Goal: Task Accomplishment & Management: Manage account settings

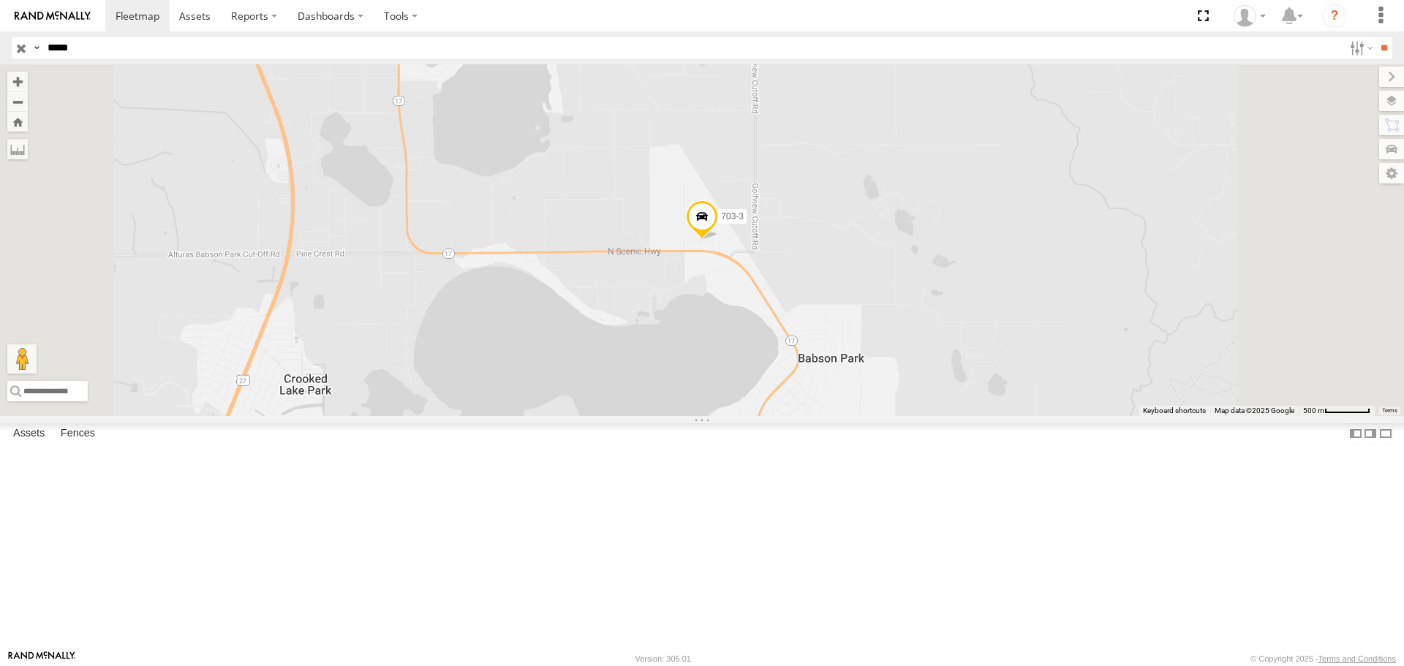
click at [21, 47] on input "button" at bounding box center [21, 47] width 19 height 21
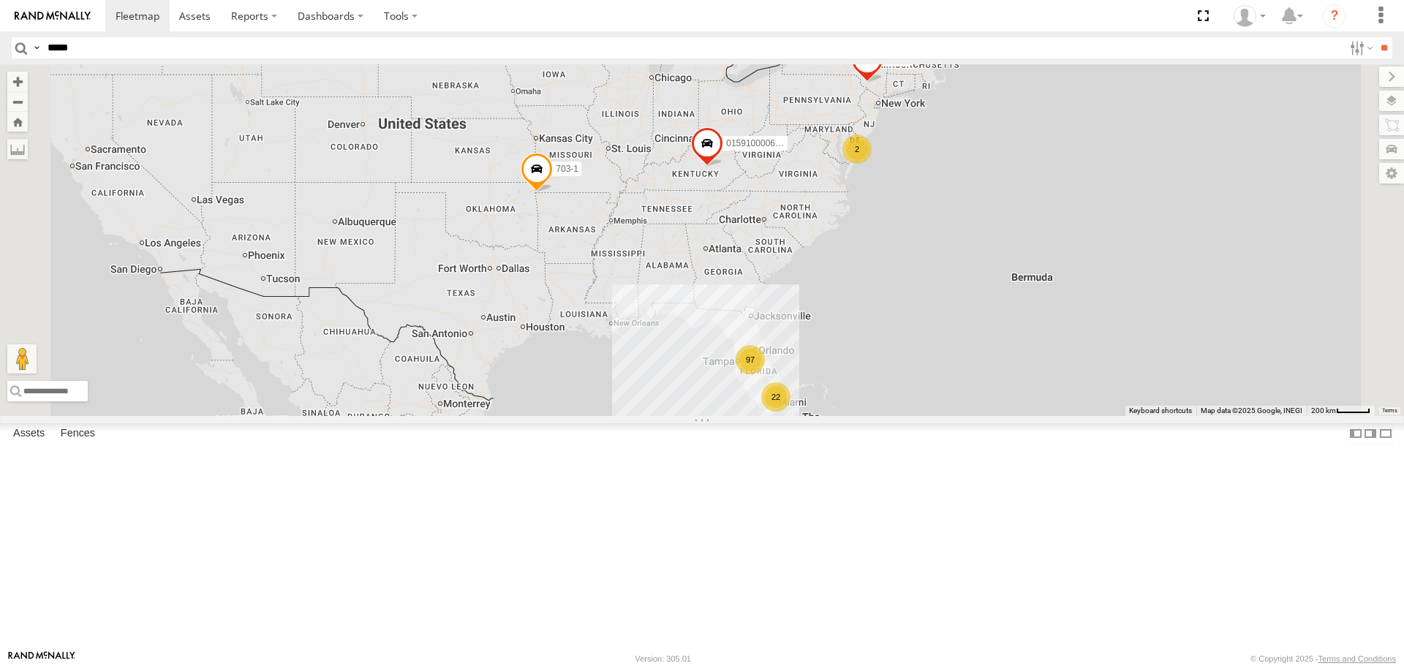
click at [85, 41] on input "*****" at bounding box center [693, 47] width 1302 height 21
type input "******"
click at [1376, 37] on input "**" at bounding box center [1384, 47] width 17 height 21
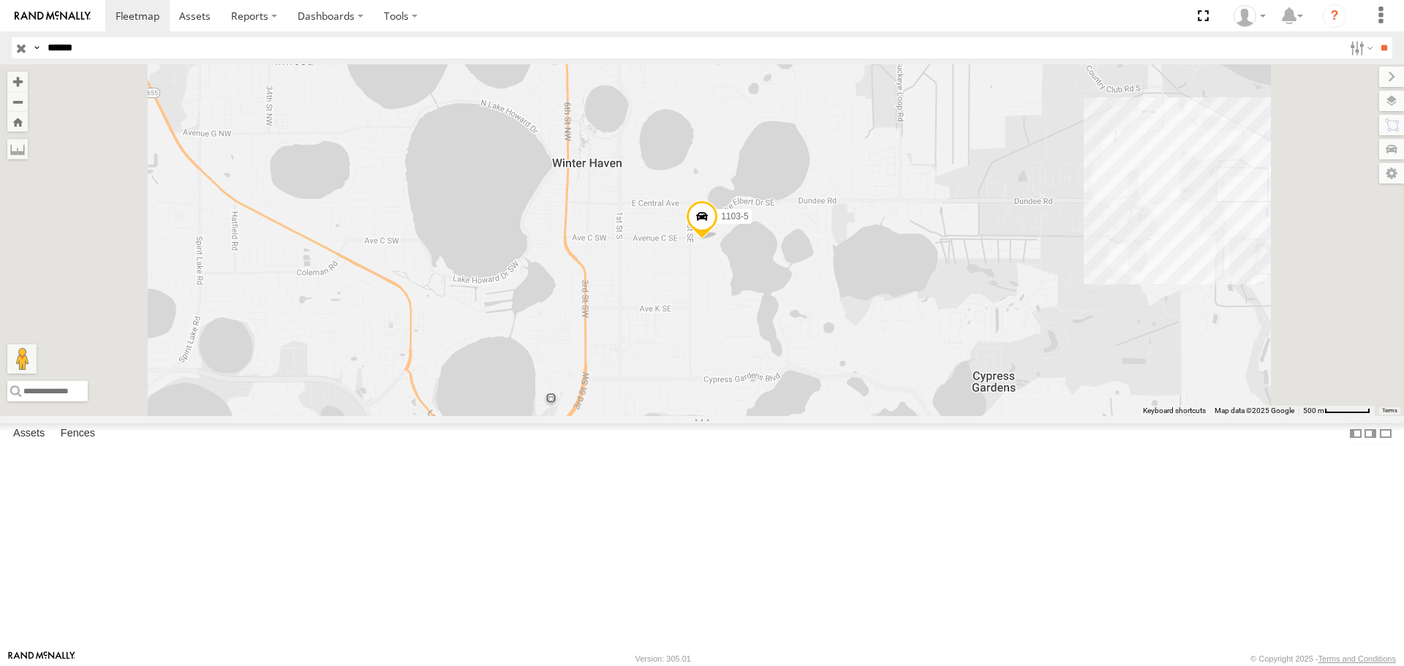
click at [18, 45] on input "button" at bounding box center [21, 47] width 19 height 21
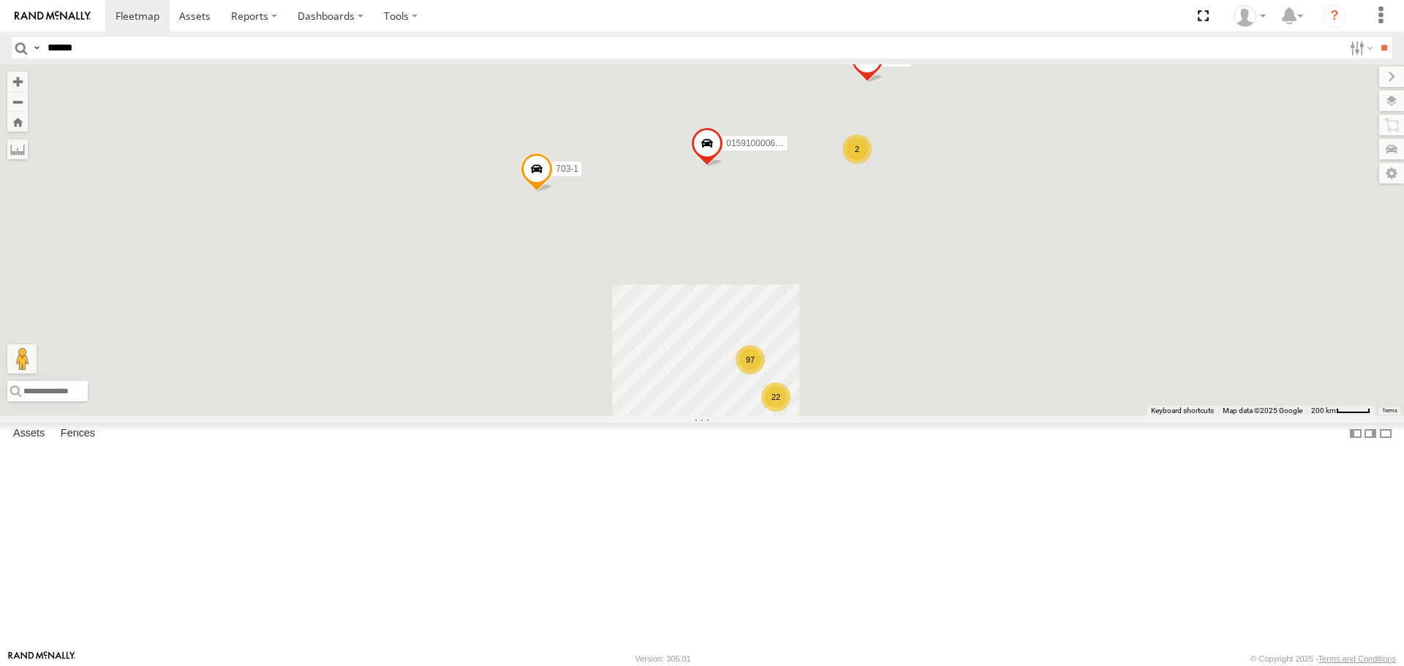
click at [74, 44] on input "******" at bounding box center [693, 47] width 1302 height 21
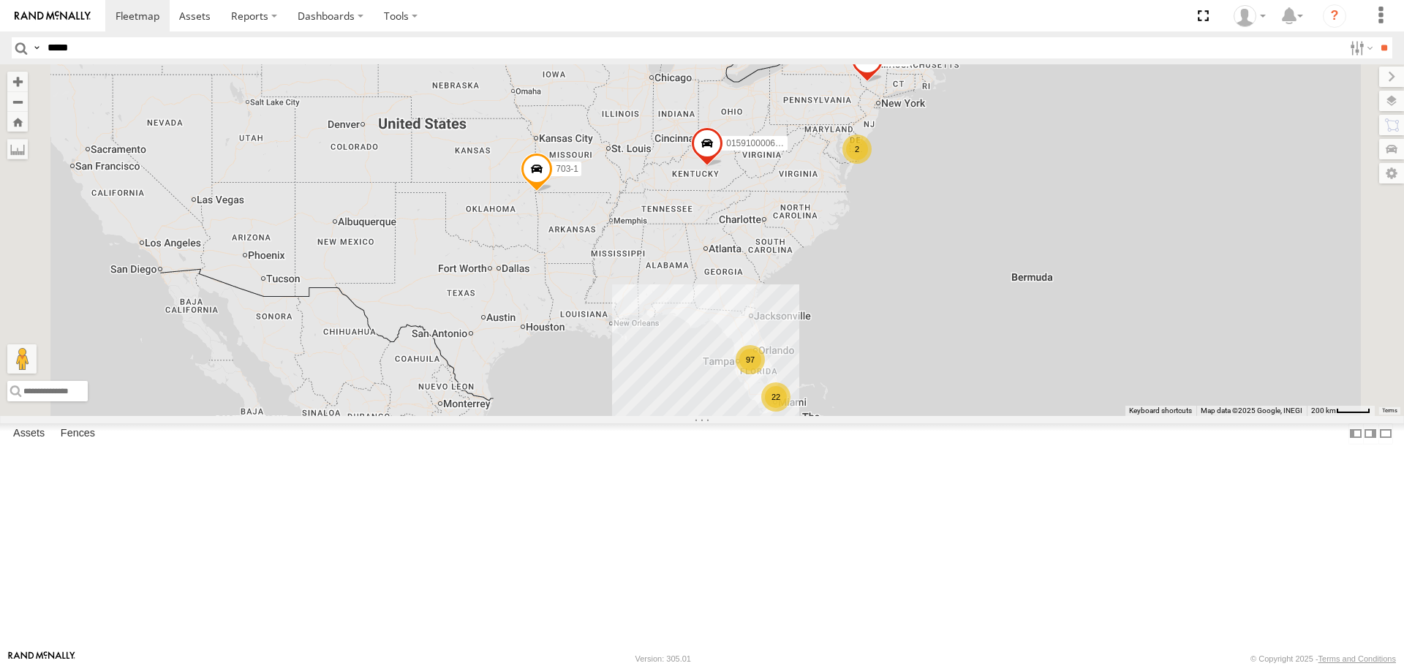
type input "*****"
click at [1376, 37] on input "**" at bounding box center [1384, 47] width 17 height 21
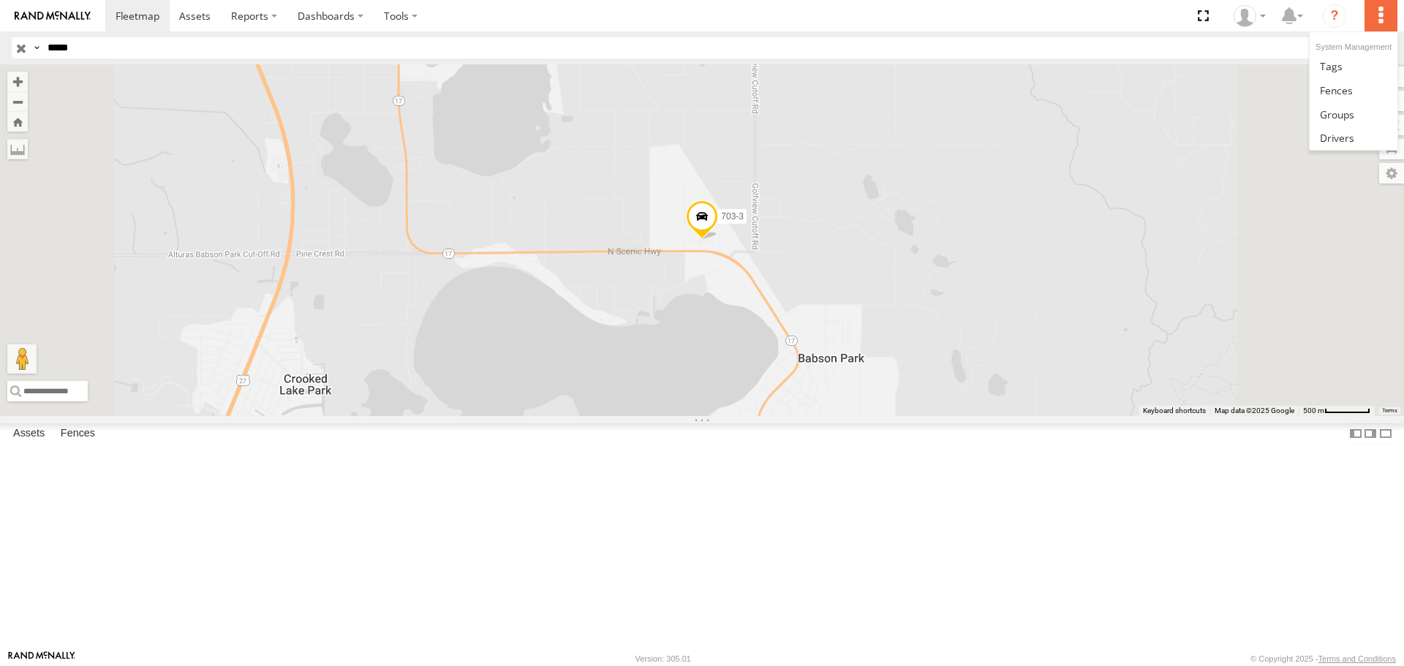
click at [1385, 21] on label at bounding box center [1381, 15] width 32 height 31
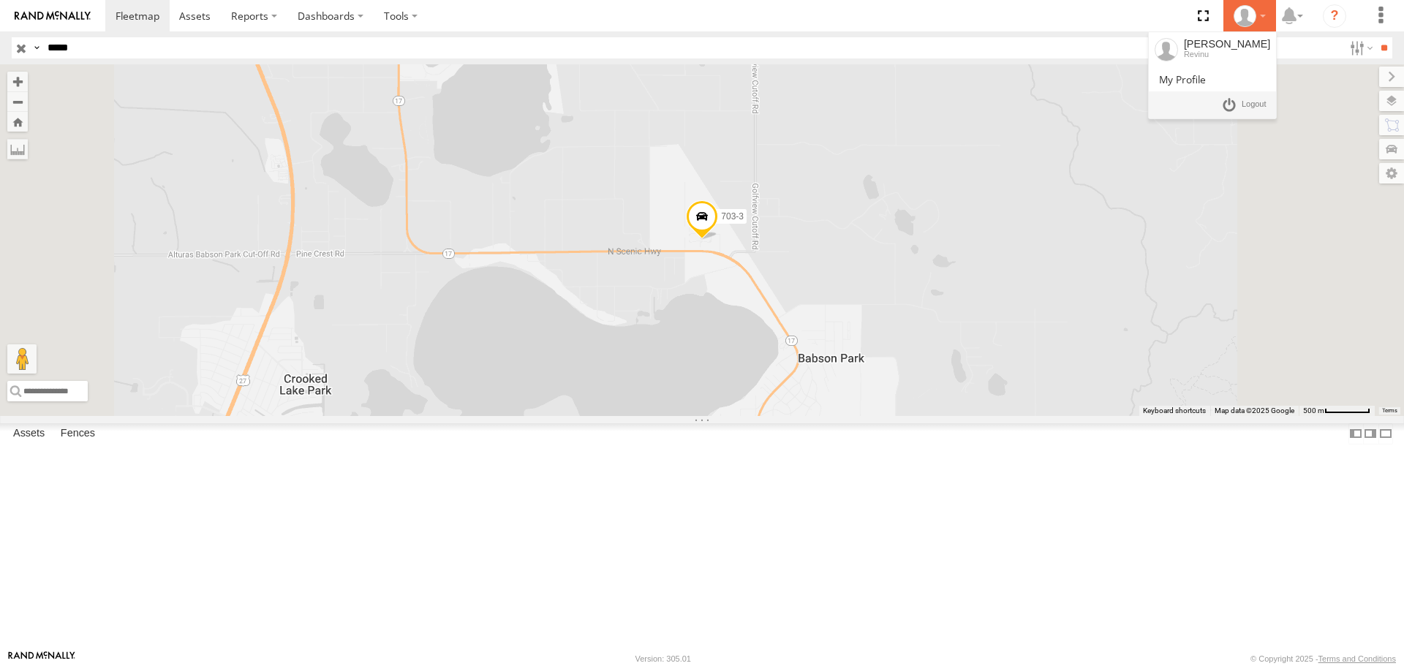
click at [1252, 17] on icon at bounding box center [1245, 16] width 22 height 22
click at [1259, 105] on span at bounding box center [1254, 105] width 25 height 16
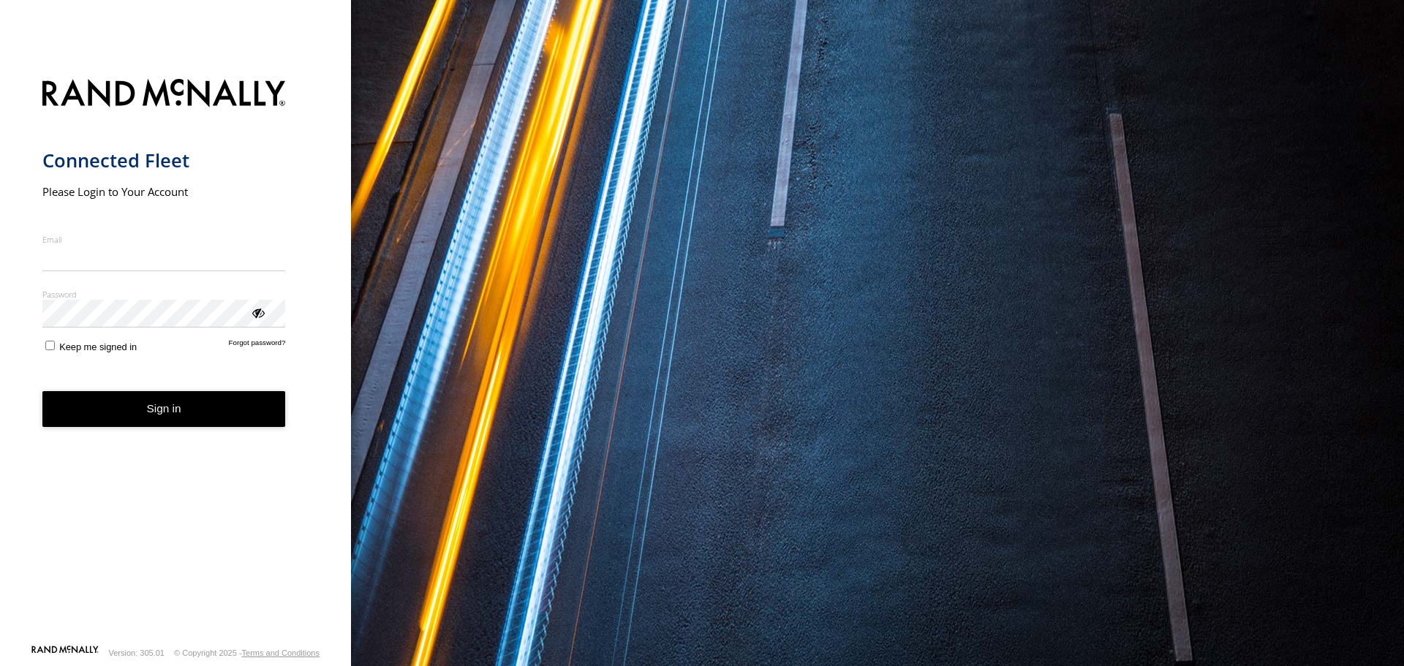
type input "**********"
click at [50, 357] on form "**********" at bounding box center [175, 357] width 267 height 574
click at [104, 407] on button "Sign in" at bounding box center [164, 409] width 244 height 36
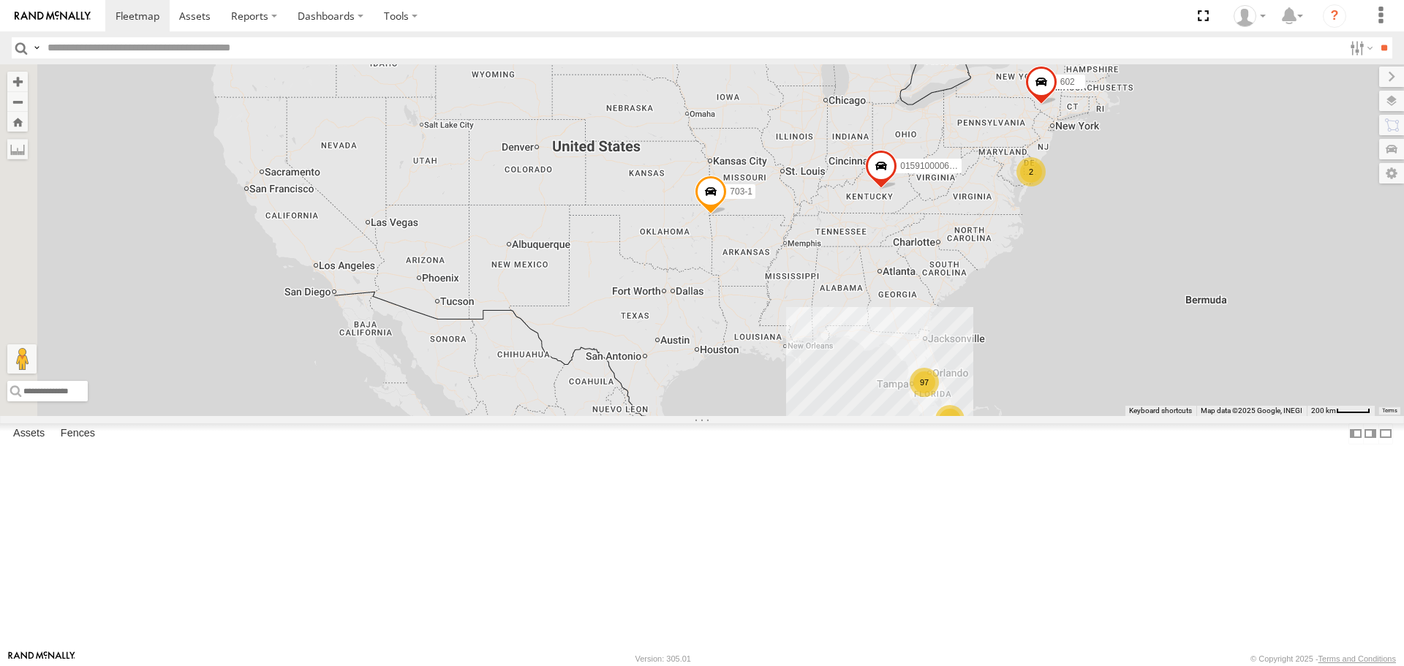
drag, startPoint x: 601, startPoint y: 329, endPoint x: 783, endPoint y: 350, distance: 183.3
click at [783, 350] on div "015910000671878 703-1 97 22 2 602" at bounding box center [702, 239] width 1404 height 351
click at [1046, 187] on div "2" at bounding box center [1031, 171] width 29 height 29
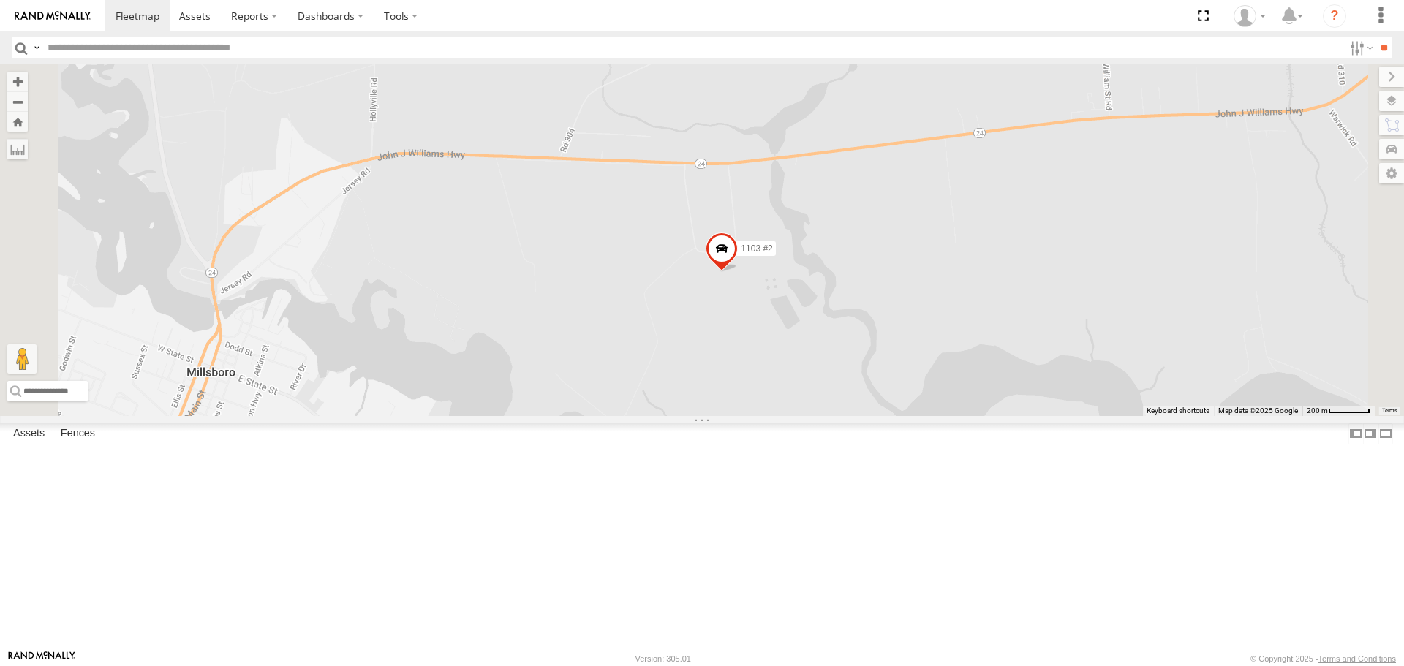
drag, startPoint x: 1113, startPoint y: 535, endPoint x: 1105, endPoint y: 320, distance: 215.2
click at [1105, 320] on div "015910000671878 703-1 602 1103 #2 703 #2" at bounding box center [702, 239] width 1404 height 351
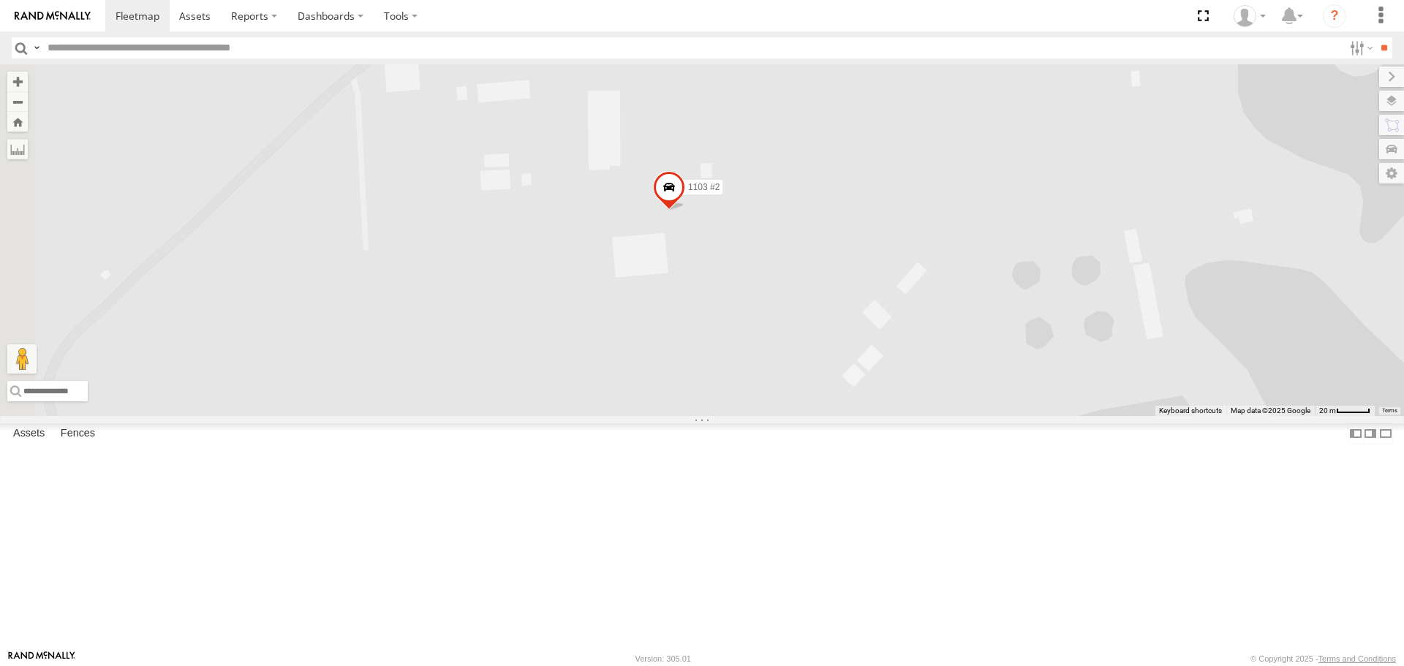
drag, startPoint x: 671, startPoint y: 359, endPoint x: 902, endPoint y: 316, distance: 235.1
click at [981, 295] on div "015910000671878 703-1 602 1103 #2 703 #2" at bounding box center [702, 239] width 1404 height 351
click at [687, 211] on span at bounding box center [671, 190] width 32 height 39
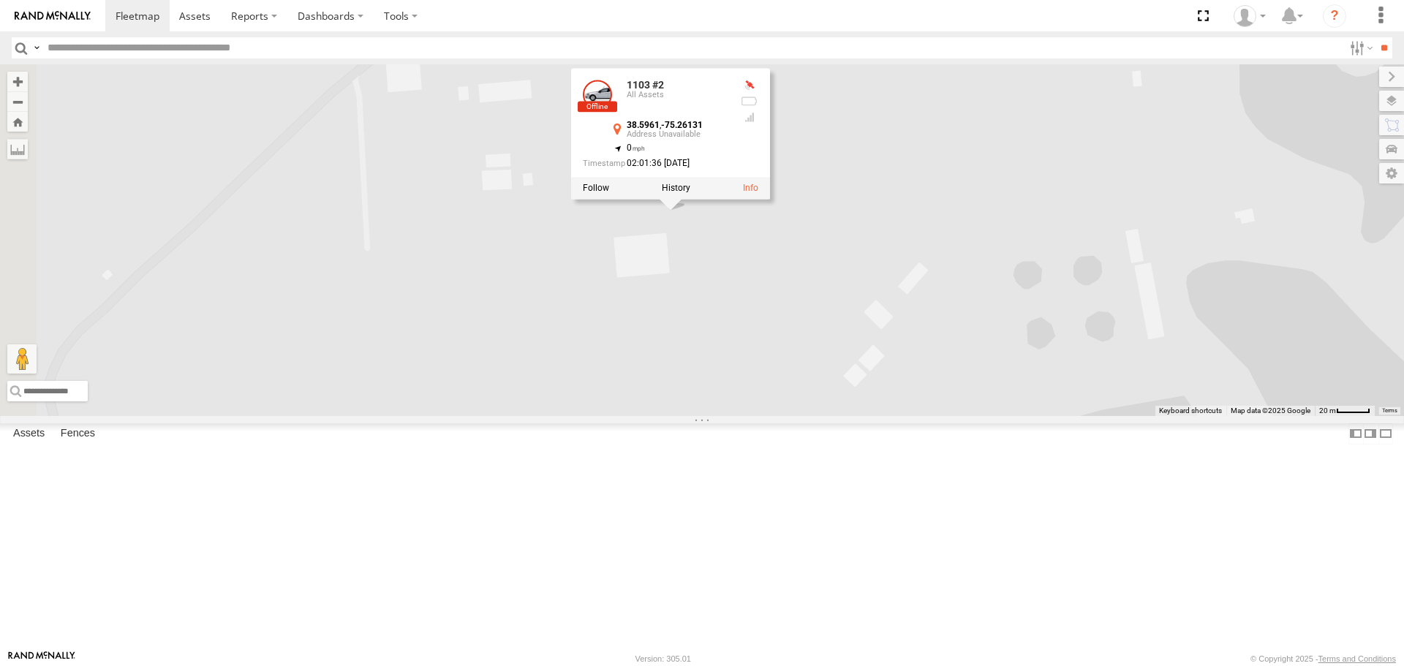
click at [654, 233] on div "015910000671878 703-1 602 1103 #2 703 #2 1103 #2 All Assets 38.5961 , -75.26131…" at bounding box center [702, 239] width 1404 height 351
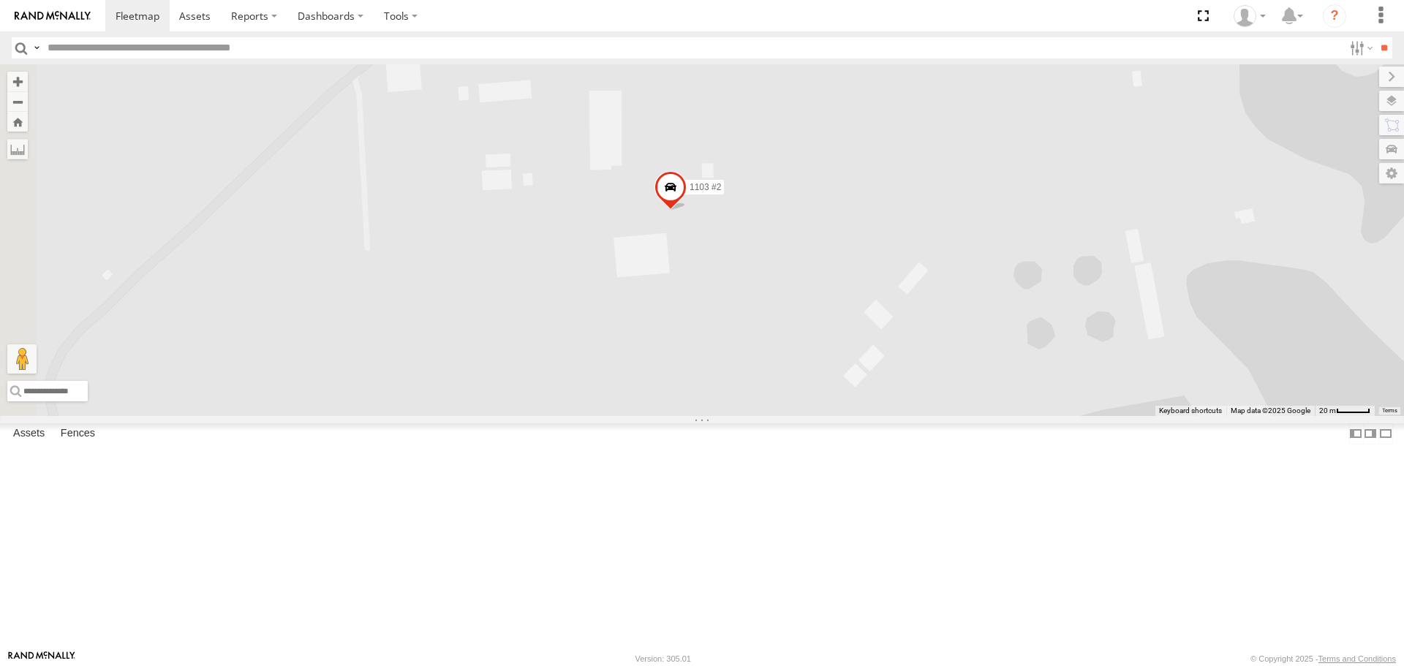
click at [63, 15] on img at bounding box center [53, 16] width 76 height 10
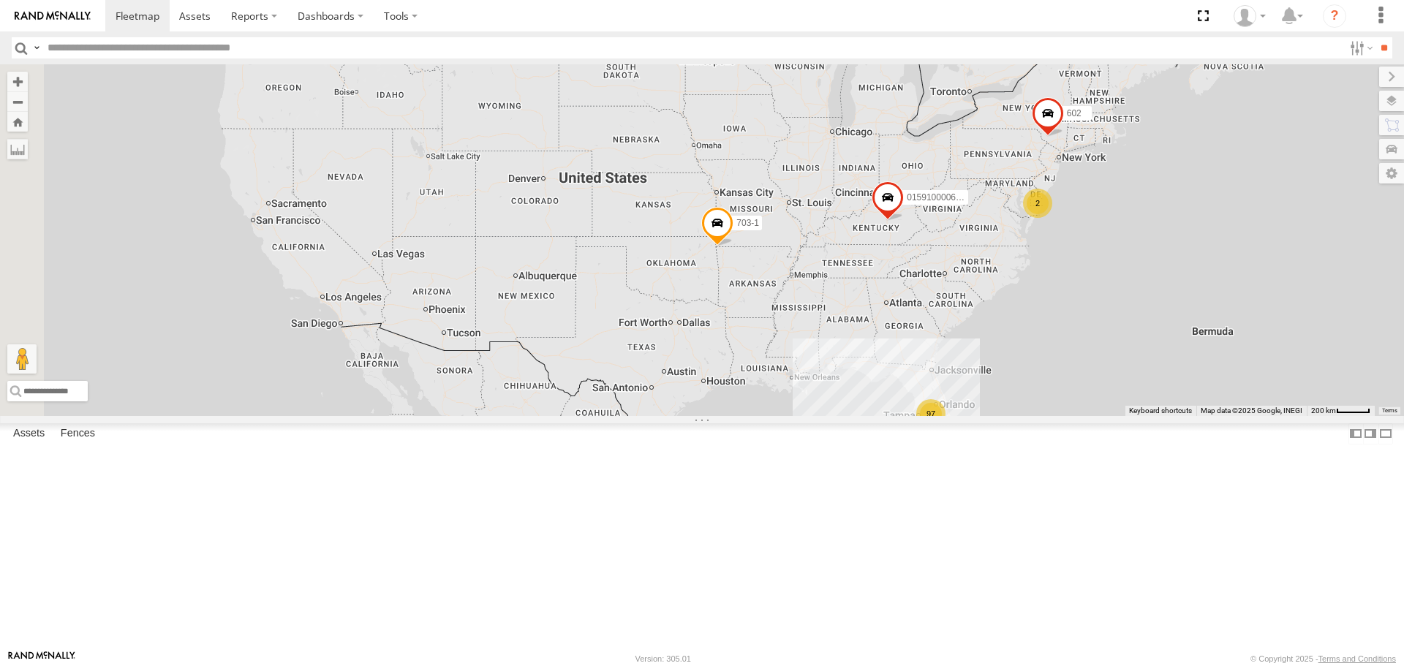
drag, startPoint x: 611, startPoint y: 279, endPoint x: 793, endPoint y: 332, distance: 189.6
click at [793, 332] on div "015910000671878 703-1 97 22 2 602" at bounding box center [702, 239] width 1404 height 351
click at [89, 45] on input "text" at bounding box center [693, 47] width 1302 height 21
click at [112, 51] on input "text" at bounding box center [693, 47] width 1302 height 21
type input "***"
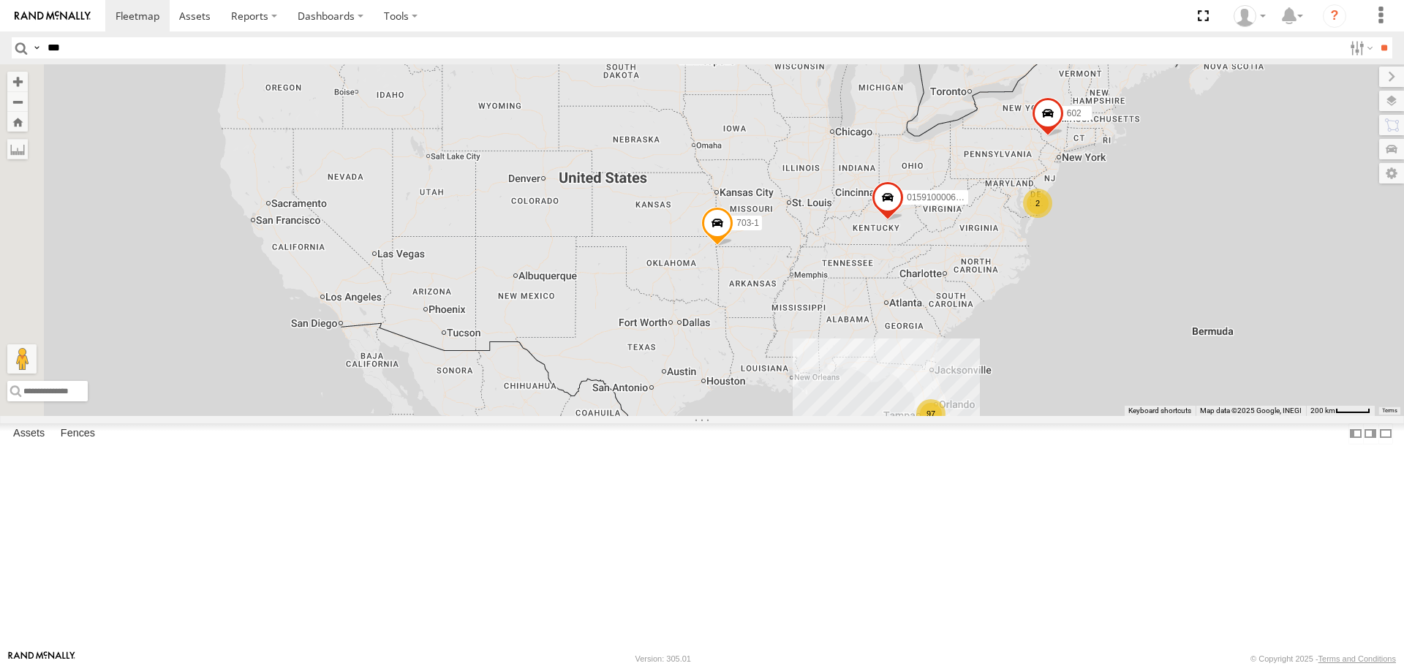
click at [1376, 37] on input "**" at bounding box center [1384, 47] width 17 height 21
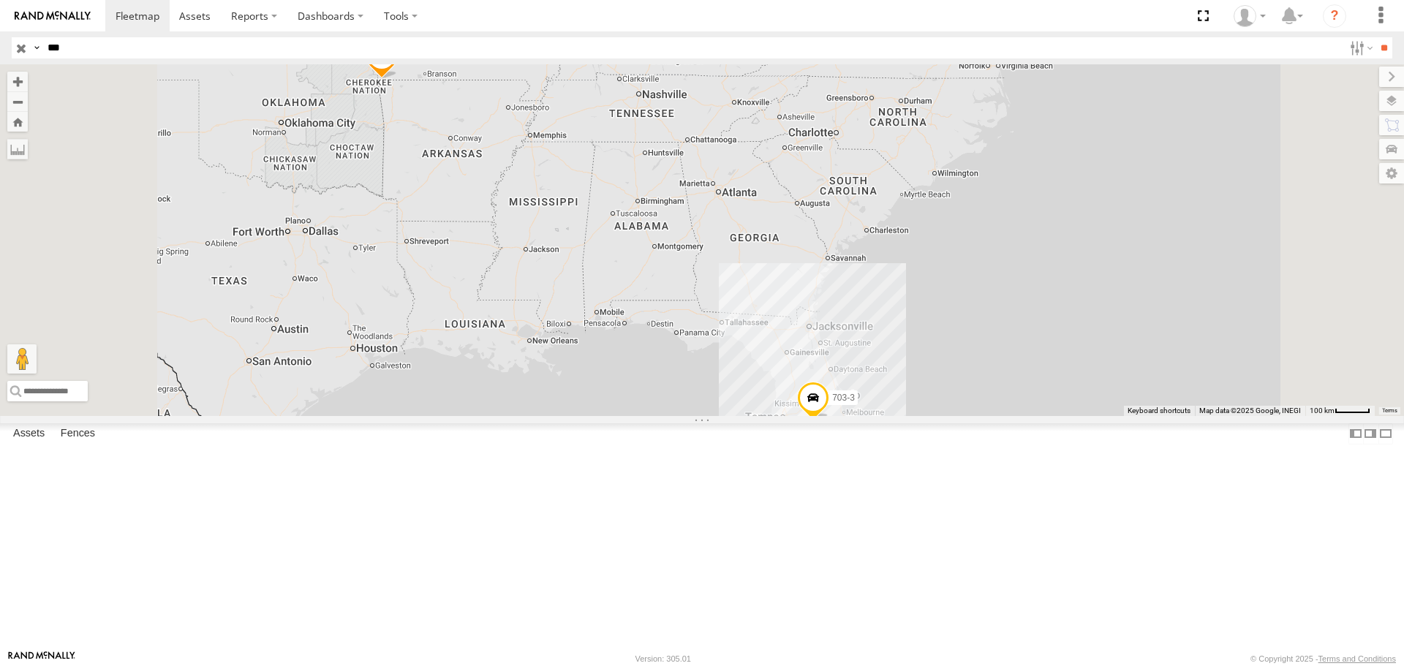
click at [0, 0] on link at bounding box center [0, 0] width 0 height 0
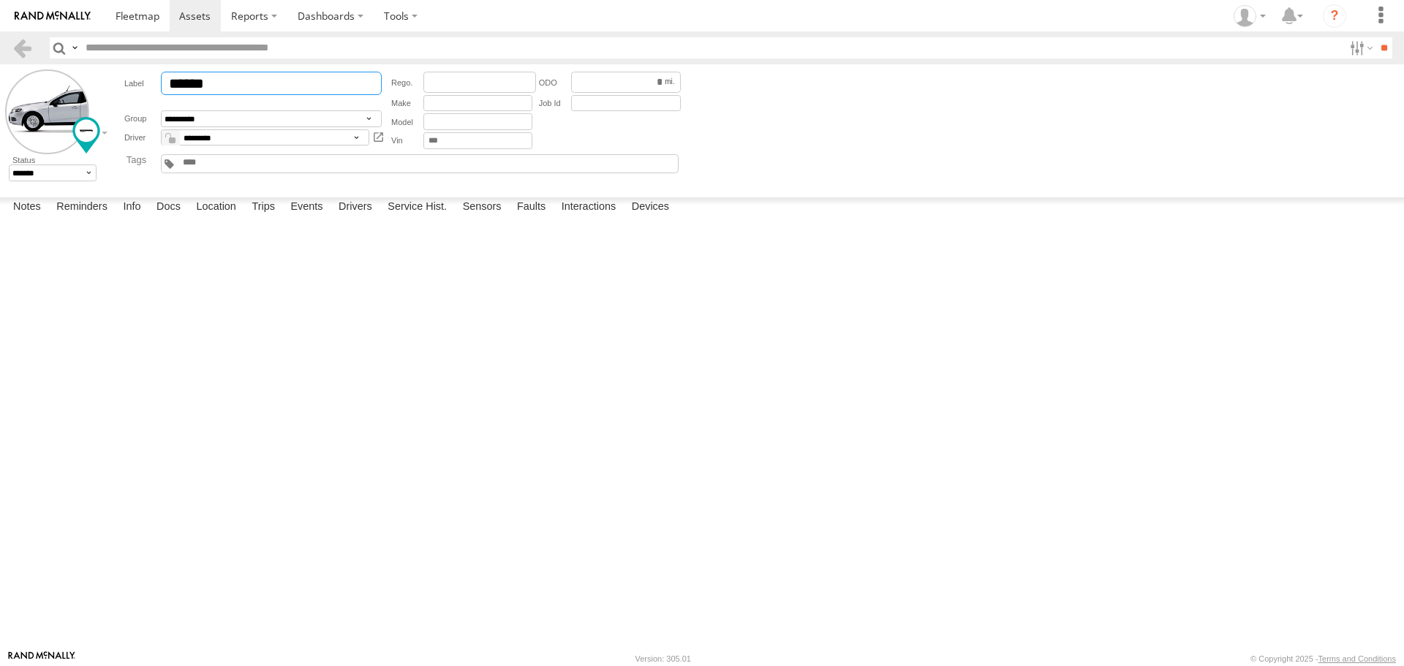
click at [236, 83] on input "******" at bounding box center [271, 83] width 221 height 23
type input "*****"
click at [25, 41] on link at bounding box center [22, 47] width 21 height 21
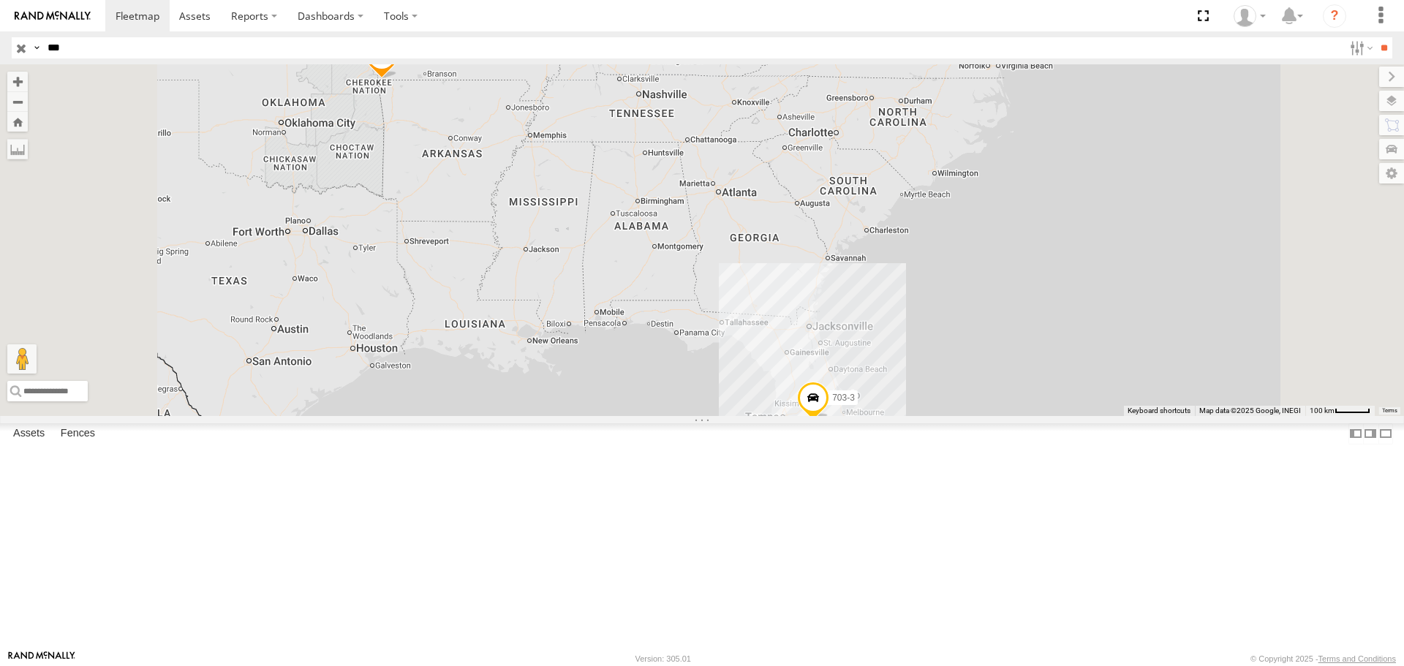
click at [623, 296] on div "703-2 703-1 703-3 TRL FL 171" at bounding box center [702, 239] width 1404 height 351
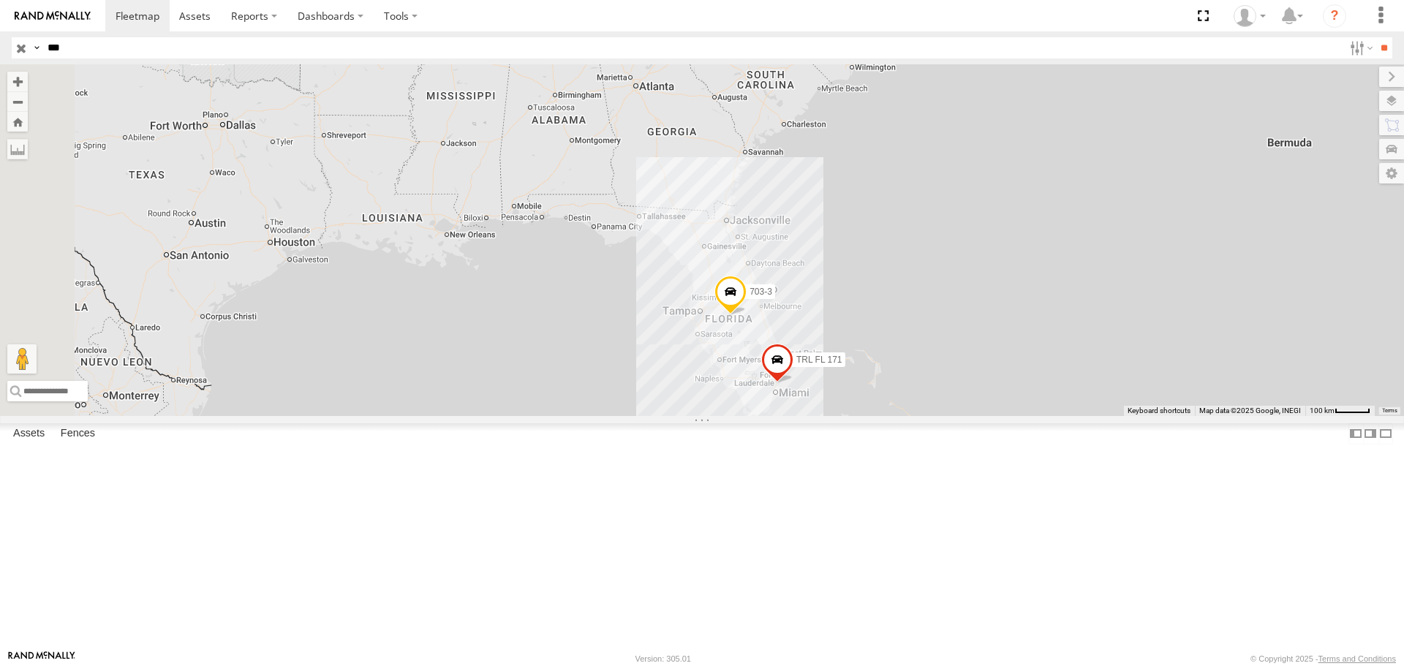
drag, startPoint x: 851, startPoint y: 427, endPoint x: 1106, endPoint y: 376, distance: 259.7
click at [1106, 376] on div "703-2 703-1 703-3 TRL FL 171" at bounding box center [702, 239] width 1404 height 351
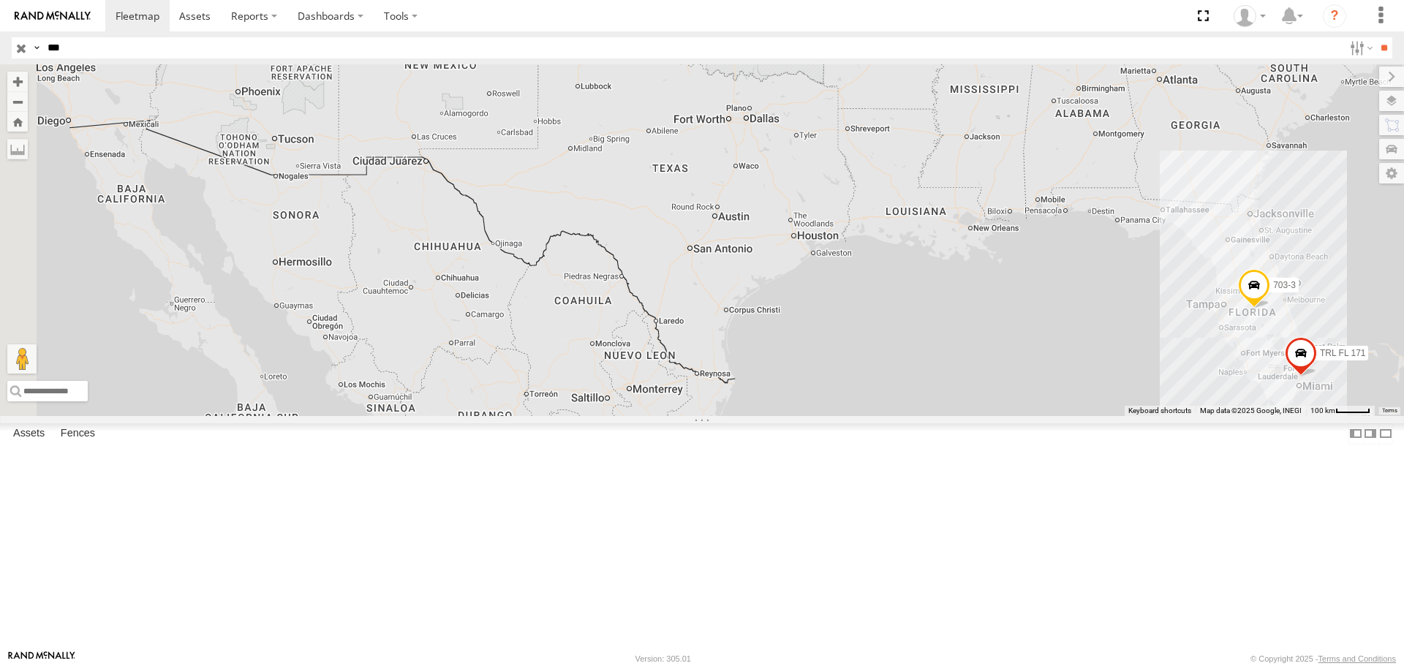
drag, startPoint x: 456, startPoint y: 396, endPoint x: 962, endPoint y: 388, distance: 506.2
click at [962, 388] on div "703-2 703-1 703-3 TRL FL 171" at bounding box center [702, 239] width 1404 height 351
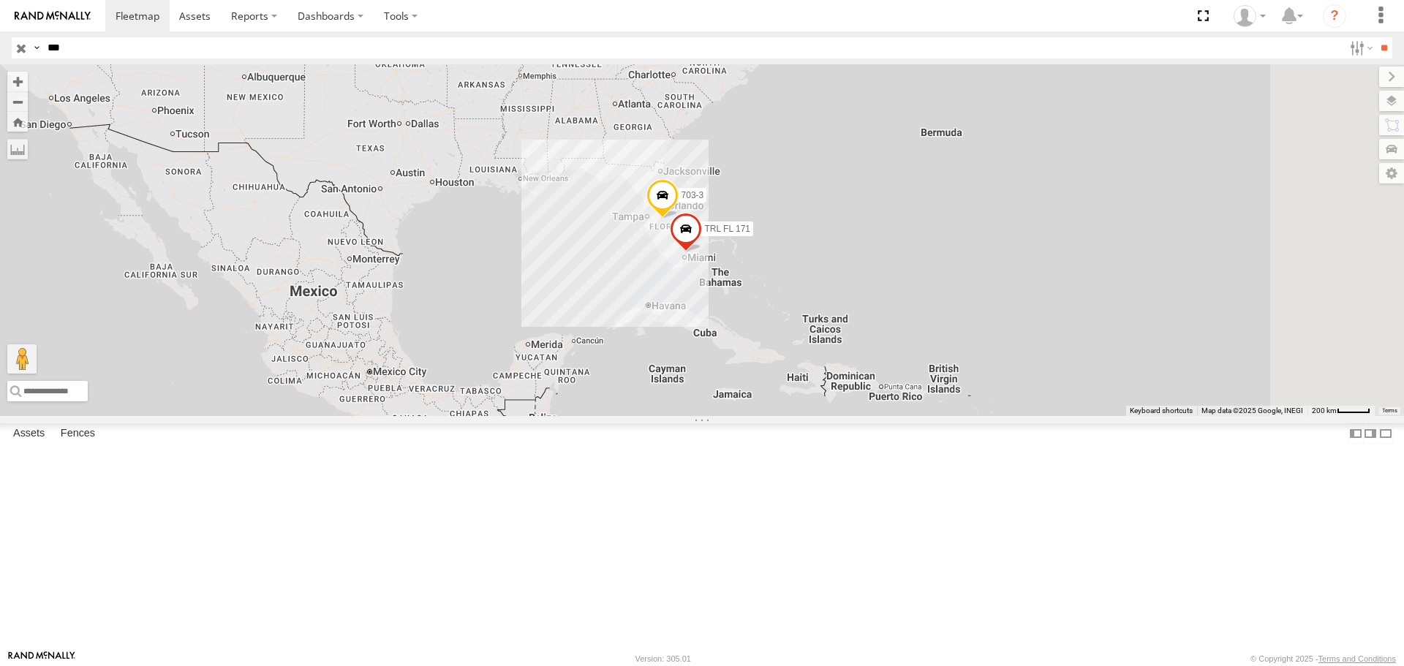
drag, startPoint x: 1007, startPoint y: 396, endPoint x: 650, endPoint y: 312, distance: 366.7
click at [650, 312] on div "703-2 703-1 703-3 TRL FL 171" at bounding box center [702, 239] width 1404 height 351
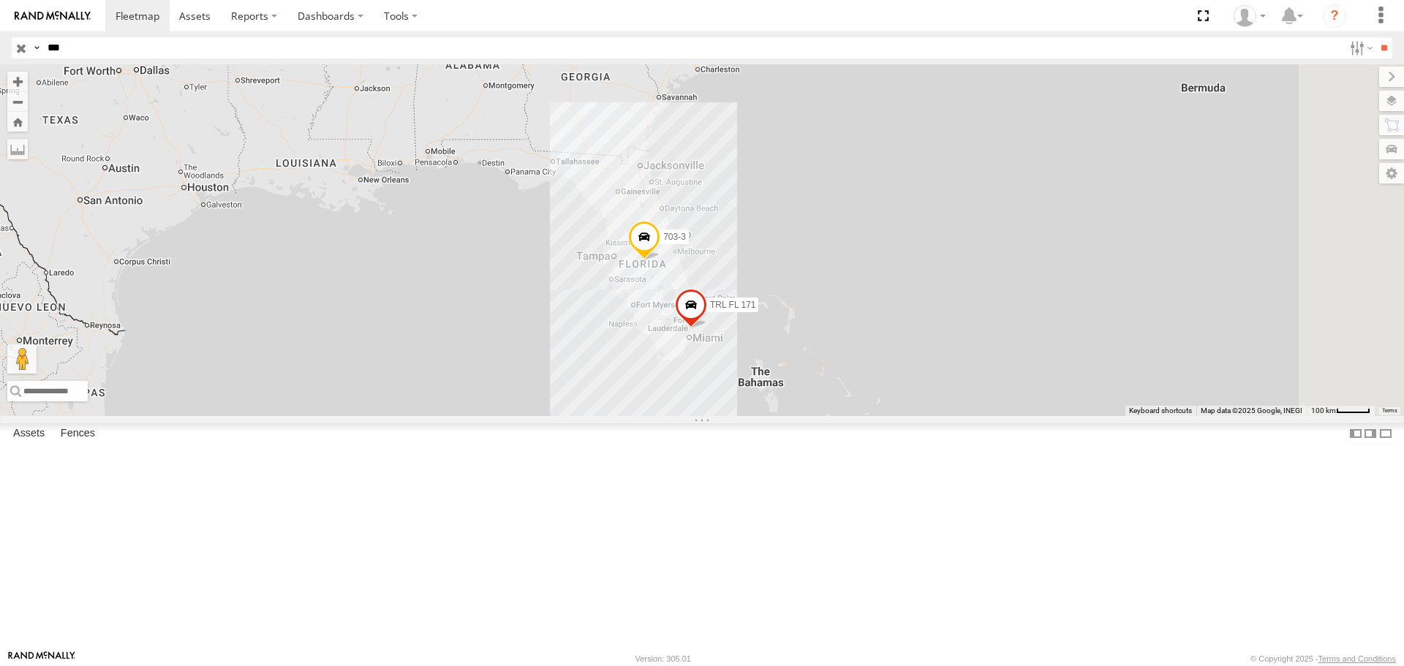
drag, startPoint x: 726, startPoint y: 279, endPoint x: 685, endPoint y: 366, distance: 96.9
click at [685, 366] on div "703-2 703-1 703-3 TRL FL 171" at bounding box center [702, 239] width 1404 height 351
drag, startPoint x: 87, startPoint y: 47, endPoint x: 0, endPoint y: 23, distance: 90.3
click at [0, 23] on body at bounding box center [702, 333] width 1404 height 666
type input "****"
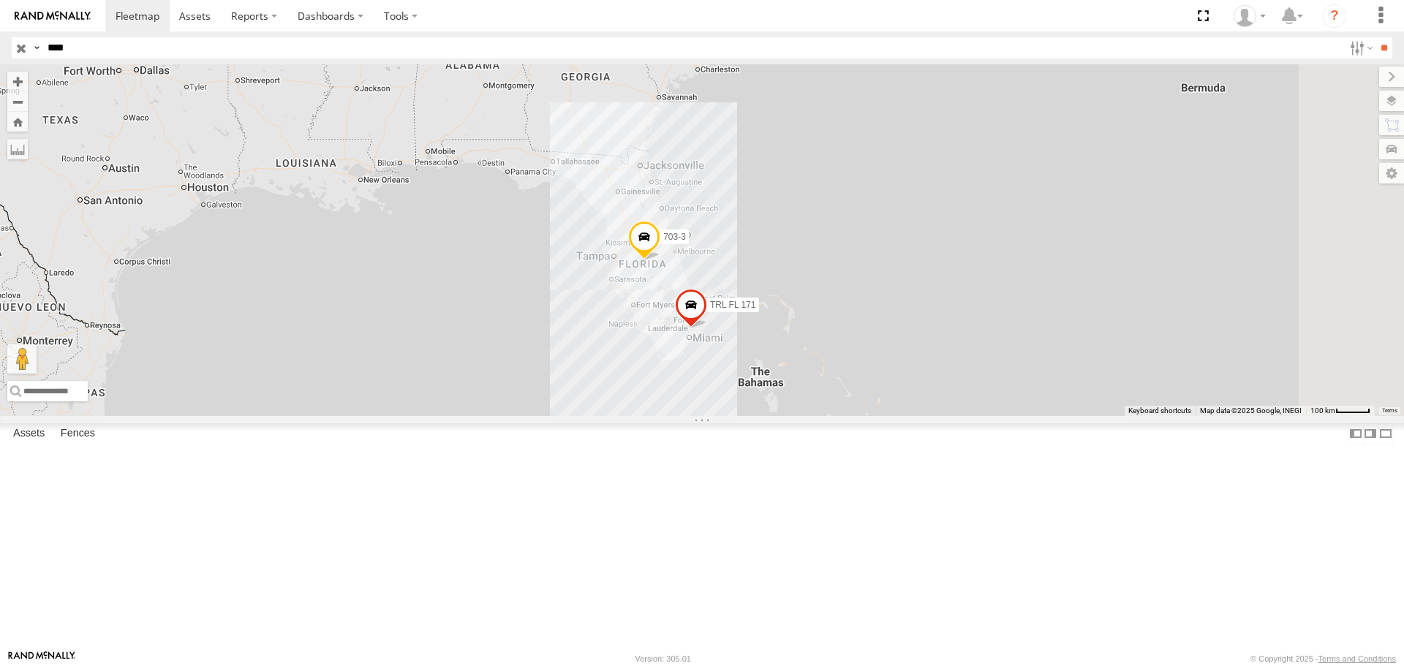
click at [1376, 37] on input "**" at bounding box center [1384, 47] width 17 height 21
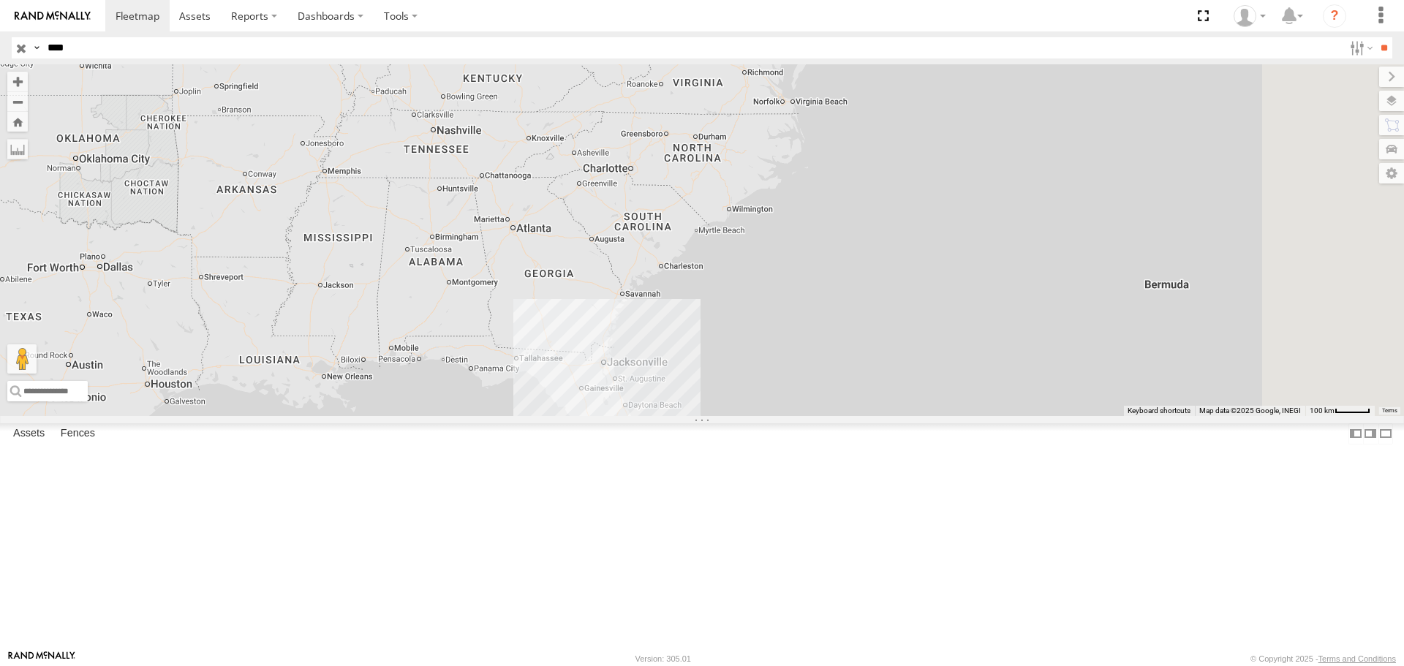
click at [0, 0] on div at bounding box center [0, 0] width 0 height 0
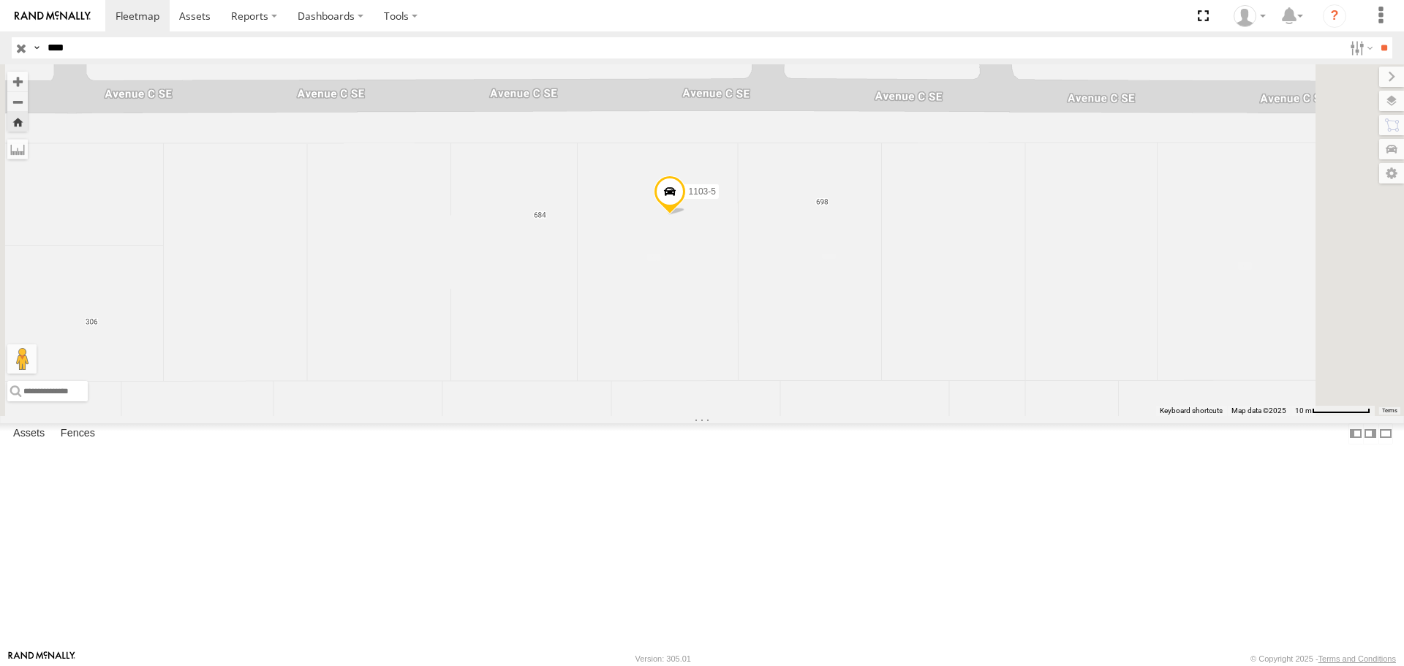
drag, startPoint x: 986, startPoint y: 301, endPoint x: 915, endPoint y: 358, distance: 91.5
click at [915, 358] on div "1103-5" at bounding box center [702, 239] width 1404 height 351
click at [0, 0] on div at bounding box center [0, 0] width 0 height 0
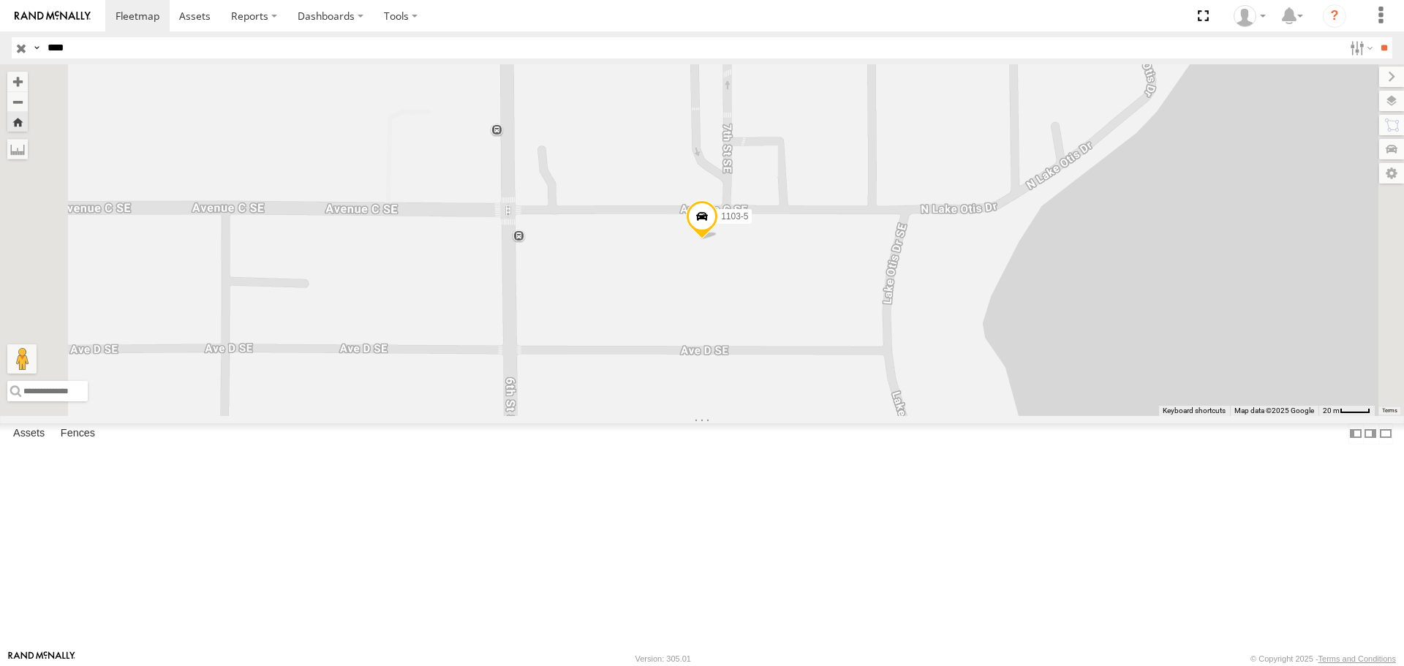
click at [718, 240] on span at bounding box center [702, 219] width 32 height 39
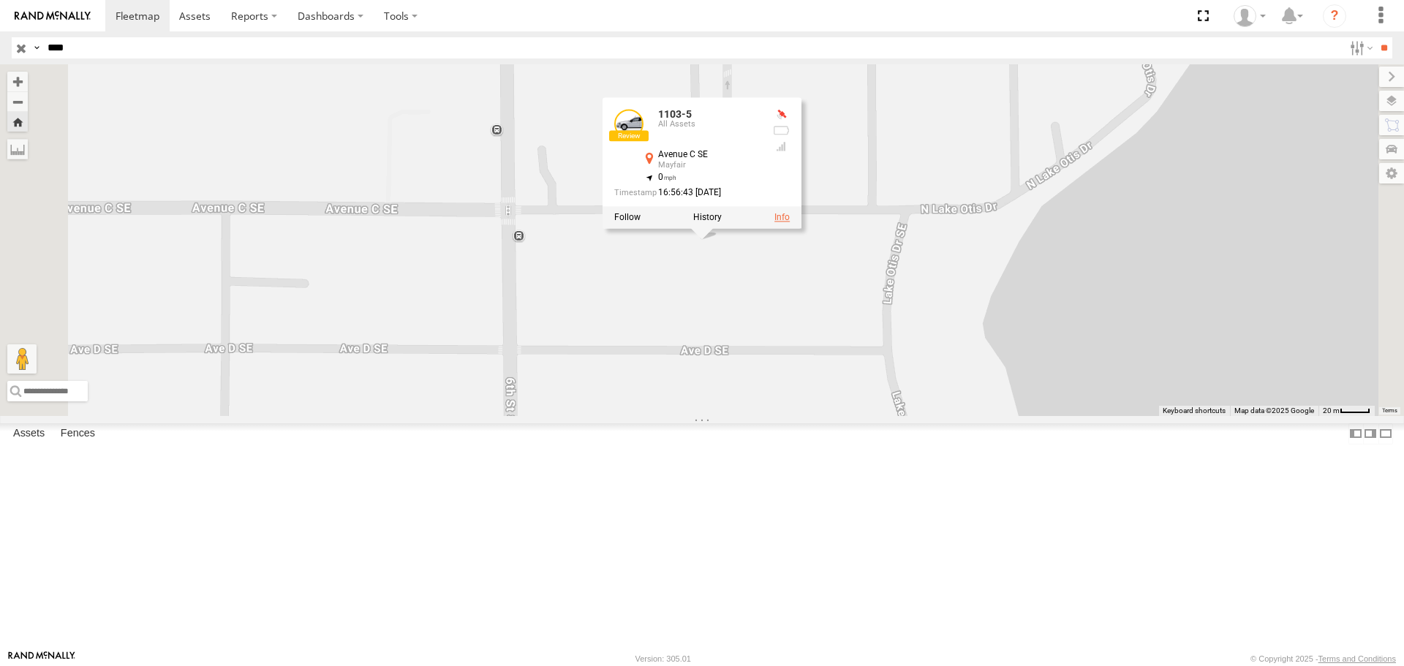
click at [790, 223] on link at bounding box center [782, 218] width 15 height 10
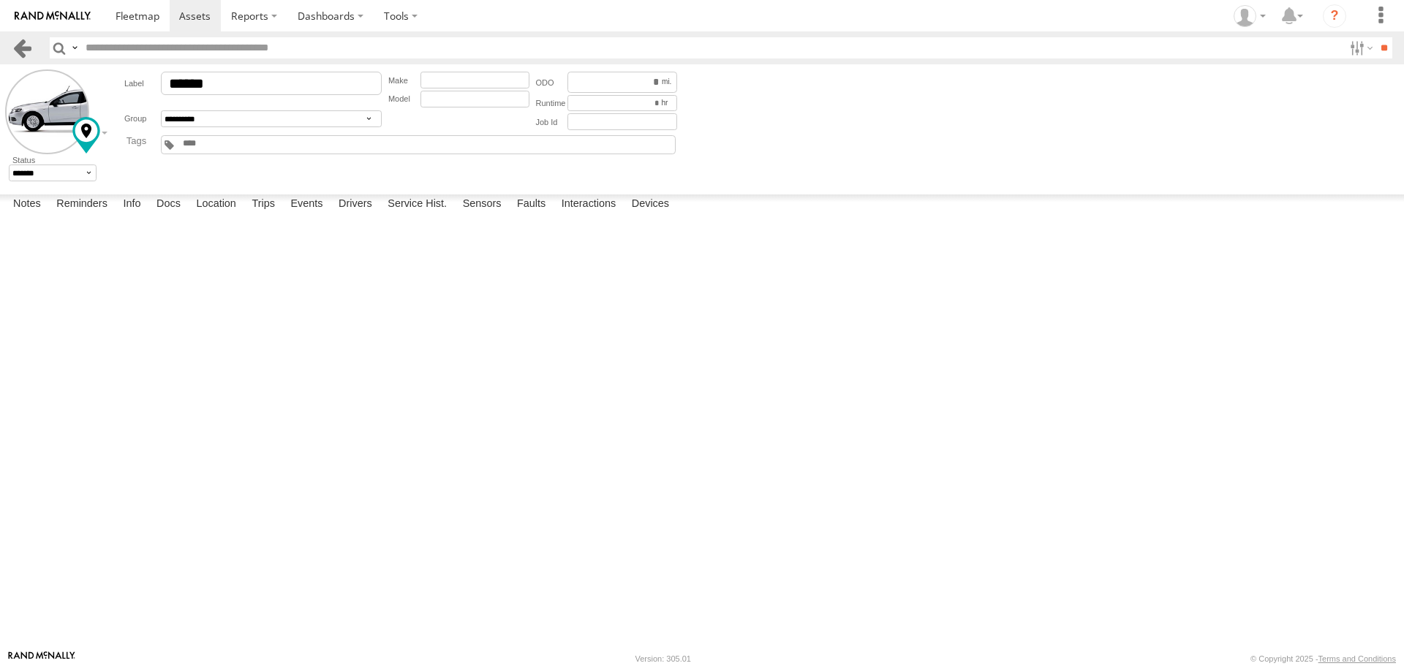
click at [24, 48] on link at bounding box center [22, 47] width 21 height 21
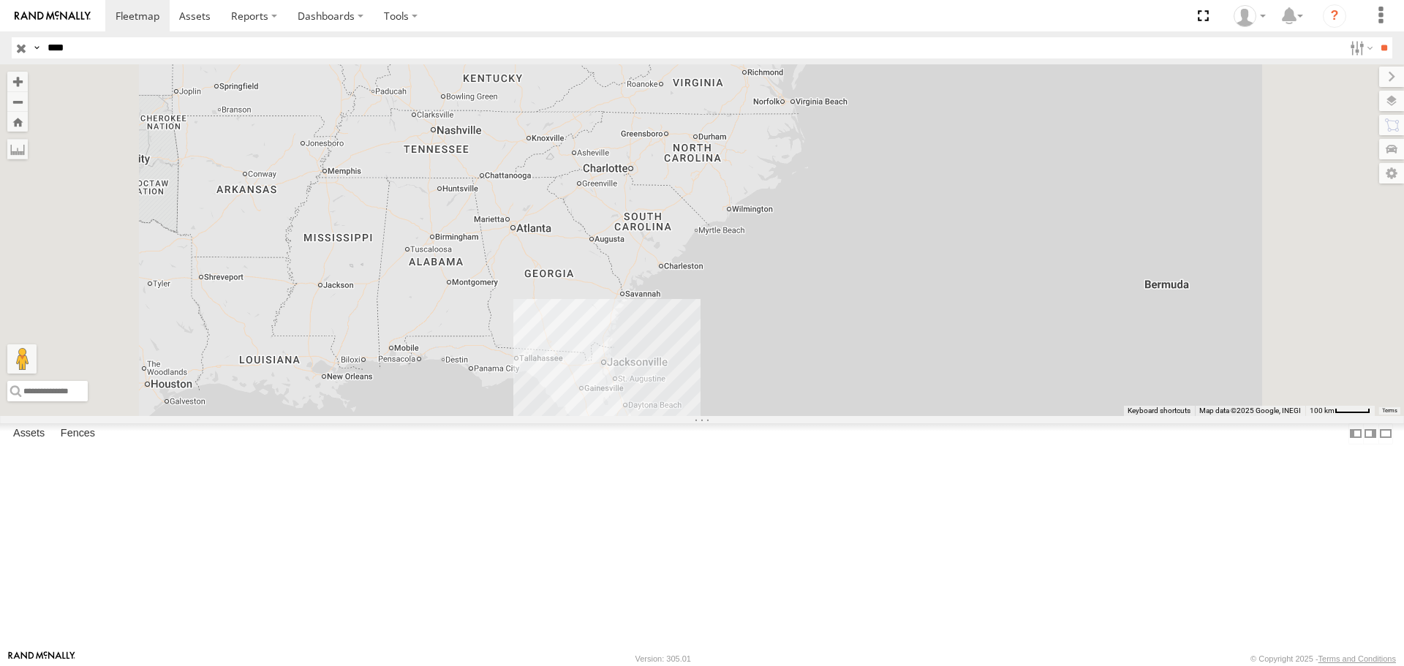
drag, startPoint x: 85, startPoint y: 43, endPoint x: 72, endPoint y: 45, distance: 12.5
click at [72, 45] on input "****" at bounding box center [693, 47] width 1302 height 21
click at [25, 51] on input "button" at bounding box center [21, 47] width 19 height 21
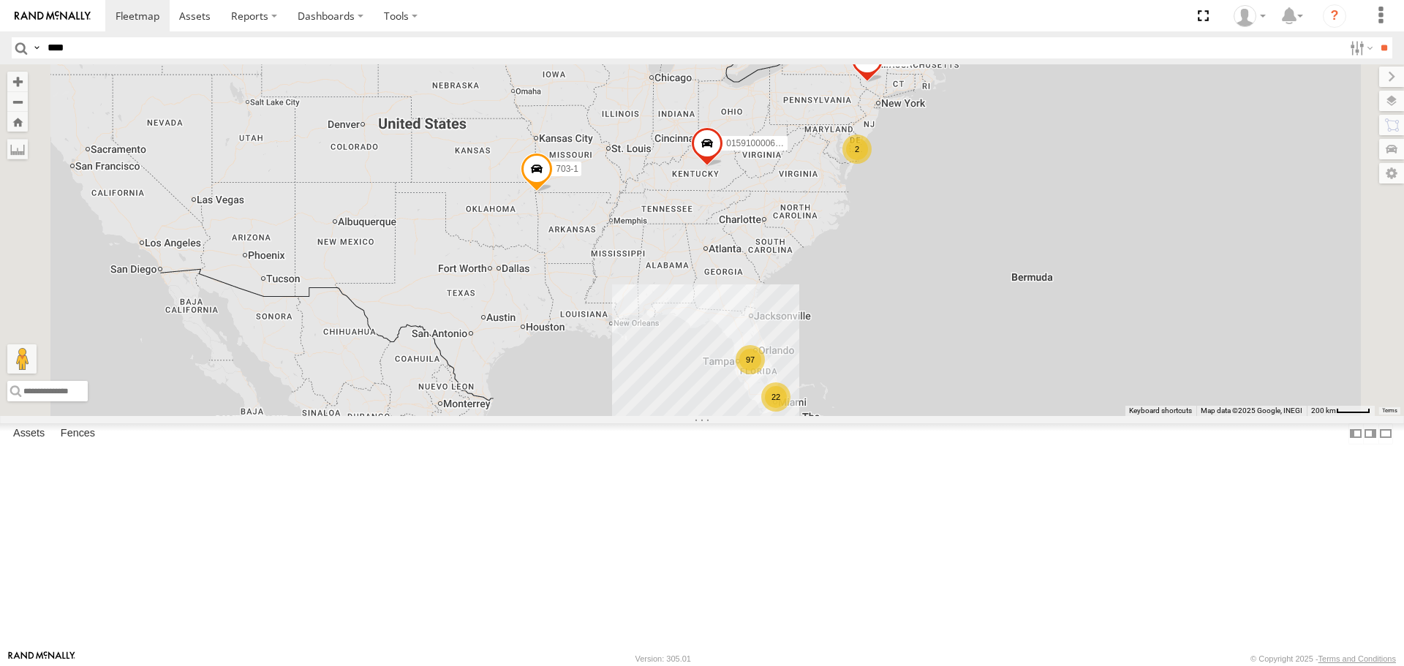
click at [765, 375] on div "97" at bounding box center [750, 359] width 29 height 29
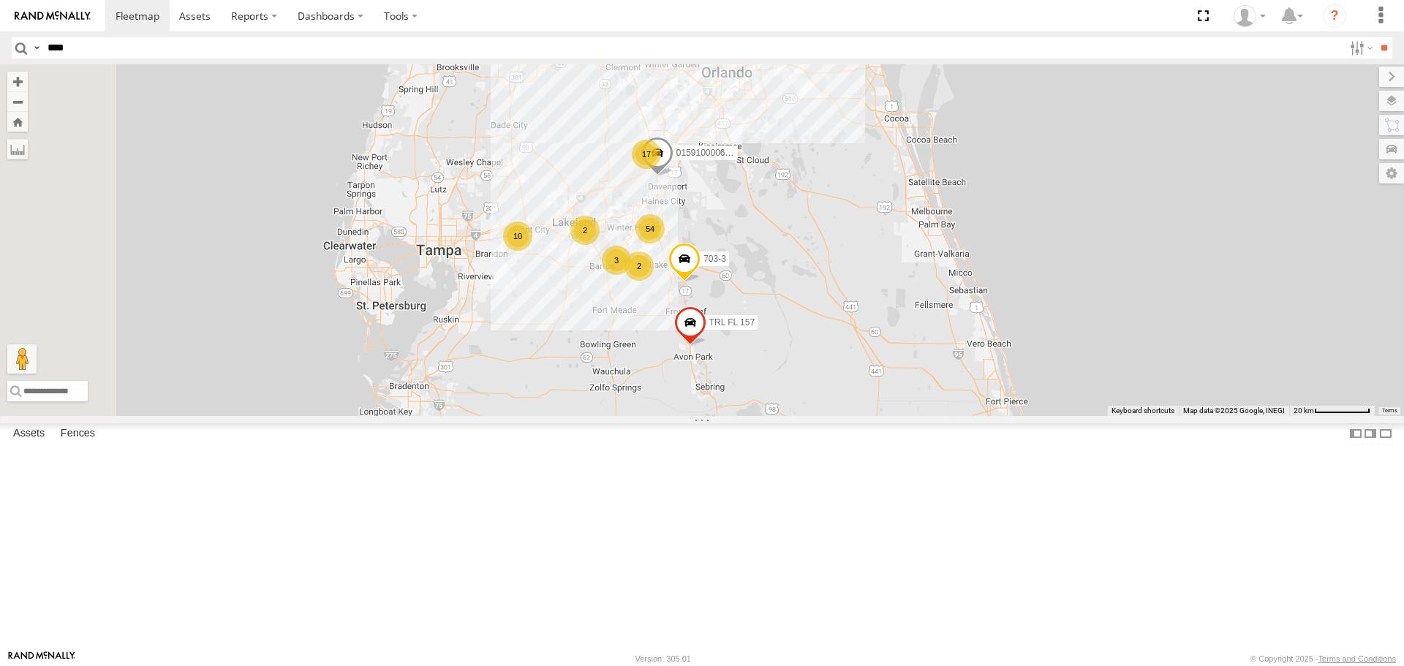
drag, startPoint x: 933, startPoint y: 372, endPoint x: 968, endPoint y: 353, distance: 40.3
click at [967, 353] on div "015910000671878 703-1 602 TRL T 205 703-3 TRL FL 157 54 2 17 10 2 2 3 015910000…" at bounding box center [702, 239] width 1404 height 351
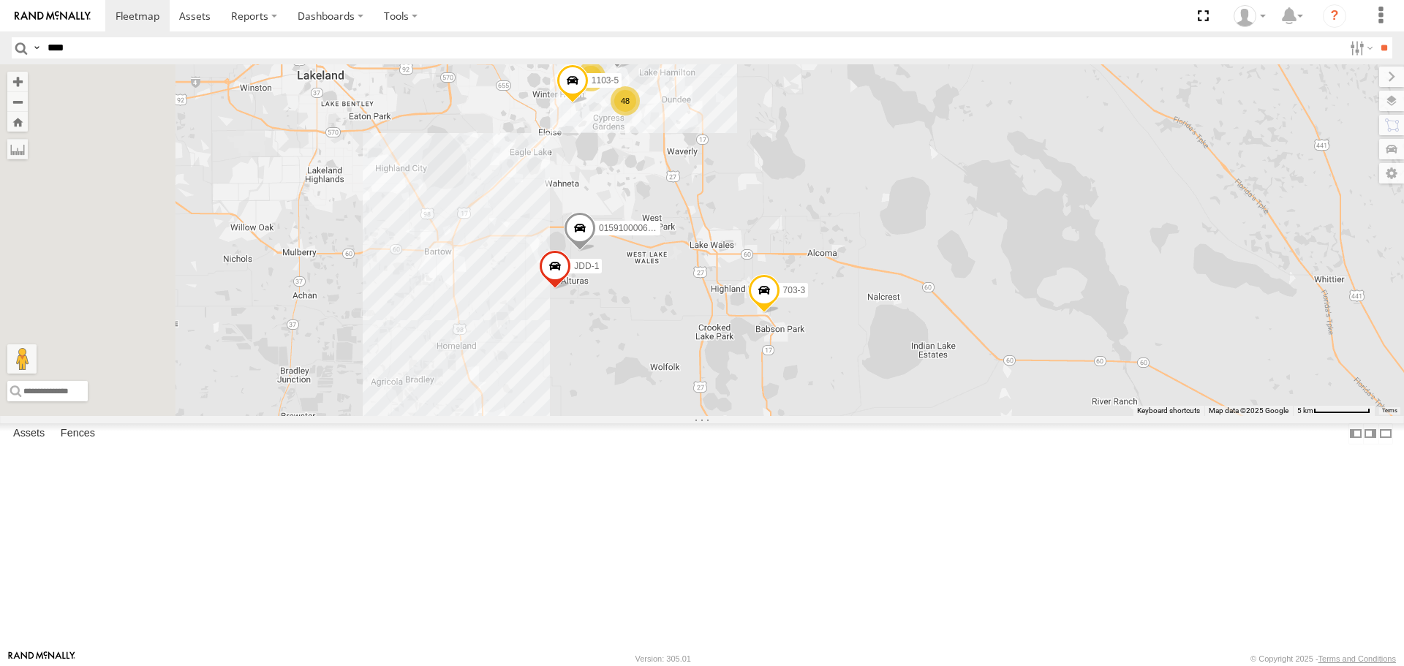
drag, startPoint x: 645, startPoint y: 369, endPoint x: 1014, endPoint y: 252, distance: 387.0
click at [1014, 252] on div "015910000671878 703-1 602 TRL T 205 703-3 TRL FL 157 015910000610595 48 0159100…" at bounding box center [702, 239] width 1404 height 351
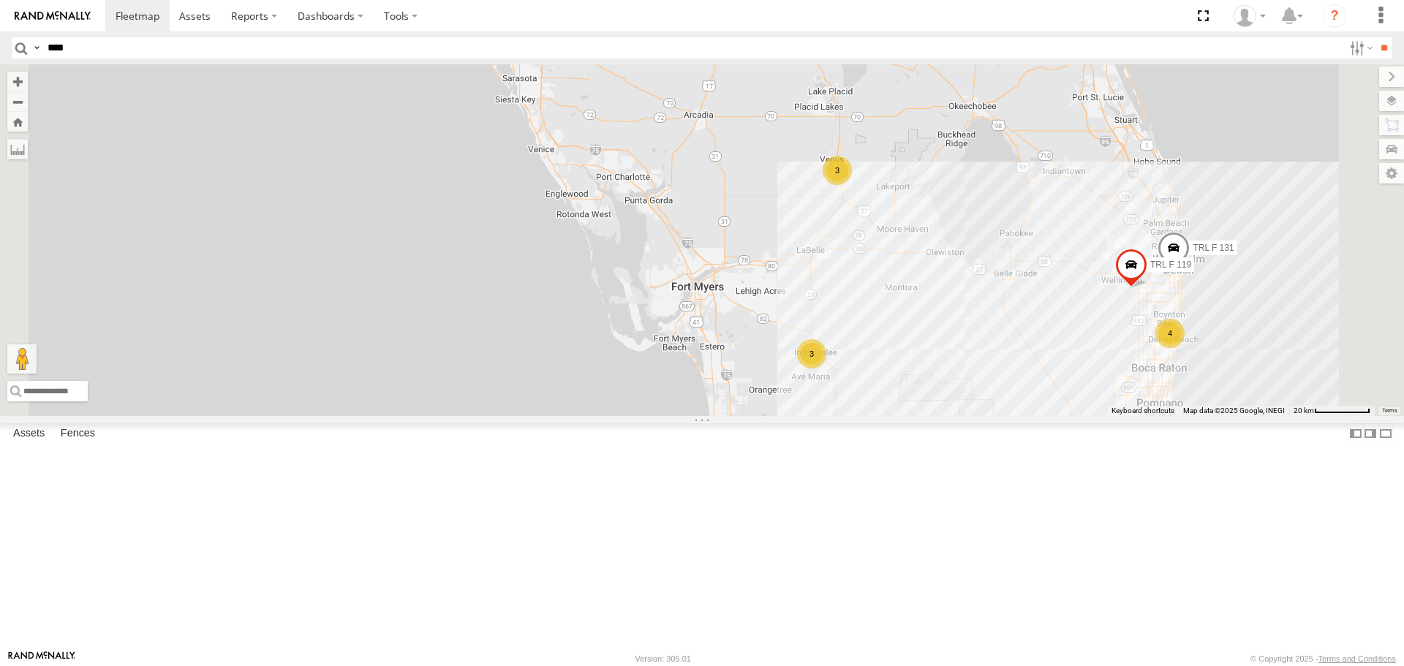
drag, startPoint x: 1026, startPoint y: 432, endPoint x: 1015, endPoint y: 361, distance: 71.9
click at [1015, 361] on div "015910000671878 703-1 602 TRL T 205 703-3 TRL FL 157 2 13 9 3 4 3 3 TRL F 131 T…" at bounding box center [702, 239] width 1404 height 351
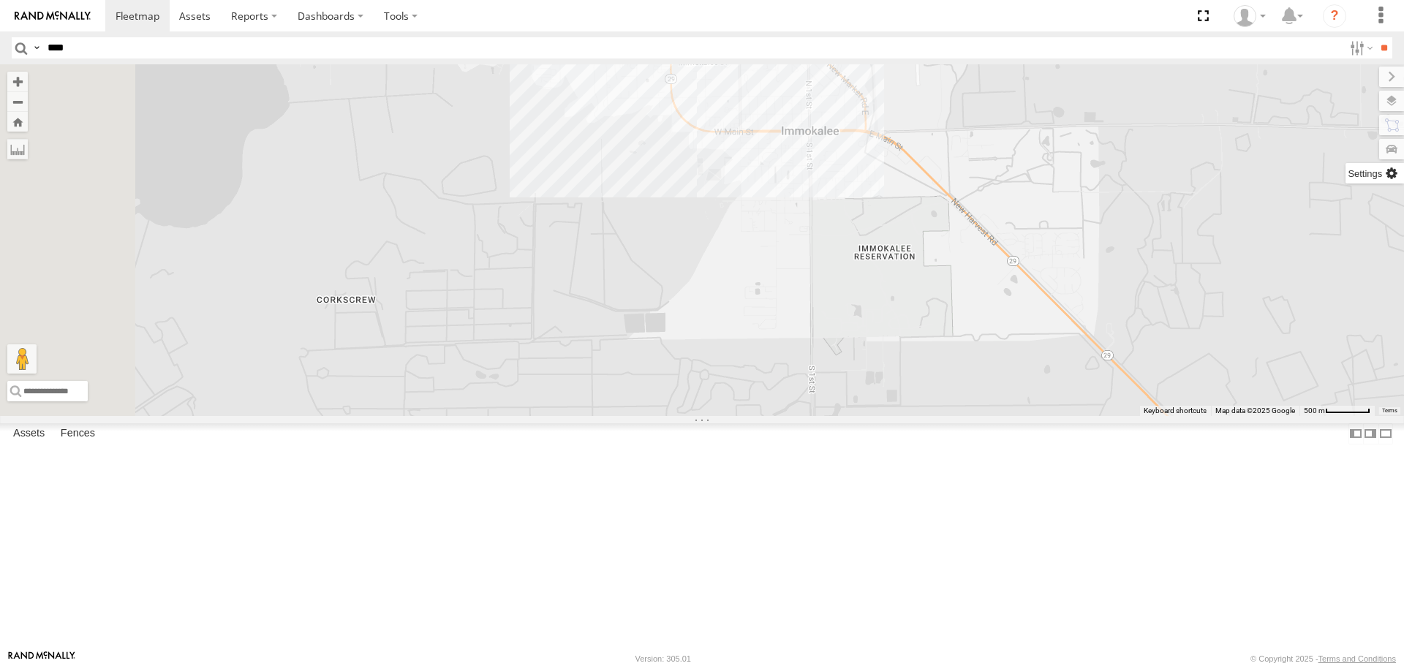
drag, startPoint x: 783, startPoint y: 426, endPoint x: 1394, endPoint y: 181, distance: 658.1
click at [1394, 181] on div "← Move left → Move right ↑ Move up ↓ Move down + Zoom in - Zoom out Home Jump l…" at bounding box center [702, 239] width 1404 height 351
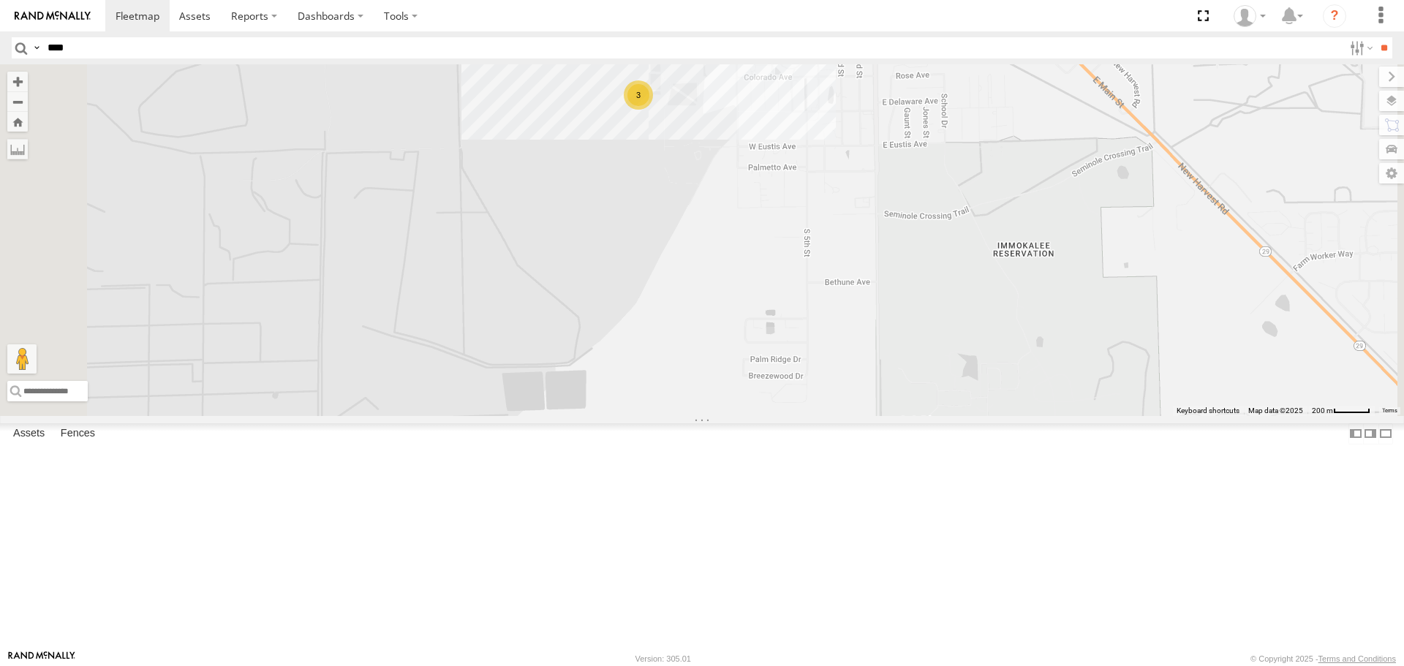
drag, startPoint x: 846, startPoint y: 288, endPoint x: 861, endPoint y: 410, distance: 122.3
click at [860, 411] on div "015910000671878 703-1 602 TRL T 205 703-3 TRL FL 157 TRL F 131 TRL F 119 3" at bounding box center [702, 239] width 1404 height 351
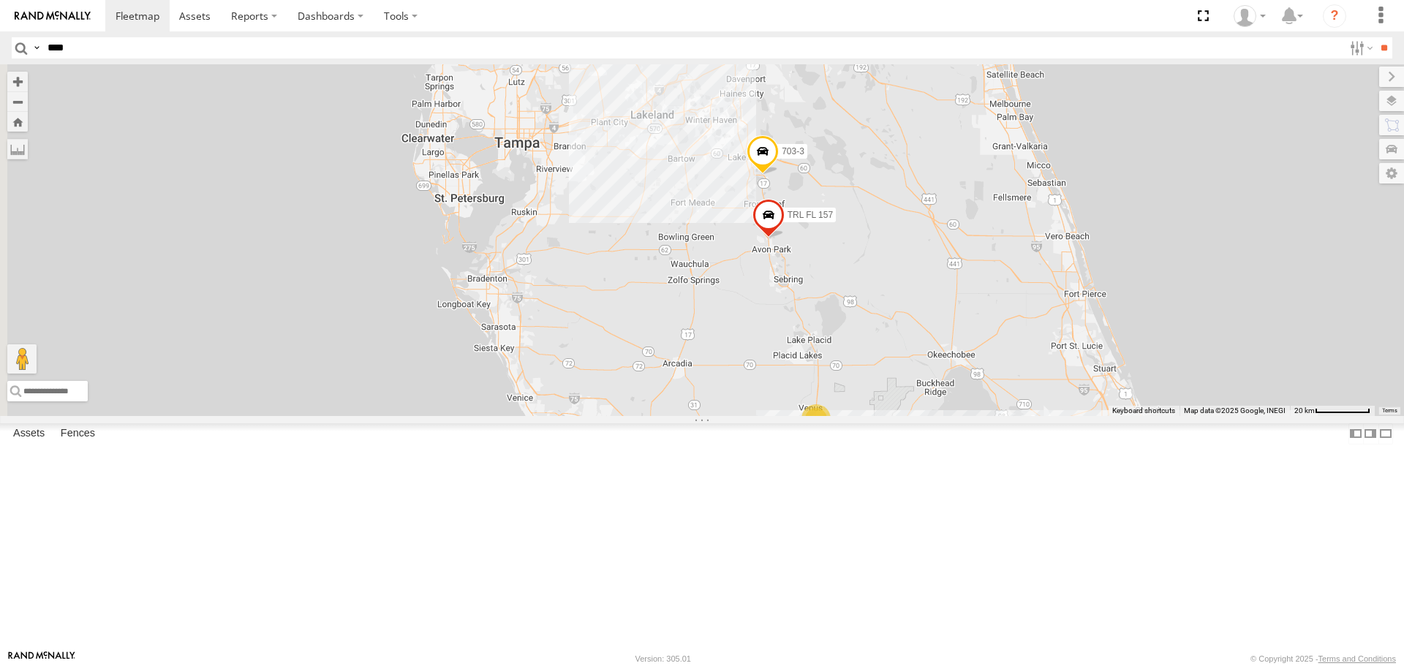
drag, startPoint x: 1211, startPoint y: 211, endPoint x: 1069, endPoint y: 627, distance: 438.8
click at [1069, 415] on div "015910000671878 703-1 602 TRL T 205 703-3 TRL FL 157 TRL F 131 TRL F 119 3 3" at bounding box center [702, 239] width 1404 height 351
click at [779, 175] on span at bounding box center [763, 154] width 32 height 39
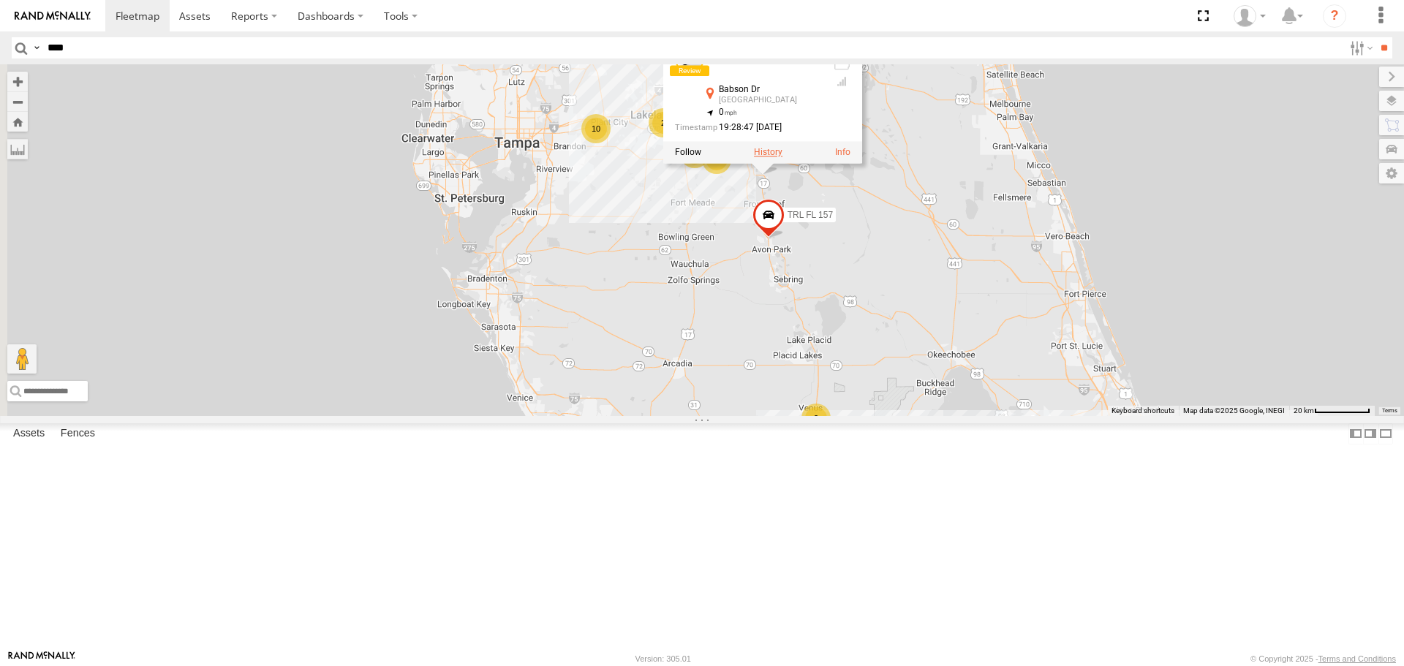
click at [783, 158] on label at bounding box center [768, 153] width 29 height 10
type input "**********"
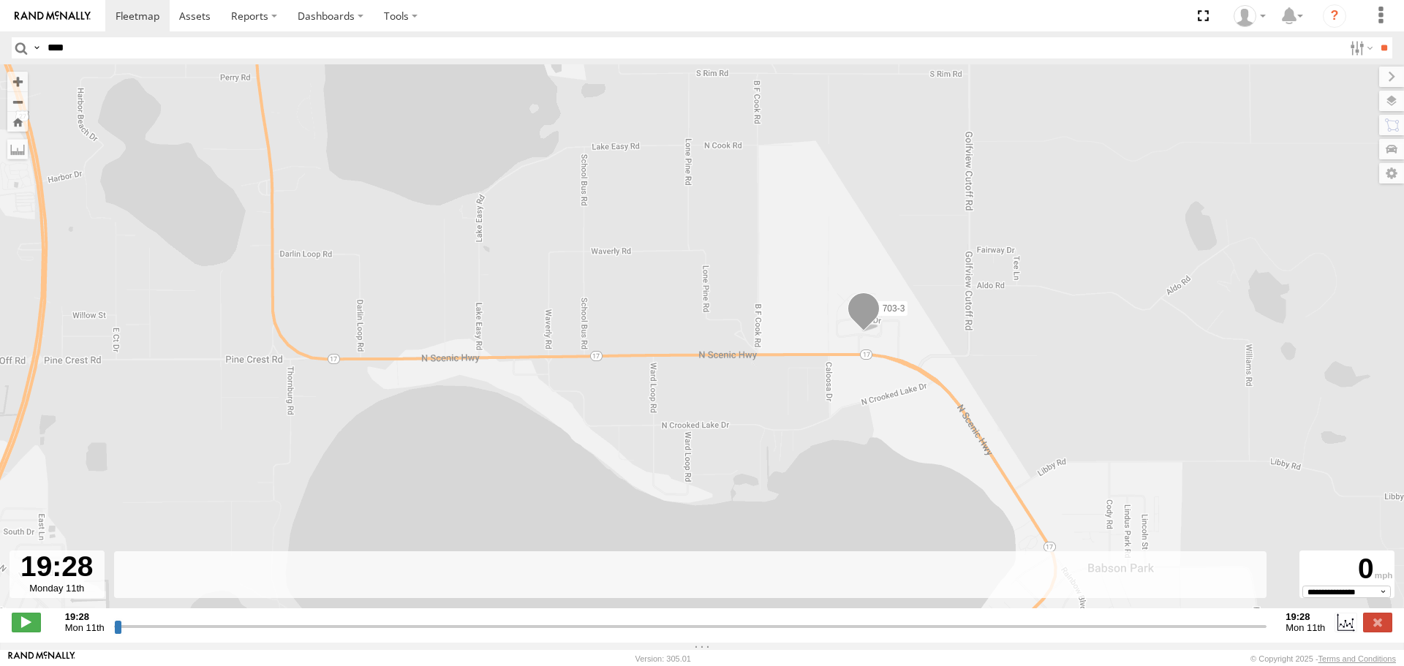
click at [64, 12] on img at bounding box center [53, 16] width 76 height 10
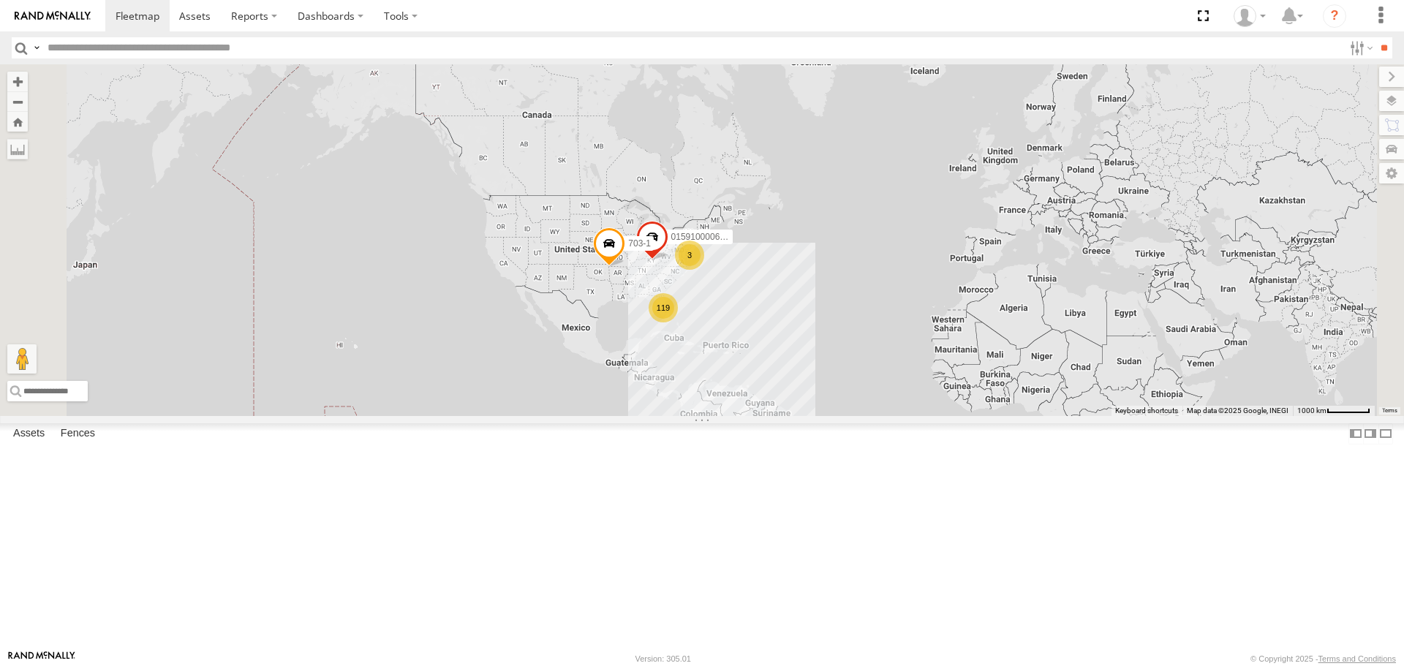
click at [0, 0] on span at bounding box center [0, 0] width 0 height 0
click at [395, 25] on label at bounding box center [401, 15] width 54 height 31
click at [336, 19] on label "Dashboards" at bounding box center [330, 15] width 86 height 31
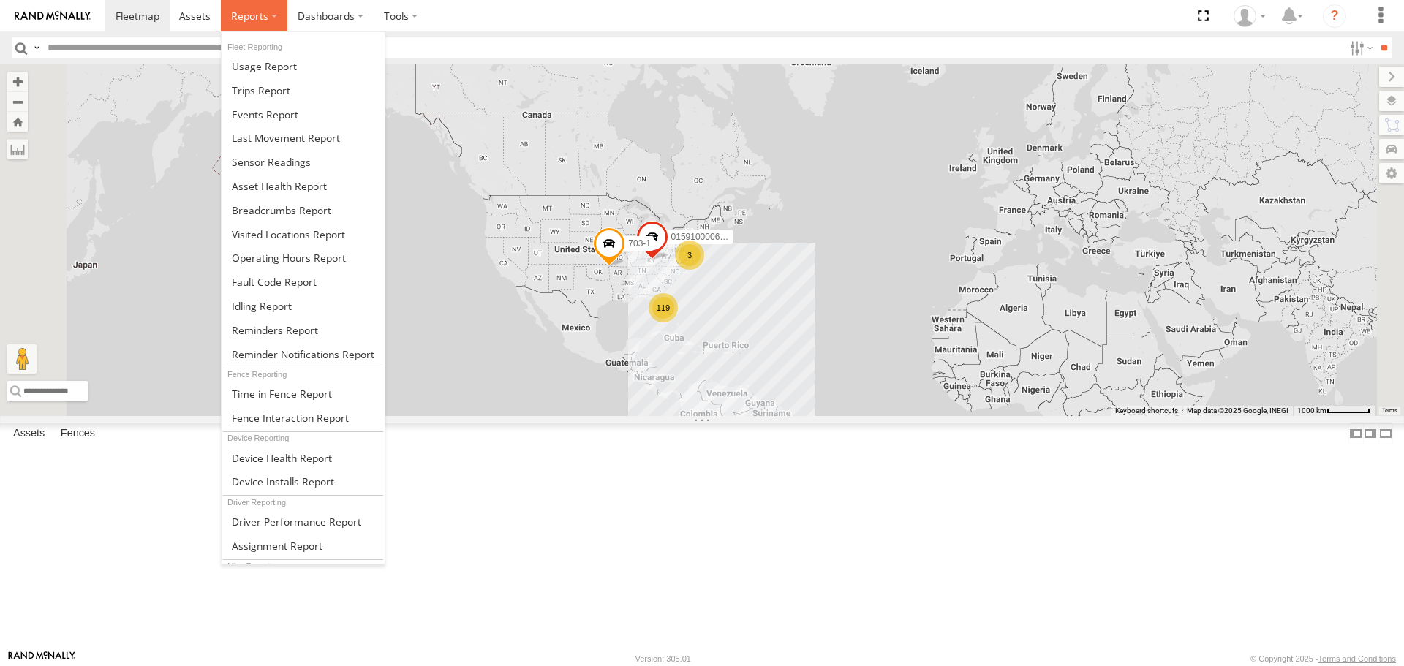
click at [257, 15] on span at bounding box center [249, 16] width 37 height 14
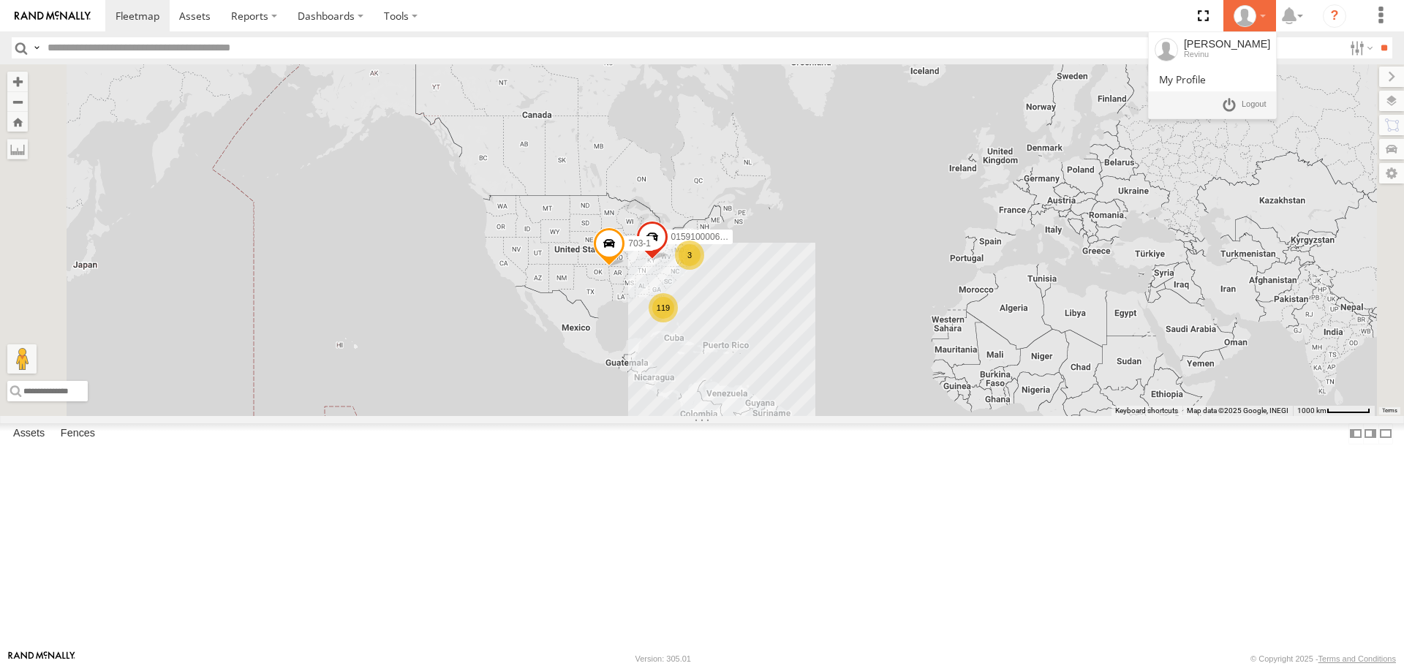
click at [1264, 20] on div at bounding box center [1250, 16] width 42 height 22
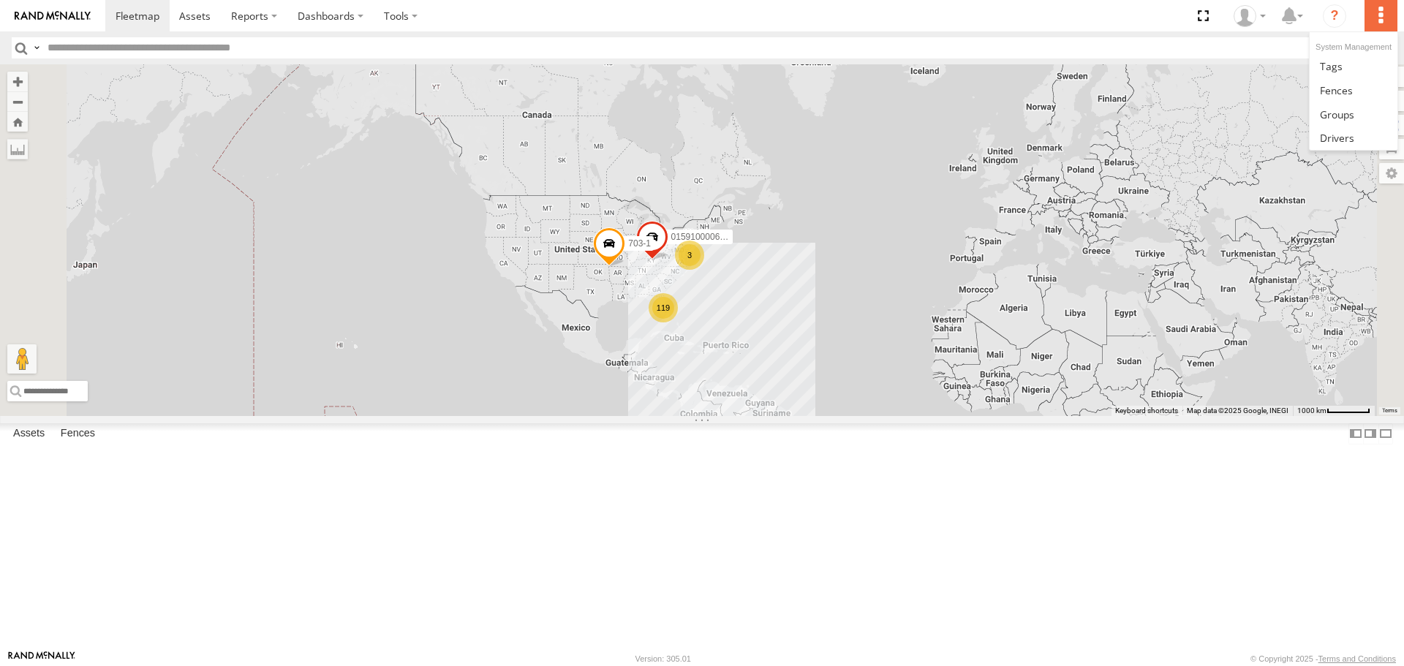
click at [1383, 16] on label at bounding box center [1381, 15] width 32 height 31
click at [1328, 15] on icon "?" at bounding box center [1334, 15] width 23 height 23
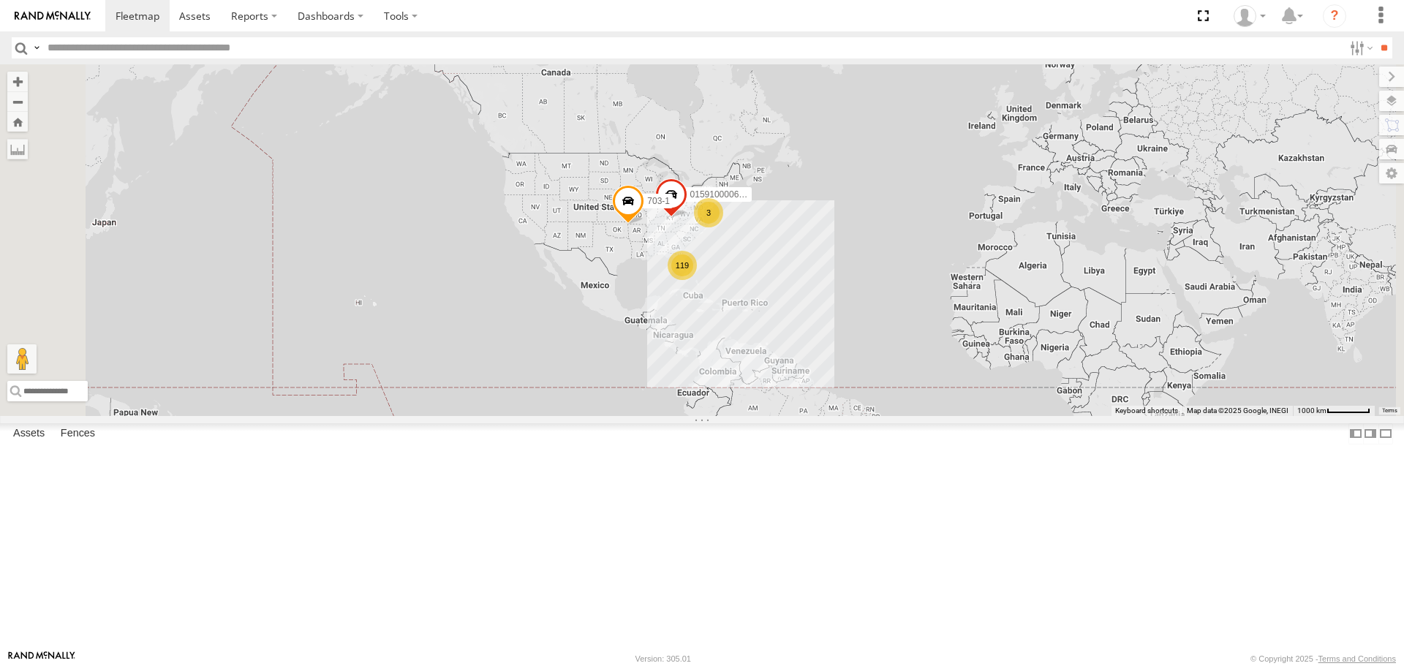
drag, startPoint x: 966, startPoint y: 445, endPoint x: 985, endPoint y: 401, distance: 47.8
click at [985, 401] on div "015910000671878 703-1 119 3" at bounding box center [702, 239] width 1404 height 351
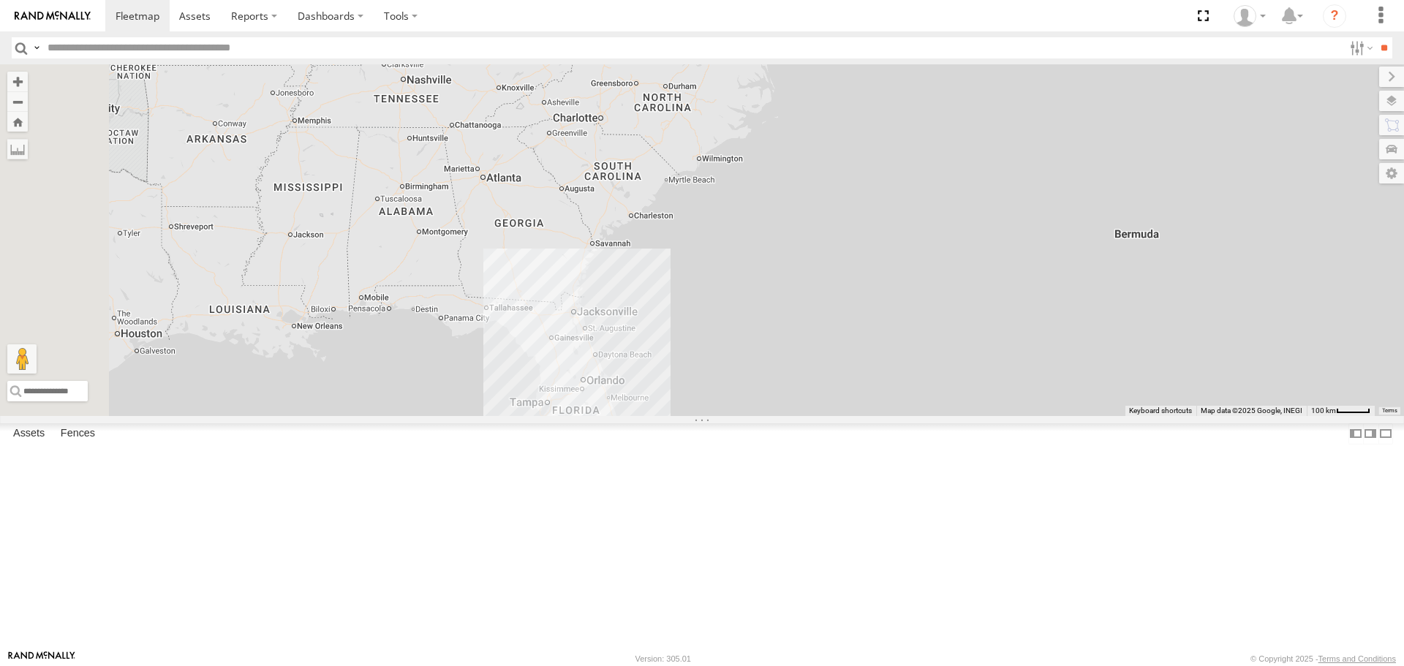
drag, startPoint x: 582, startPoint y: 301, endPoint x: 1290, endPoint y: 494, distance: 733.2
click at [1290, 415] on div "015910000671878 703-1" at bounding box center [702, 239] width 1404 height 351
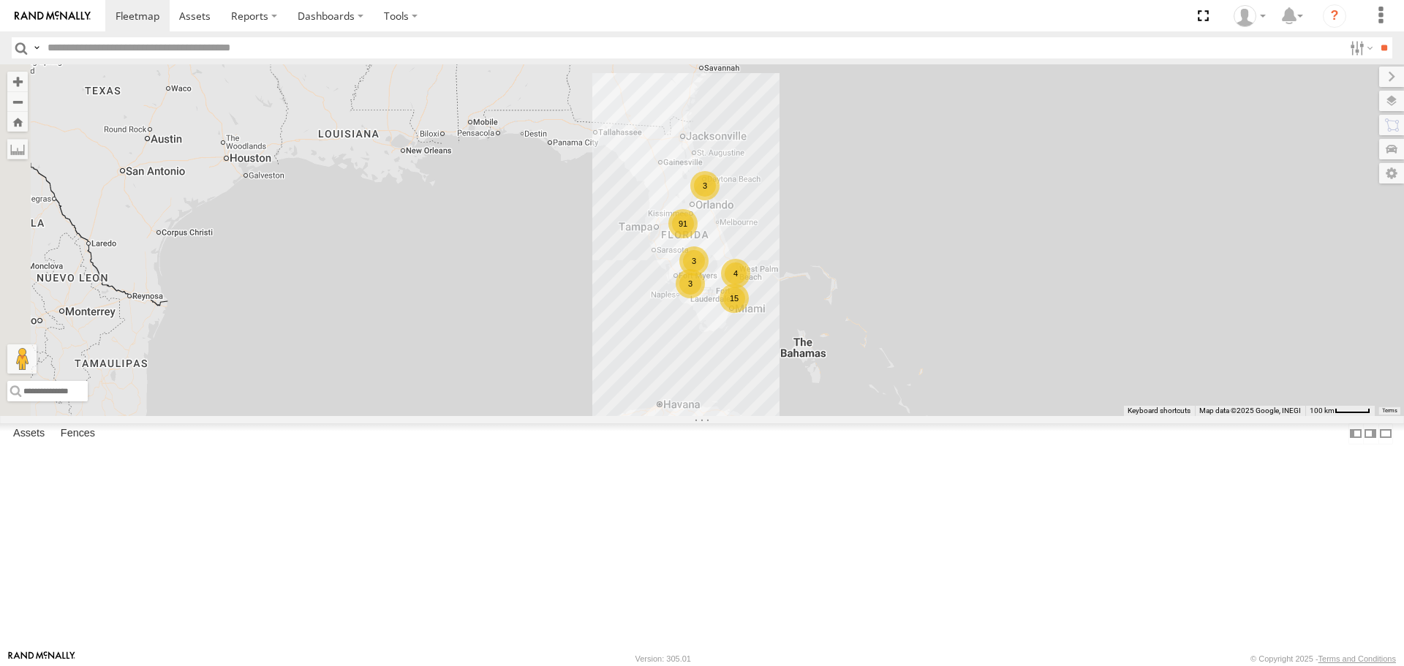
drag, startPoint x: 840, startPoint y: 438, endPoint x: 933, endPoint y: 287, distance: 177.3
click at [933, 287] on div "015910000671878 703-1 91 15 2 3 3 3 4" at bounding box center [702, 239] width 1404 height 351
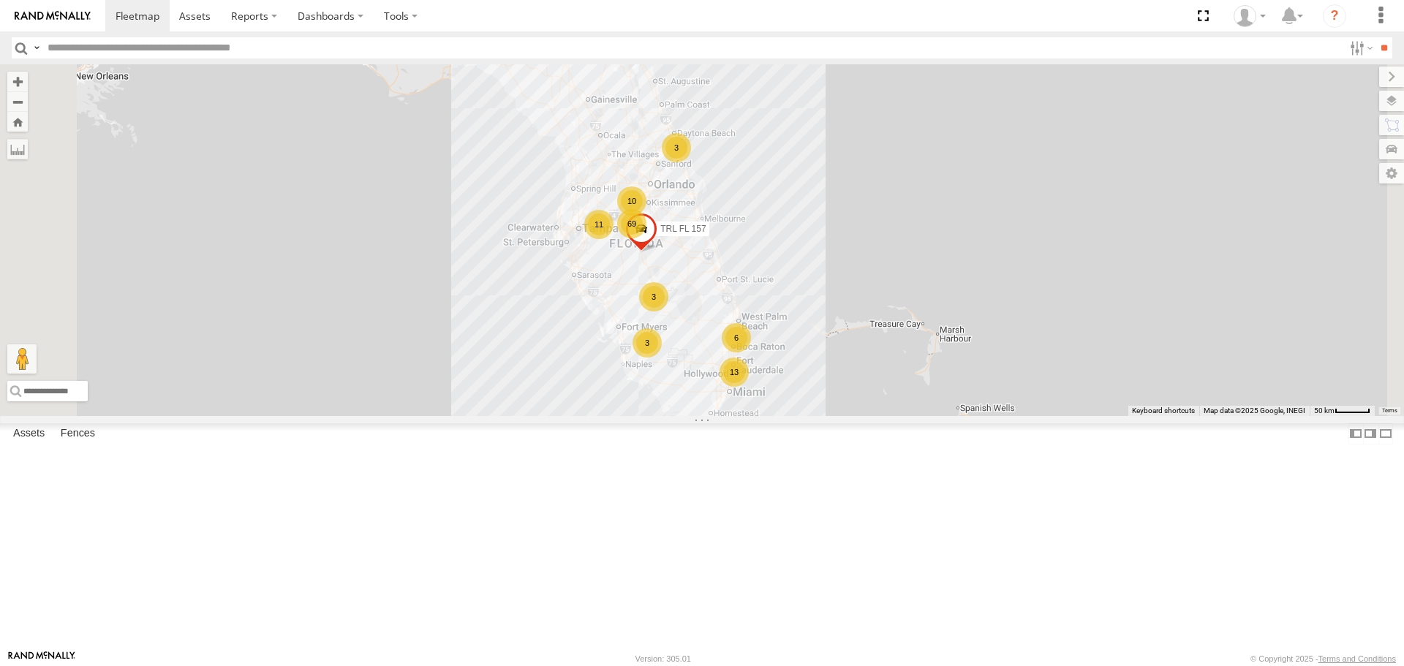
drag, startPoint x: 1019, startPoint y: 355, endPoint x: 1030, endPoint y: 322, distance: 35.4
click at [1030, 322] on div "015910000671878 703-1 69 13 11 3 6 3 10 3 TRL FL 157" at bounding box center [702, 239] width 1404 height 351
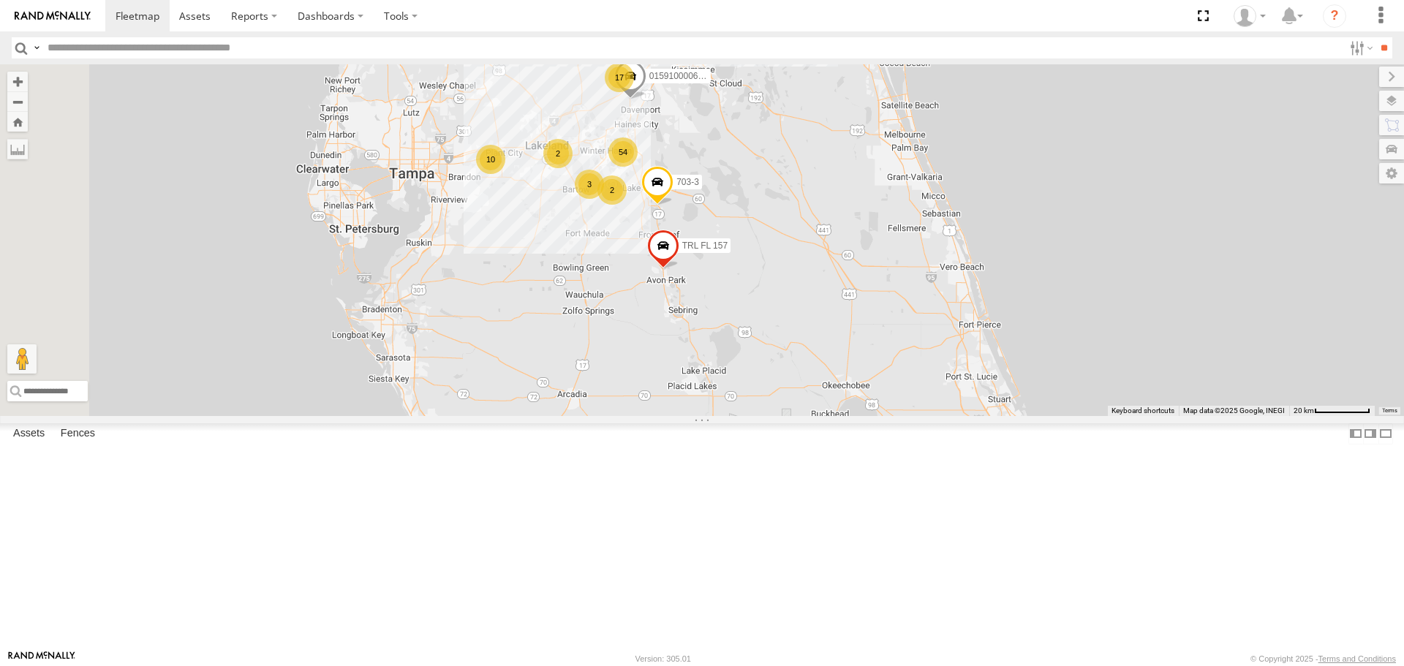
drag, startPoint x: 993, startPoint y: 340, endPoint x: 1237, endPoint y: 285, distance: 249.7
click at [1237, 285] on div "015910000671878 703-1 TRL FL 157 TRL T 205 703-3 54 2 17 10 2 3 015910000610595…" at bounding box center [702, 239] width 1404 height 351
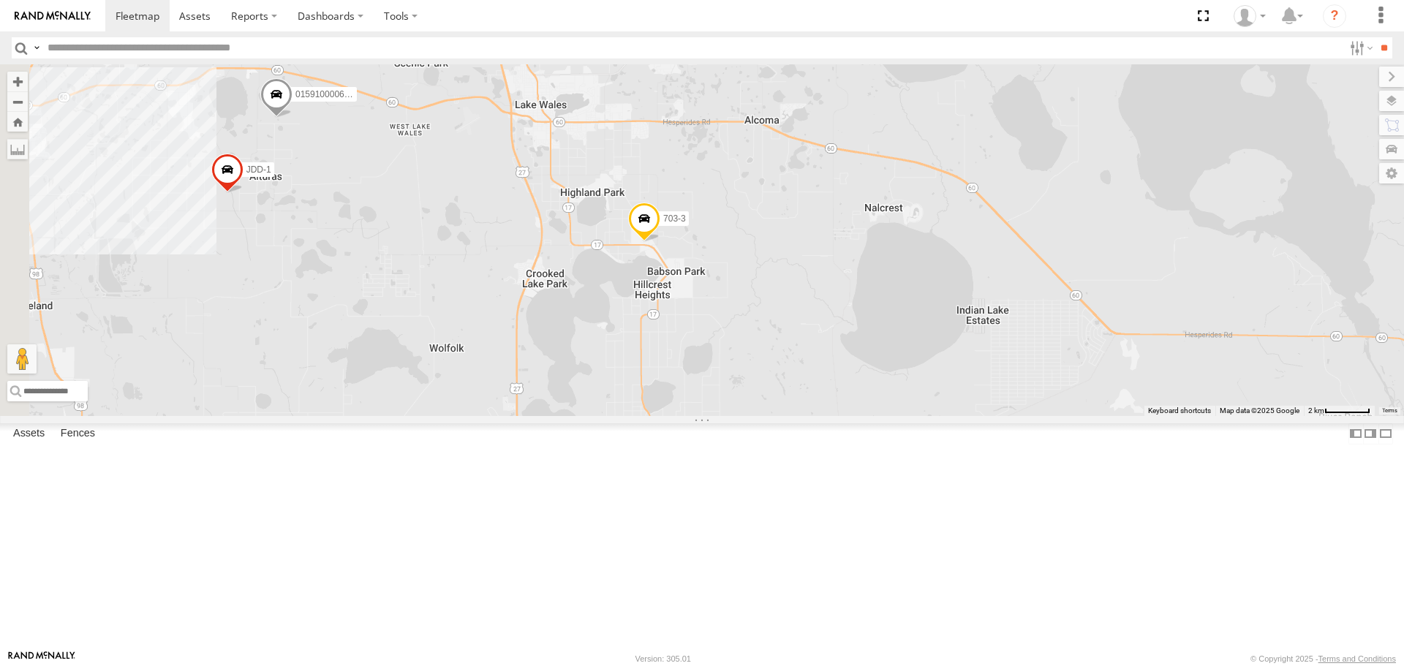
drag, startPoint x: 726, startPoint y: 267, endPoint x: 937, endPoint y: 400, distance: 249.2
click at [937, 400] on div "015910000671878 703-1 TRL FL 157 TRL T 205 703-3 015910000610595 01591000067289…" at bounding box center [702, 239] width 1404 height 351
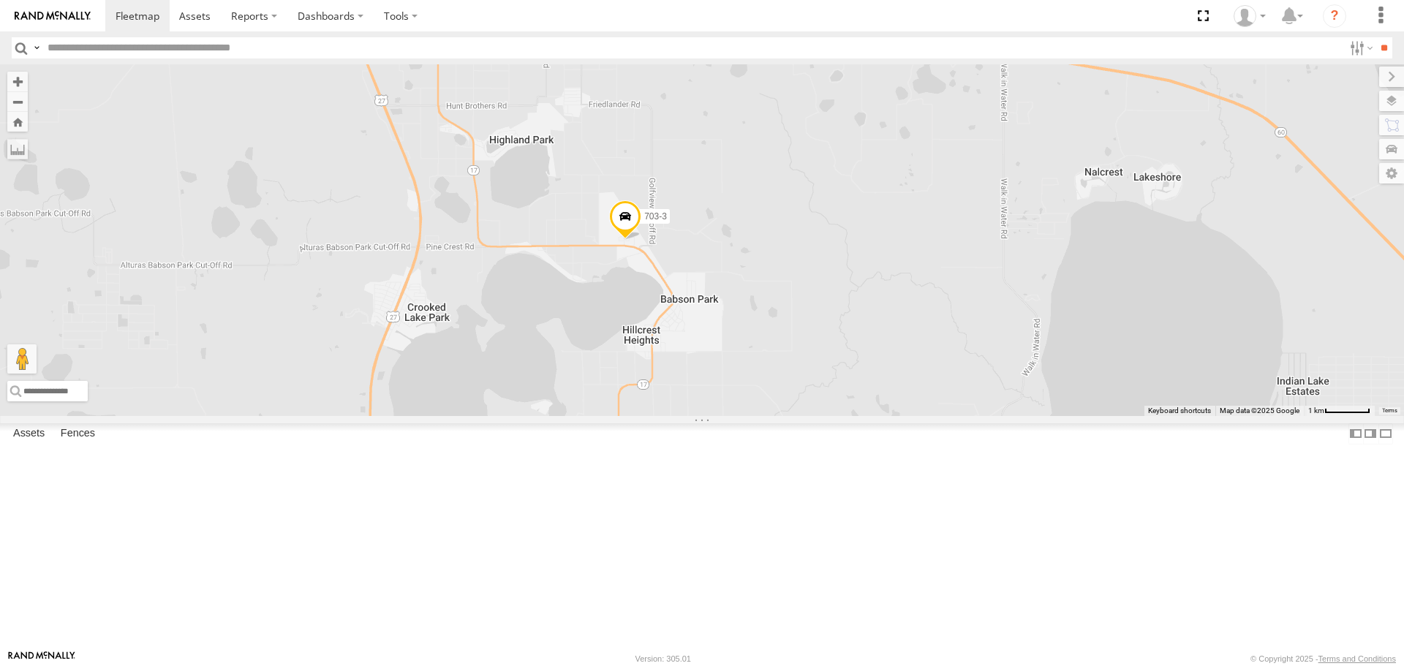
drag, startPoint x: 840, startPoint y: 337, endPoint x: 893, endPoint y: 363, distance: 58.6
click at [893, 363] on div "015910000671878 703-1 TRL FL 157 TRL T 205 703-3 015910000610595 01591000067289…" at bounding box center [702, 239] width 1404 height 351
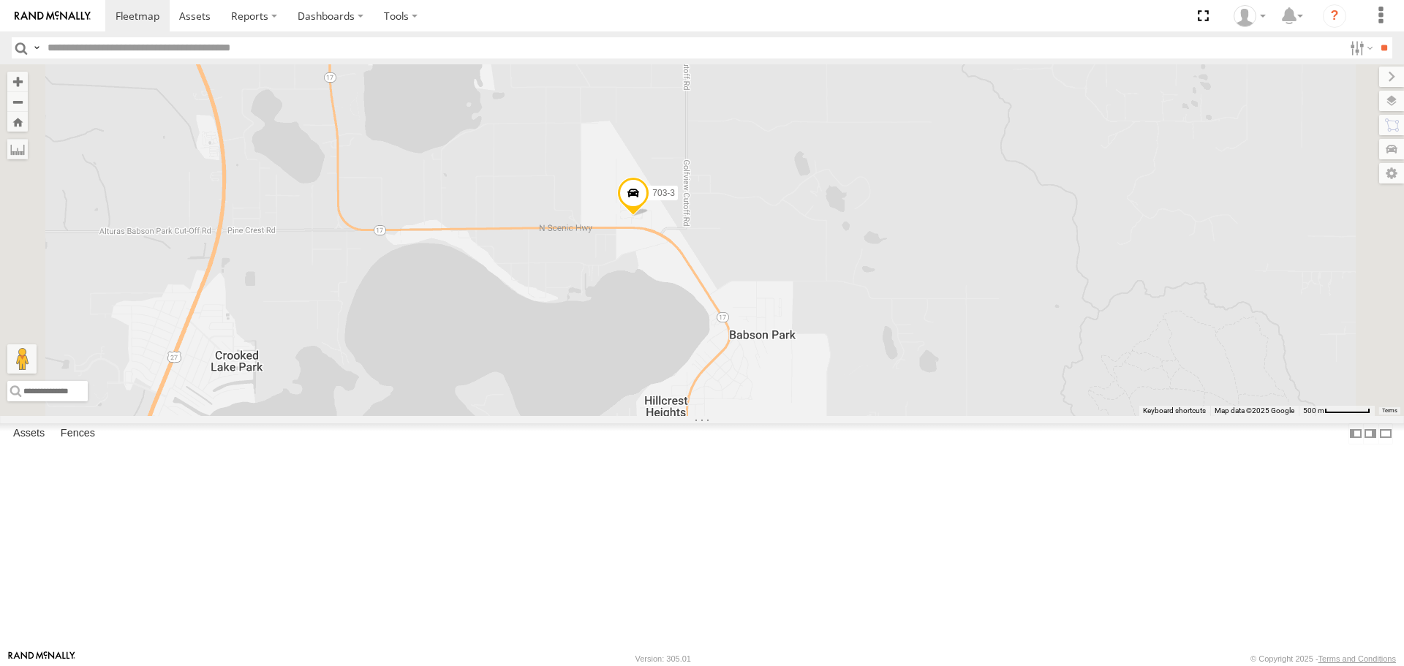
drag, startPoint x: 857, startPoint y: 353, endPoint x: 944, endPoint y: 333, distance: 90.0
click at [944, 333] on div "015910000671878 703-1 TRL FL 157 TRL T 205 703-3 015910000610595 01591000067289…" at bounding box center [702, 239] width 1404 height 351
drag, startPoint x: 951, startPoint y: 347, endPoint x: 947, endPoint y: 337, distance: 10.2
click at [947, 337] on div "015910000671878 703-1 TRL FL 157 TRL T 205 703-3 015910000610595 01591000067289…" at bounding box center [702, 239] width 1404 height 351
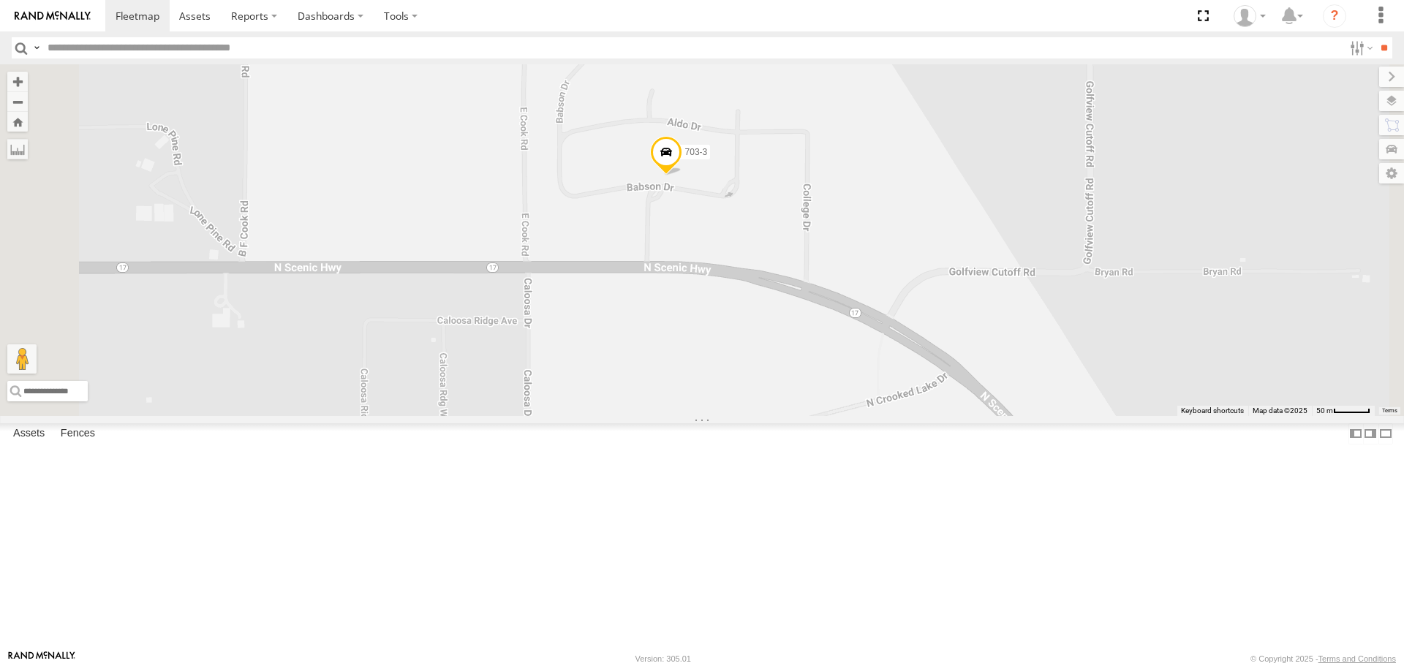
drag, startPoint x: 813, startPoint y: 308, endPoint x: 839, endPoint y: 136, distance: 173.9
click at [839, 136] on div "015910000671878 703-1 TRL FL 157 TRL T 205 703-3 015910000610595 01591000067289…" at bounding box center [702, 239] width 1404 height 351
click at [682, 176] on span at bounding box center [666, 155] width 32 height 39
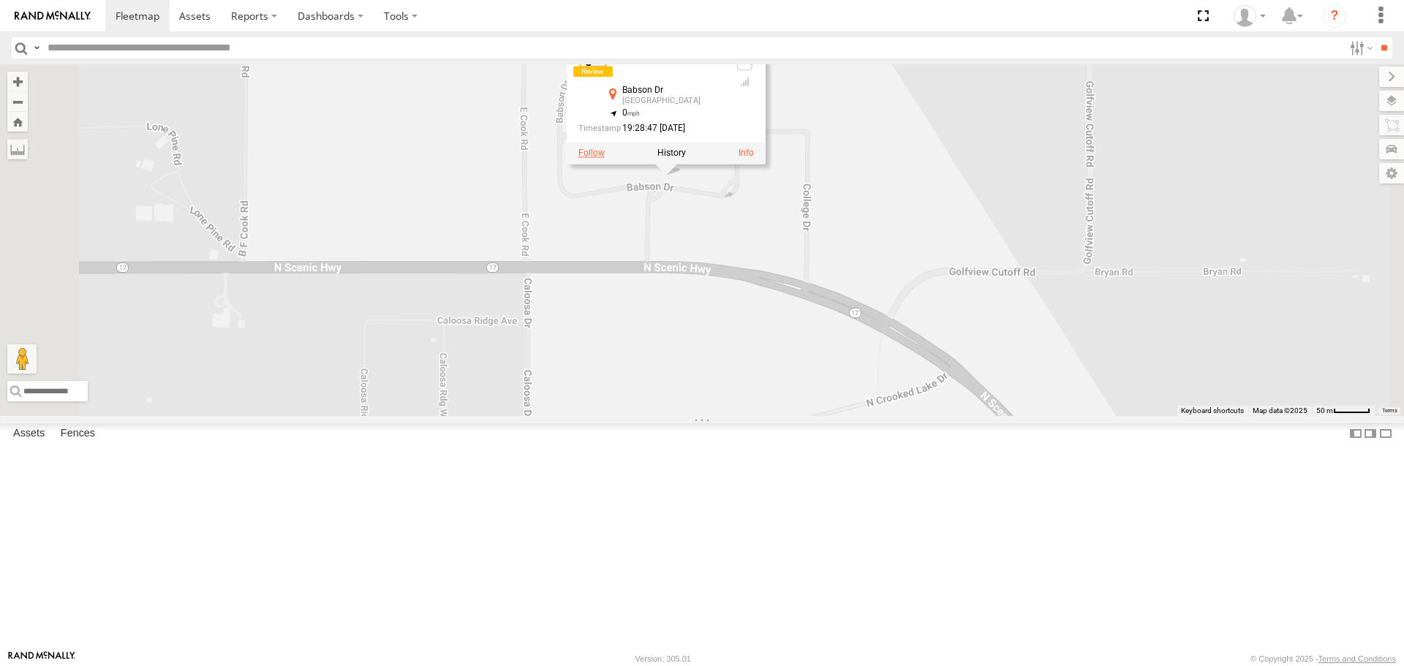
click at [605, 159] on label at bounding box center [592, 153] width 26 height 10
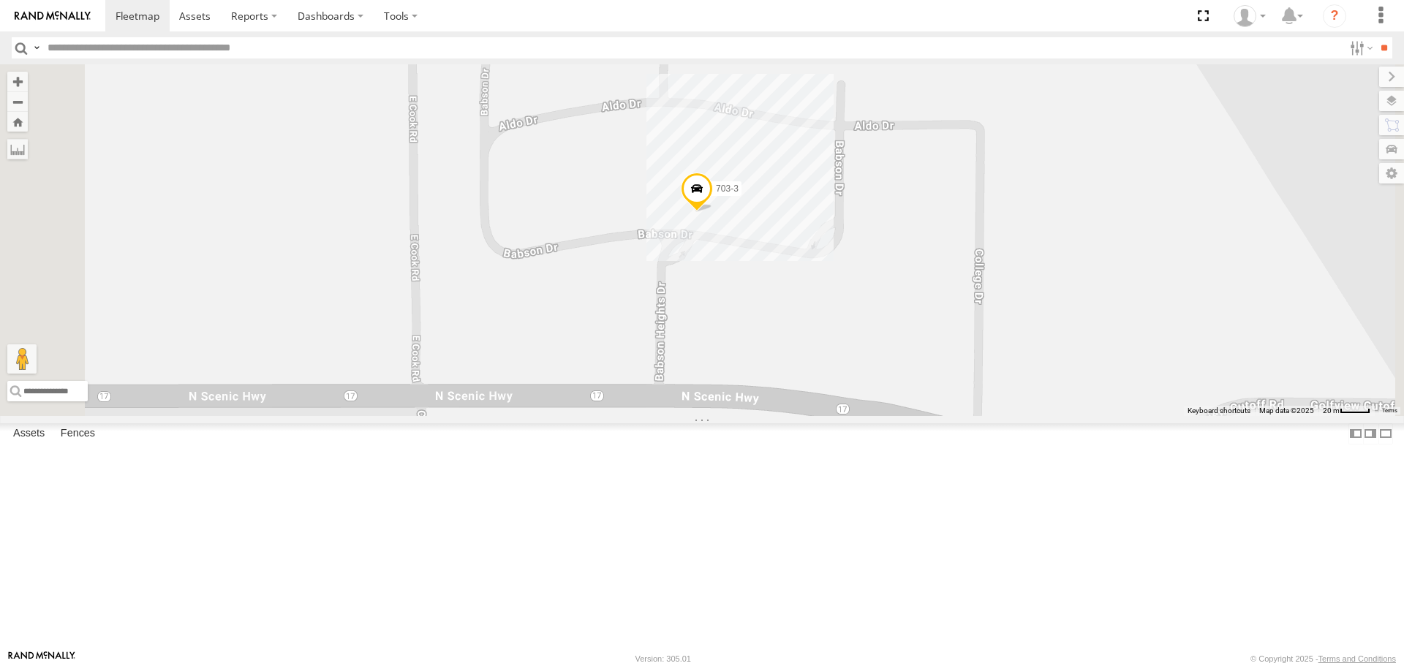
drag, startPoint x: 887, startPoint y: 333, endPoint x: 881, endPoint y: 302, distance: 31.3
click at [713, 213] on span at bounding box center [697, 192] width 32 height 39
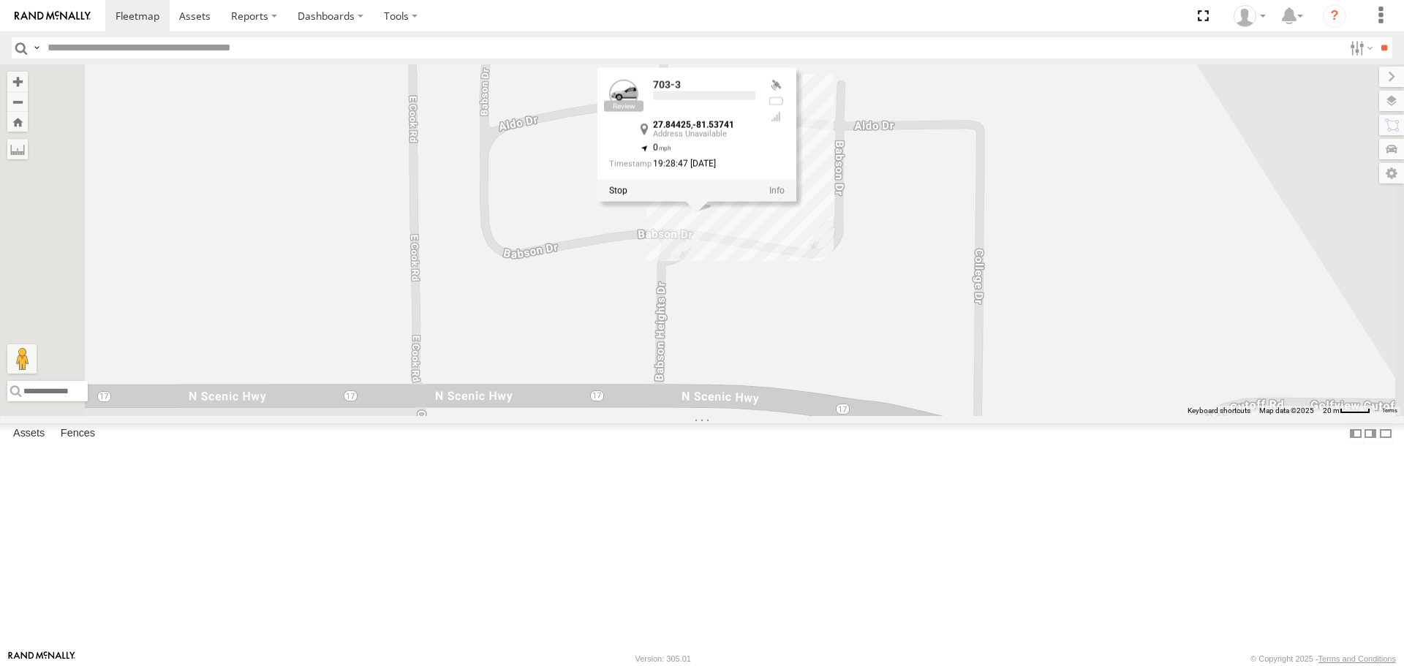
click at [797, 202] on div at bounding box center [697, 191] width 199 height 22
click at [681, 93] on link "703-3" at bounding box center [667, 87] width 28 height 12
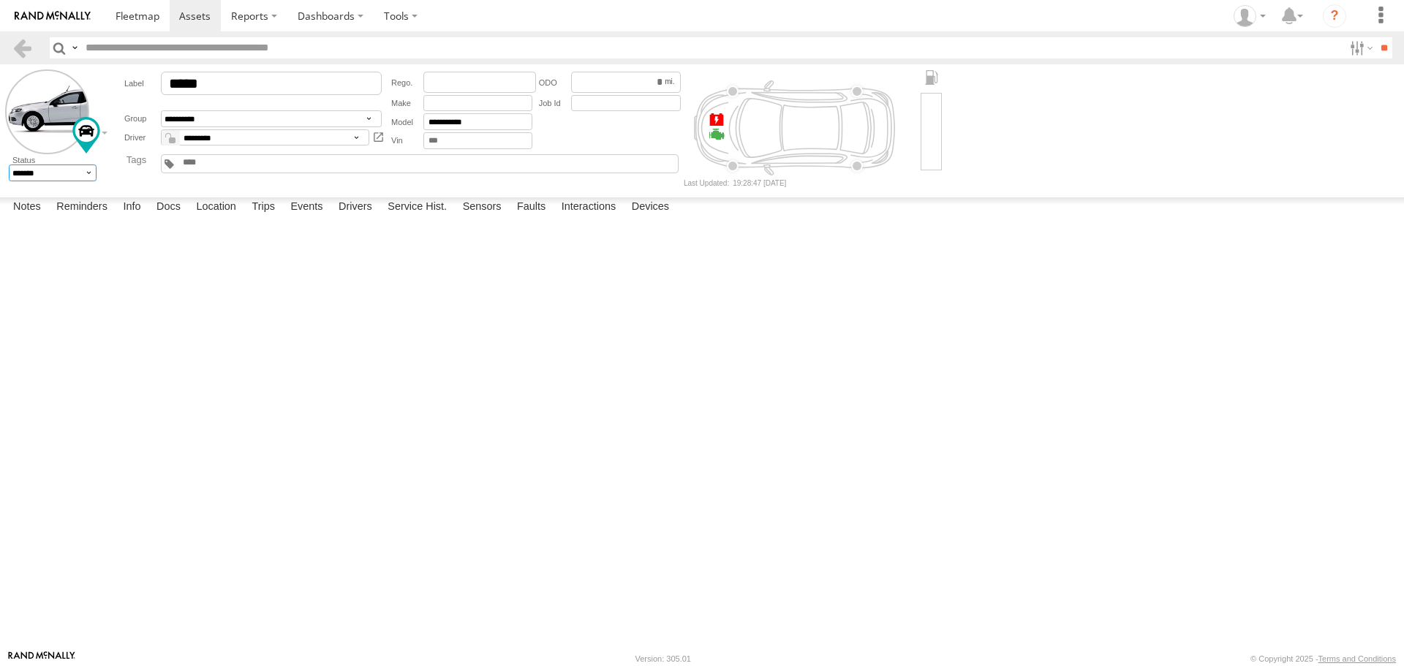
click at [51, 173] on select "******* ******" at bounding box center [53, 173] width 89 height 17
click at [219, 218] on label "Location" at bounding box center [216, 207] width 55 height 20
click at [661, 218] on label "Devices" at bounding box center [651, 207] width 52 height 20
click at [68, 10] on link at bounding box center [52, 15] width 105 height 31
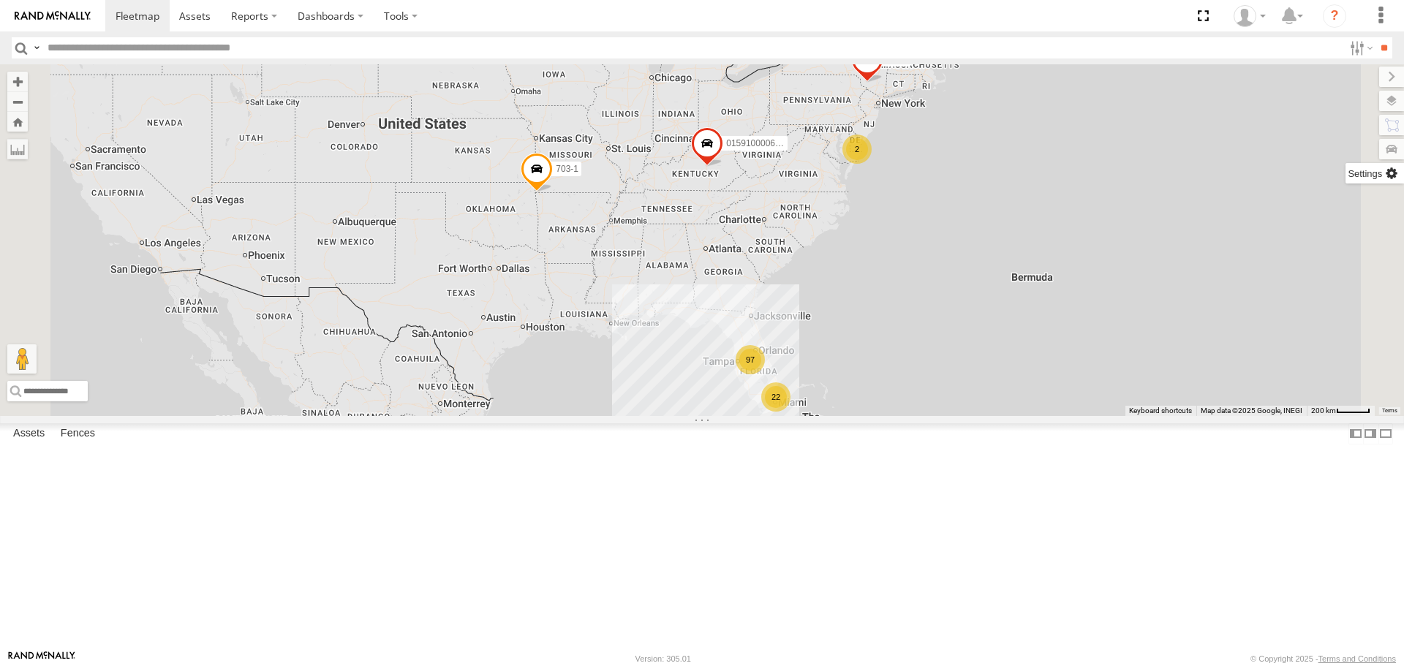
click at [1391, 172] on label at bounding box center [1375, 173] width 59 height 20
drag, startPoint x: 1203, startPoint y: 321, endPoint x: 1205, endPoint y: 311, distance: 10.5
click at [1203, 321] on div "015910000671878 703-1 97 22 2 602" at bounding box center [702, 239] width 1404 height 351
click at [1355, 72] on label at bounding box center [1379, 77] width 49 height 20
click at [1295, 23] on icon at bounding box center [1289, 16] width 26 height 18
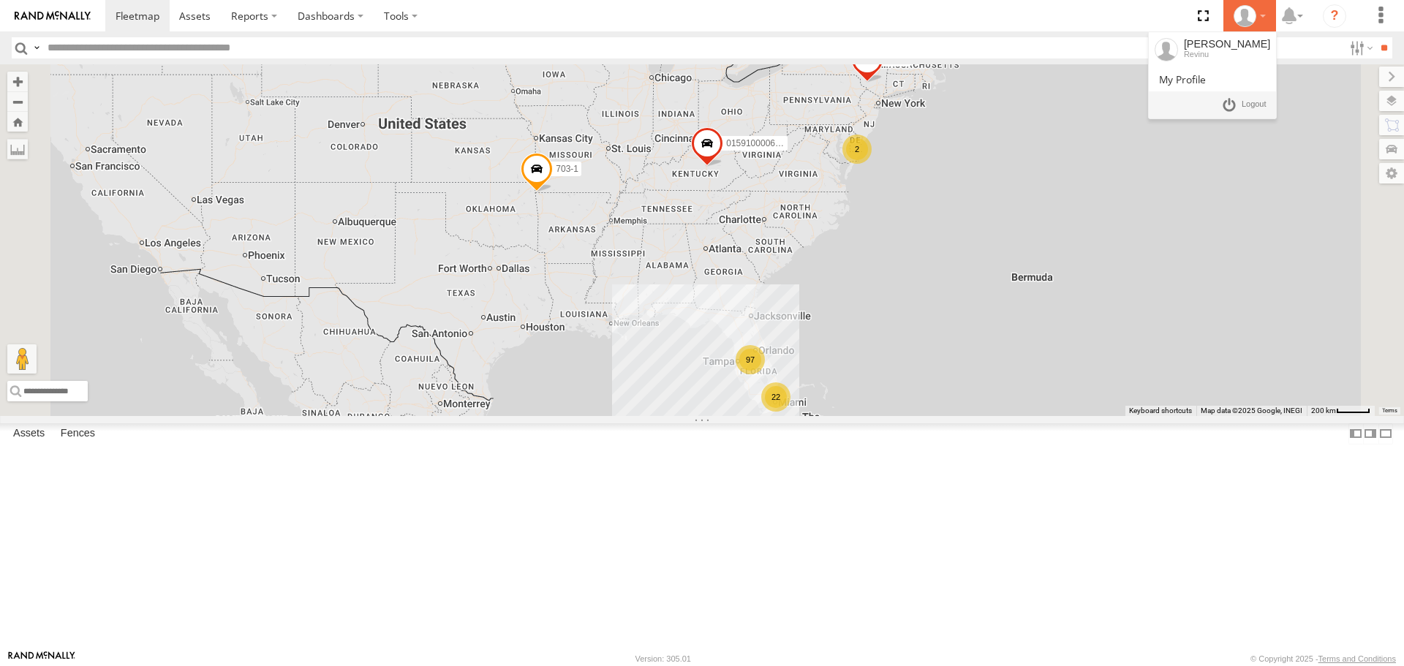
click at [1268, 14] on div at bounding box center [1250, 16] width 42 height 22
click at [1233, 41] on div "[PERSON_NAME]" at bounding box center [1227, 44] width 86 height 12
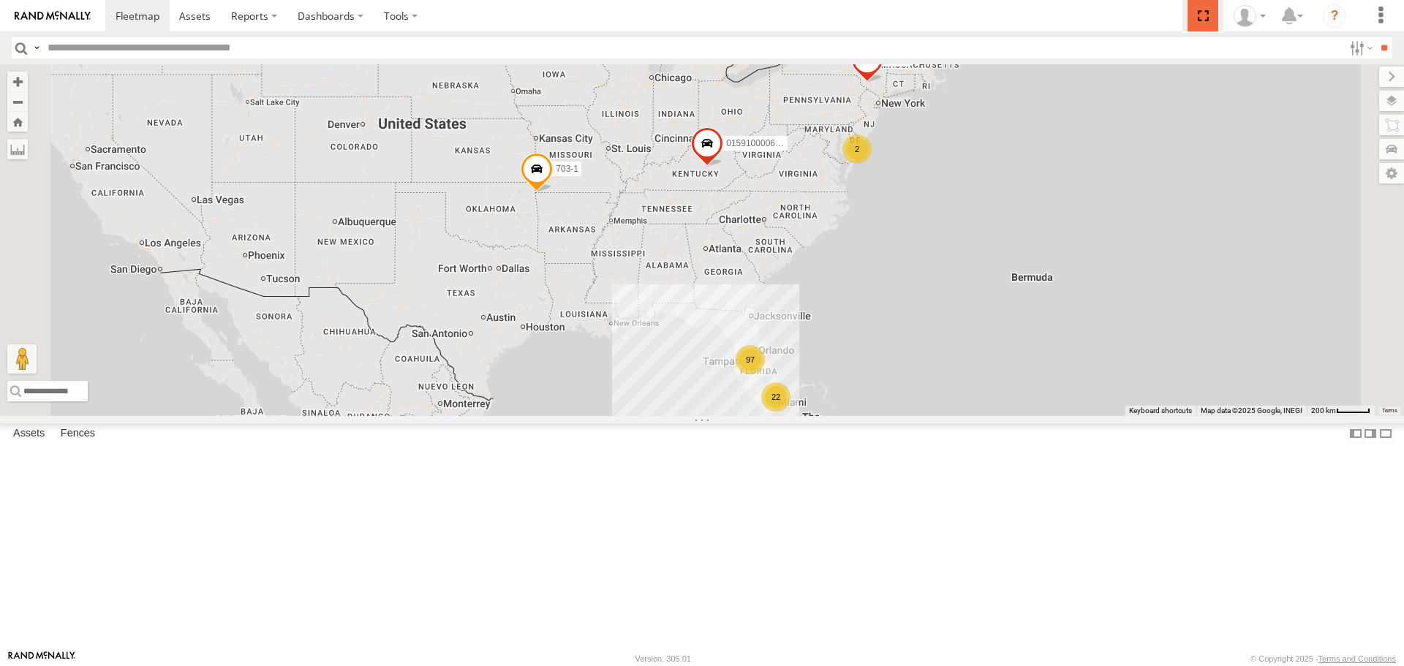
click at [1200, 20] on span at bounding box center [1203, 15] width 30 height 31
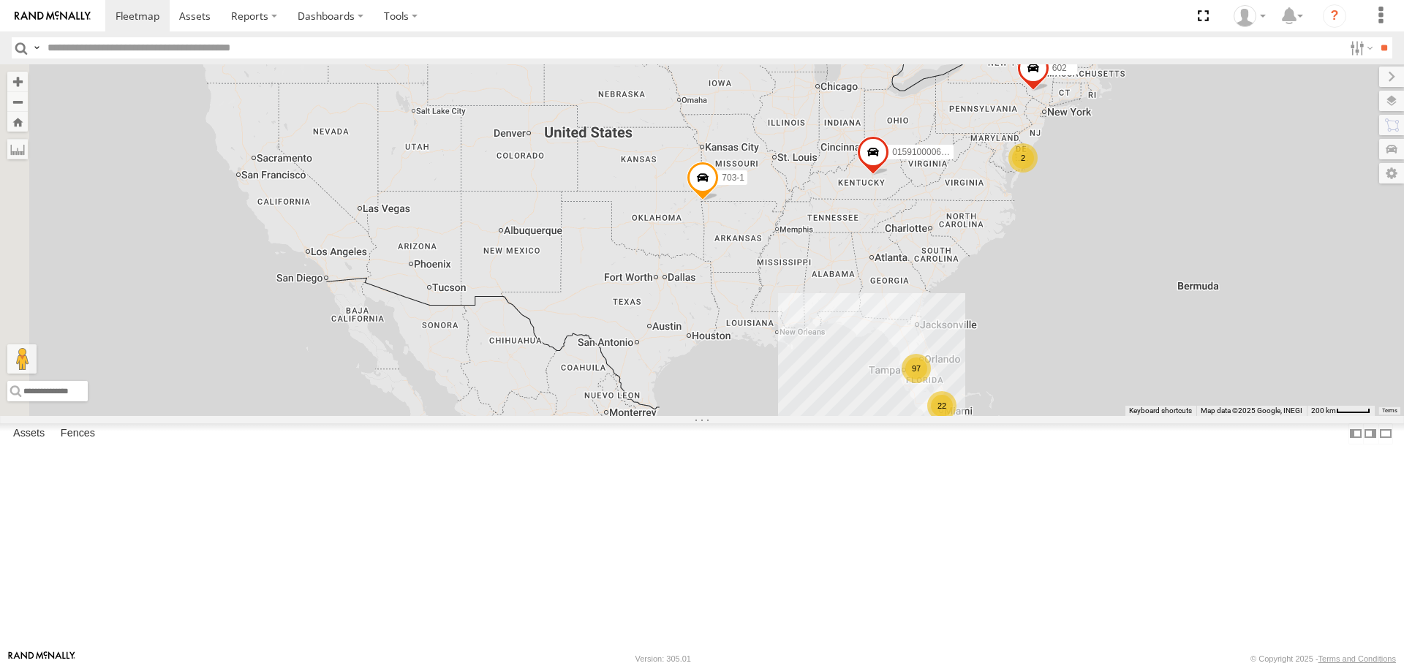
drag, startPoint x: 656, startPoint y: 380, endPoint x: 829, endPoint y: 386, distance: 172.7
click at [829, 386] on div "015910000671878 703-1 97 22 2 602" at bounding box center [702, 239] width 1404 height 351
click at [966, 158] on span "015910000671878" at bounding box center [928, 153] width 73 height 10
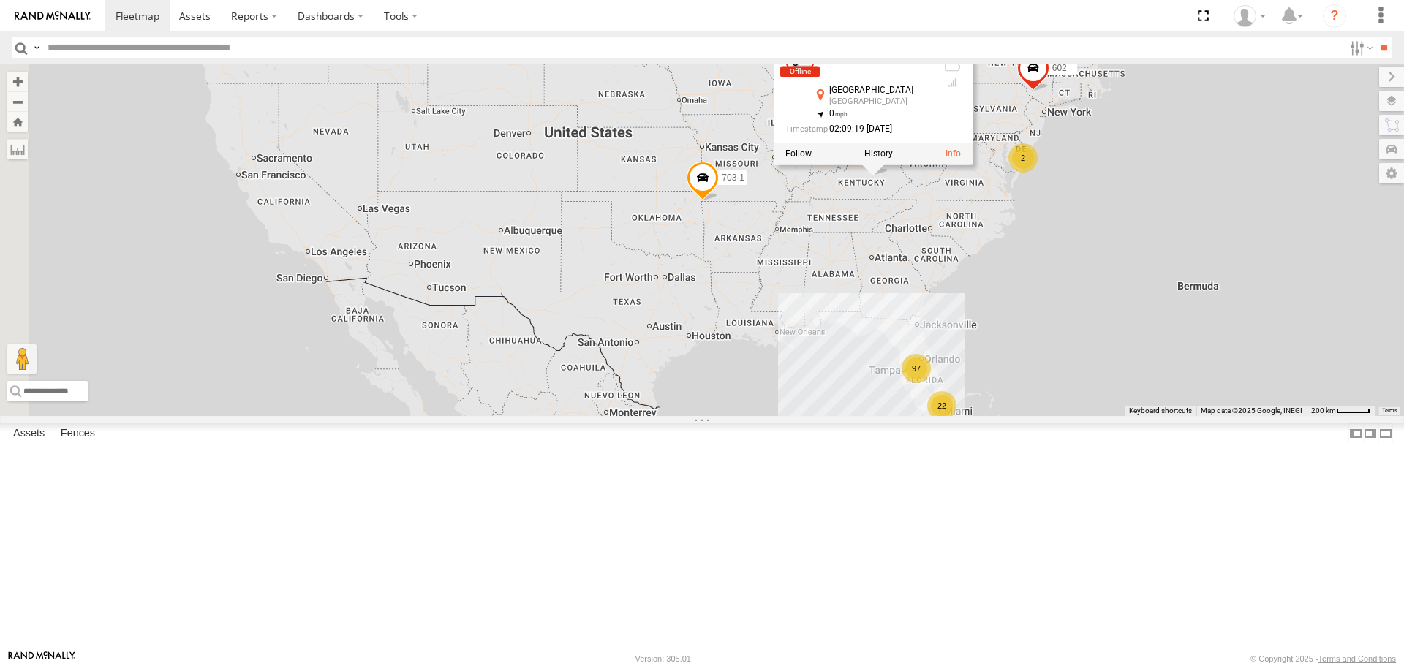
click at [1288, 415] on div "015910000671878 703-1 97 22 2 602 015910000671878 All Assets Richmond East Dr R…" at bounding box center [702, 239] width 1404 height 351
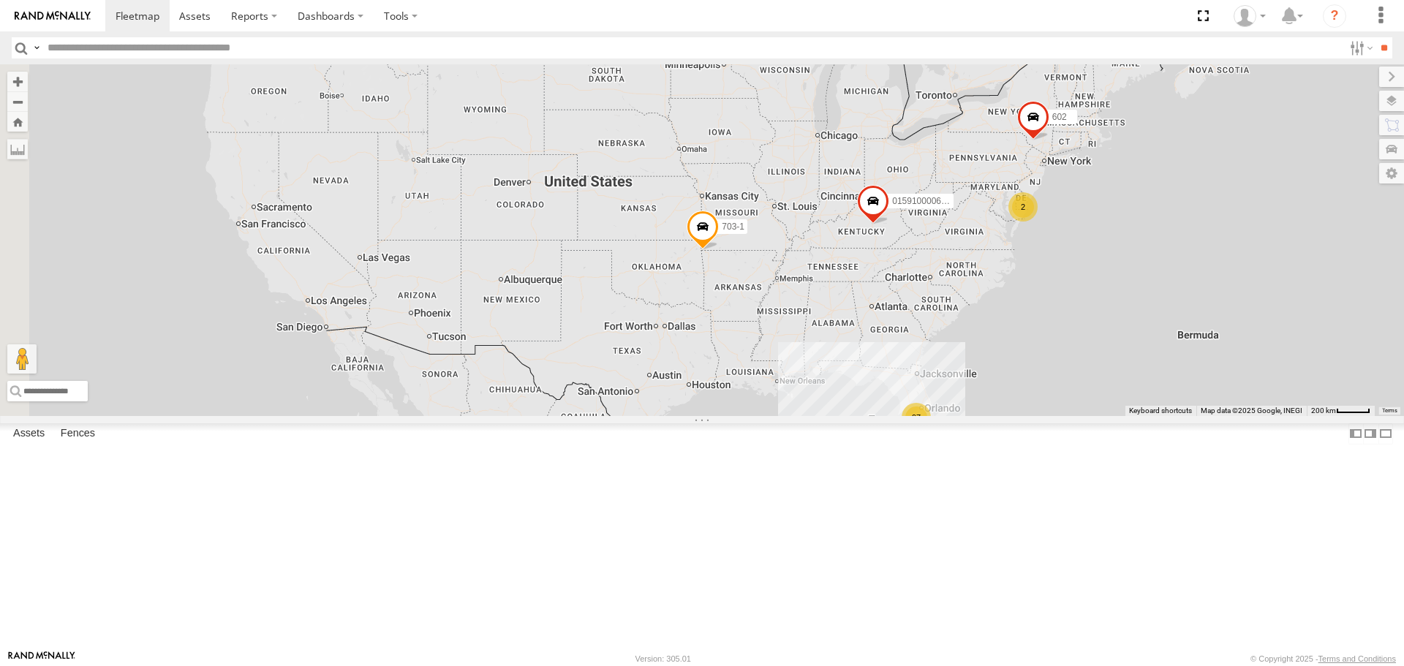
drag, startPoint x: 703, startPoint y: 239, endPoint x: 703, endPoint y: 291, distance: 51.9
click at [703, 291] on div "015910000671878 703-1 97 22 2 602" at bounding box center [702, 239] width 1404 height 351
click at [1345, 13] on icon "?" at bounding box center [1334, 15] width 23 height 23
click at [0, 0] on div "TRL FL 192" at bounding box center [0, 0] width 0 height 0
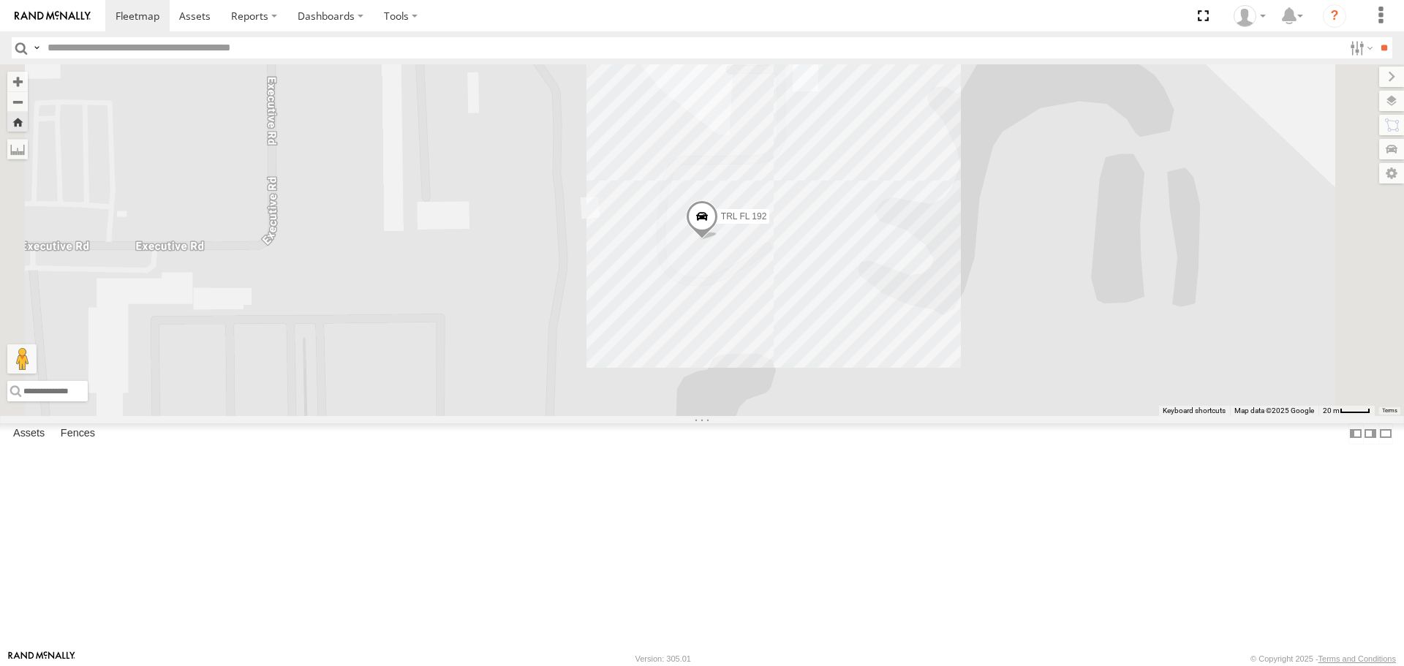
click at [718, 241] on span at bounding box center [702, 220] width 32 height 39
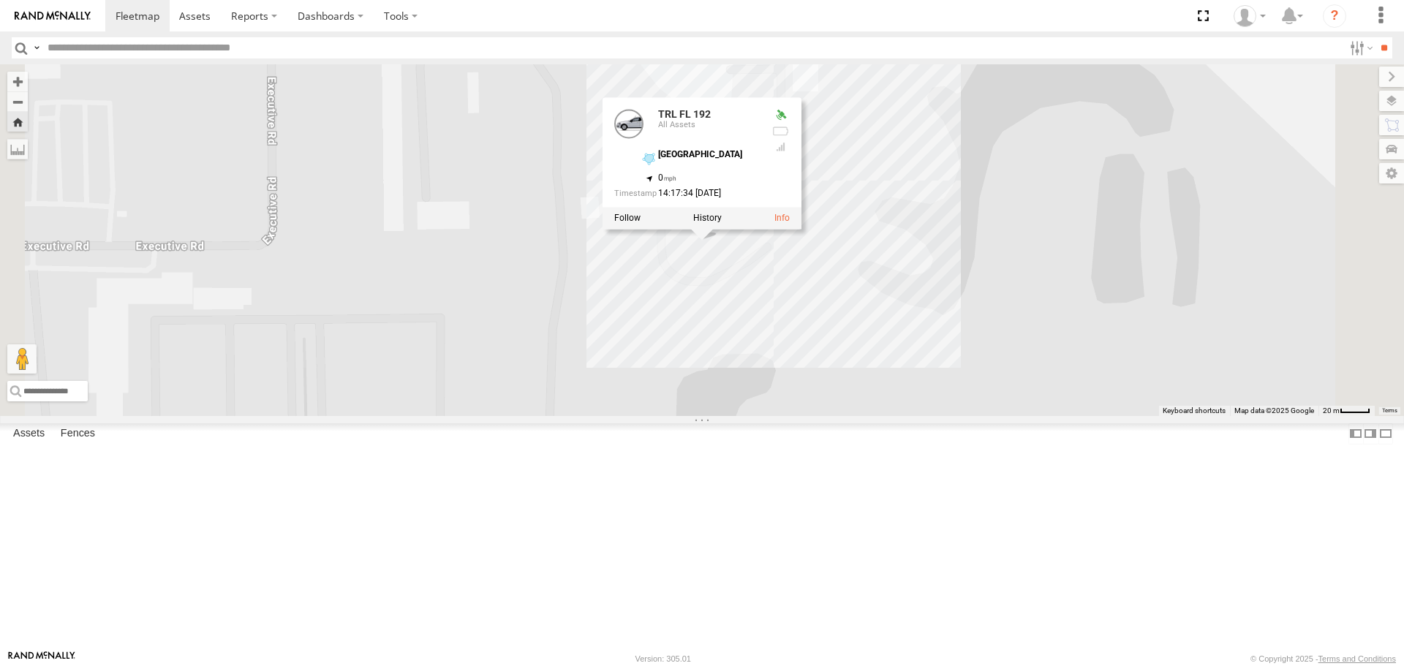
click at [0, 0] on div "TRL FL 177" at bounding box center [0, 0] width 0 height 0
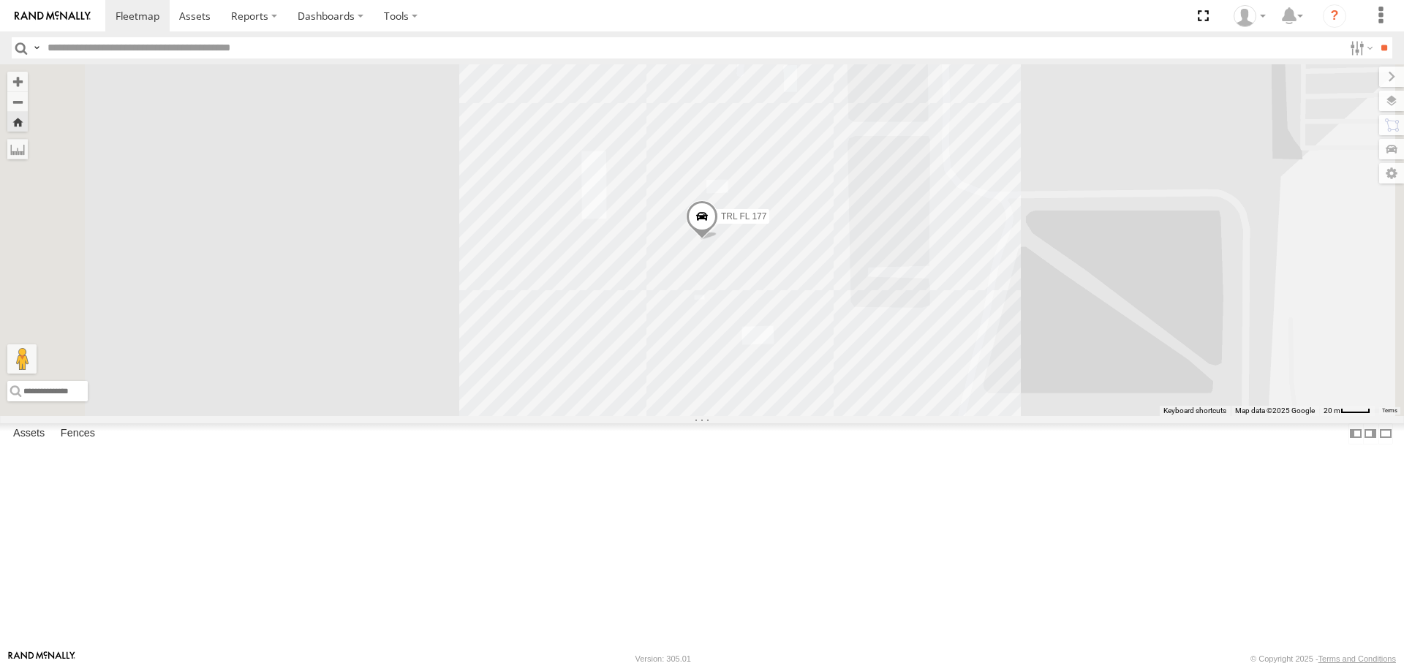
click at [767, 222] on span "TRL FL 177" at bounding box center [743, 217] width 45 height 10
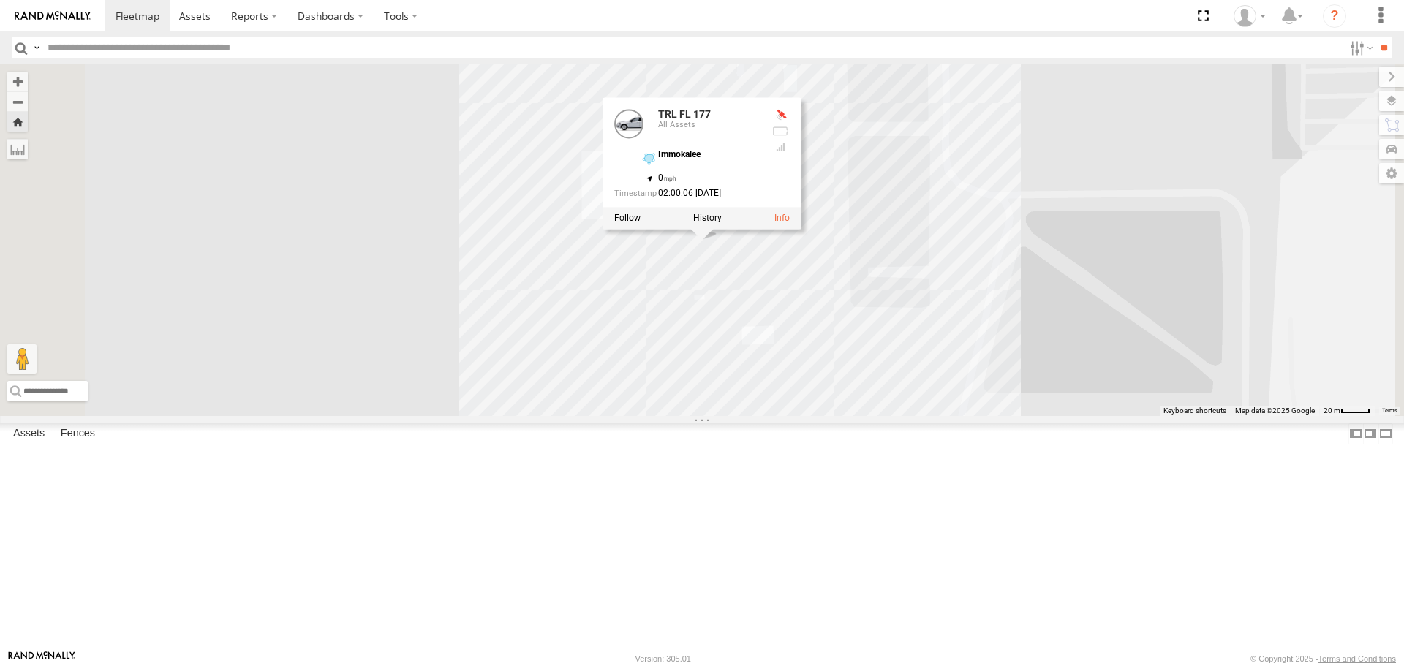
click at [0, 0] on div "TRL FL 177" at bounding box center [0, 0] width 0 height 0
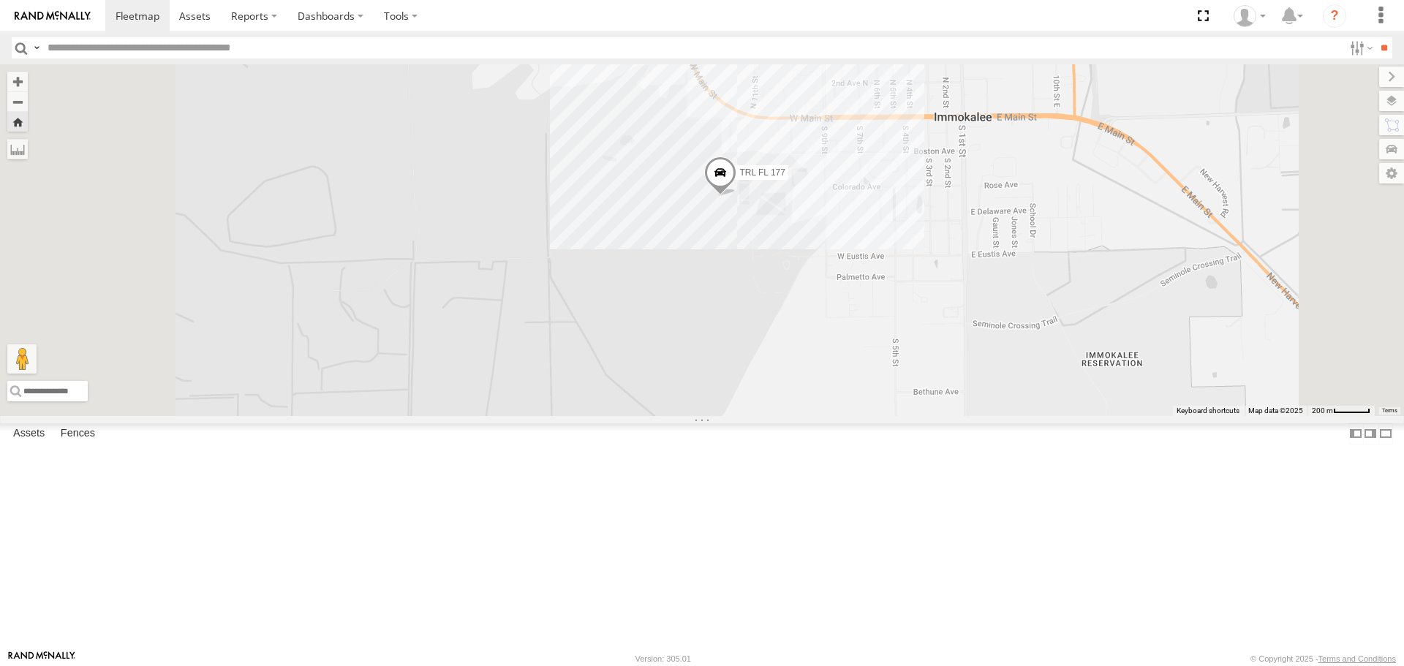
click at [902, 383] on div "TRL FL 177" at bounding box center [702, 239] width 1404 height 351
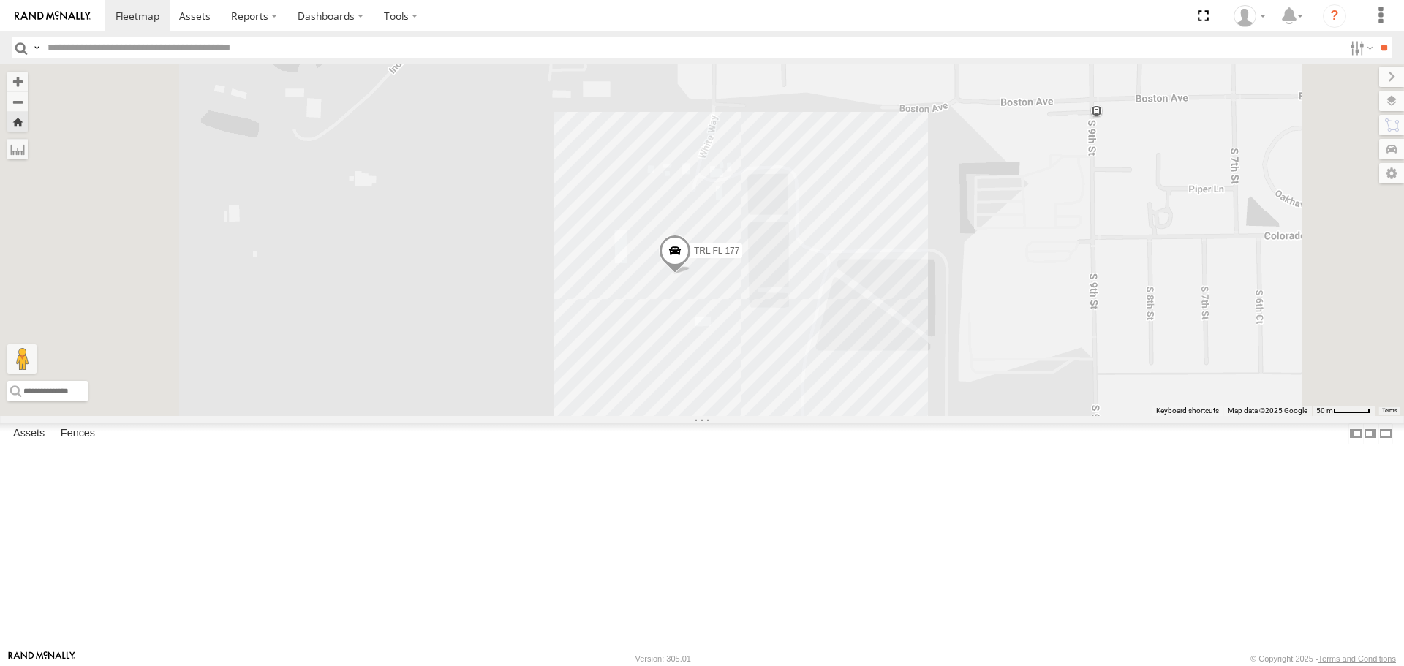
click at [41, 23] on link at bounding box center [52, 15] width 105 height 31
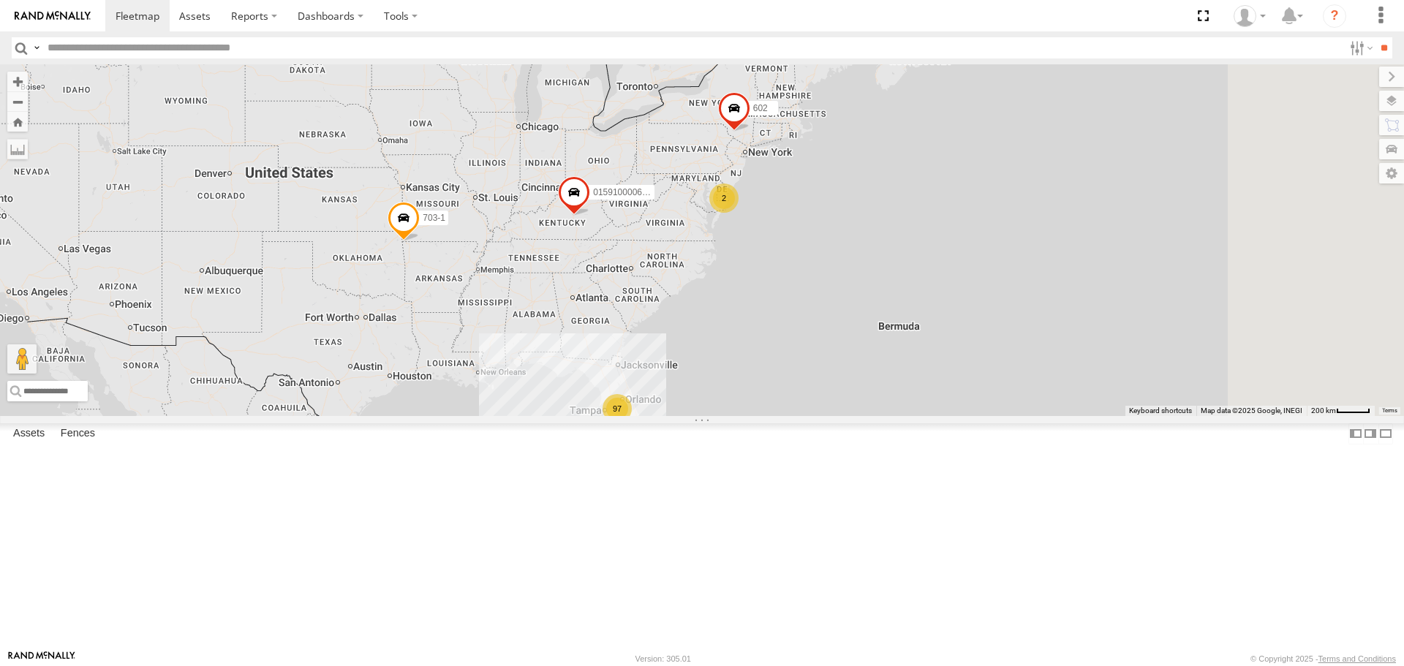
drag, startPoint x: 1202, startPoint y: 214, endPoint x: 1069, endPoint y: 265, distance: 142.4
click at [1069, 265] on div "015910000671878 703-1 97 22 2 602" at bounding box center [702, 239] width 1404 height 351
click at [1382, 18] on label at bounding box center [1381, 15] width 32 height 31
click at [1335, 15] on icon "?" at bounding box center [1334, 15] width 23 height 23
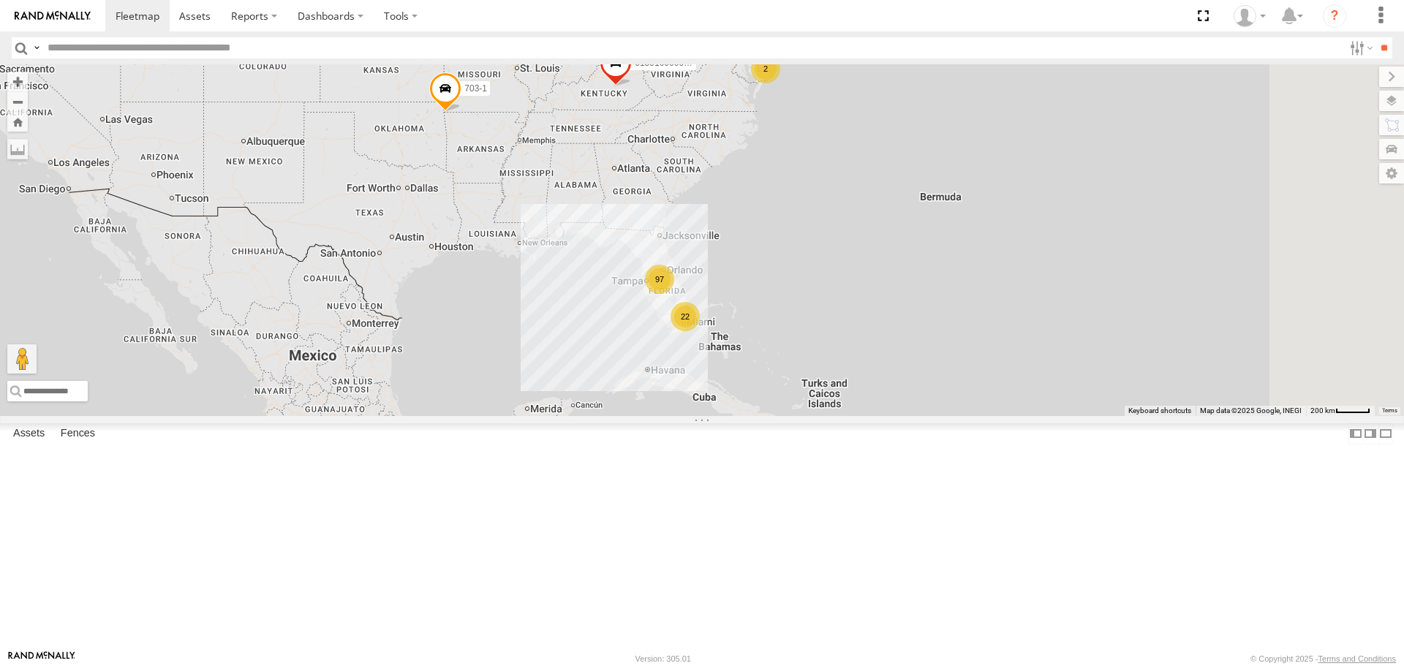
drag, startPoint x: 949, startPoint y: 422, endPoint x: 990, endPoint y: 291, distance: 137.4
click at [990, 291] on div "015910000671878 703-1 97 22 2 602" at bounding box center [702, 239] width 1404 height 351
click at [971, 361] on div "015910000671878 703-1 97 22 2 602" at bounding box center [702, 239] width 1404 height 351
click at [1254, 20] on icon at bounding box center [1245, 16] width 22 height 22
click at [1303, 18] on label at bounding box center [1291, 15] width 31 height 31
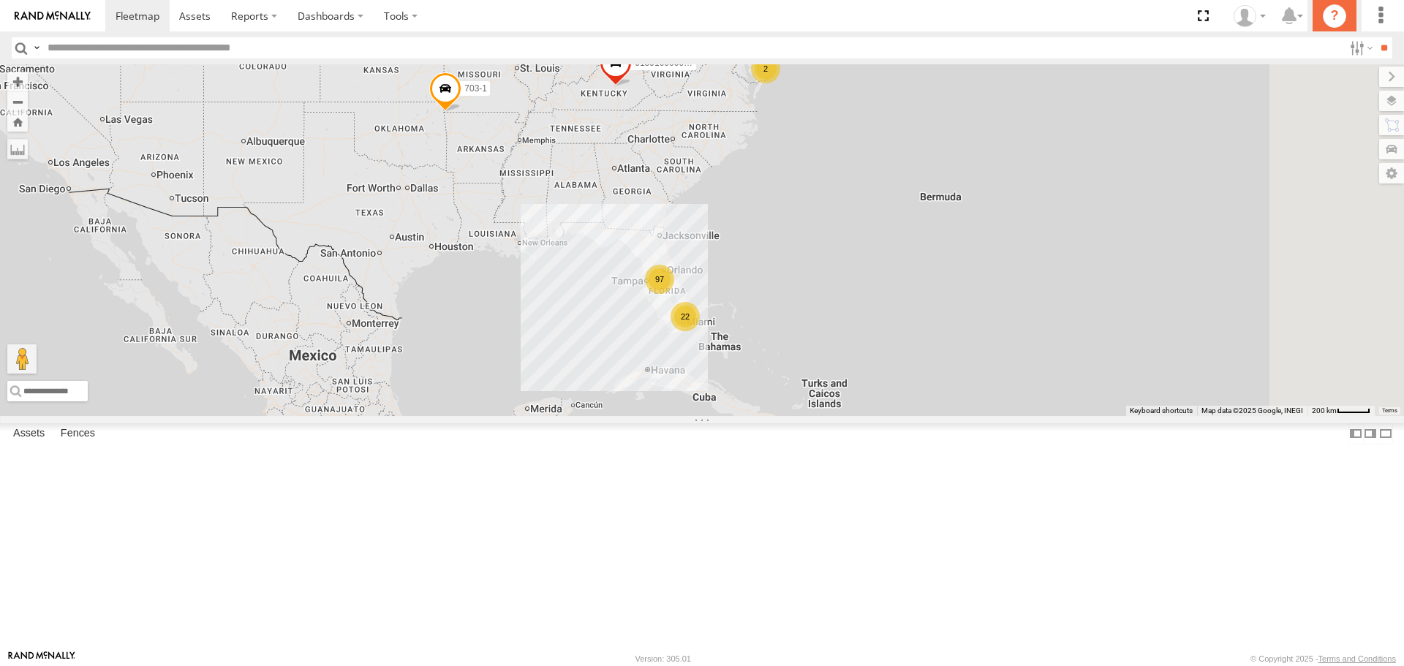
click at [1333, 21] on icon "?" at bounding box center [1334, 15] width 23 height 23
click at [23, 12] on img at bounding box center [53, 16] width 76 height 10
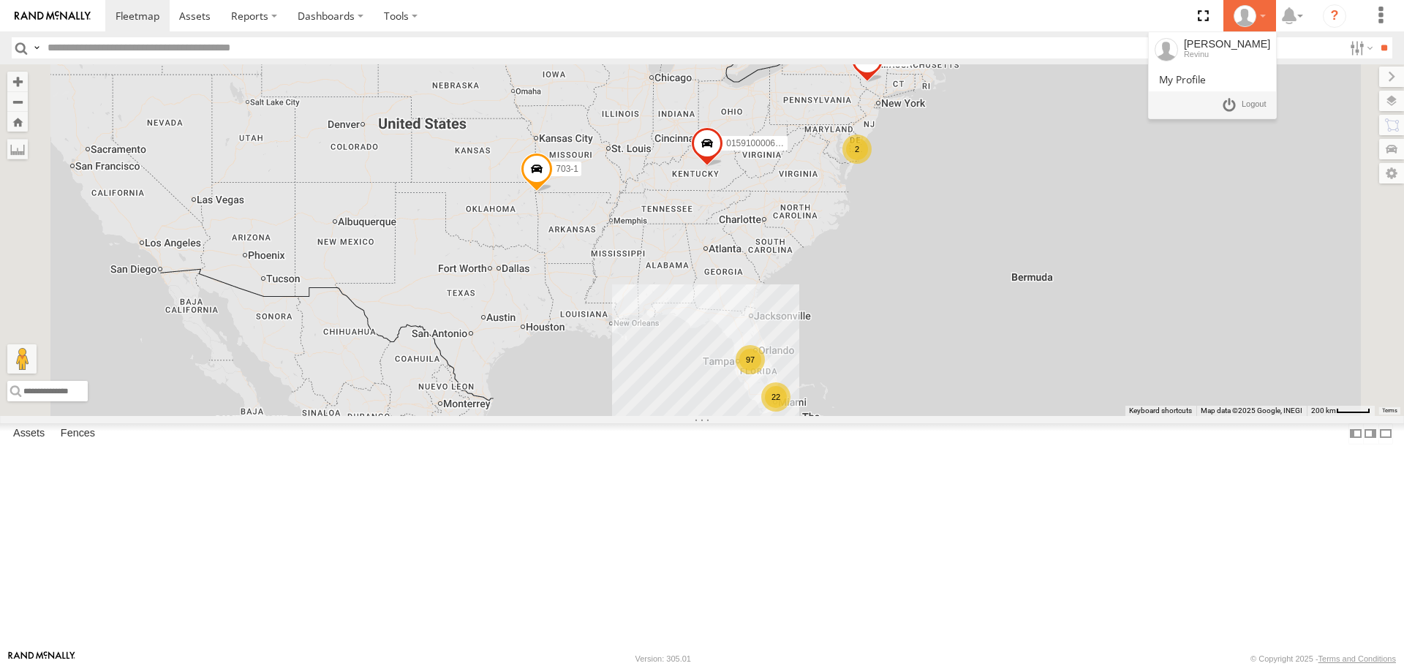
click at [1246, 13] on icon at bounding box center [1245, 16] width 22 height 22
click at [1290, 18] on icon at bounding box center [1289, 16] width 26 height 18
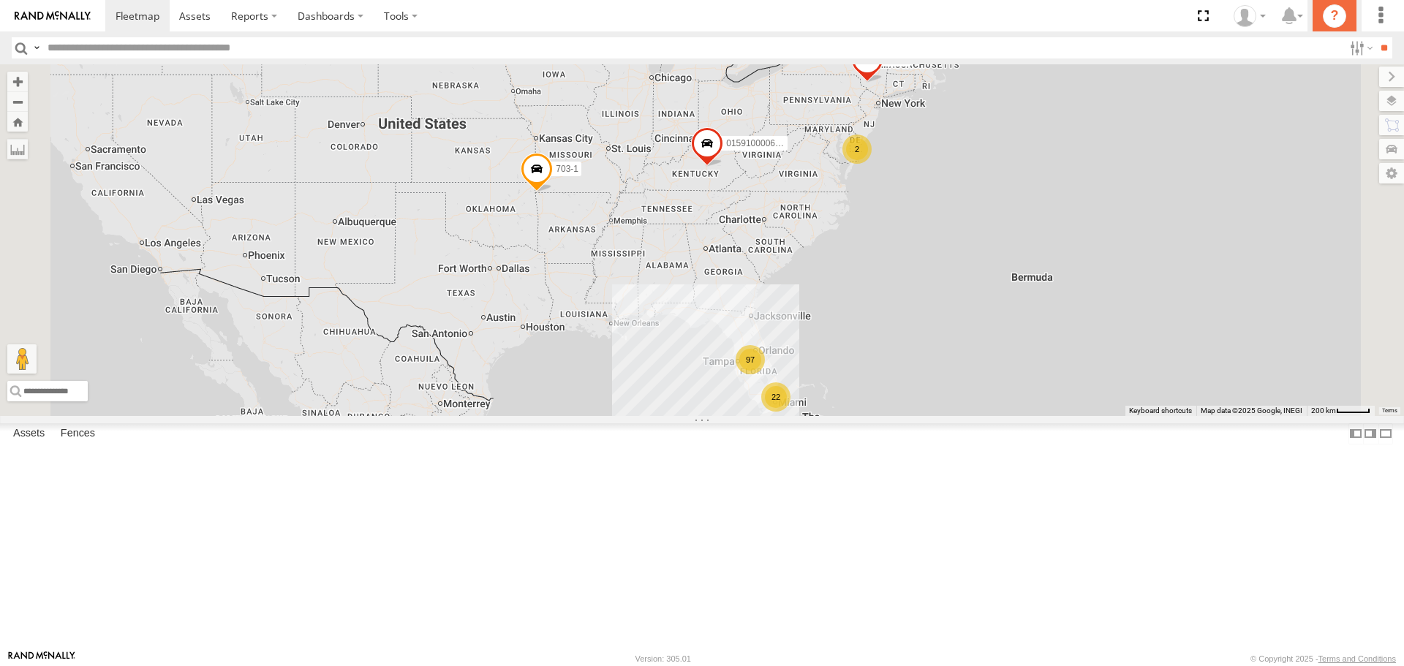
click at [1350, 23] on link "?" at bounding box center [1335, 15] width 44 height 31
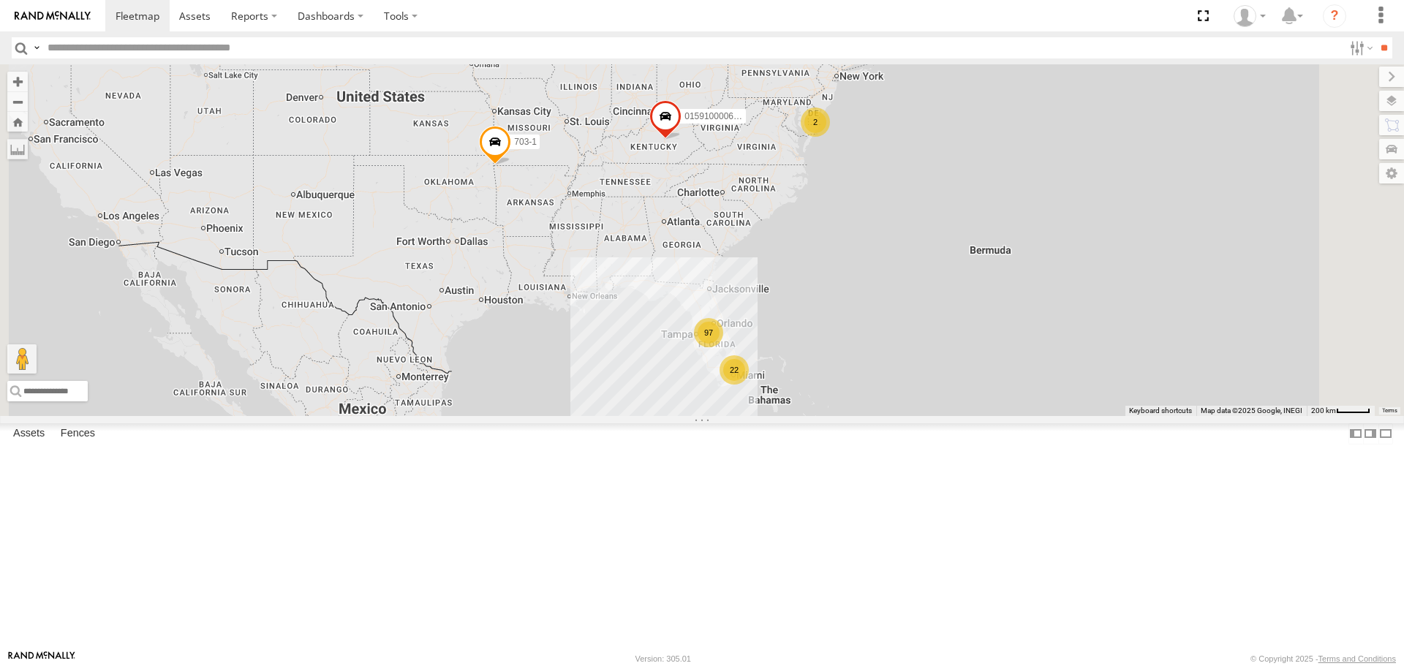
drag, startPoint x: 957, startPoint y: 395, endPoint x: 832, endPoint y: 309, distance: 151.4
click at [832, 309] on div "015910000671878 703-1 97 22 2 602" at bounding box center [702, 239] width 1404 height 351
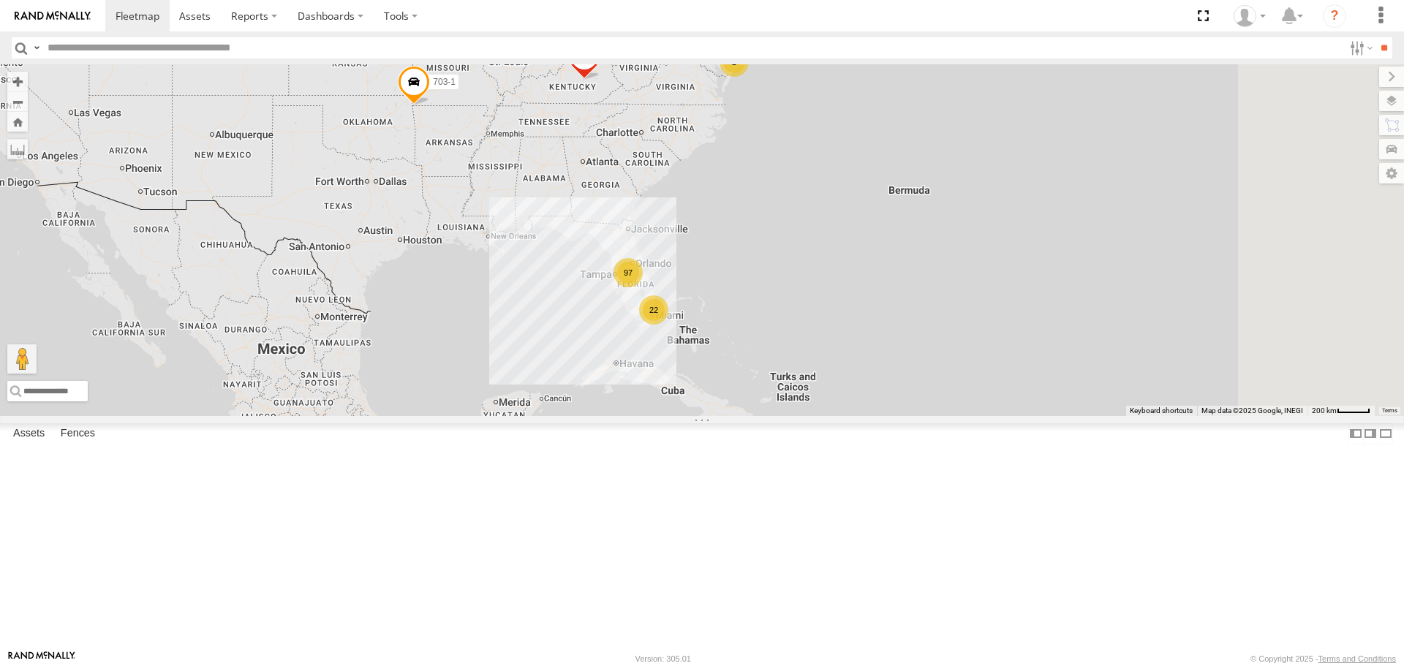
click at [643, 287] on div "97" at bounding box center [628, 272] width 29 height 29
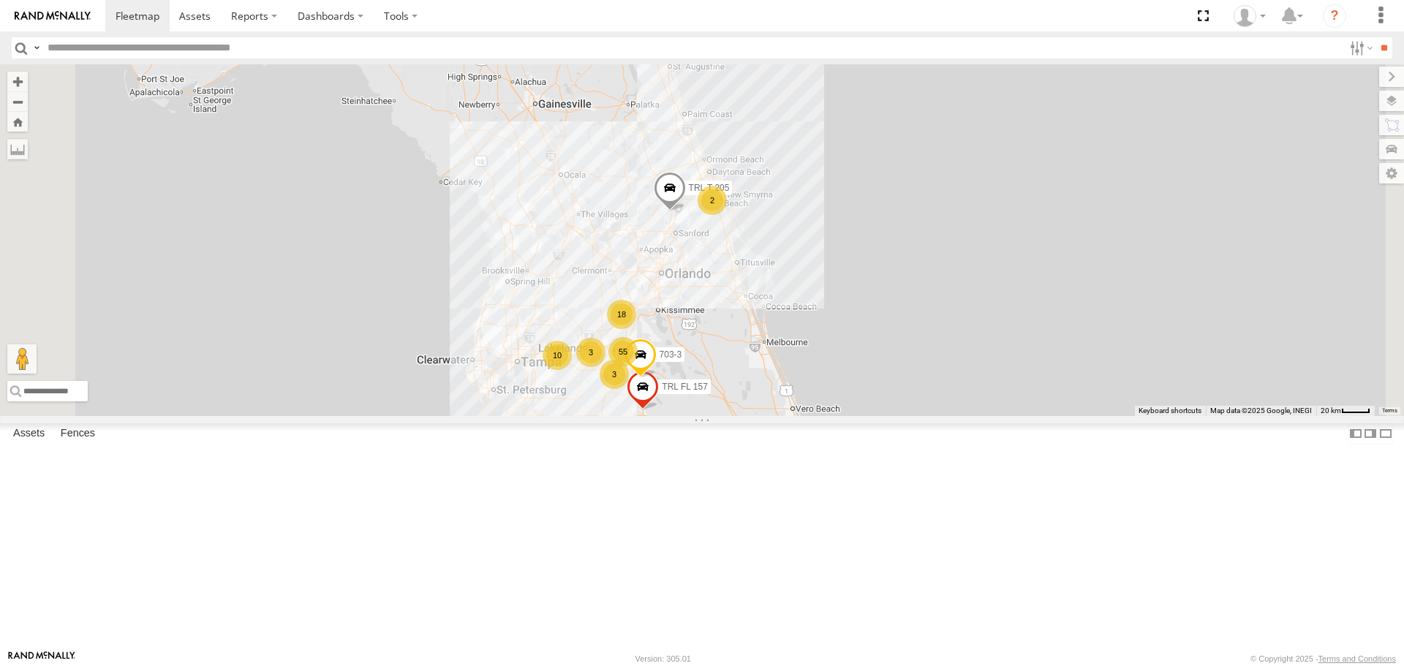
drag, startPoint x: 873, startPoint y: 339, endPoint x: 803, endPoint y: 452, distance: 132.4
click at [803, 415] on div "015910000671878 703-1 602 55 13 18 10 3 4 3 2 TRL T 205 3 3 703-3 2 TRL FL 157" at bounding box center [702, 239] width 1404 height 351
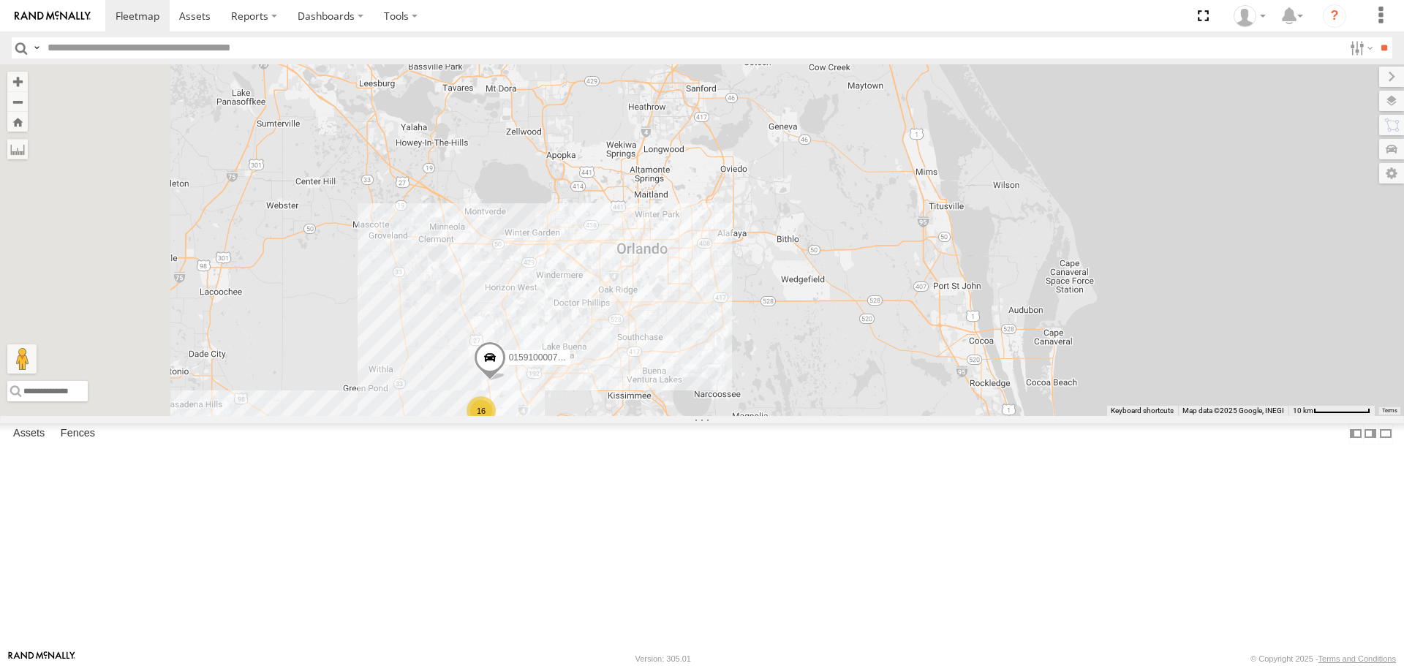
drag, startPoint x: 734, startPoint y: 469, endPoint x: 938, endPoint y: 468, distance: 203.4
click at [938, 415] on div "015910000671878 703-1 602 TRL T 205 703-3 TRL FL 157 5 16 2 015910000610595 015…" at bounding box center [702, 239] width 1404 height 351
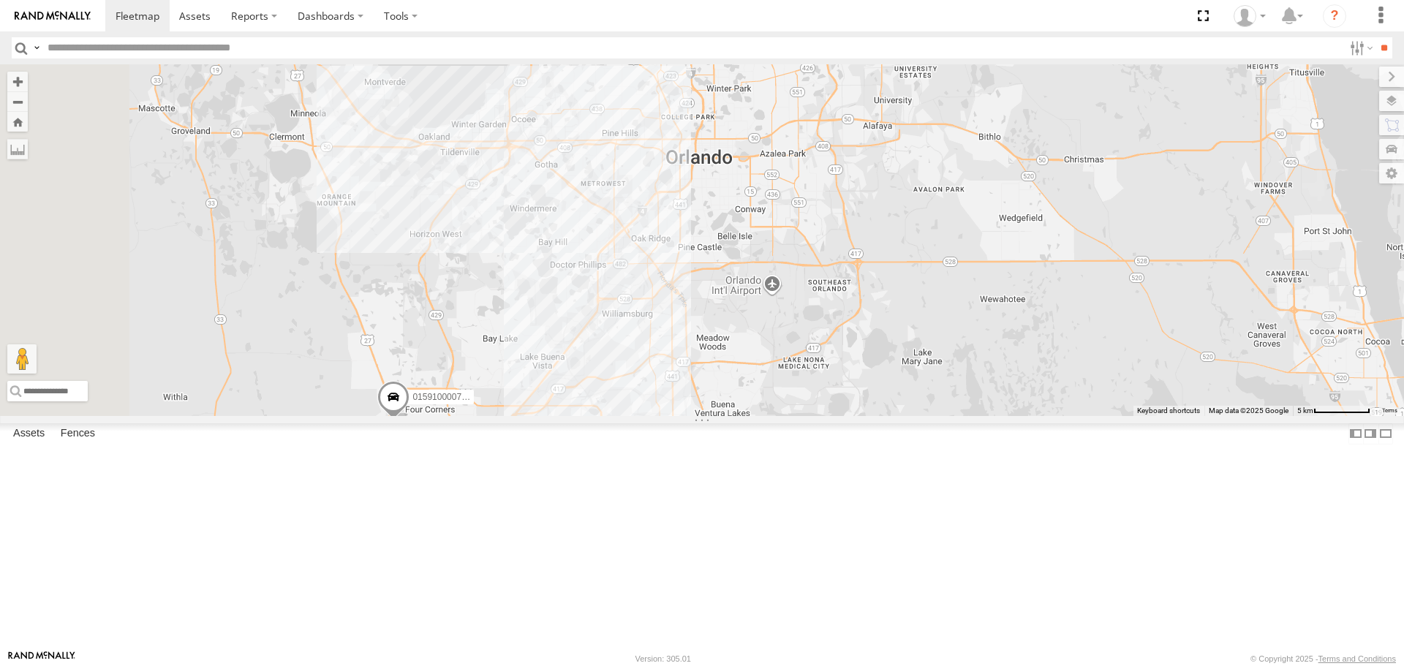
drag, startPoint x: 663, startPoint y: 506, endPoint x: 728, endPoint y: 497, distance: 65.8
click at [728, 415] on div "015910000671878 703-1 602 TRL T 205 703-3 TRL FL 157 015910000610595 0159100007…" at bounding box center [702, 239] width 1404 height 351
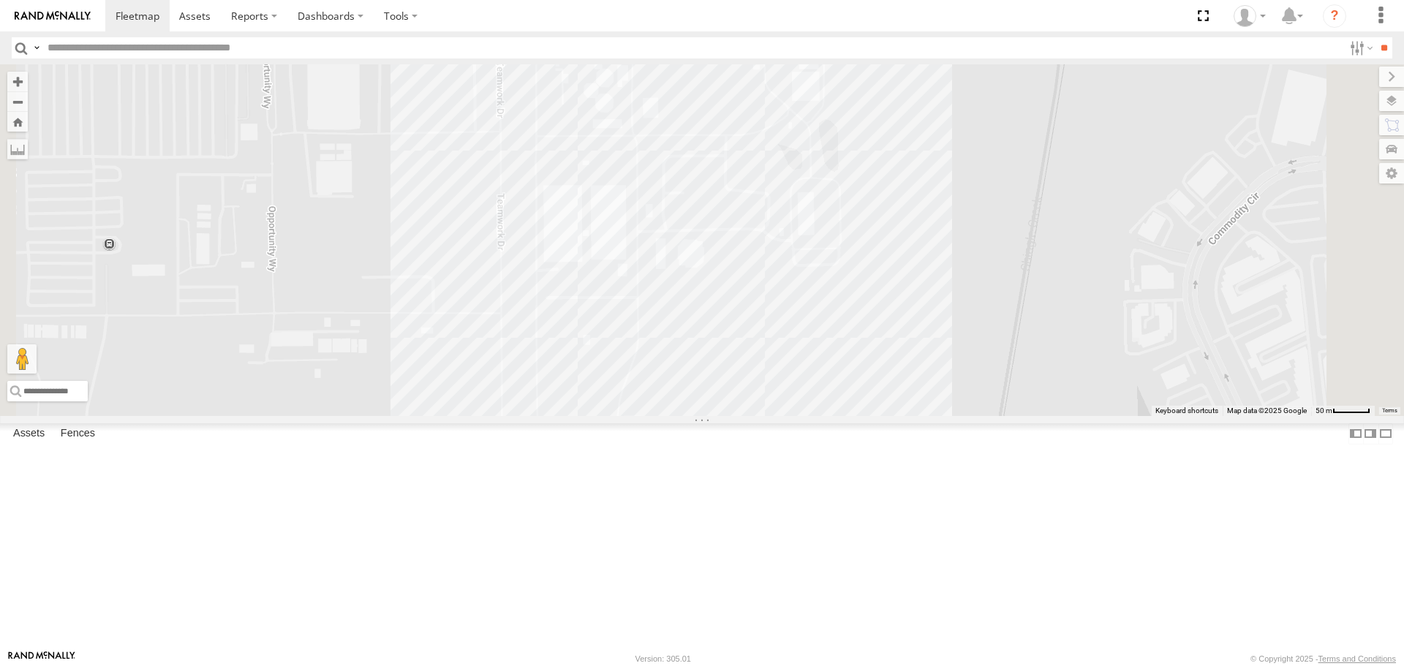
drag, startPoint x: 850, startPoint y: 200, endPoint x: 805, endPoint y: 377, distance: 182.7
click at [805, 377] on div "015910000671878 703-1 602 TRL T 205 703-3 TRL FL 157 015910000610595 0159100007…" at bounding box center [702, 239] width 1404 height 351
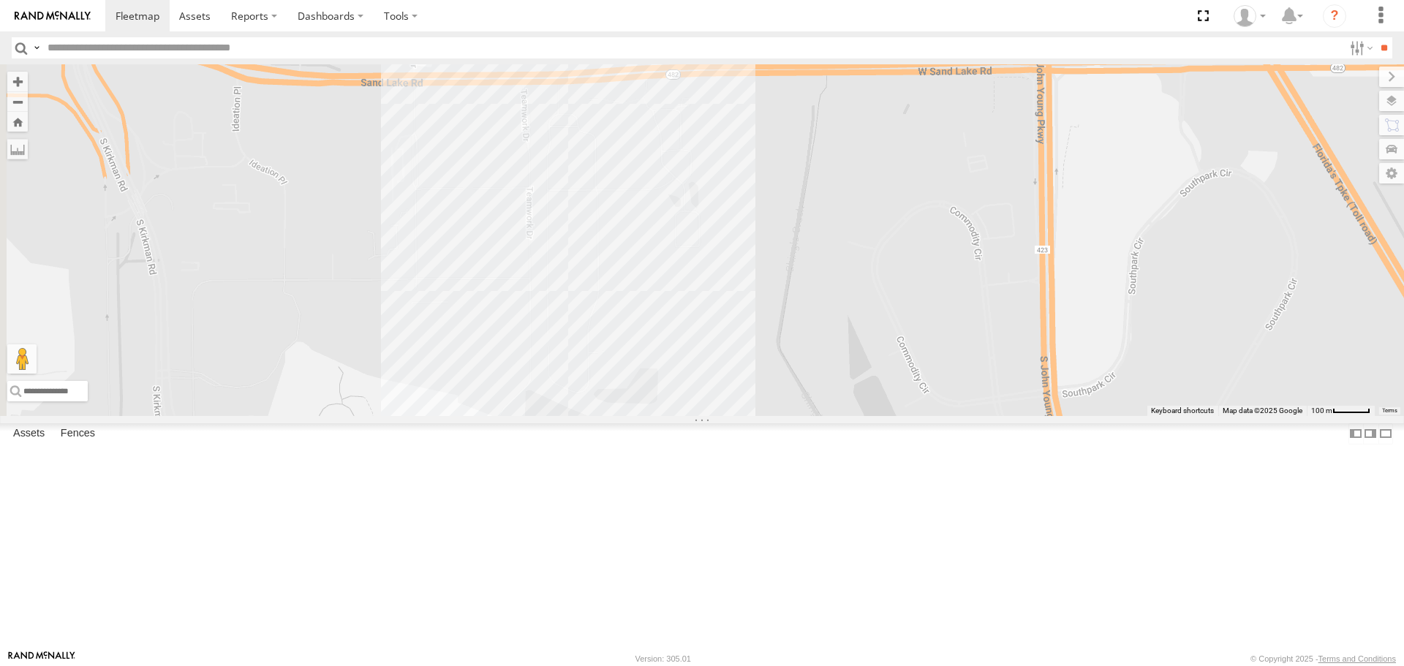
drag, startPoint x: 759, startPoint y: 440, endPoint x: 989, endPoint y: 267, distance: 287.3
click at [989, 267] on div "015910000671878 703-1 602 TRL T 205 703-3 TRL FL 157 015910000610595 0159100007…" at bounding box center [702, 239] width 1404 height 351
click at [783, 257] on div "015910000671878 703-1 602 TRL T 205 703-3 TRL FL 157 015910000610595 0159100007…" at bounding box center [702, 239] width 1404 height 351
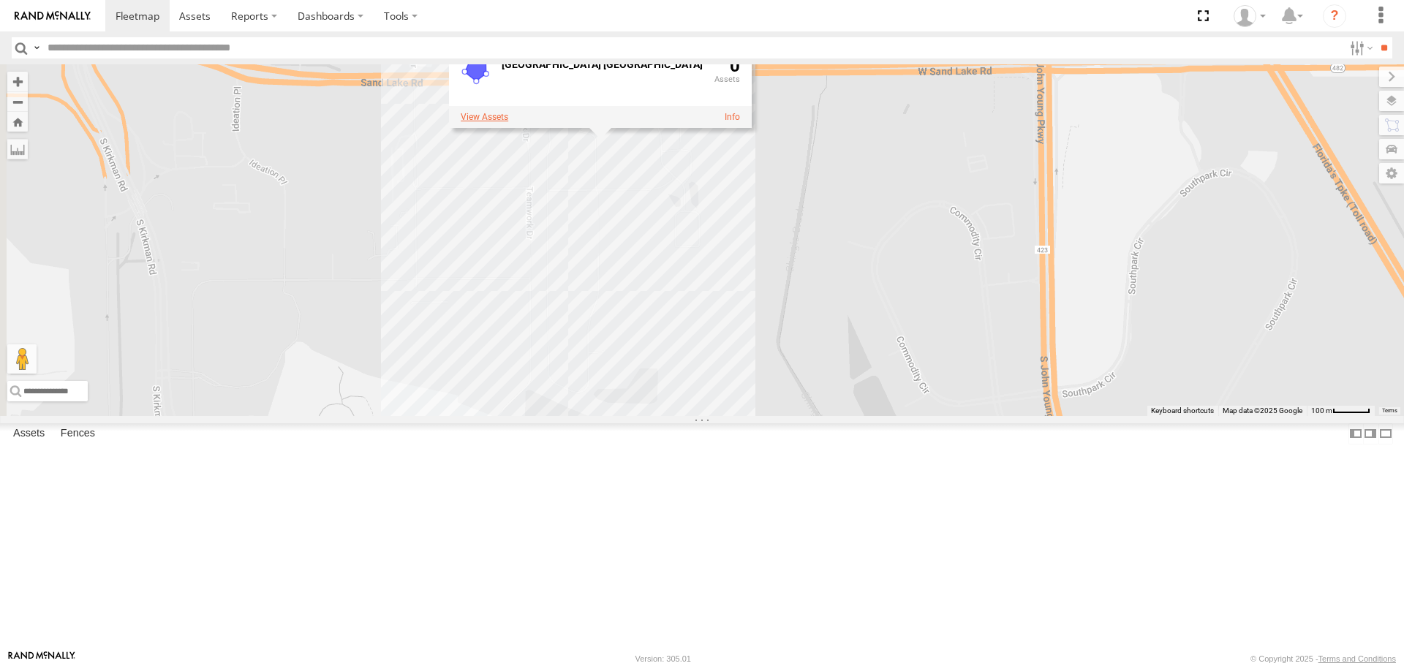
click at [508, 122] on label at bounding box center [485, 117] width 48 height 10
click at [0, 0] on link "Edit Fence" at bounding box center [0, 0] width 0 height 0
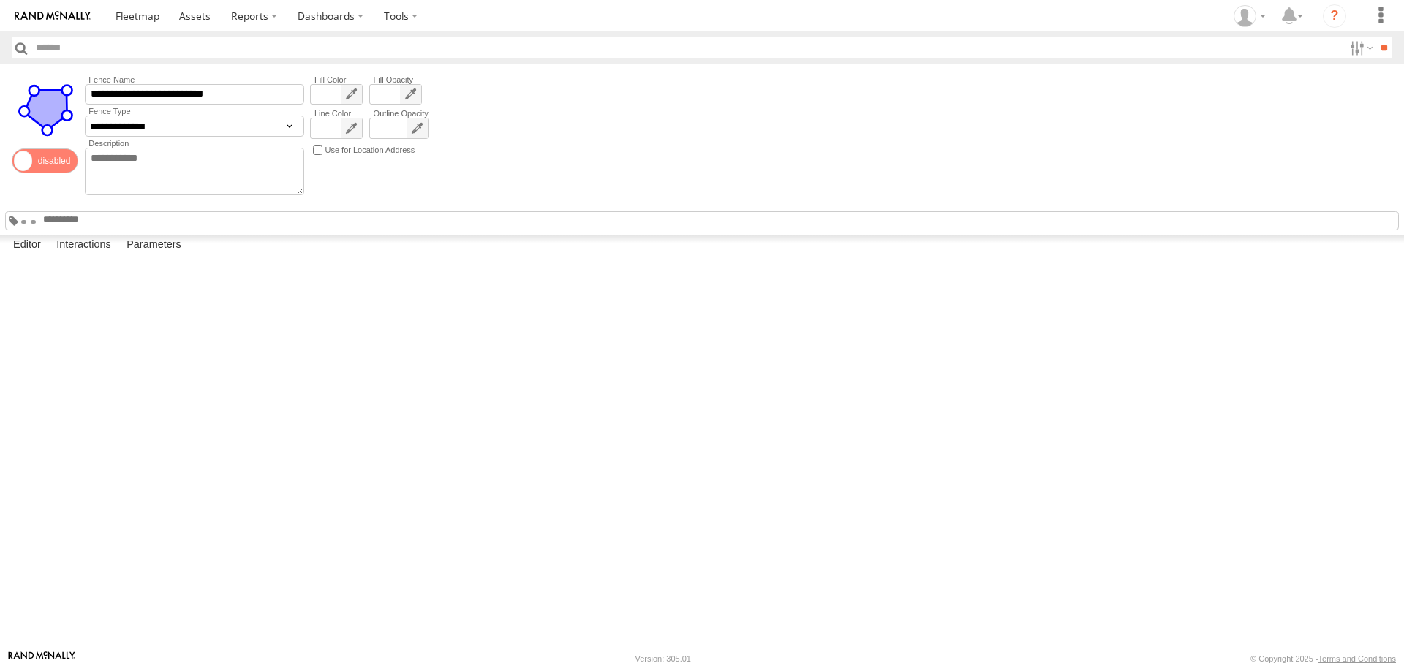
click at [34, 160] on span at bounding box center [45, 160] width 67 height 25
click at [23, 7] on link at bounding box center [52, 15] width 105 height 31
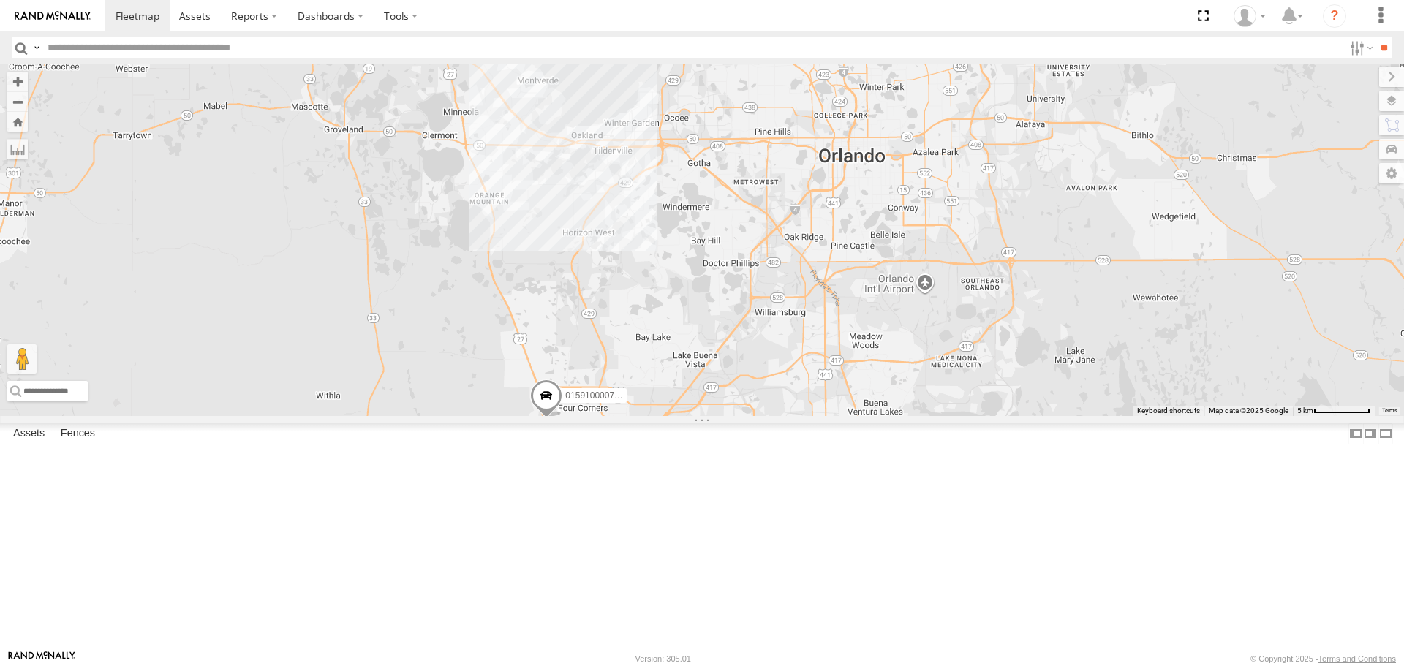
drag, startPoint x: 1073, startPoint y: 500, endPoint x: 747, endPoint y: 343, distance: 361.9
click at [747, 343] on div "015910000671878 703-1 602 TRL T 205 015910000722135" at bounding box center [702, 239] width 1404 height 351
click at [918, 412] on div "015910000671878 703-1 602 TRL T 205 015910000610595 015910000722135 16" at bounding box center [702, 239] width 1404 height 351
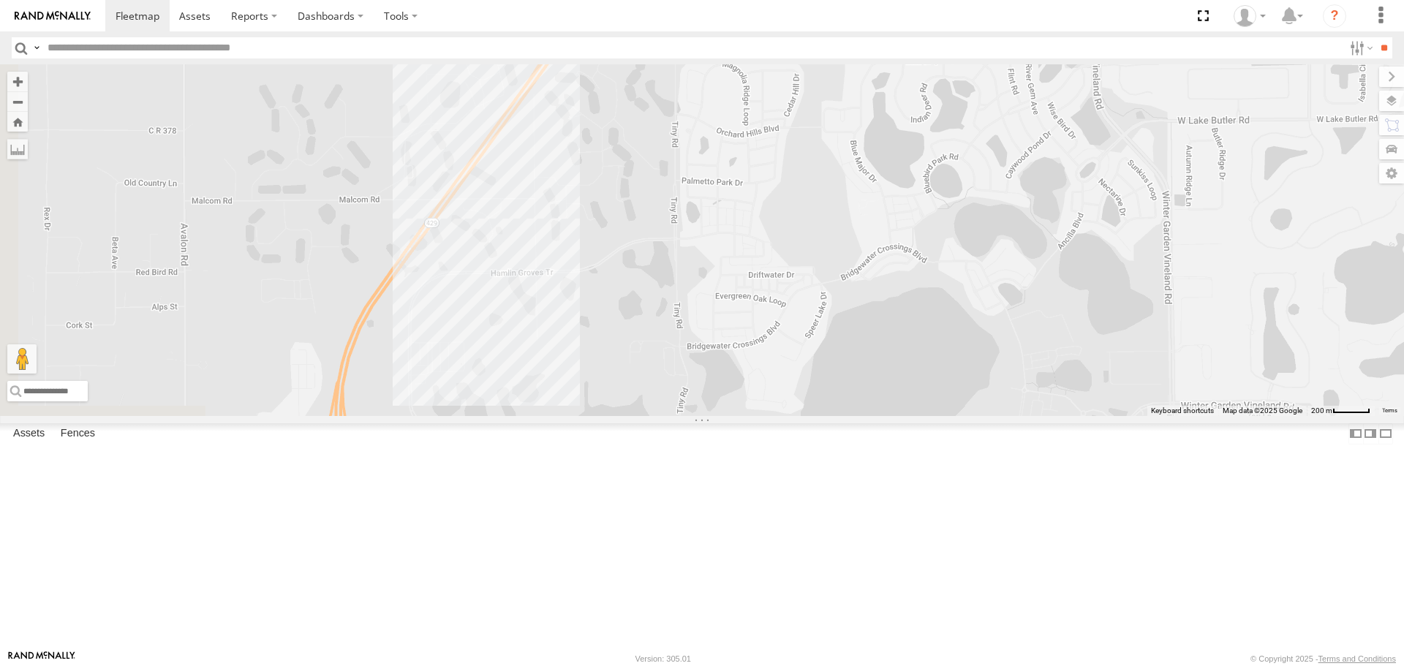
drag, startPoint x: 743, startPoint y: 337, endPoint x: 853, endPoint y: 399, distance: 125.8
click at [853, 399] on div "015910000671878 703-1 602 TRL T 205 015910000610595 015910000722135" at bounding box center [702, 239] width 1404 height 351
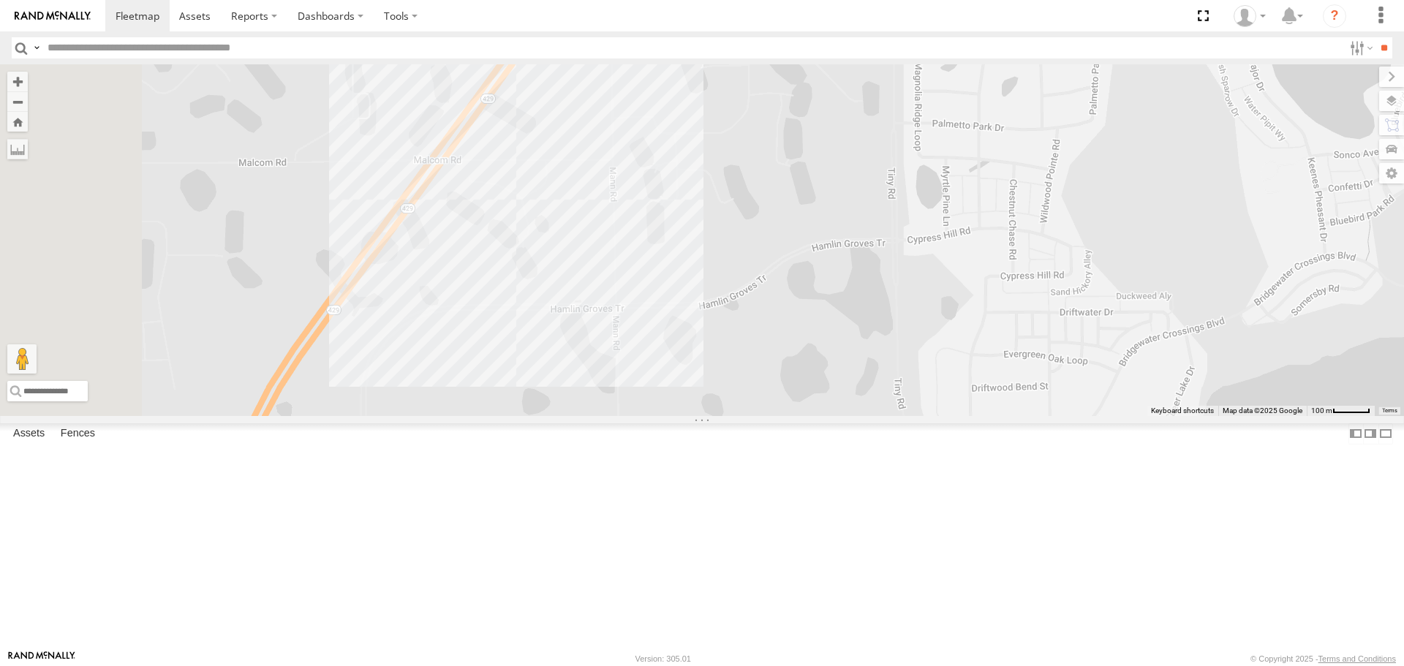
drag, startPoint x: 762, startPoint y: 336, endPoint x: 843, endPoint y: 336, distance: 81.2
click at [898, 329] on div "015910000671878 703-1 602 TRL T 205 015910000610595 015910000722135" at bounding box center [702, 239] width 1404 height 351
click at [700, 369] on div "015910000671878 703-1 602 TRL T 205 015910000610595 015910000722135" at bounding box center [702, 239] width 1404 height 351
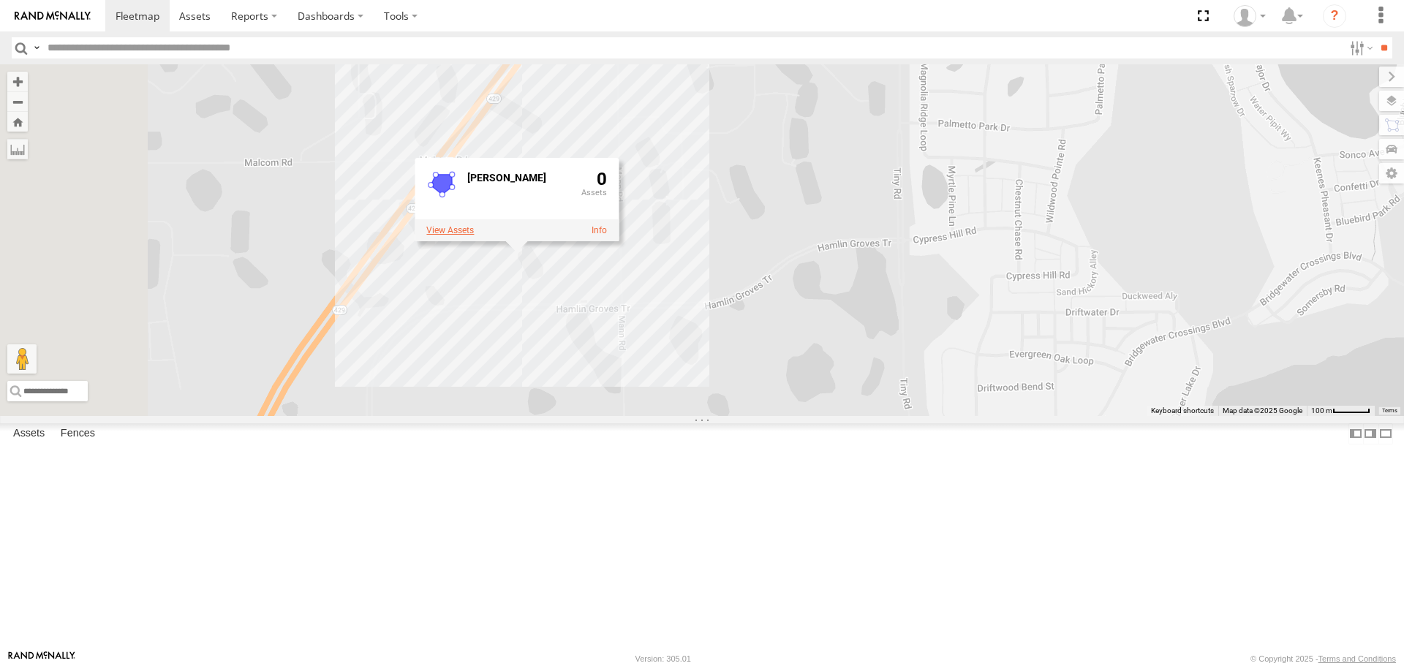
click at [474, 236] on label at bounding box center [450, 230] width 48 height 10
click at [0, 0] on label "×" at bounding box center [0, 0] width 0 height 0
click at [676, 385] on div "015910000671878 703-1 602 TRL T 205 015910000610595 015910000722135 Hamlin 0" at bounding box center [702, 239] width 1404 height 351
click at [703, 407] on div "015910000671878 703-1 602 TRL T 205 015910000610595 015910000722135 Hamlin 0" at bounding box center [702, 239] width 1404 height 351
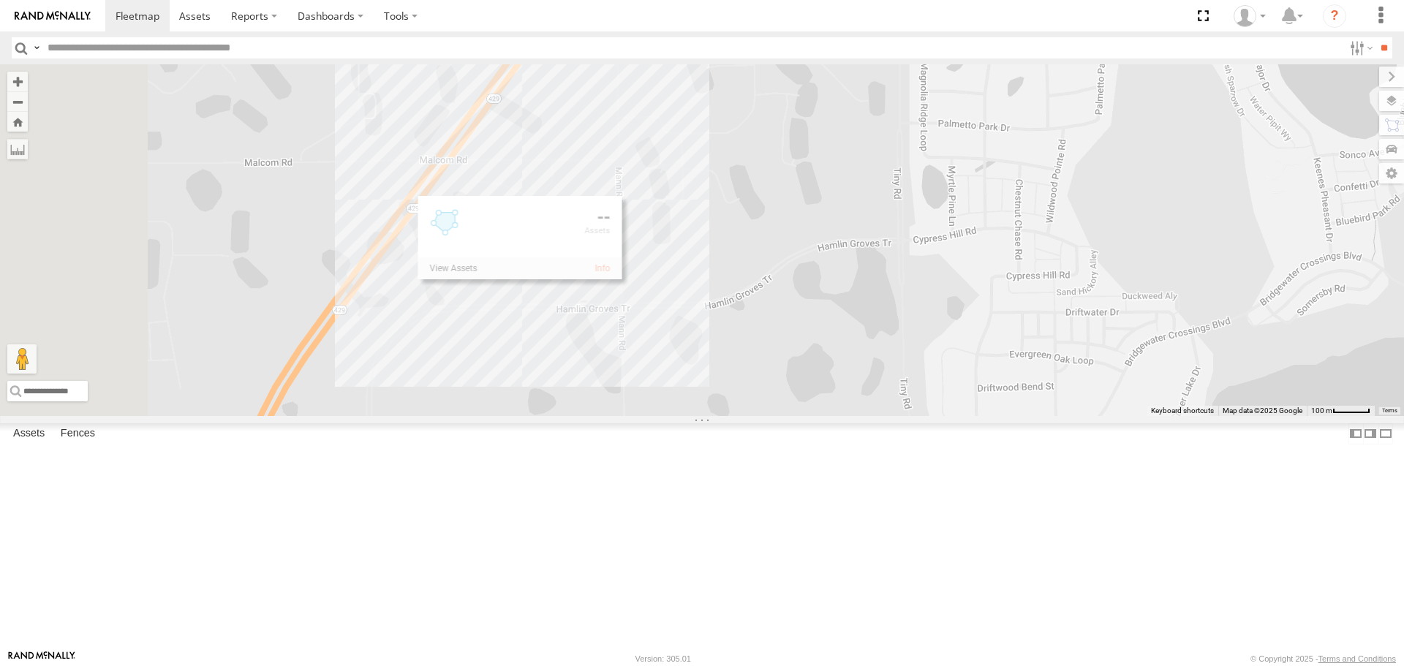
click at [703, 407] on div "015910000671878 703-1 602 TRL T 205 015910000610595 015910000722135" at bounding box center [702, 239] width 1404 height 351
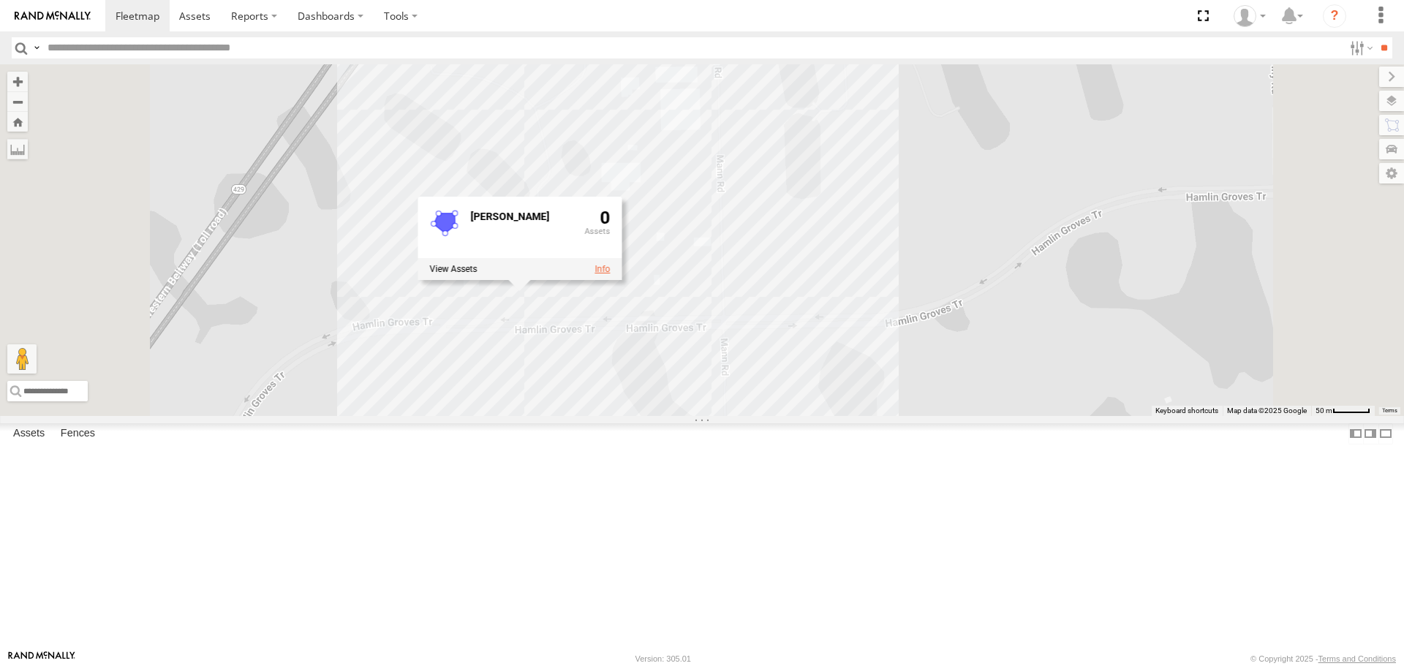
click at [610, 274] on link at bounding box center [602, 269] width 15 height 10
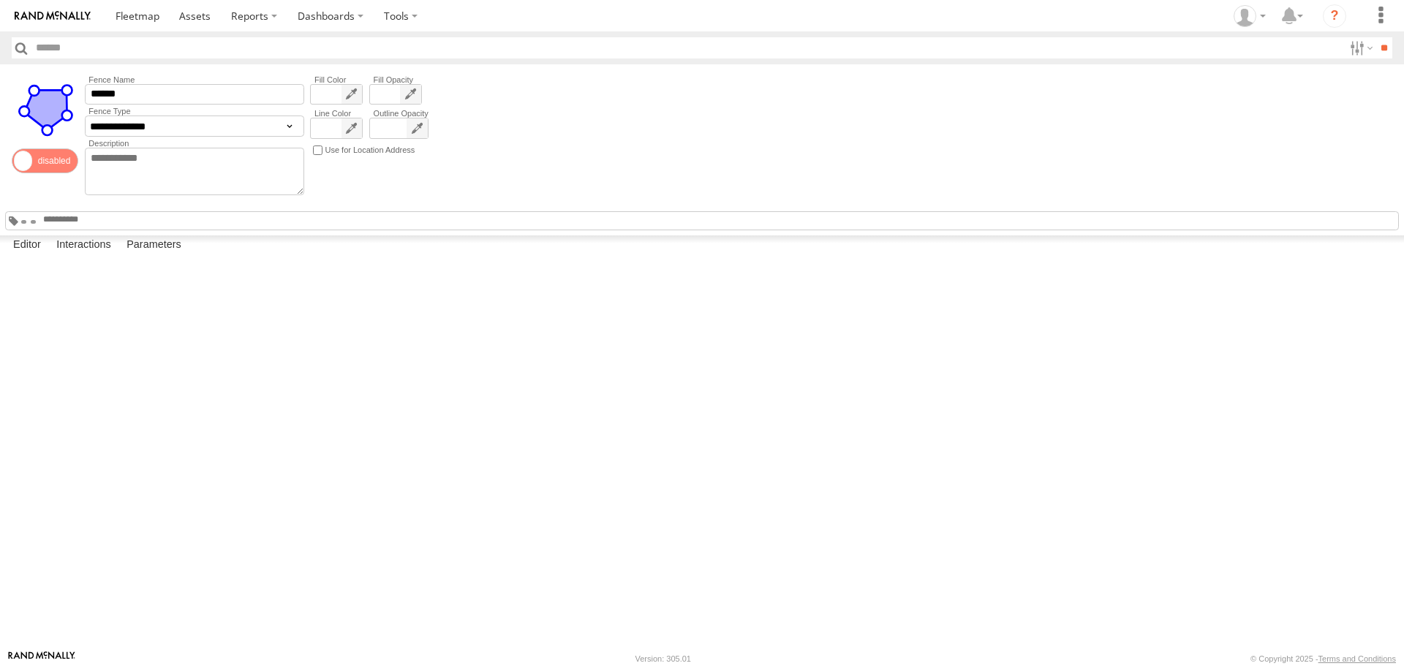
click at [40, 161] on span at bounding box center [45, 160] width 67 height 25
click at [150, 11] on span at bounding box center [138, 16] width 44 height 14
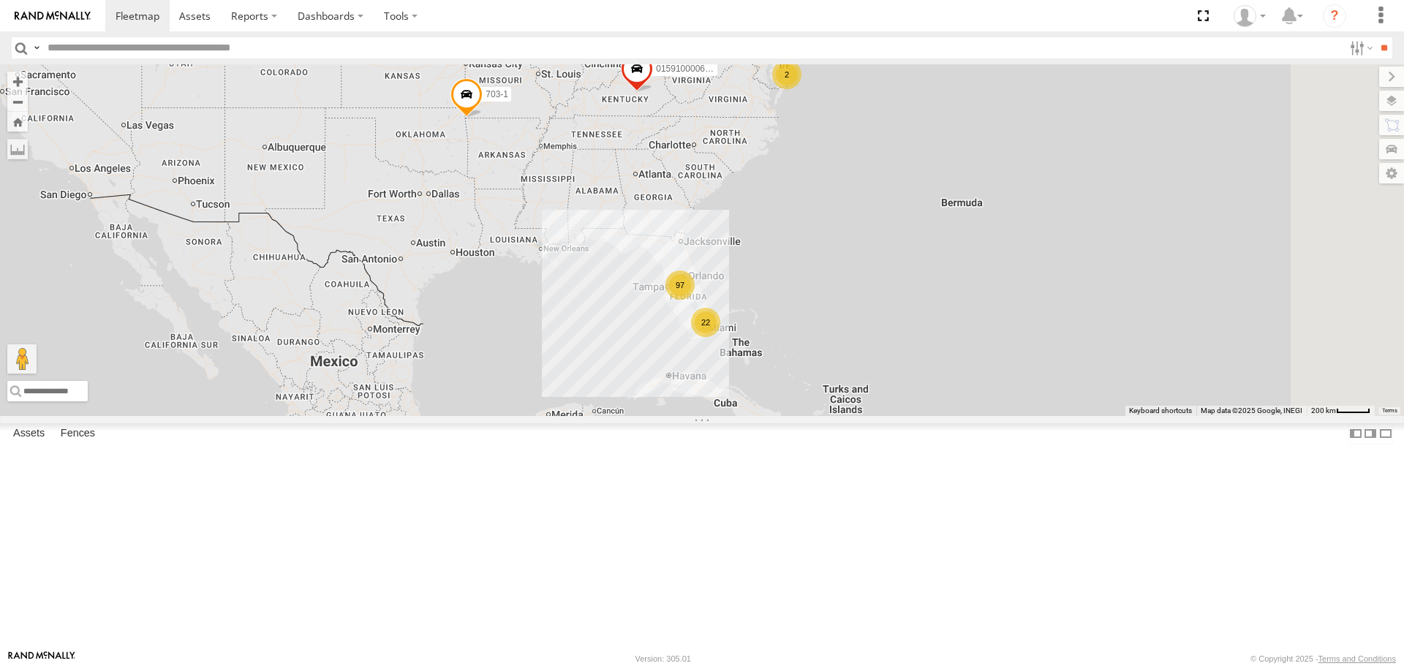
drag, startPoint x: 974, startPoint y: 447, endPoint x: 932, endPoint y: 385, distance: 74.9
click at [932, 385] on div "015910000671878 703-1 97 22 2 602" at bounding box center [702, 239] width 1404 height 351
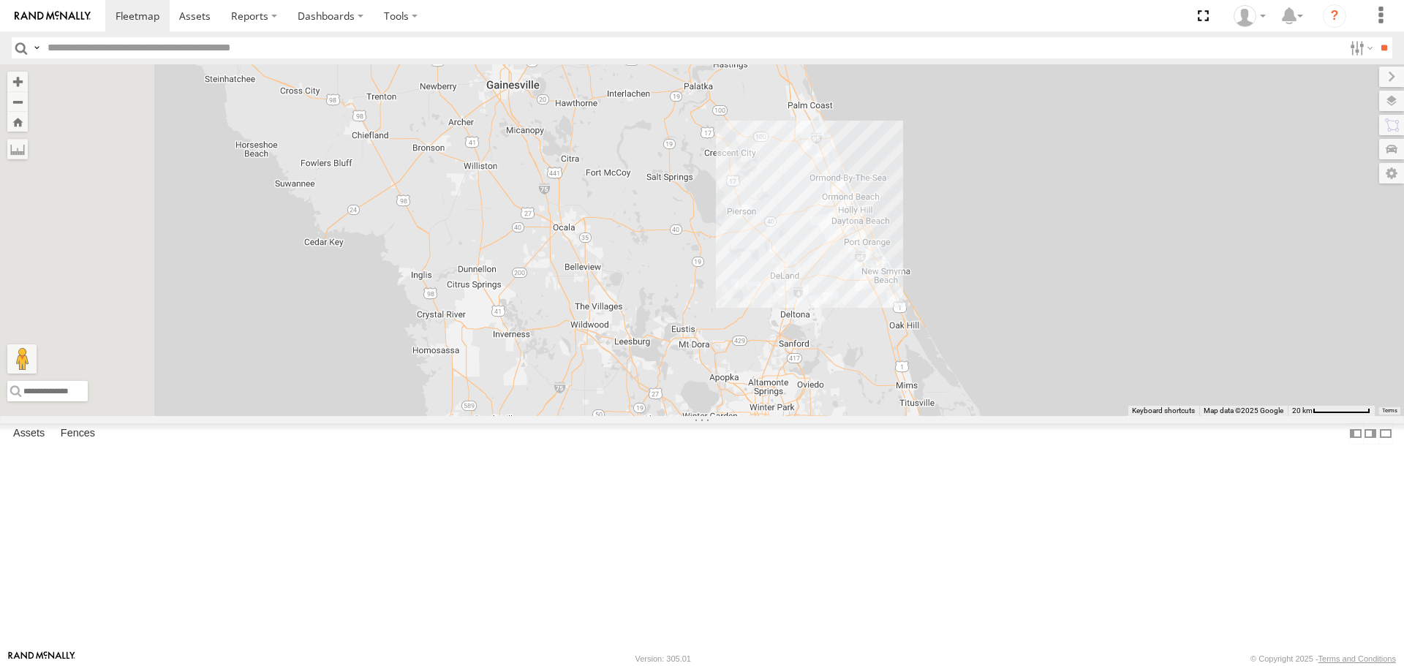
drag, startPoint x: 596, startPoint y: 456, endPoint x: 1364, endPoint y: 266, distance: 791.4
click at [1364, 266] on div "015910000671878 703-1 602" at bounding box center [702, 239] width 1404 height 351
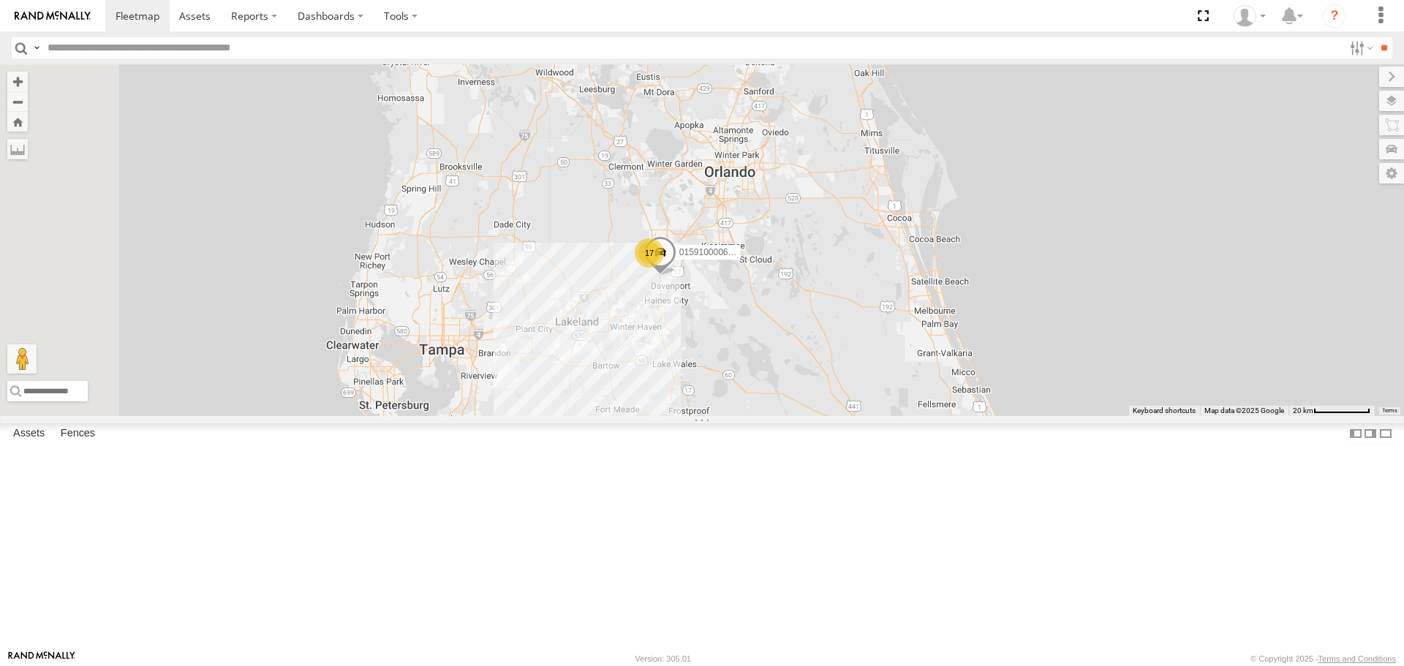
drag, startPoint x: 843, startPoint y: 485, endPoint x: 808, endPoint y: 230, distance: 257.7
click at [808, 230] on div "015910000671878 703-1 602 17 2 TRL T 205 015910000610595" at bounding box center [702, 239] width 1404 height 351
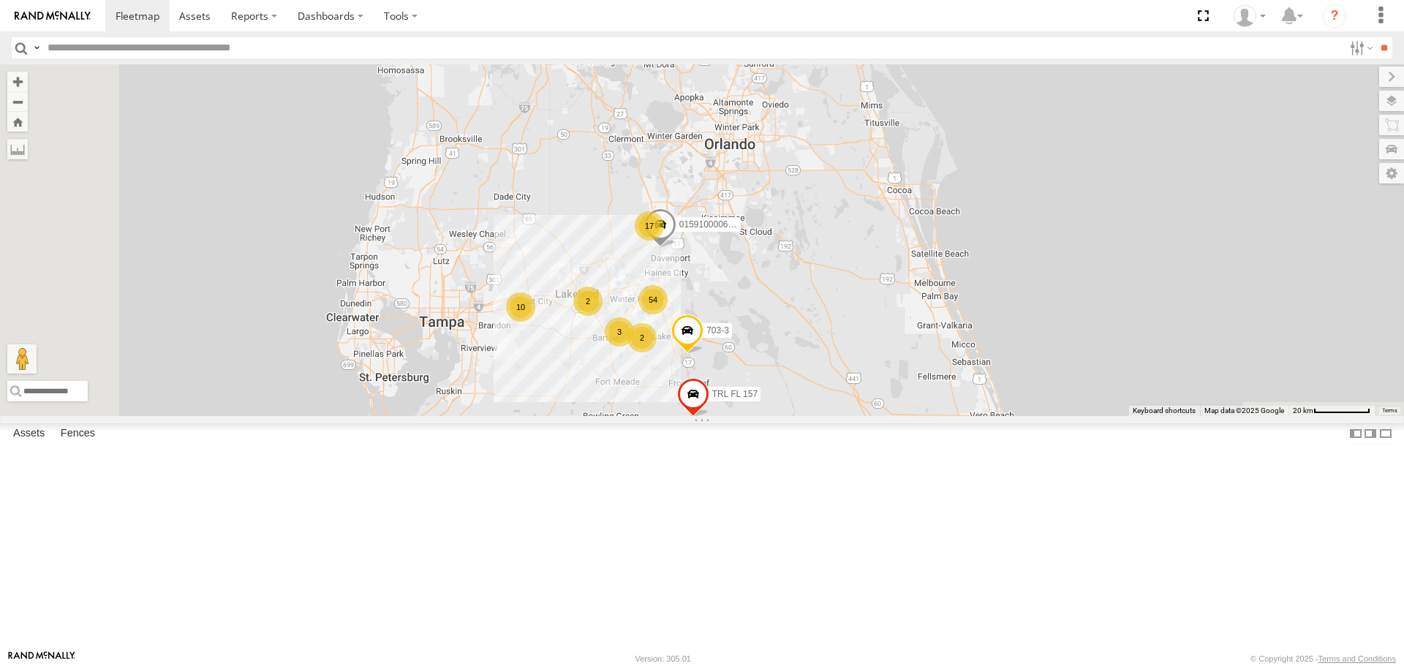
drag, startPoint x: 799, startPoint y: 545, endPoint x: 822, endPoint y: 427, distance: 120.1
click at [813, 415] on div "015910000671878 703-1 602 17 2 TRL T 205 015910000610595 54 2 10 2 3 703-3 TRL …" at bounding box center [702, 239] width 1404 height 351
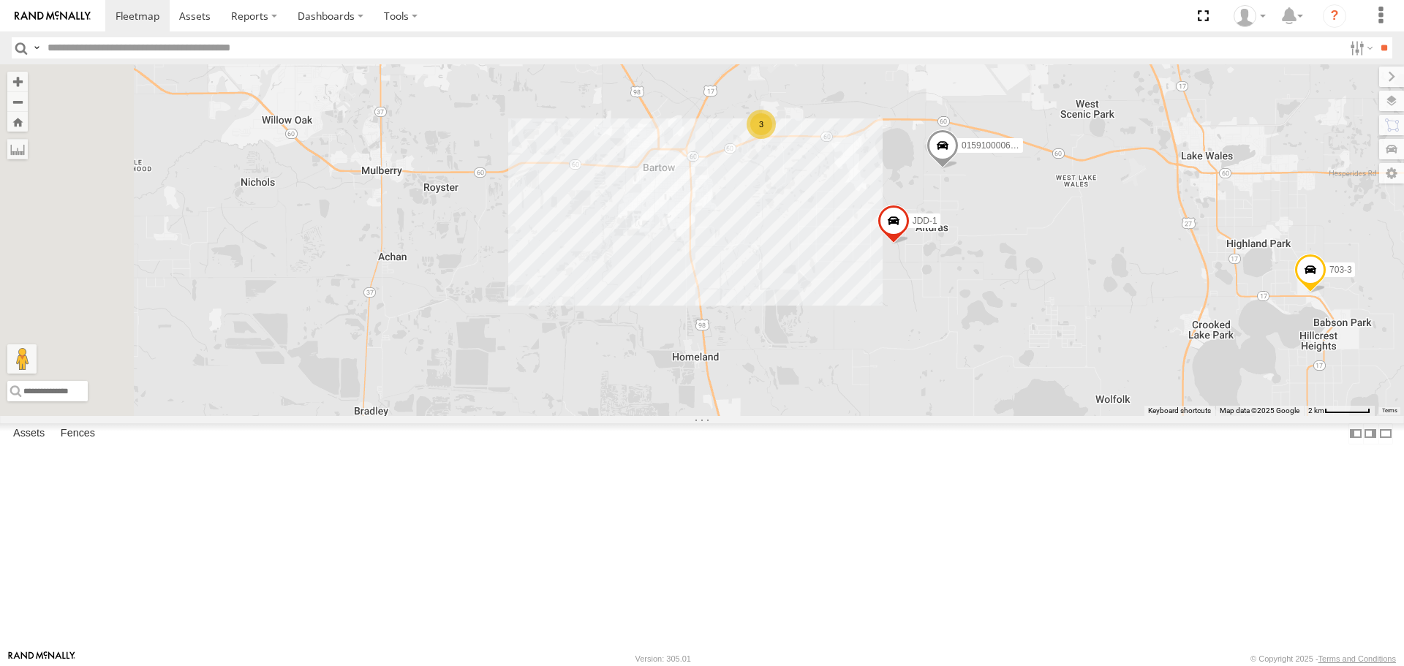
drag, startPoint x: 628, startPoint y: 337, endPoint x: 991, endPoint y: 462, distance: 384.2
click at [991, 415] on div "015910000671878 703-1 602 TRL T 205 015910000610595 703-3 TRL FL 157 0159100006…" at bounding box center [702, 239] width 1404 height 351
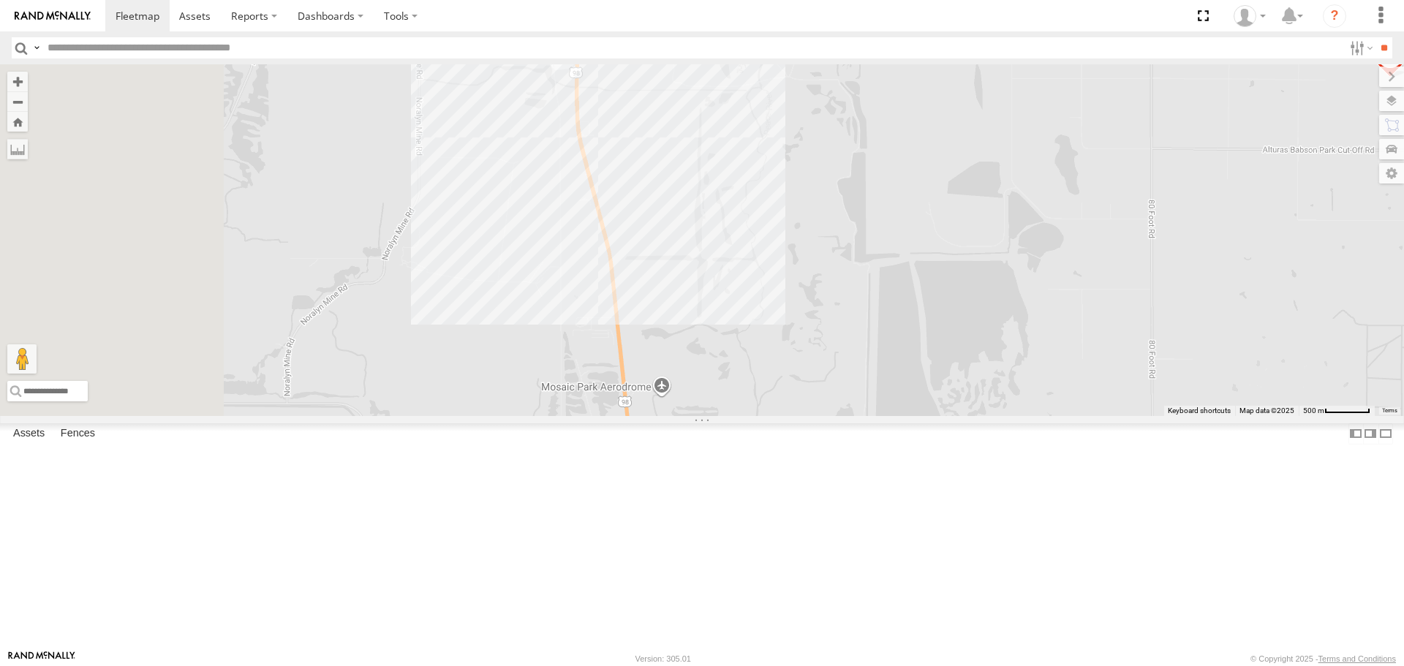
drag, startPoint x: 633, startPoint y: 300, endPoint x: 882, endPoint y: 443, distance: 286.7
click at [882, 415] on div "015910000671878 703-1 602 TRL T 205 015910000610595 703-3 TRL FL 157 0159100006…" at bounding box center [702, 239] width 1404 height 351
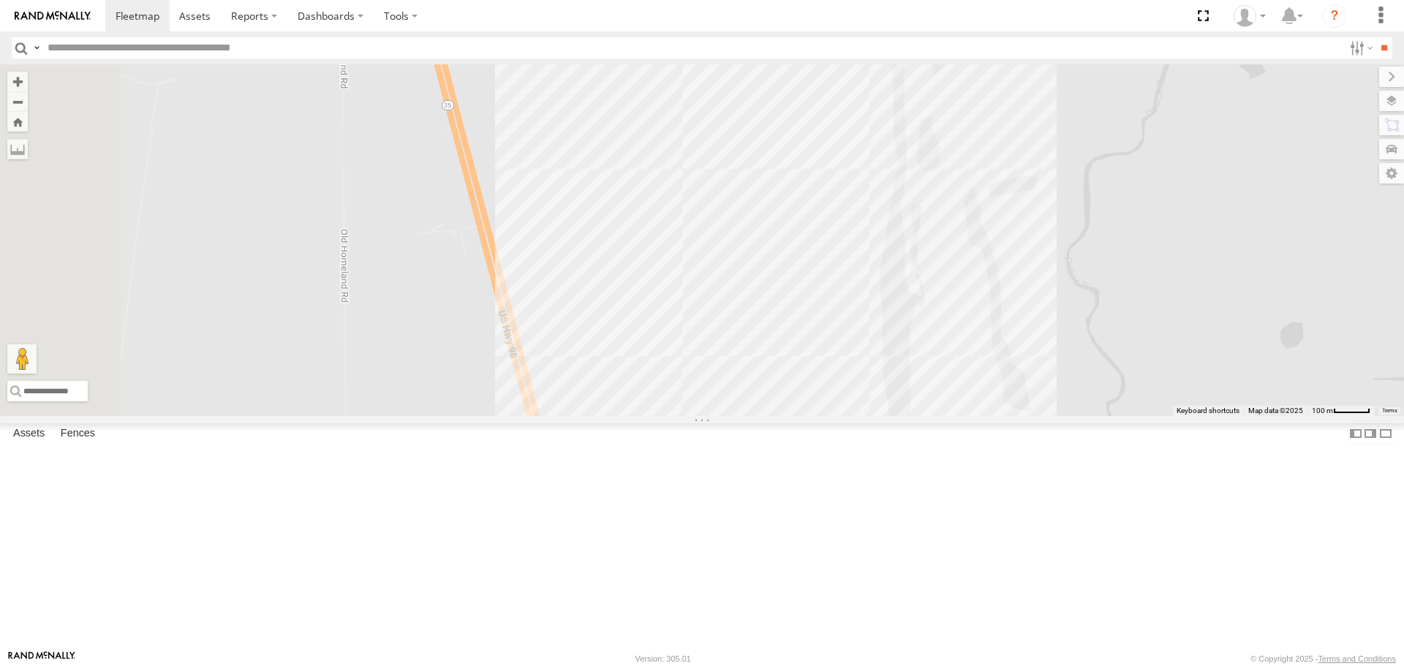
drag, startPoint x: 765, startPoint y: 312, endPoint x: 881, endPoint y: 660, distance: 366.2
click at [881, 660] on body at bounding box center [702, 333] width 1404 height 666
click at [841, 393] on div "015910000671878 703-1 602 TRL T 205 015910000610595 703-3 TRL FL 157 0159100006…" at bounding box center [702, 239] width 1404 height 351
click at [615, 259] on label at bounding box center [592, 254] width 48 height 10
click at [0, 0] on label "×" at bounding box center [0, 0] width 0 height 0
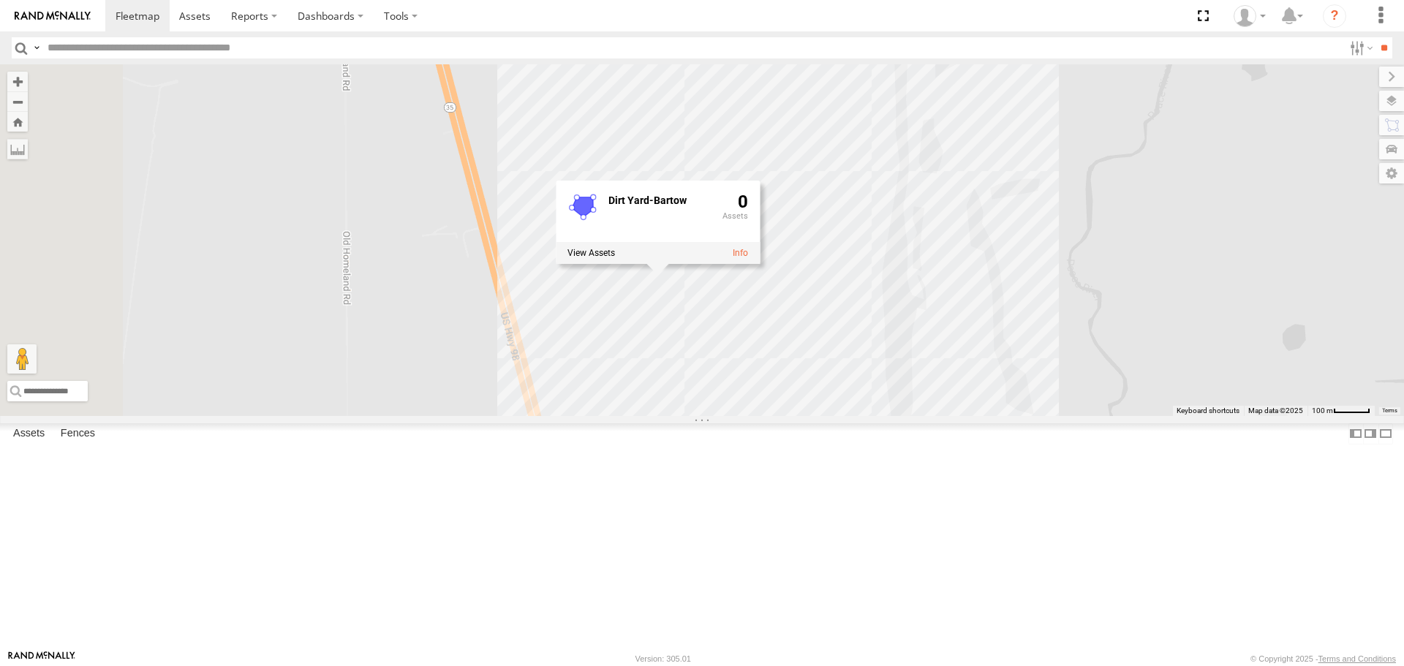
click at [839, 244] on div "015910000671878 703-1 602 TRL T 205 015910000610595 703-3 TRL FL 157 0159100006…" at bounding box center [702, 239] width 1404 height 351
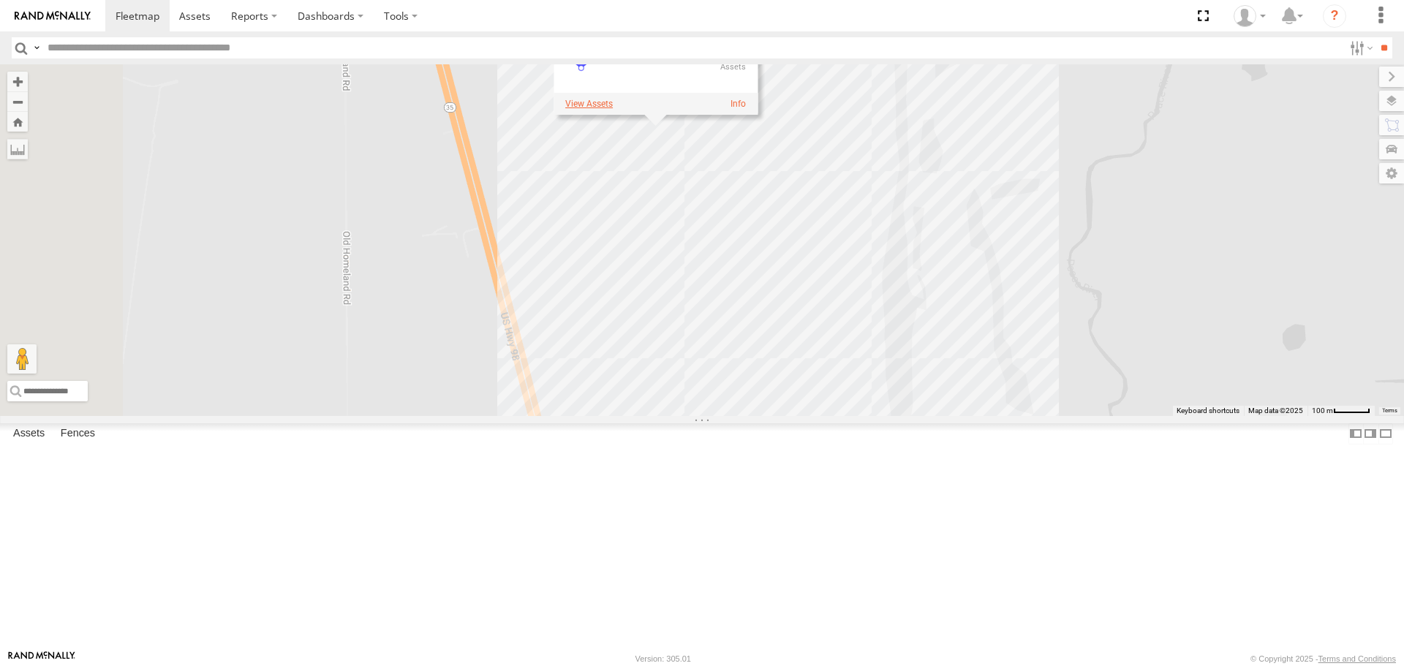
click at [613, 110] on label at bounding box center [589, 104] width 48 height 10
click at [0, 0] on label "×" at bounding box center [0, 0] width 0 height 0
click at [746, 110] on link at bounding box center [738, 104] width 15 height 10
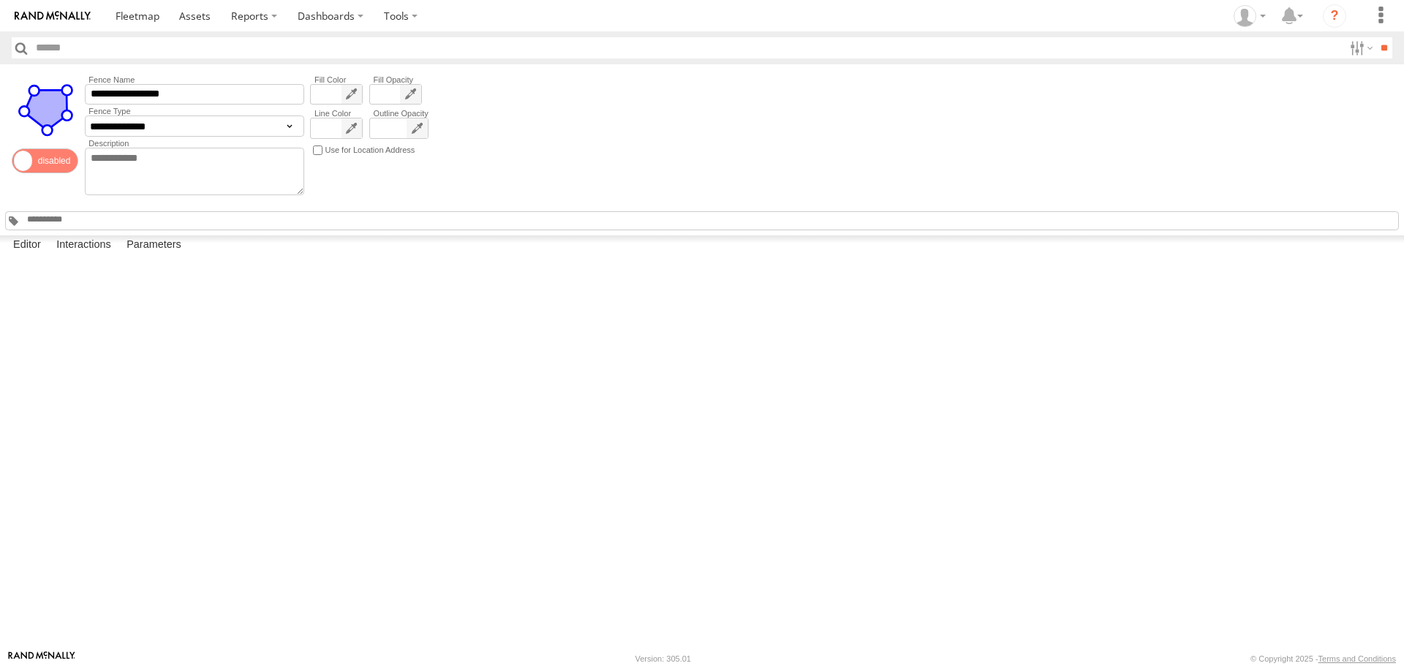
click at [37, 162] on span at bounding box center [45, 160] width 67 height 25
click at [20, 20] on img at bounding box center [53, 16] width 76 height 10
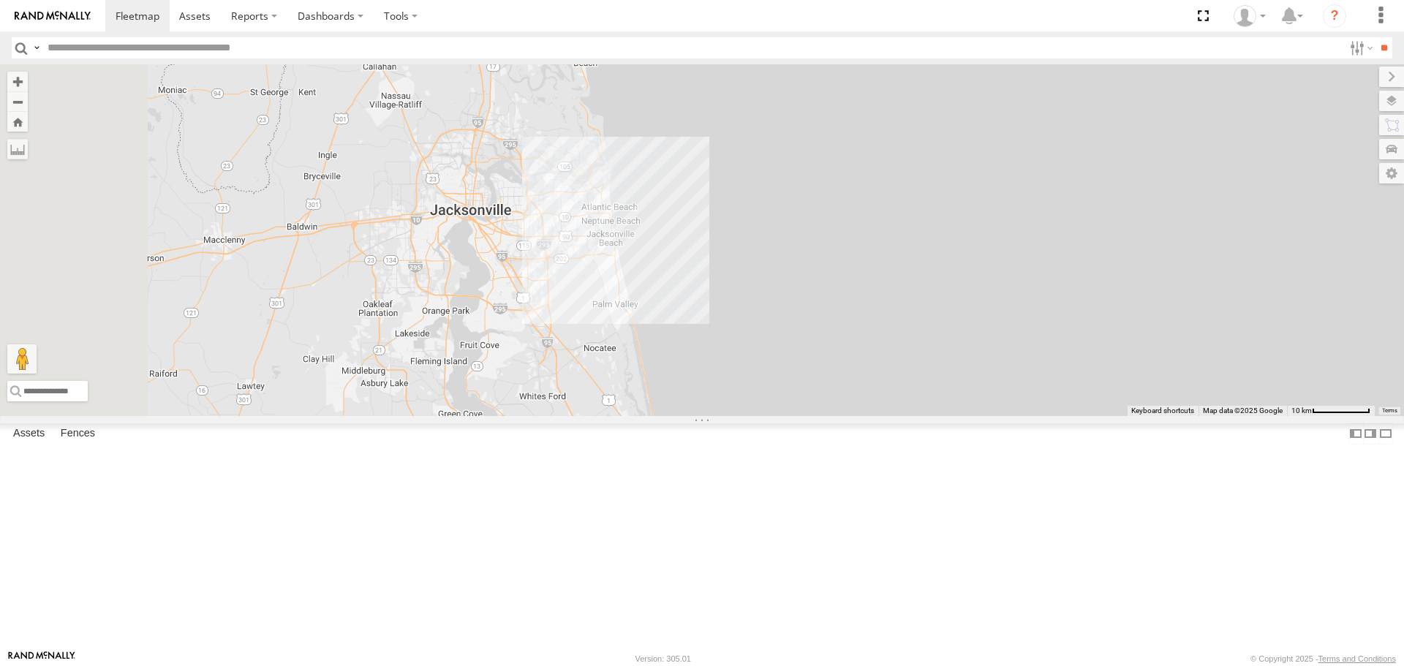
drag, startPoint x: 434, startPoint y: 508, endPoint x: 1143, endPoint y: 294, distance: 740.3
click at [1143, 294] on div "015910000671878 703-1 602" at bounding box center [702, 239] width 1404 height 351
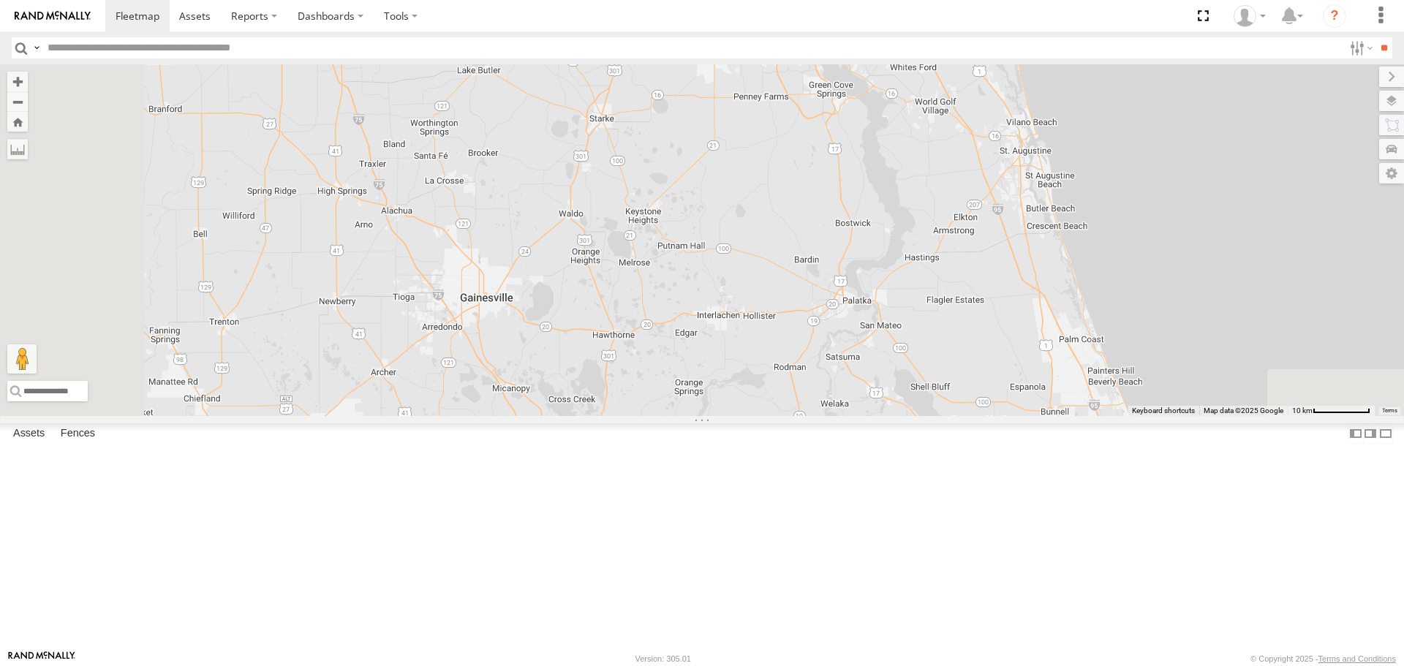
drag, startPoint x: 594, startPoint y: 516, endPoint x: 966, endPoint y: 241, distance: 462.3
click at [967, 180] on div "015910000671878 703-1 602" at bounding box center [702, 239] width 1404 height 351
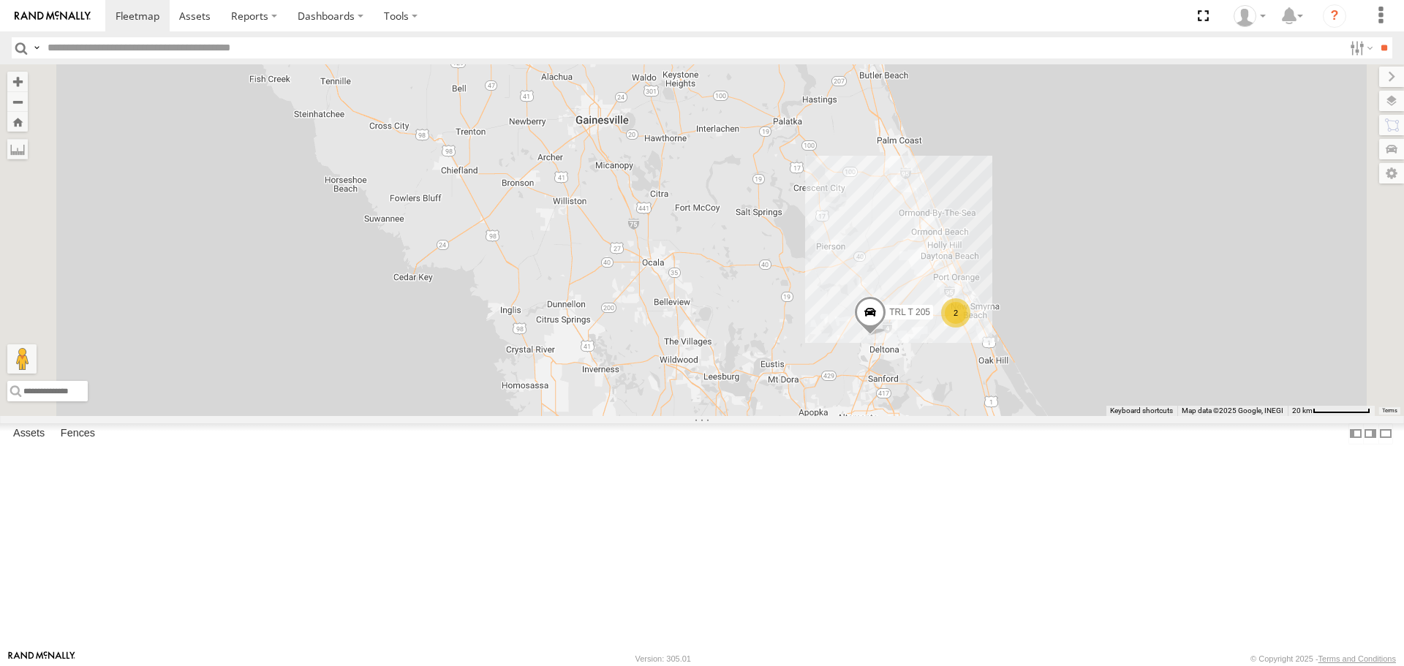
drag, startPoint x: 896, startPoint y: 341, endPoint x: 828, endPoint y: 209, distance: 148.2
click at [832, 209] on div "015910000671878 703-1 602 2 TRL T 205" at bounding box center [702, 239] width 1404 height 351
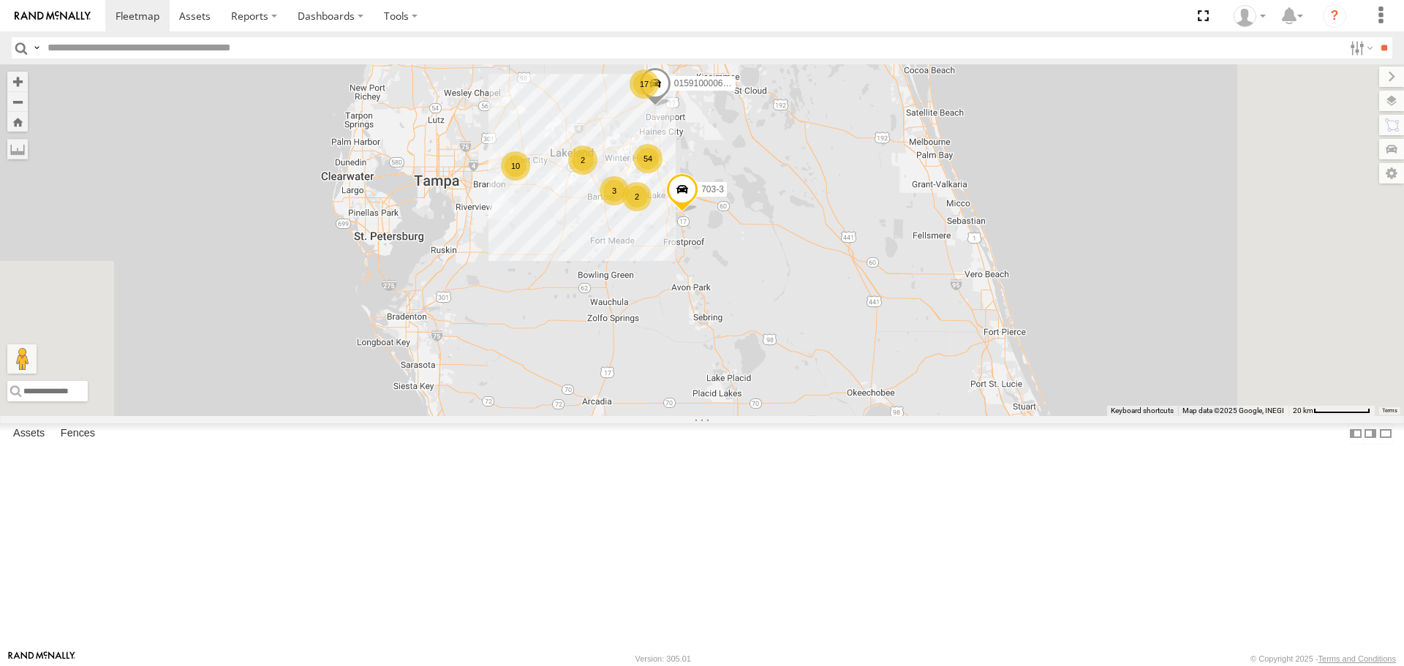
drag, startPoint x: 862, startPoint y: 410, endPoint x: 814, endPoint y: 90, distance: 323.3
click at [814, 90] on div "015910000671878 703-1 602 2 TRL T 205 54 2 17 10 2 3 015910000610595 703-3" at bounding box center [702, 239] width 1404 height 351
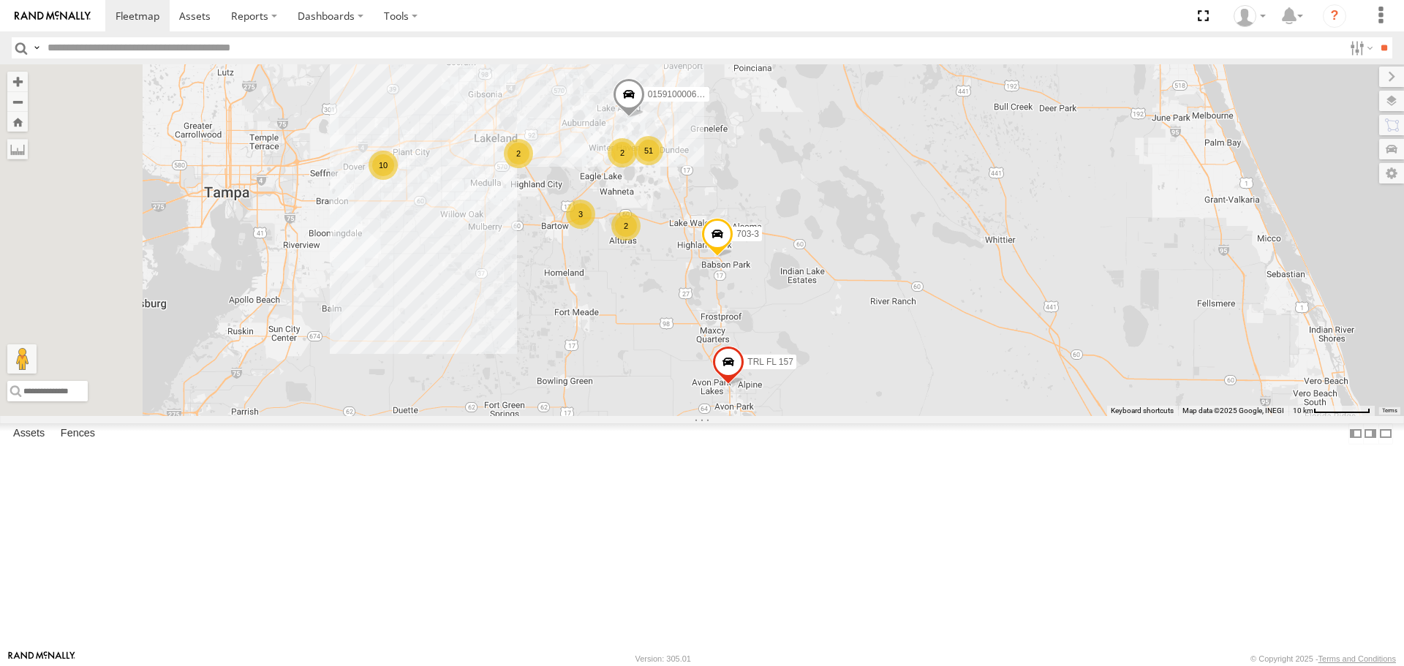
drag, startPoint x: 860, startPoint y: 265, endPoint x: 966, endPoint y: 217, distance: 115.6
click at [966, 217] on div "015910000671878 703-1 602 TRL T 205 015910000610595 703-3 TRL FL 157 51 2 16 10…" at bounding box center [702, 239] width 1404 height 351
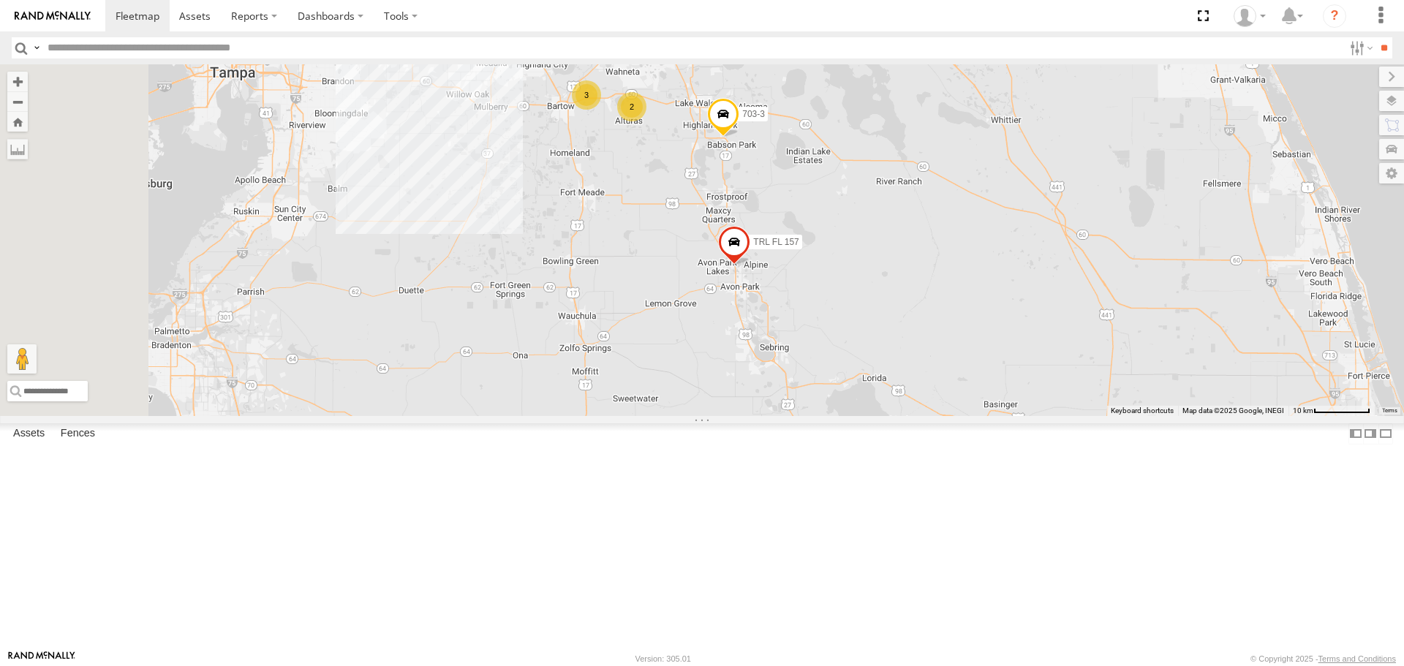
drag, startPoint x: 960, startPoint y: 245, endPoint x: 958, endPoint y: 101, distance: 144.1
click at [958, 101] on div "015910000671878 703-1 602 TRL T 205 015910000610595 703-3 TRL FL 157 51 2 16 10…" at bounding box center [702, 239] width 1404 height 351
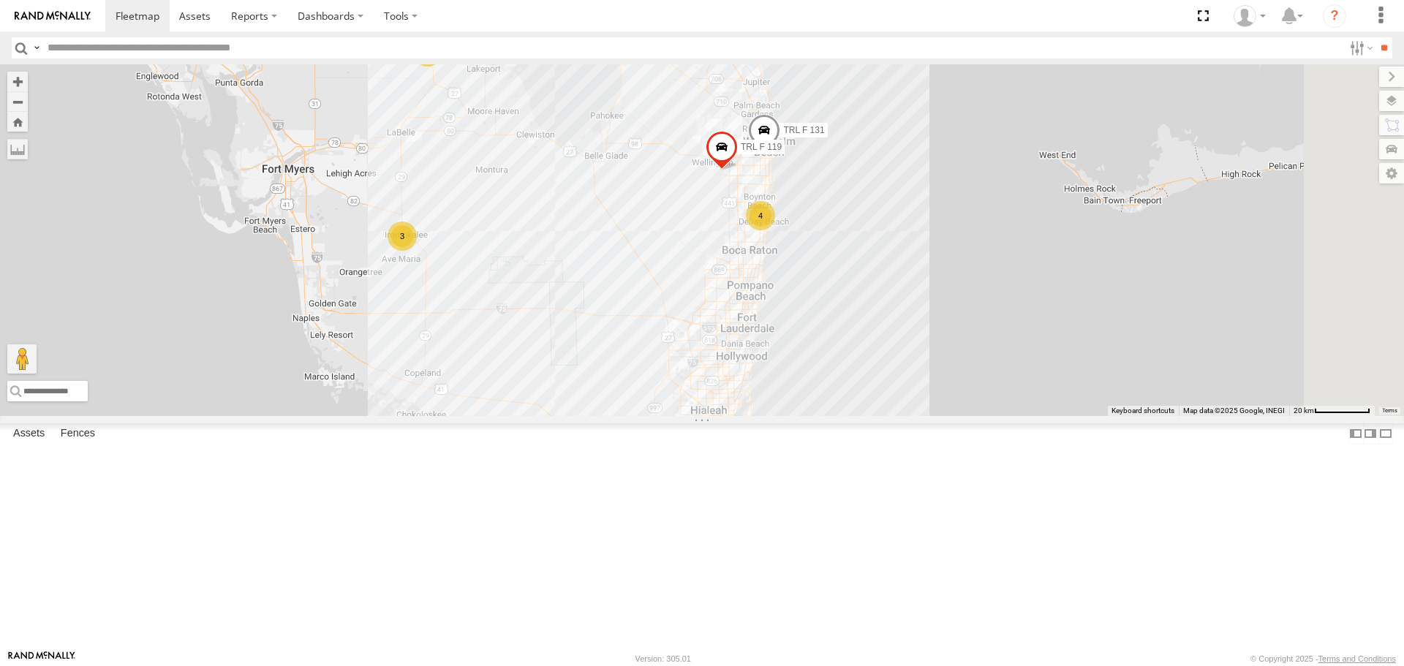
drag, startPoint x: 933, startPoint y: 535, endPoint x: 554, endPoint y: 268, distance: 463.5
click at [554, 268] on div "015910000671878 703-1 602 TRL T 205 015910000610595 703-3 TRL F 131 TRL FL 157 …" at bounding box center [702, 239] width 1404 height 351
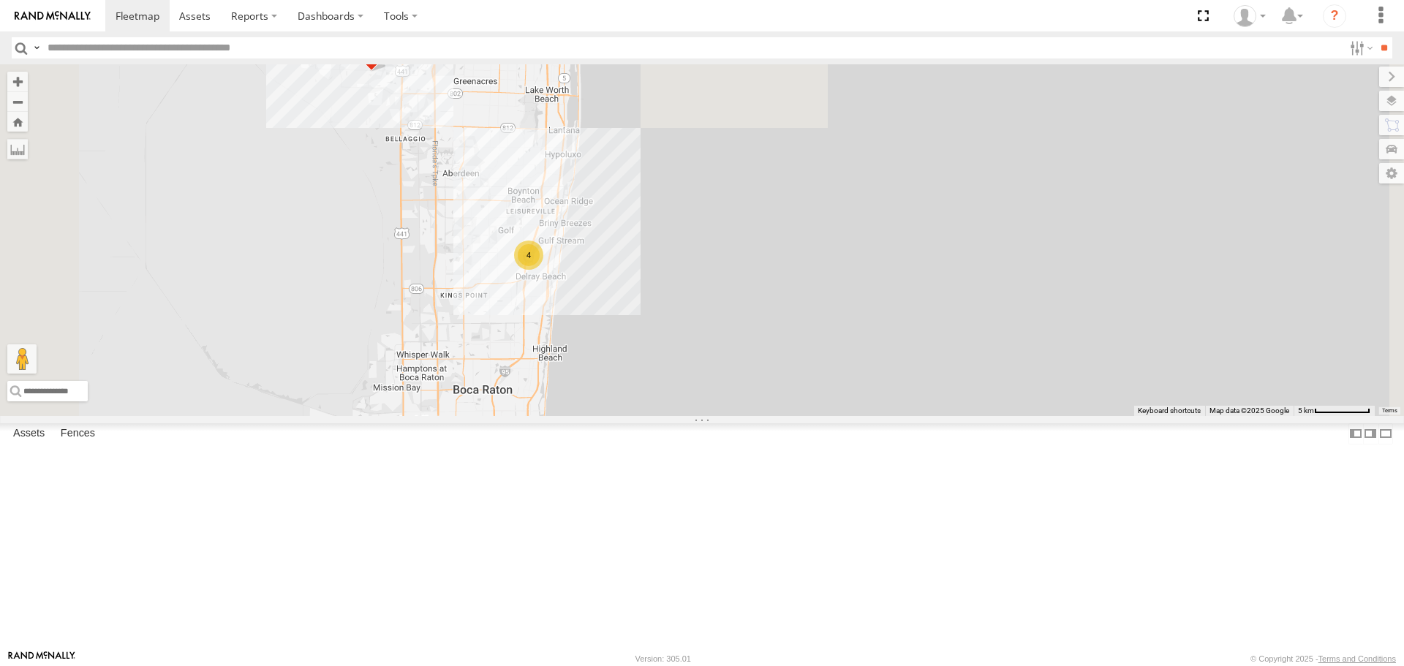
drag, startPoint x: 636, startPoint y: 269, endPoint x: 624, endPoint y: 601, distance: 331.6
click at [624, 415] on div "015910000671878 703-1 602 TRL T 205 015910000610595 703-3 TRL F 131 TRL FL 157 …" at bounding box center [702, 239] width 1404 height 351
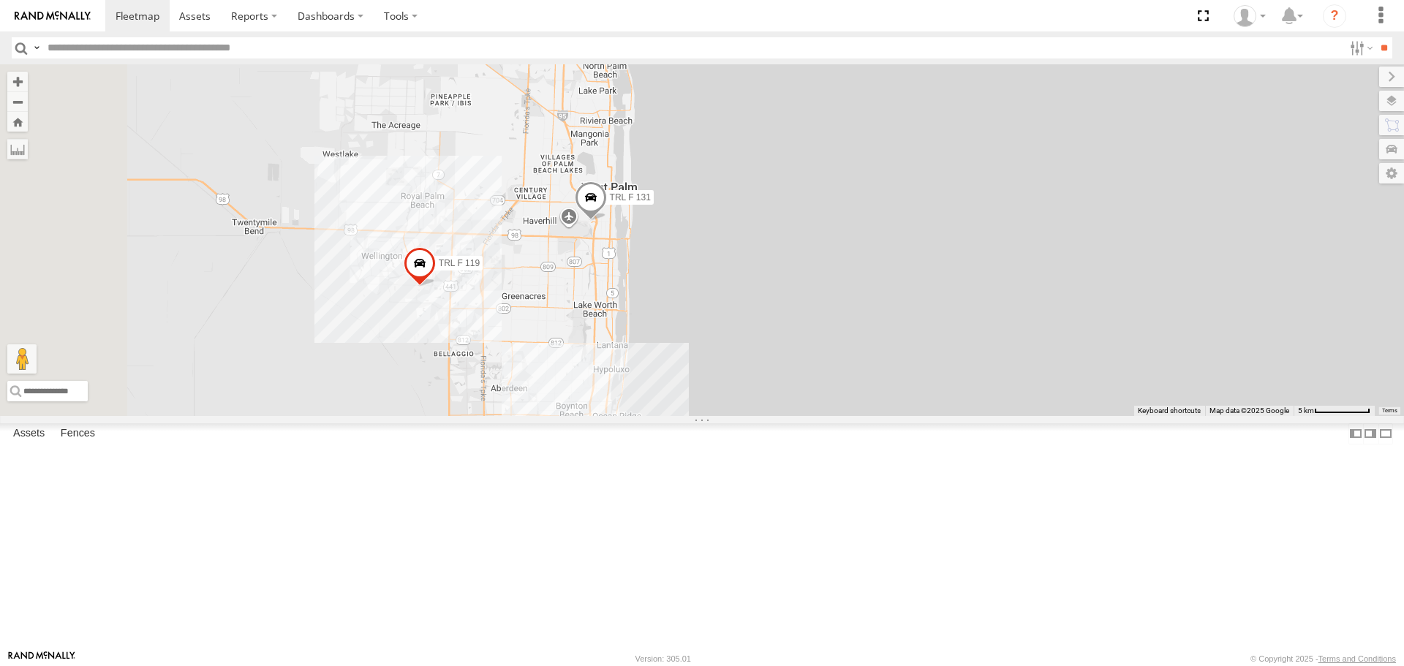
drag, startPoint x: 537, startPoint y: 308, endPoint x: 579, endPoint y: 451, distance: 149.3
click at [579, 415] on div "015910000671878 703-1 602 TRL T 205 015910000610595 703-3 TRL F 131 TRL FL 157 …" at bounding box center [702, 239] width 1404 height 351
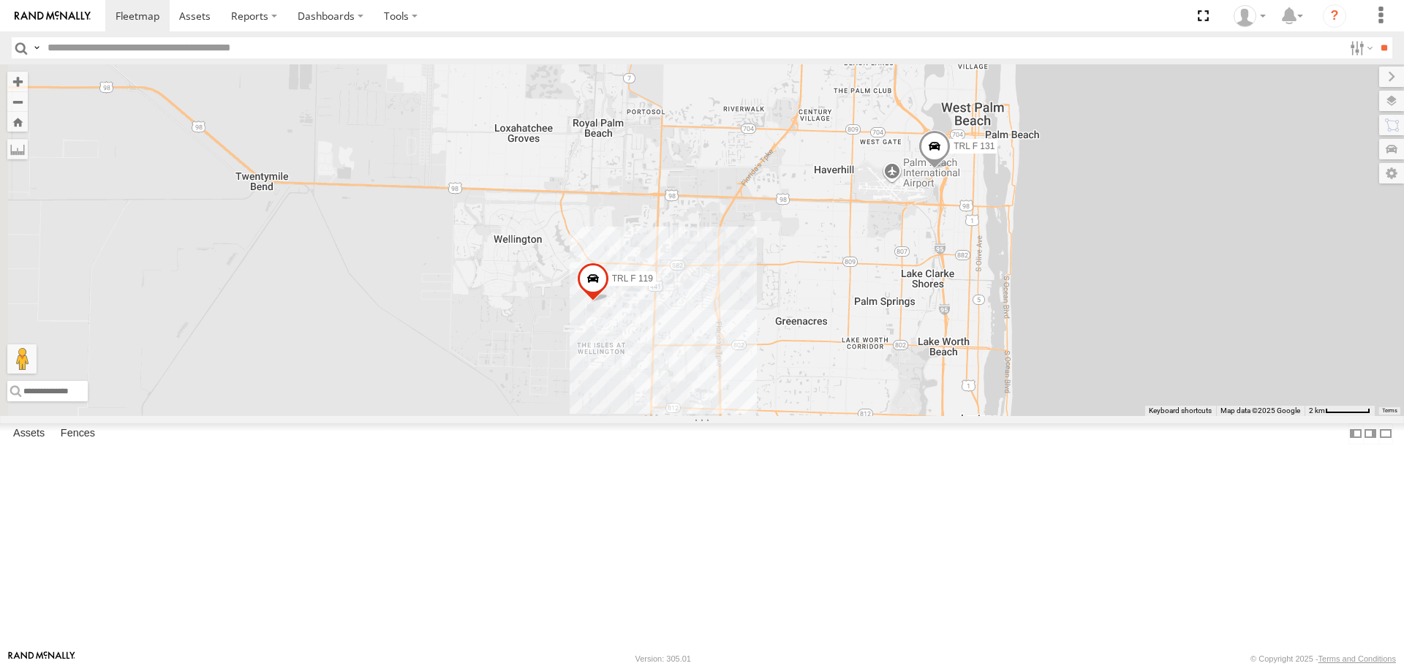
drag, startPoint x: 531, startPoint y: 428, endPoint x: 685, endPoint y: 434, distance: 154.5
click at [685, 415] on div "015910000671878 703-1 602 TRL T 205 015910000610595 703-3 TRL F 131 TRL FL 157 …" at bounding box center [702, 239] width 1404 height 351
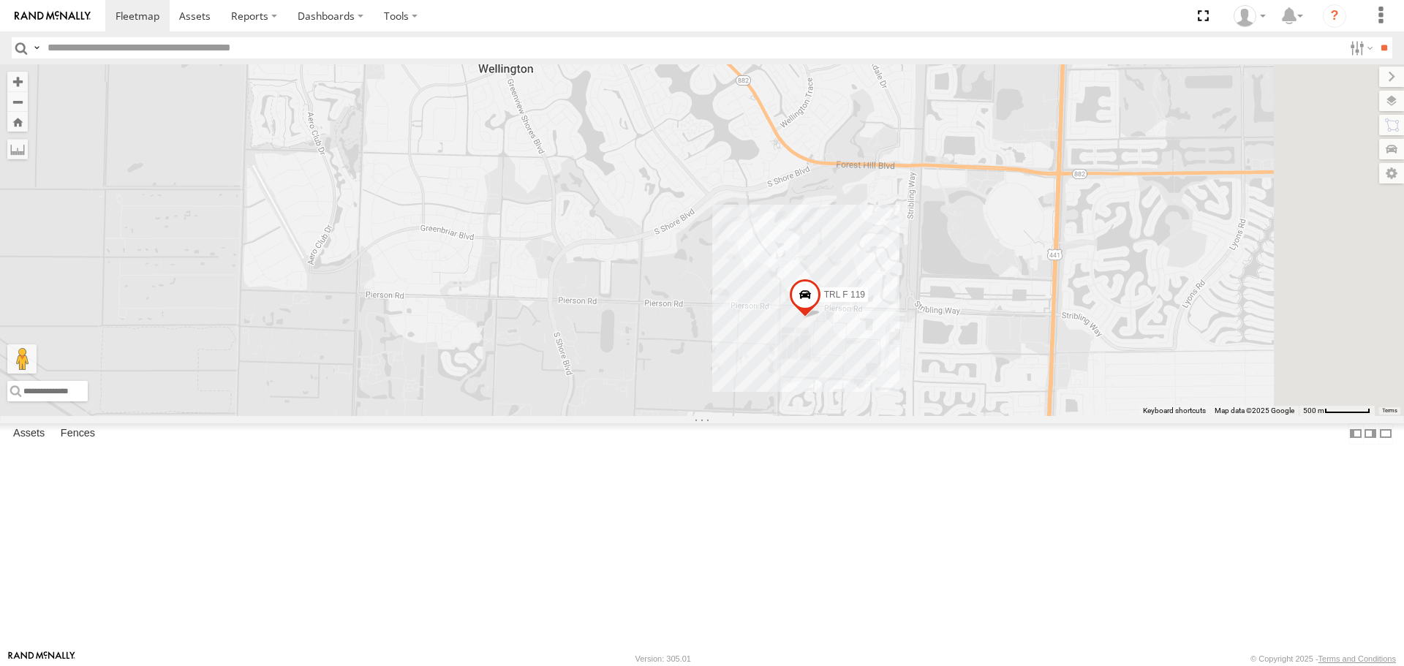
drag, startPoint x: 989, startPoint y: 336, endPoint x: 930, endPoint y: 397, distance: 85.4
click at [930, 397] on div "015910000671878 703-1 602 TRL T 205 015910000610595 703-3 TRL F 131 TRL FL 157 …" at bounding box center [702, 239] width 1404 height 351
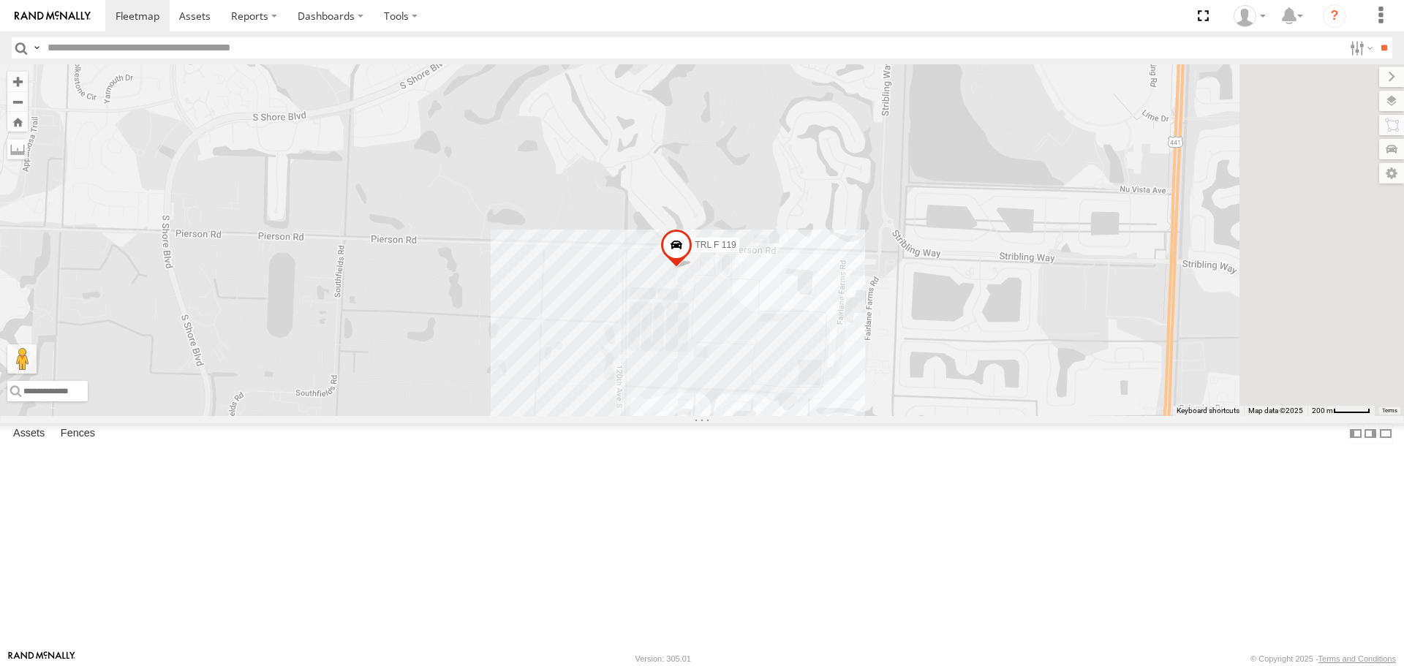
drag, startPoint x: 1106, startPoint y: 387, endPoint x: 917, endPoint y: 301, distance: 208.2
click at [915, 296] on div "015910000671878 703-1 602 TRL T 205 015910000610595 703-3 TRL F 131 TRL FL 157 …" at bounding box center [702, 239] width 1404 height 351
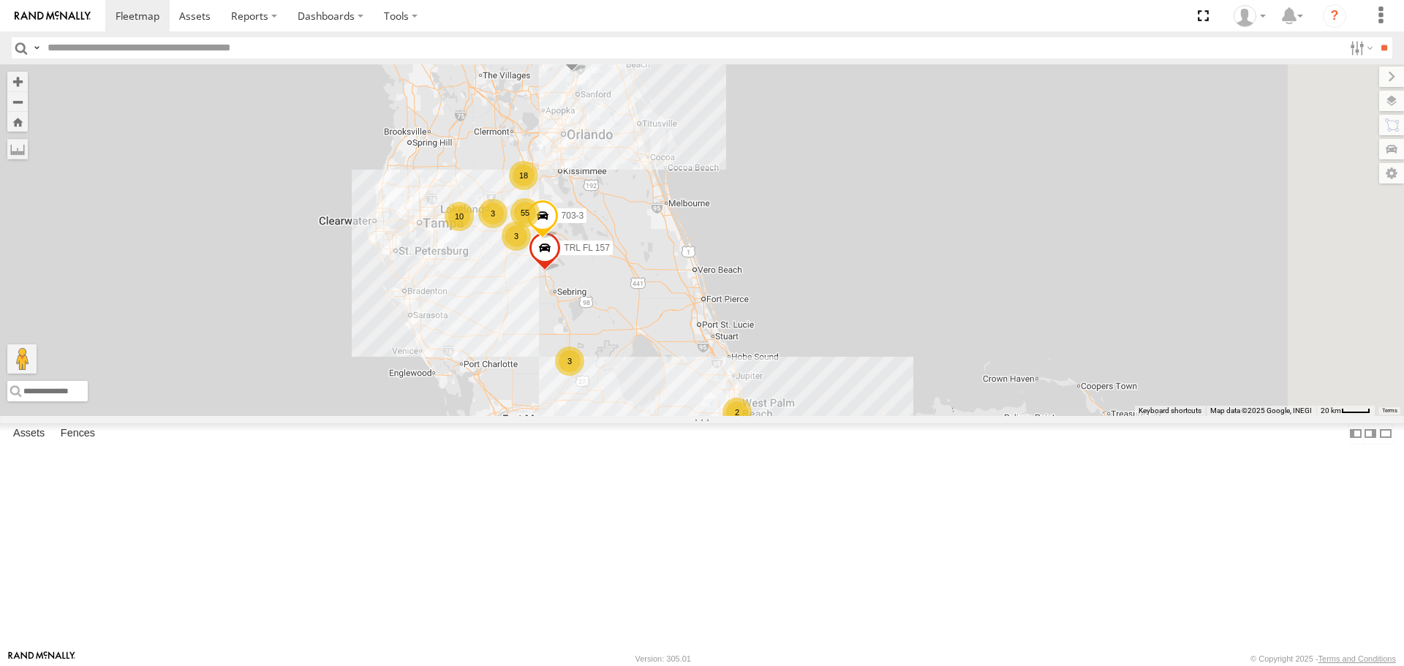
drag, startPoint x: 573, startPoint y: 326, endPoint x: 554, endPoint y: 547, distance: 222.5
click at [554, 415] on div "015910000671878 703-1 602 TRL T 205 703-3 TRL FL 157 55 13 18 10 3 4 3 3 3 2" at bounding box center [702, 239] width 1404 height 351
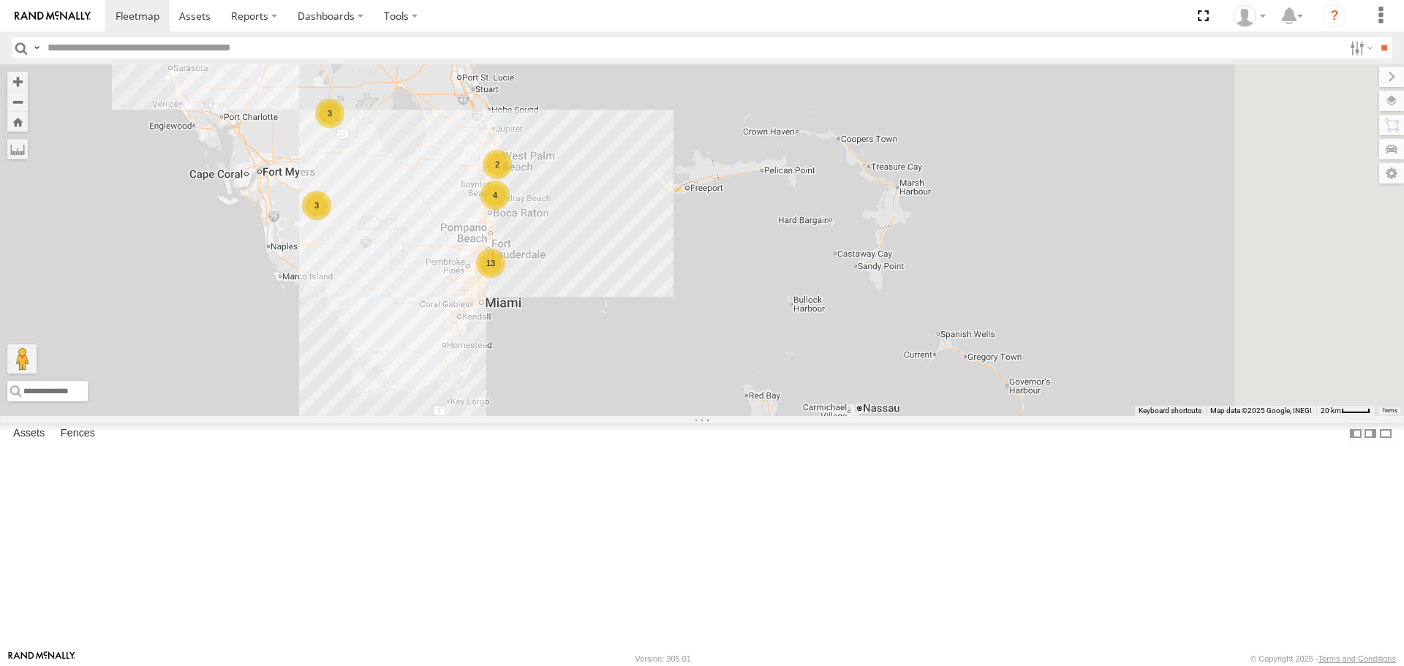
drag, startPoint x: 1067, startPoint y: 358, endPoint x: 802, endPoint y: 91, distance: 375.5
click at [802, 91] on div "015910000671878 703-1 602 TRL T 205 703-3 TRL FL 157 55 13 18 10 3 4 3 3 3 2 2" at bounding box center [702, 239] width 1404 height 351
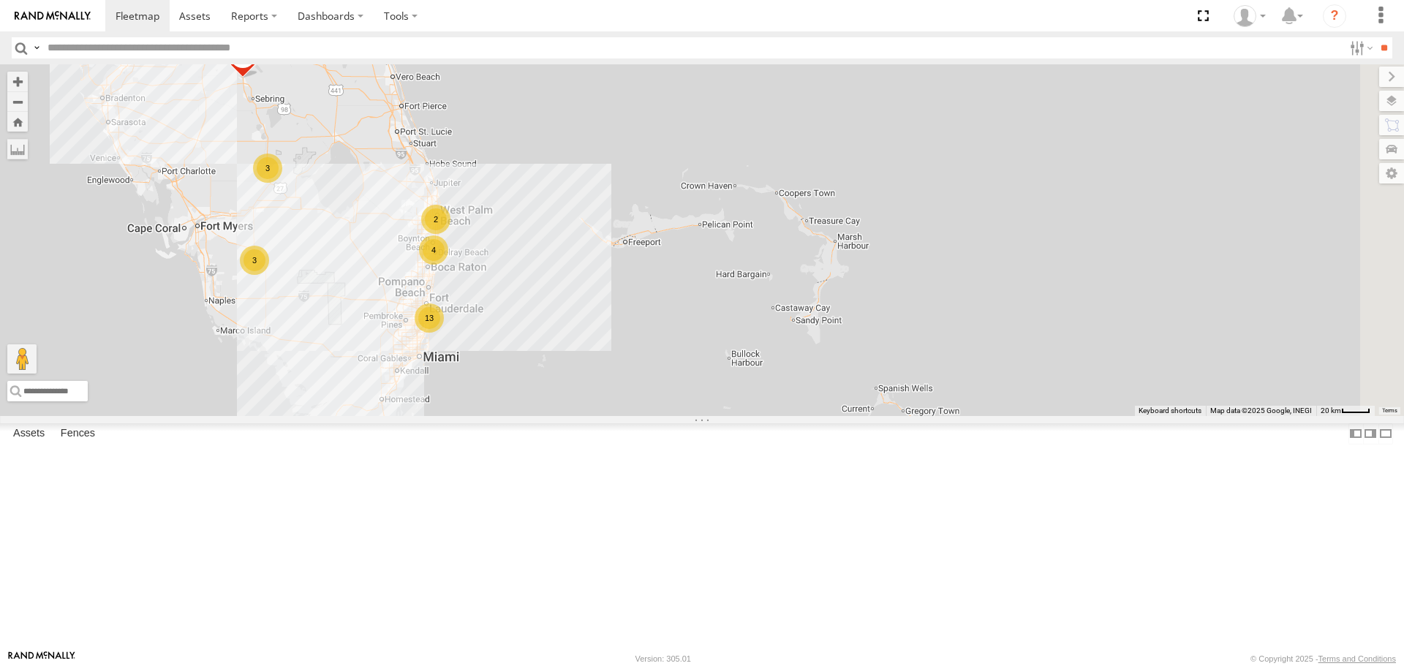
drag, startPoint x: 805, startPoint y: 391, endPoint x: 779, endPoint y: 440, distance: 55.9
click at [779, 415] on div "015910000671878 703-1 602 TRL T 205 703-3 TRL FL 157 55 13 18 10 3 4 3 3 3 2 2" at bounding box center [702, 239] width 1404 height 351
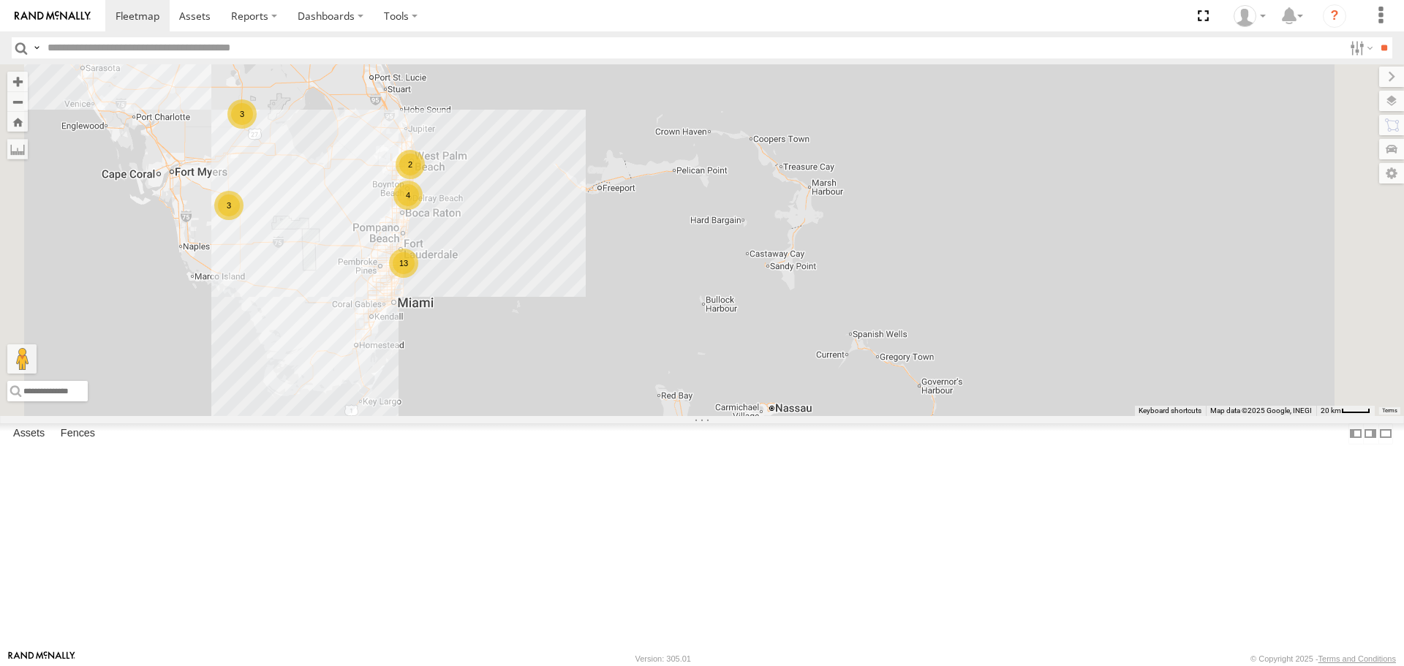
drag, startPoint x: 892, startPoint y: 275, endPoint x: 914, endPoint y: 146, distance: 131.3
click at [914, 148] on div "015910000671878 703-1 602 TRL FL 157 55 13 18 3 4 2 TRL T 205 JDD-1 3 703-3 2" at bounding box center [702, 239] width 1404 height 351
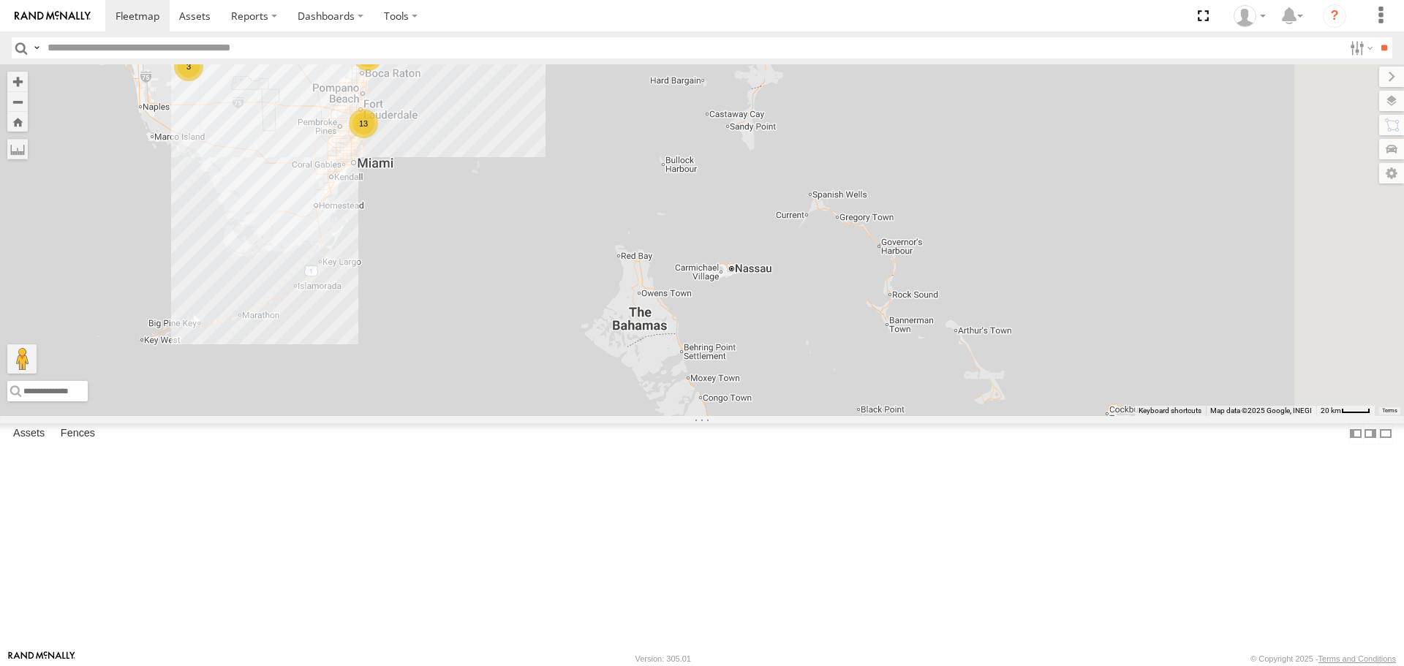
drag, startPoint x: 955, startPoint y: 458, endPoint x: 914, endPoint y: 324, distance: 140.0
click at [914, 324] on div "015910000671878 703-1 602 TRL FL 157 55 13 18 3 4 2 TRL T 205 4 3 703-3 2 2" at bounding box center [702, 239] width 1404 height 351
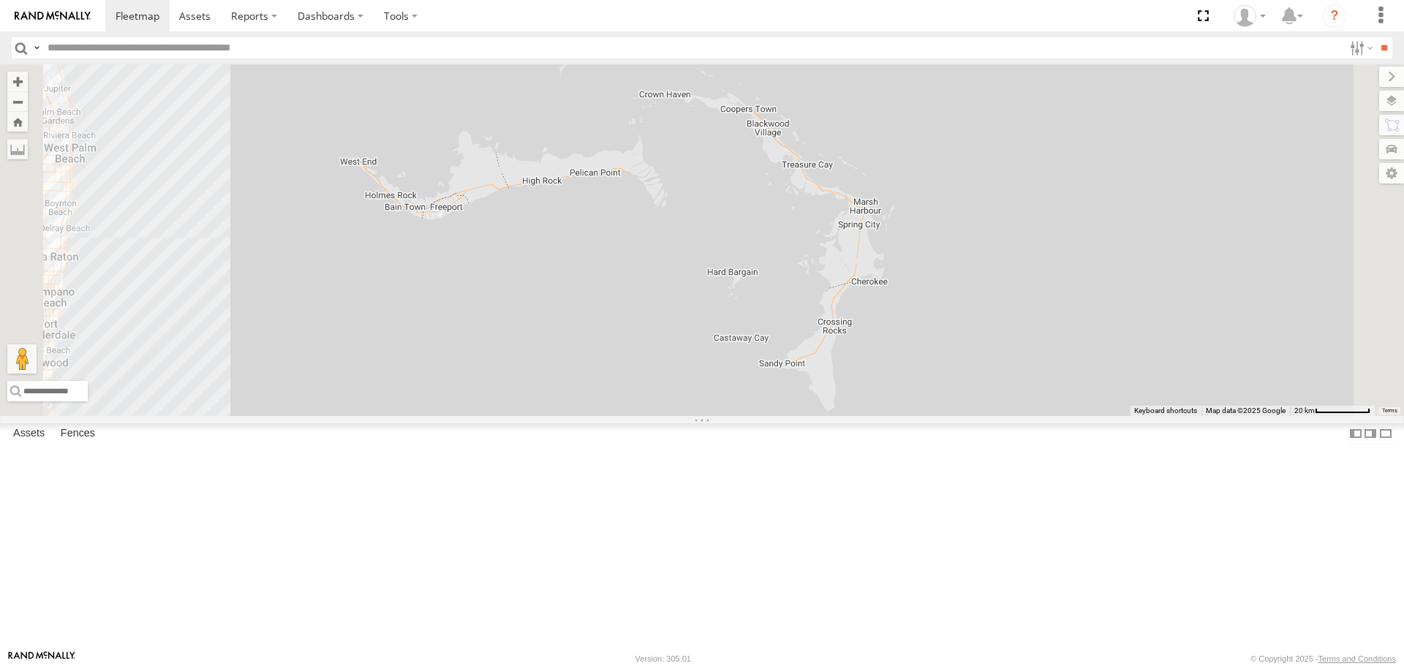
drag, startPoint x: 847, startPoint y: 377, endPoint x: 920, endPoint y: 680, distance: 312.3
click at [920, 666] on html at bounding box center [702, 333] width 1404 height 666
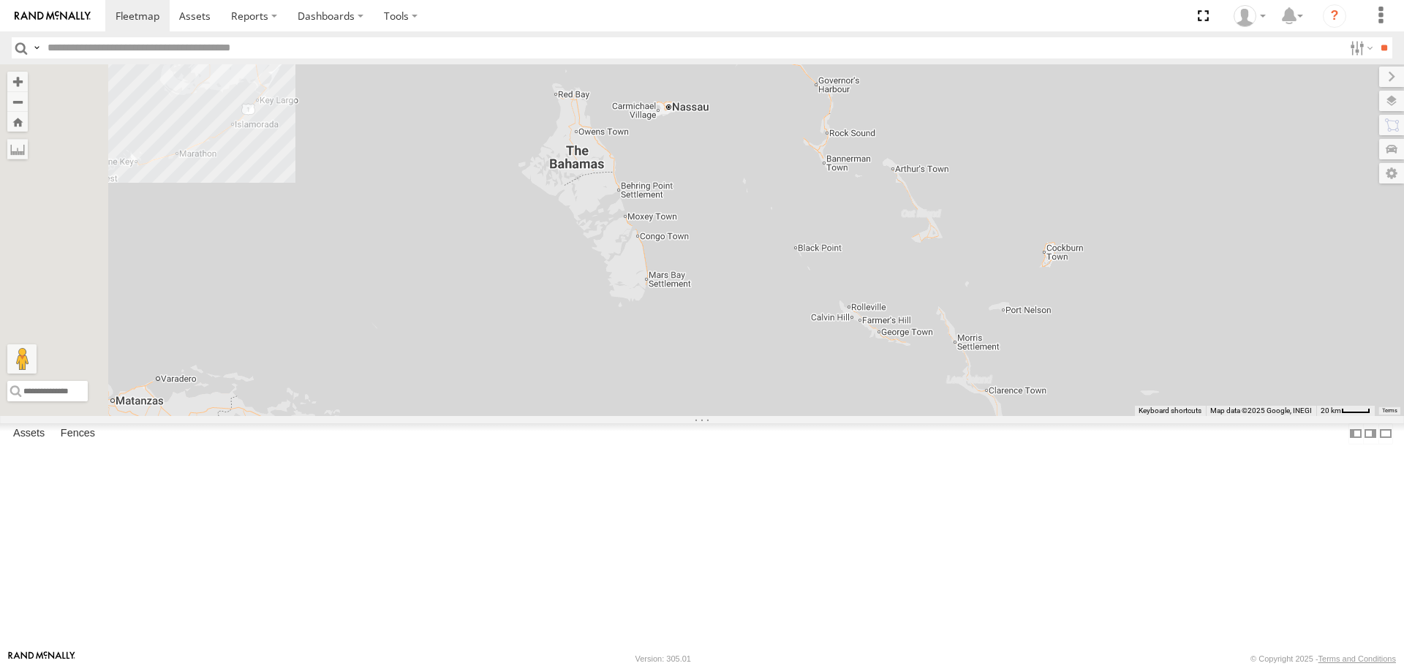
drag, startPoint x: 579, startPoint y: 385, endPoint x: 608, endPoint y: 127, distance: 259.9
click at [607, 126] on div "015910000671878 703-1 602 TRL FL 157 TRL T 205 703-3 13 4 2" at bounding box center [702, 239] width 1404 height 351
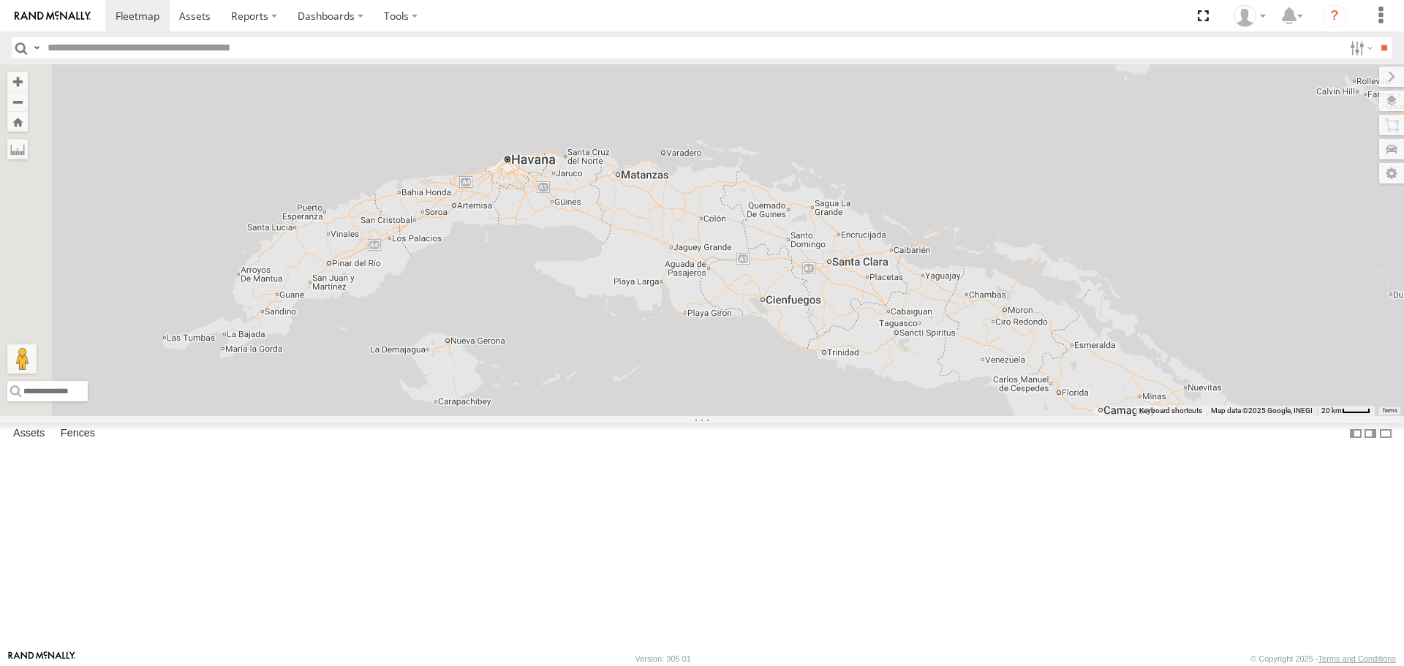
drag, startPoint x: 593, startPoint y: 429, endPoint x: 1080, endPoint y: 231, distance: 525.3
click at [1080, 231] on div "015910000671878 703-1 602 TRL FL 157 TRL T 205 703-3 13 4 2" at bounding box center [702, 239] width 1404 height 351
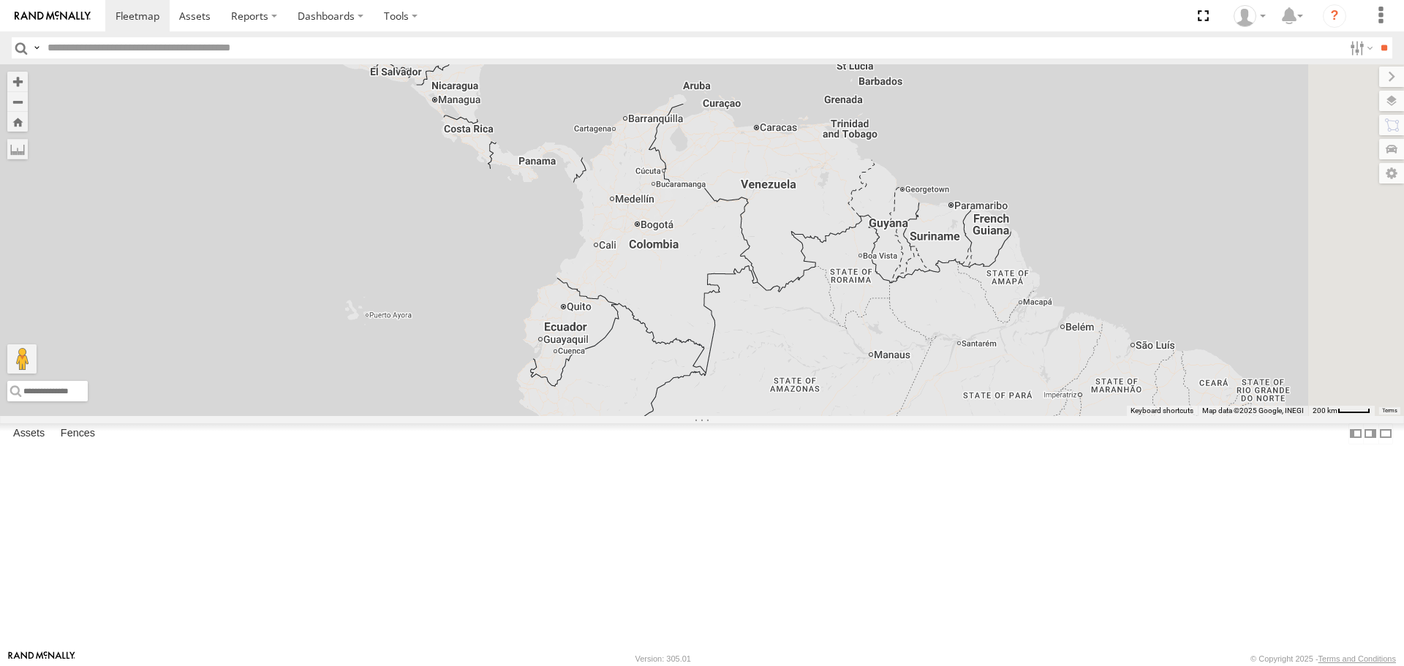
drag, startPoint x: 838, startPoint y: 537, endPoint x: 710, endPoint y: 183, distance: 376.5
click at [710, 183] on div "015910000671878 703-1 602 97 22 2" at bounding box center [702, 239] width 1404 height 351
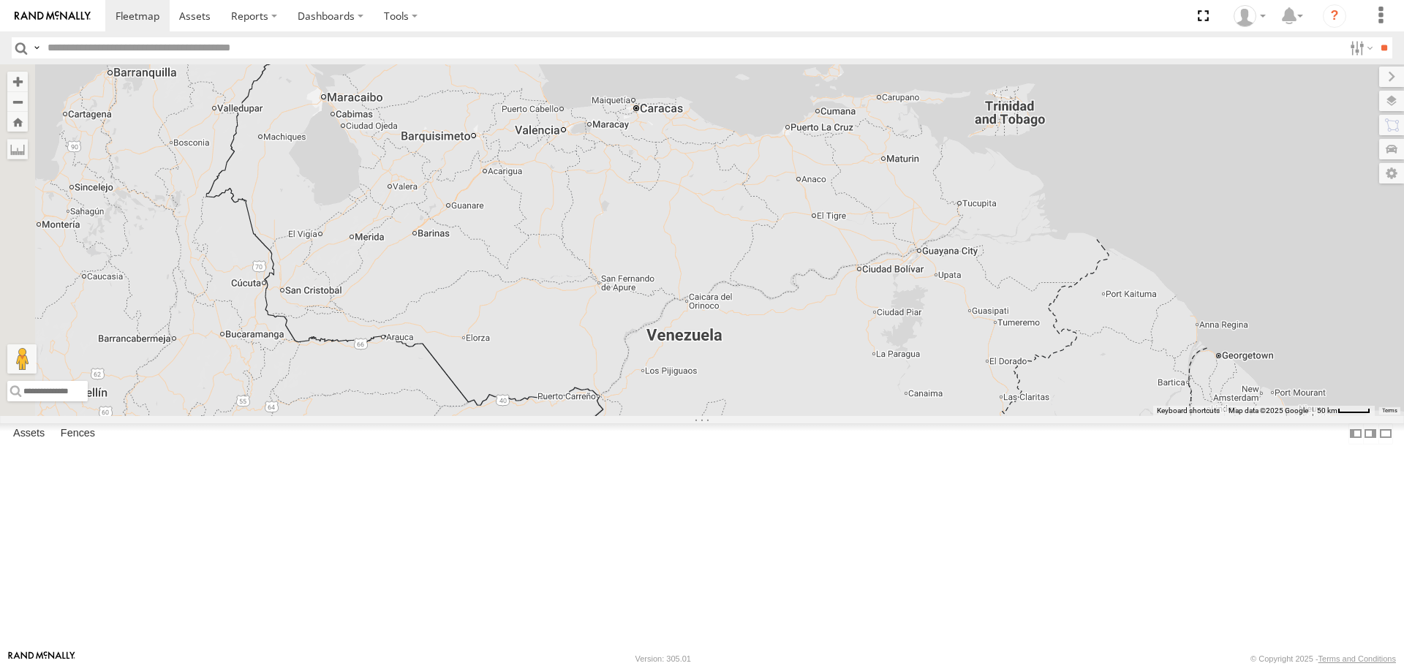
drag, startPoint x: 780, startPoint y: 216, endPoint x: 921, endPoint y: 366, distance: 206.0
click at [921, 366] on div "015910000671878 703-1 602" at bounding box center [702, 239] width 1404 height 351
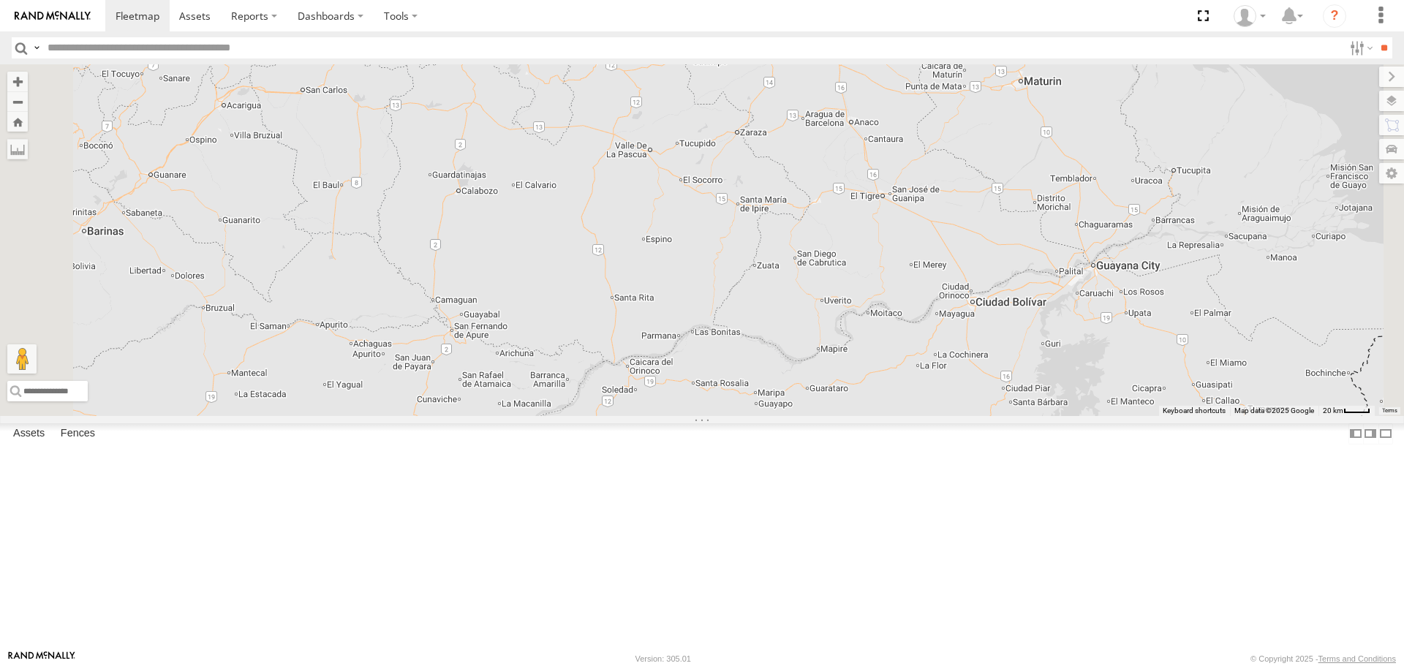
click at [809, 267] on div "015910000671878 703-1 602" at bounding box center [702, 239] width 1404 height 351
click at [94, 50] on input "text" at bounding box center [693, 47] width 1302 height 21
type input "*****"
click at [1376, 37] on input "**" at bounding box center [1384, 47] width 17 height 21
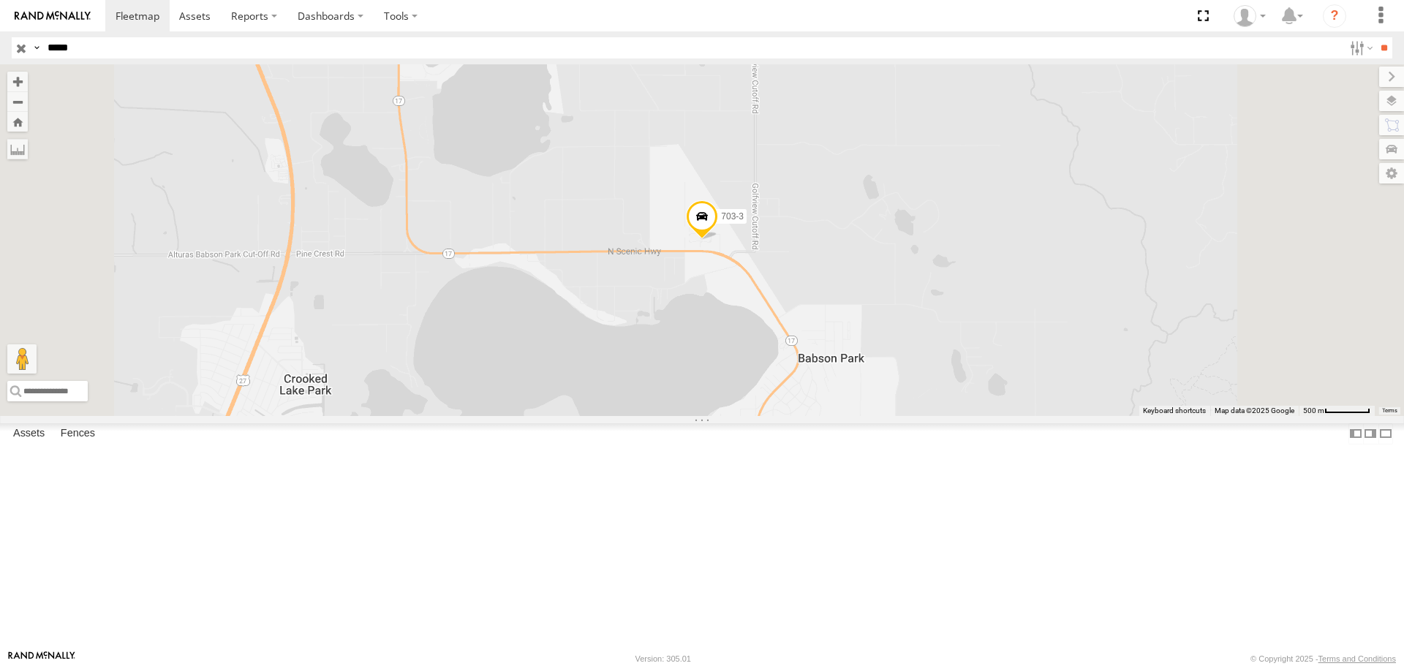
click at [0, 0] on div at bounding box center [0, 0] width 0 height 0
click at [0, 0] on div "703-3" at bounding box center [0, 0] width 0 height 0
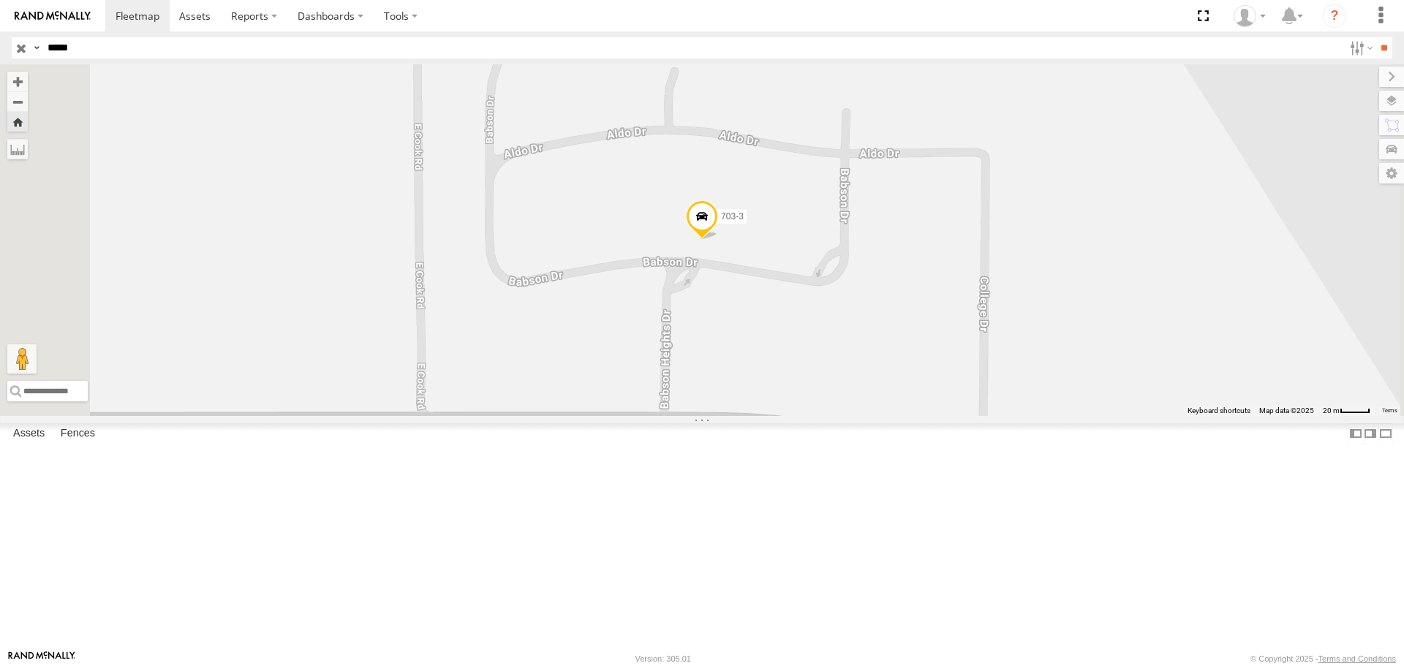
click at [718, 241] on span at bounding box center [702, 220] width 32 height 39
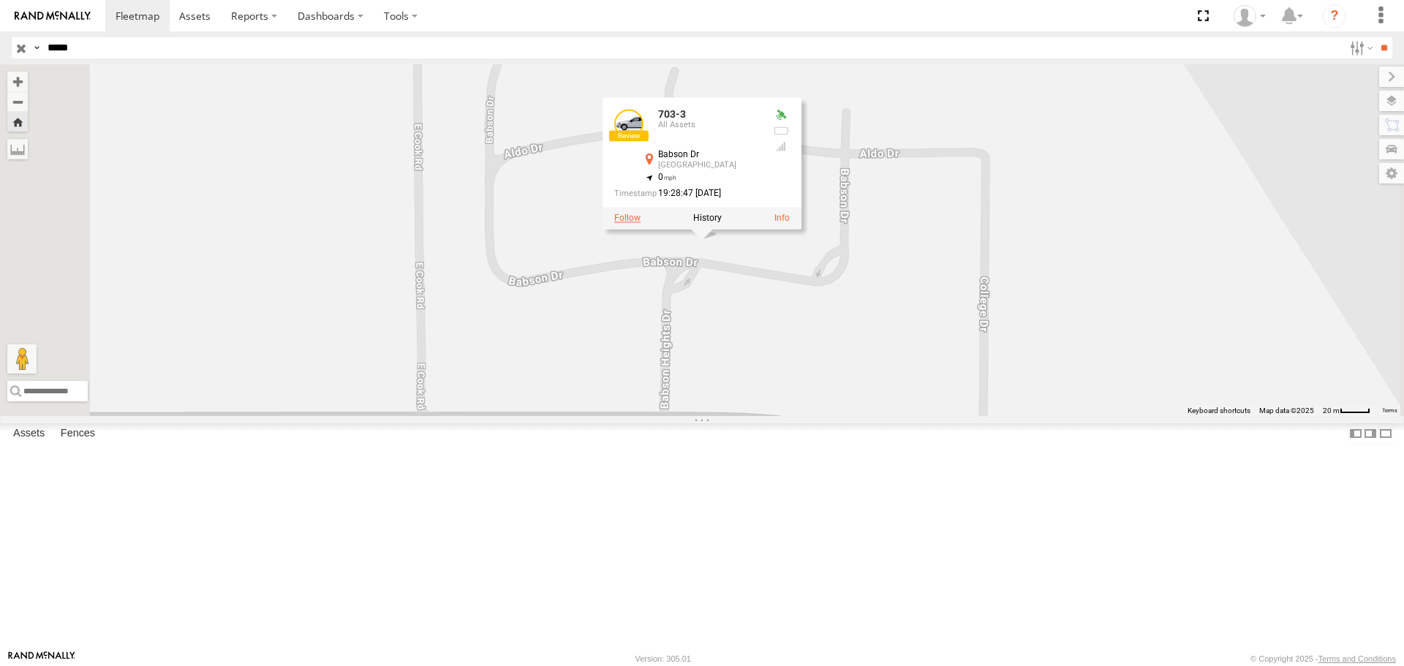
click at [641, 224] on label at bounding box center [627, 219] width 26 height 10
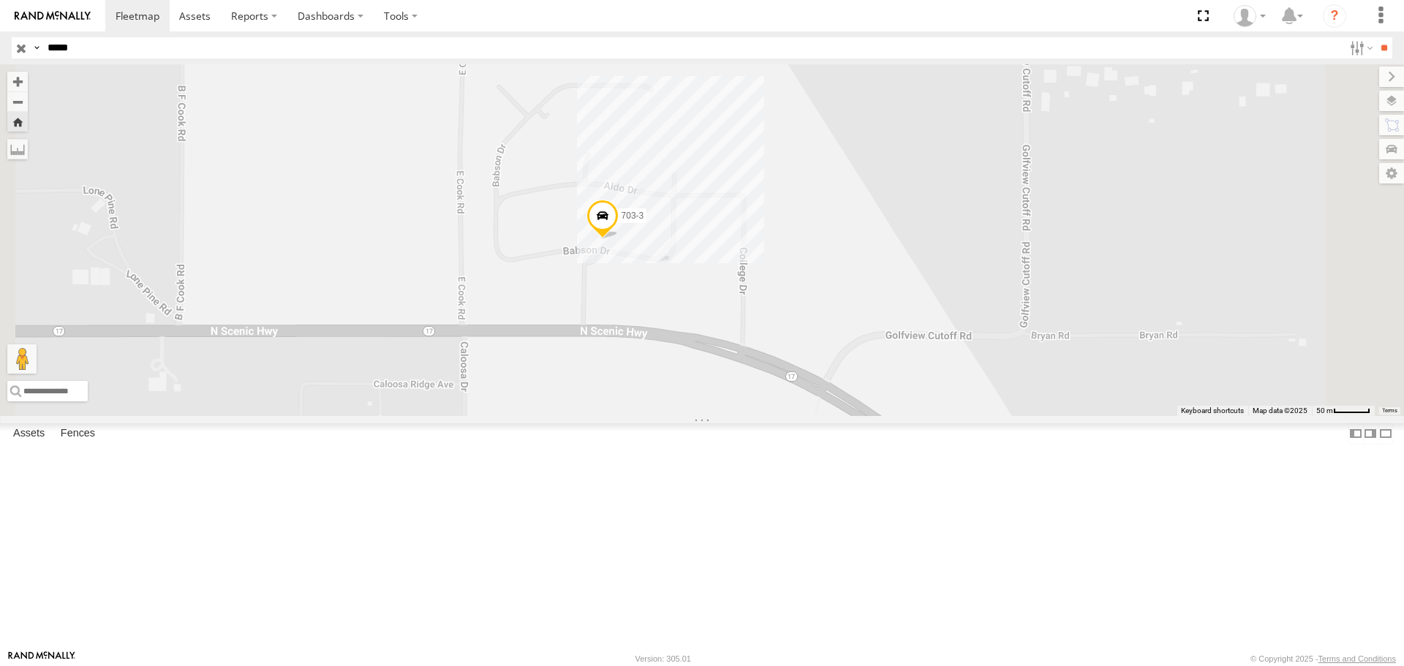
click at [20, 48] on input "button" at bounding box center [21, 47] width 19 height 21
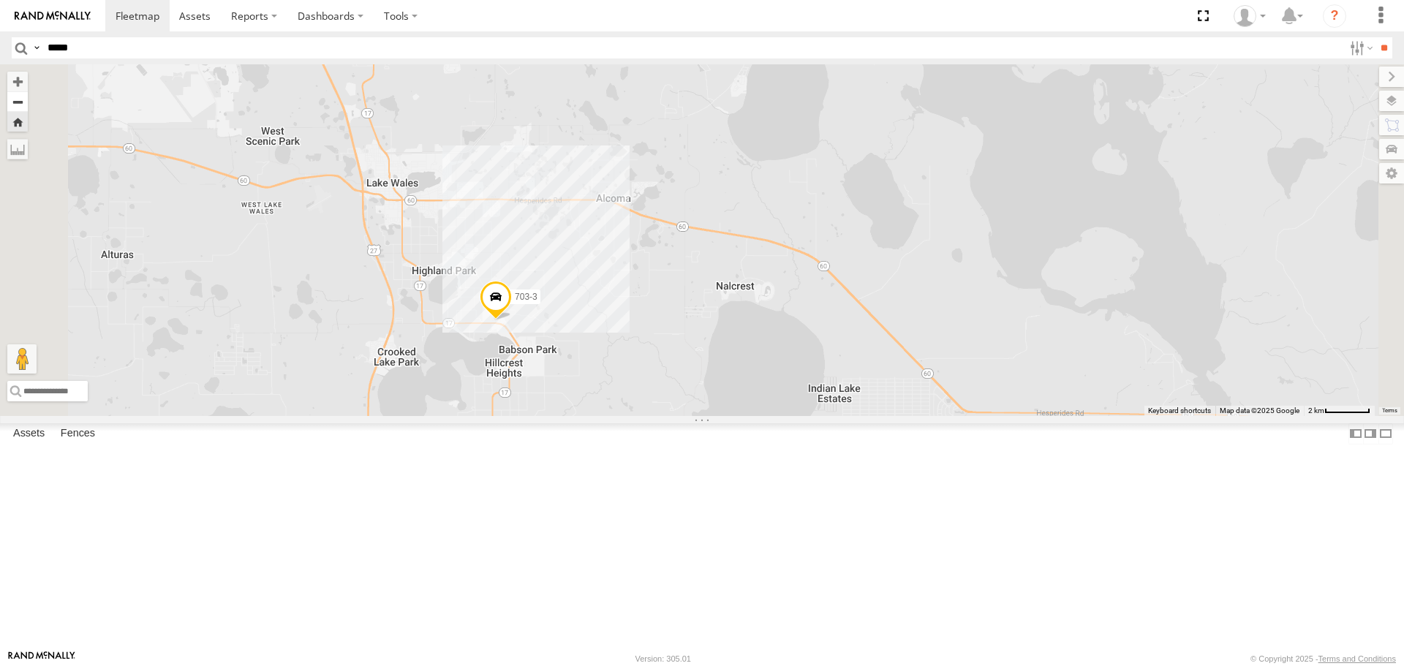
click at [28, 102] on button "Zoom out" at bounding box center [17, 101] width 20 height 20
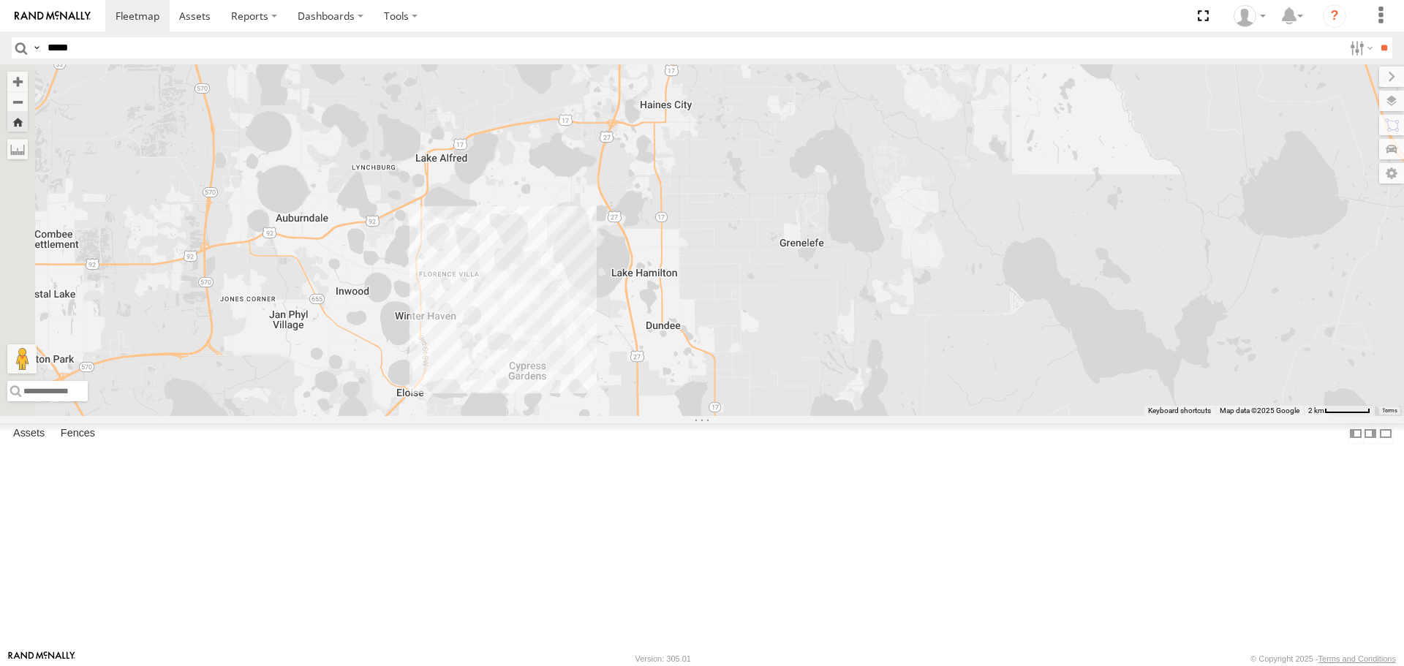
drag, startPoint x: 547, startPoint y: 195, endPoint x: 706, endPoint y: 567, distance: 404.1
click at [706, 415] on div "703-3" at bounding box center [702, 239] width 1404 height 351
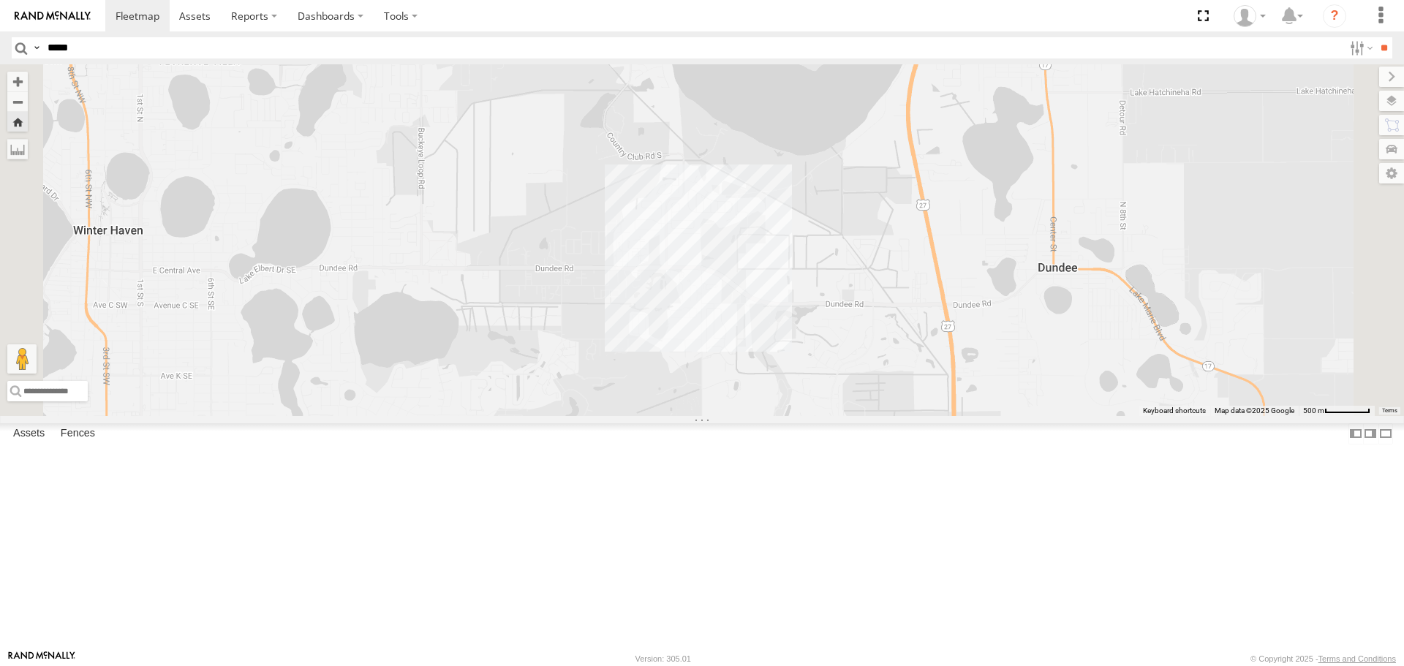
drag, startPoint x: 840, startPoint y: 184, endPoint x: 789, endPoint y: 532, distance: 351.2
click at [789, 415] on div "703-3" at bounding box center [702, 239] width 1404 height 351
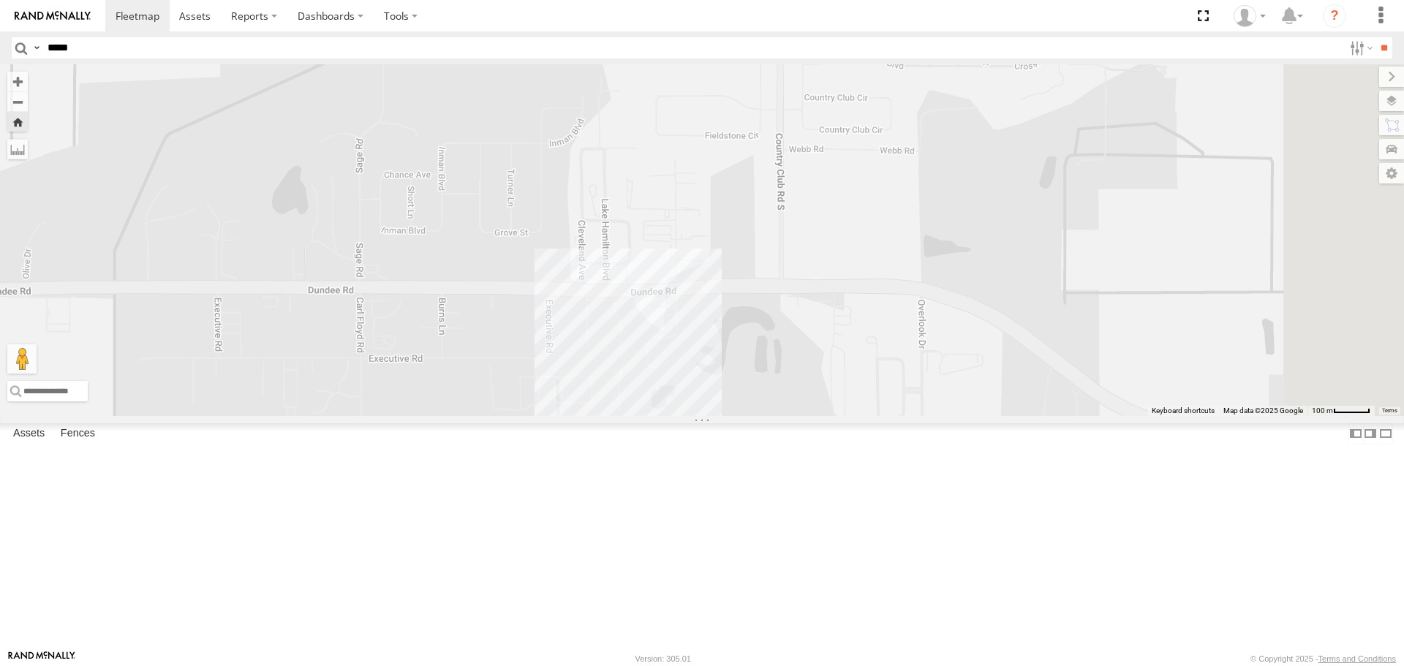
drag, startPoint x: 791, startPoint y: 267, endPoint x: 730, endPoint y: 701, distance: 438.0
click at [730, 666] on html at bounding box center [702, 333] width 1404 height 666
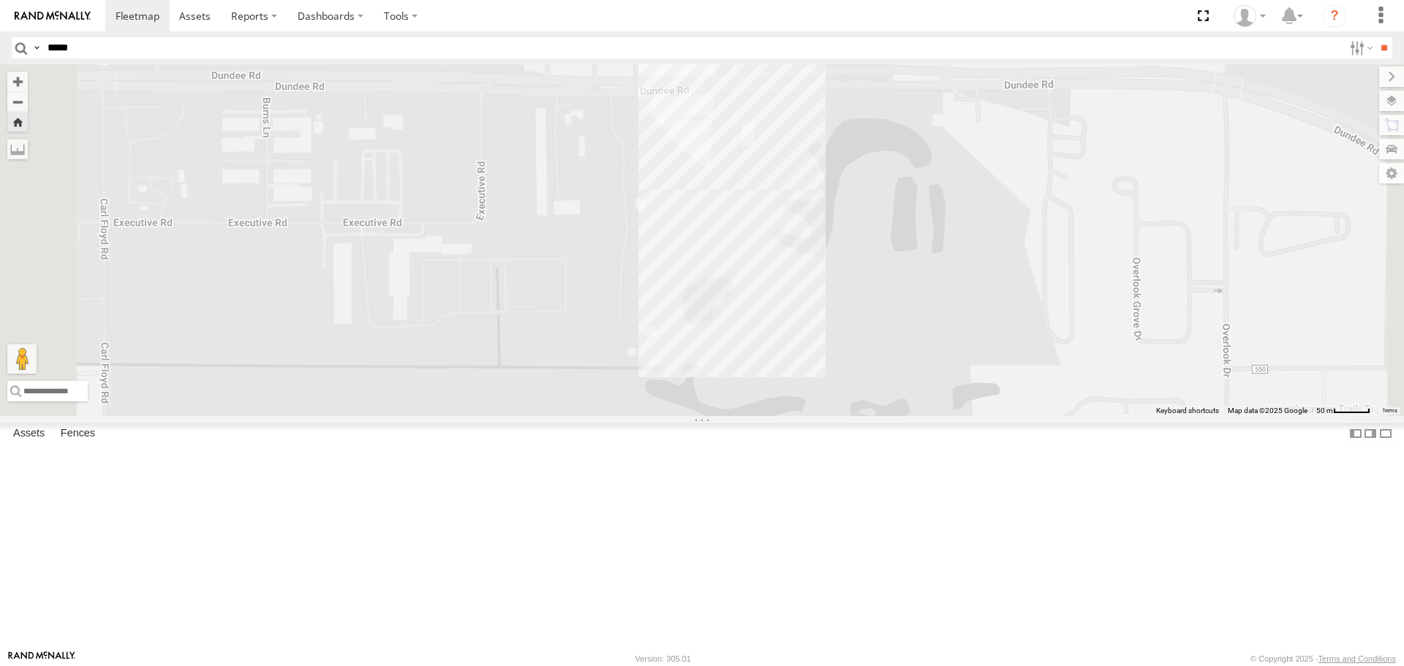
click at [898, 291] on div "703-3" at bounding box center [702, 239] width 1404 height 351
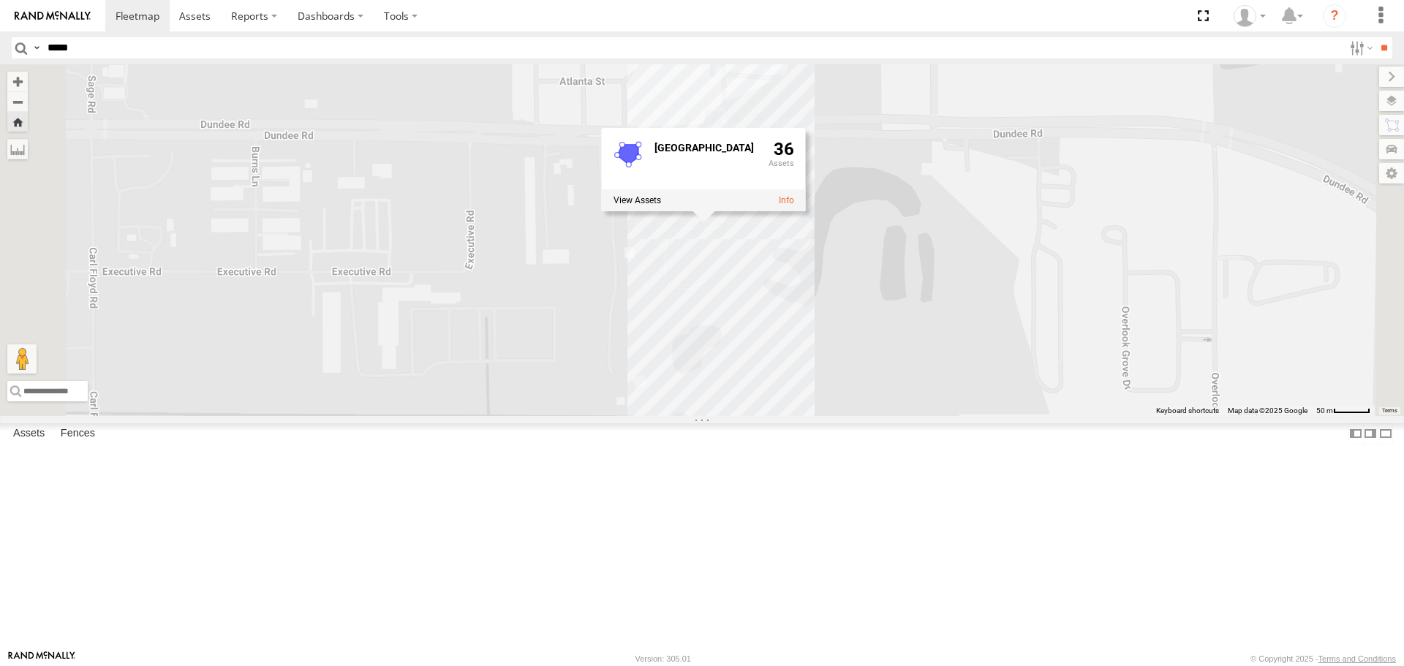
drag, startPoint x: 1034, startPoint y: 371, endPoint x: 1020, endPoint y: 425, distance: 55.7
click at [1020, 415] on div "703-3 Winter Haven Yard 36" at bounding box center [702, 239] width 1404 height 351
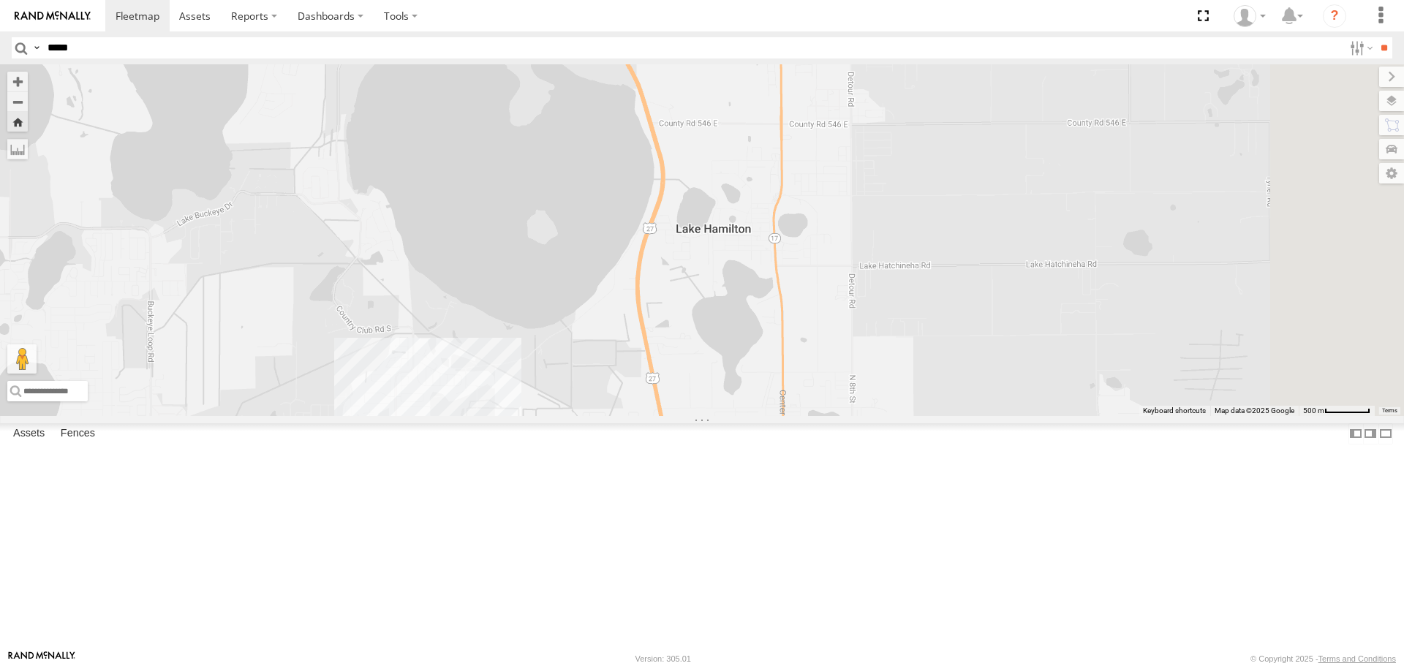
drag, startPoint x: 1102, startPoint y: 260, endPoint x: 641, endPoint y: 437, distance: 494.3
click at [641, 415] on div "703-3" at bounding box center [702, 239] width 1404 height 351
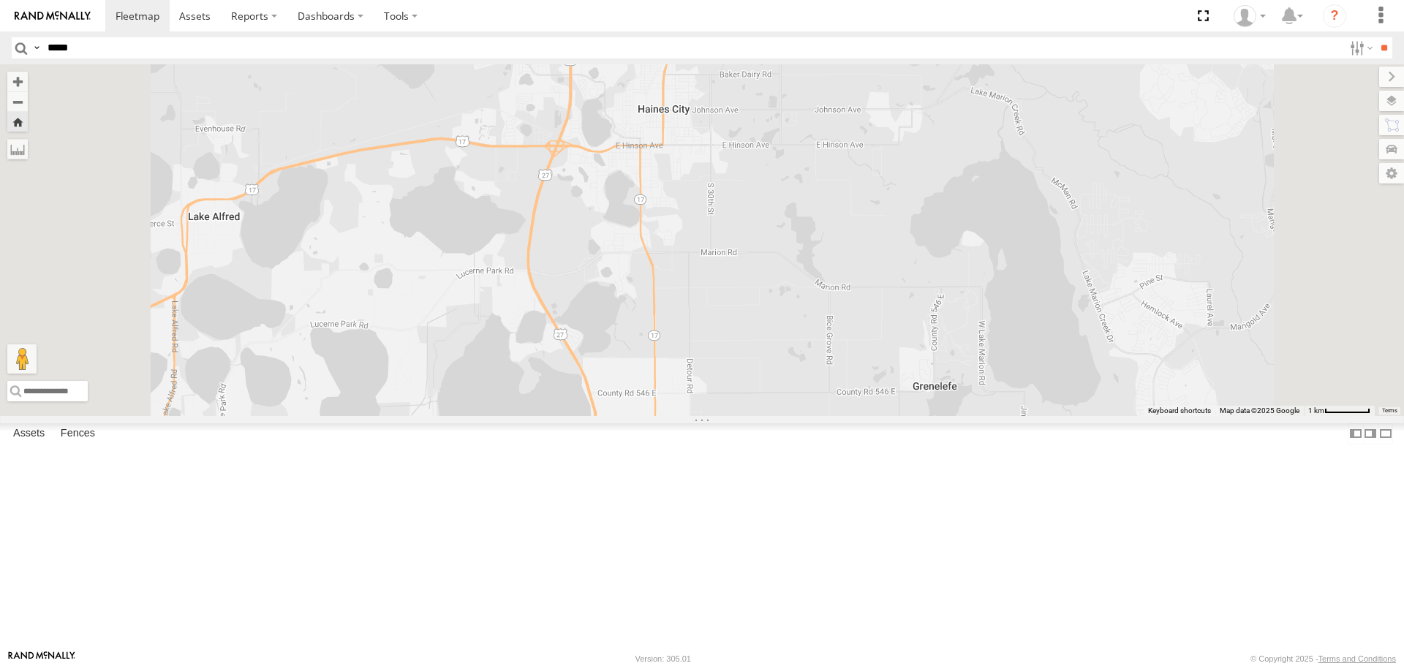
drag, startPoint x: 883, startPoint y: 311, endPoint x: 906, endPoint y: 486, distance: 176.3
click at [906, 415] on div "703-3" at bounding box center [702, 239] width 1404 height 351
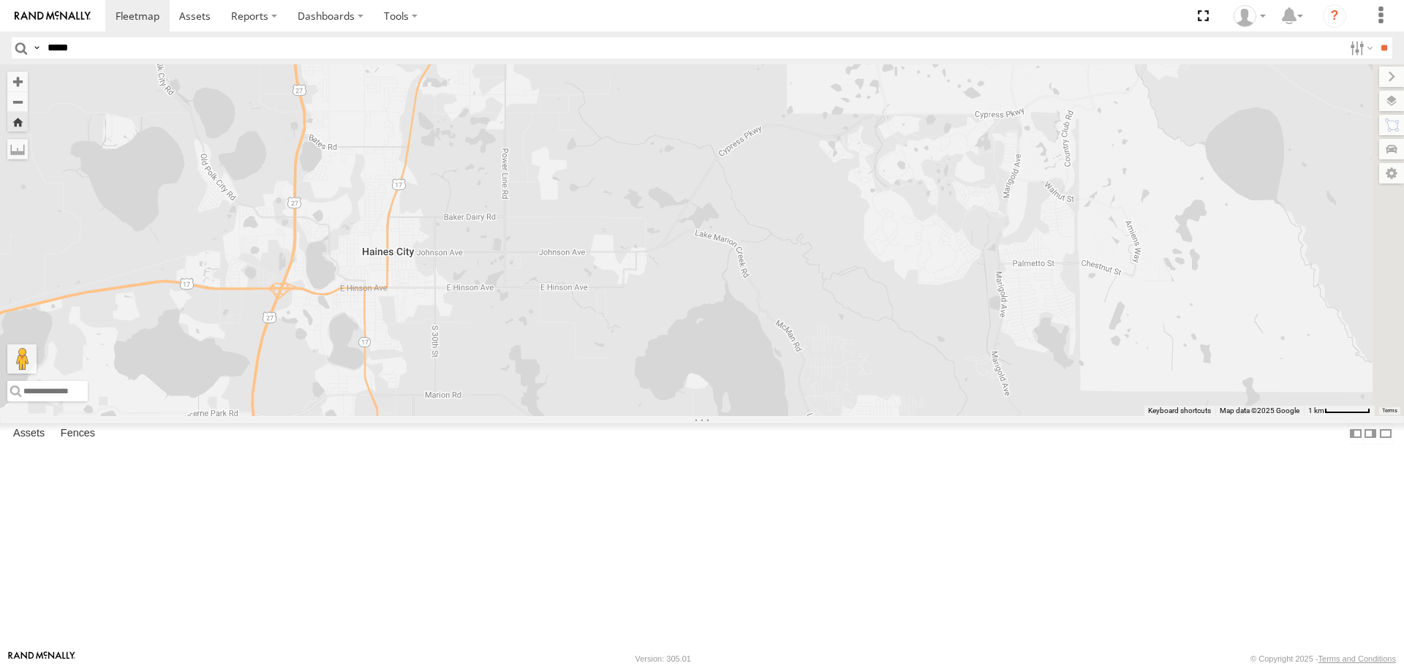
drag, startPoint x: 1125, startPoint y: 230, endPoint x: 849, endPoint y: 374, distance: 311.8
click at [849, 374] on div "703-3" at bounding box center [702, 239] width 1404 height 351
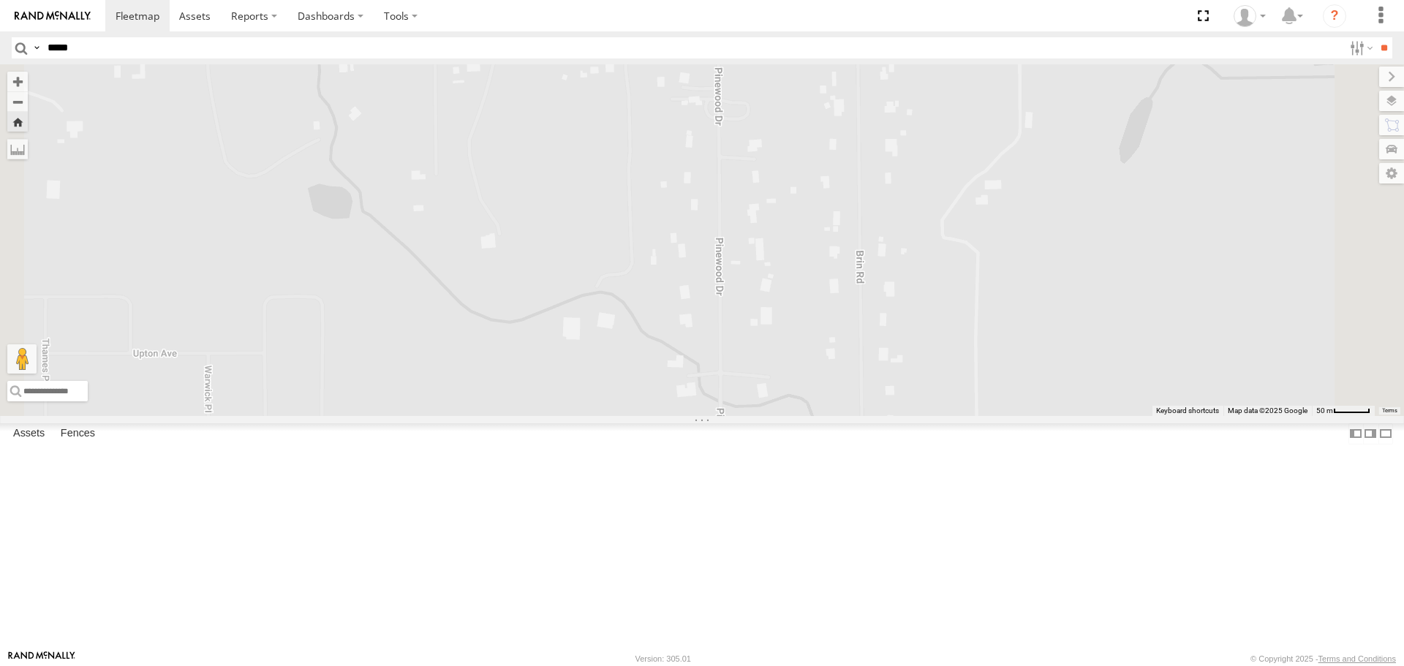
click at [0, 0] on div "015910000676299" at bounding box center [0, 0] width 0 height 0
click at [198, 15] on span at bounding box center [194, 16] width 31 height 14
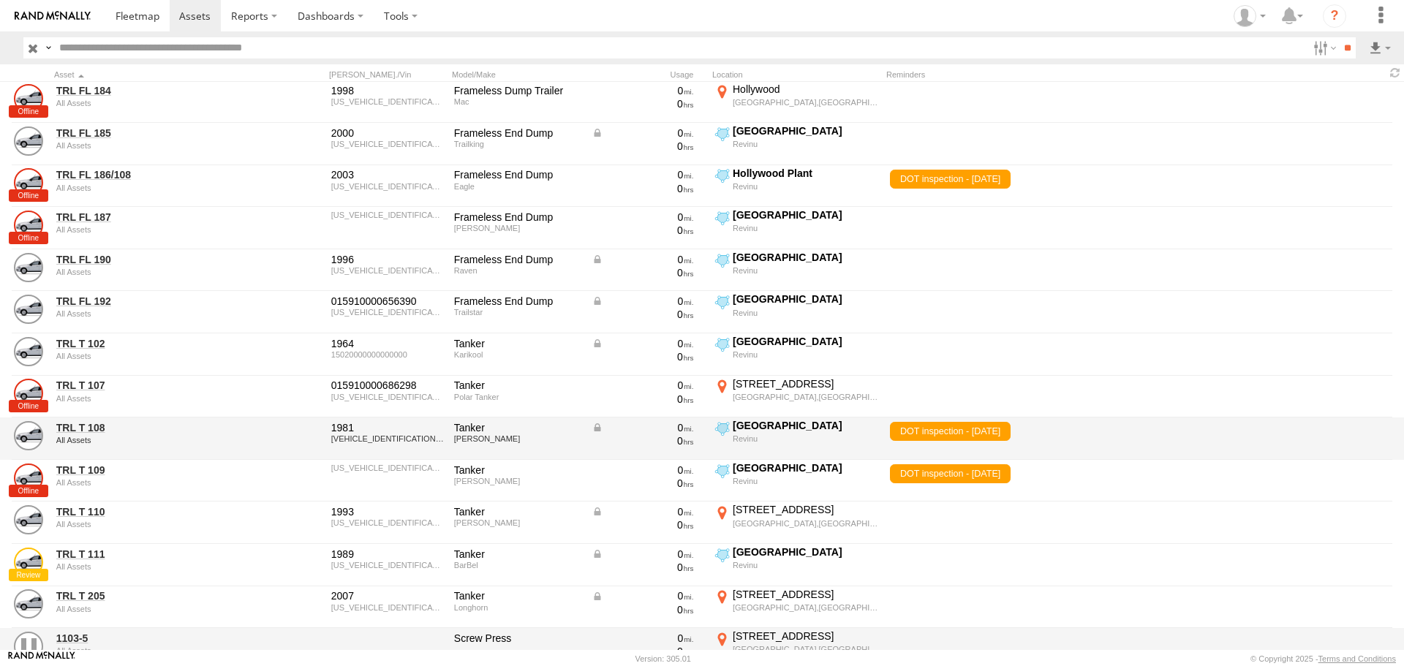
scroll to position [4831, 0]
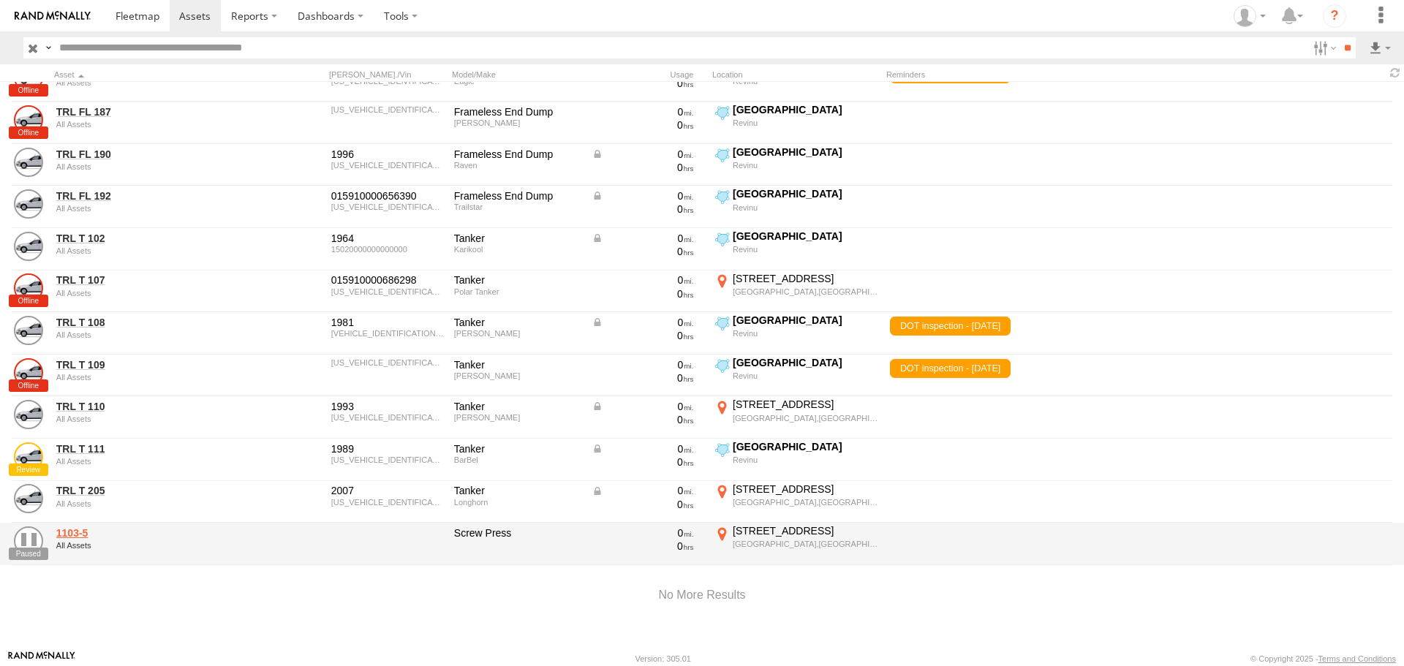
click at [67, 530] on link "1103-5" at bounding box center [156, 533] width 200 height 13
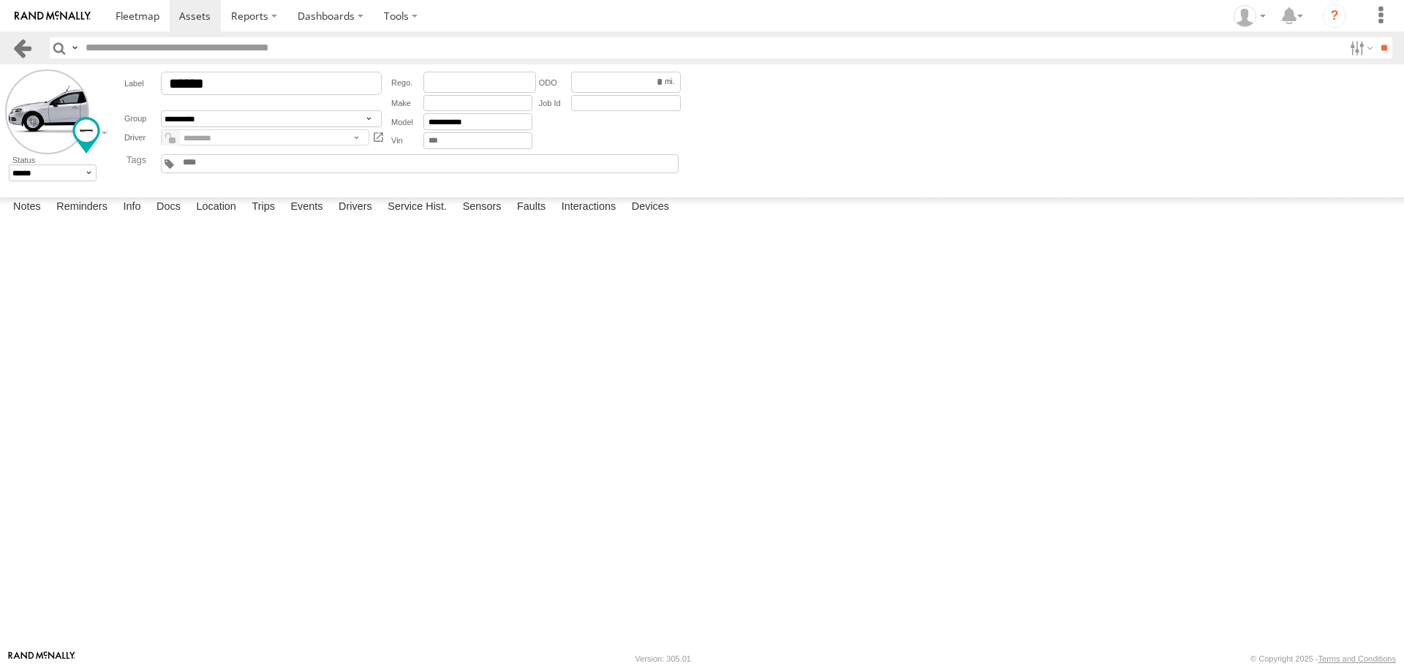
click at [20, 46] on link at bounding box center [22, 47] width 21 height 21
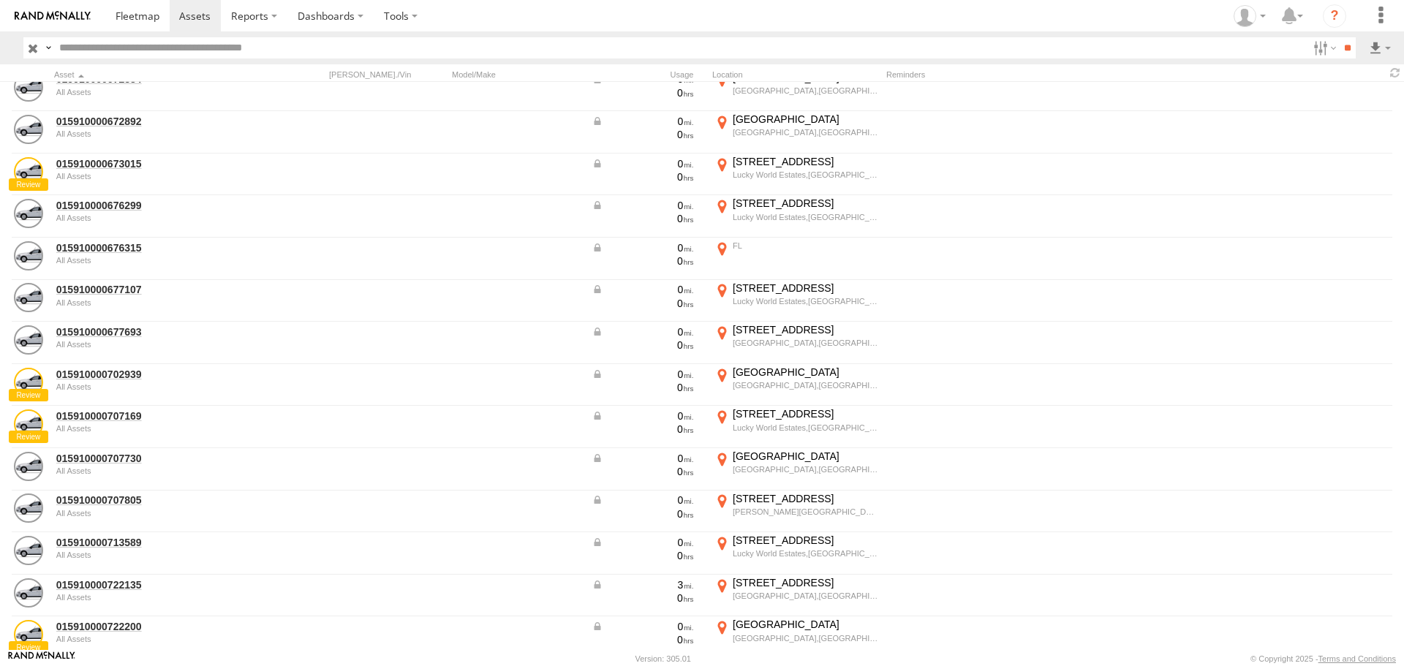
scroll to position [1463, 0]
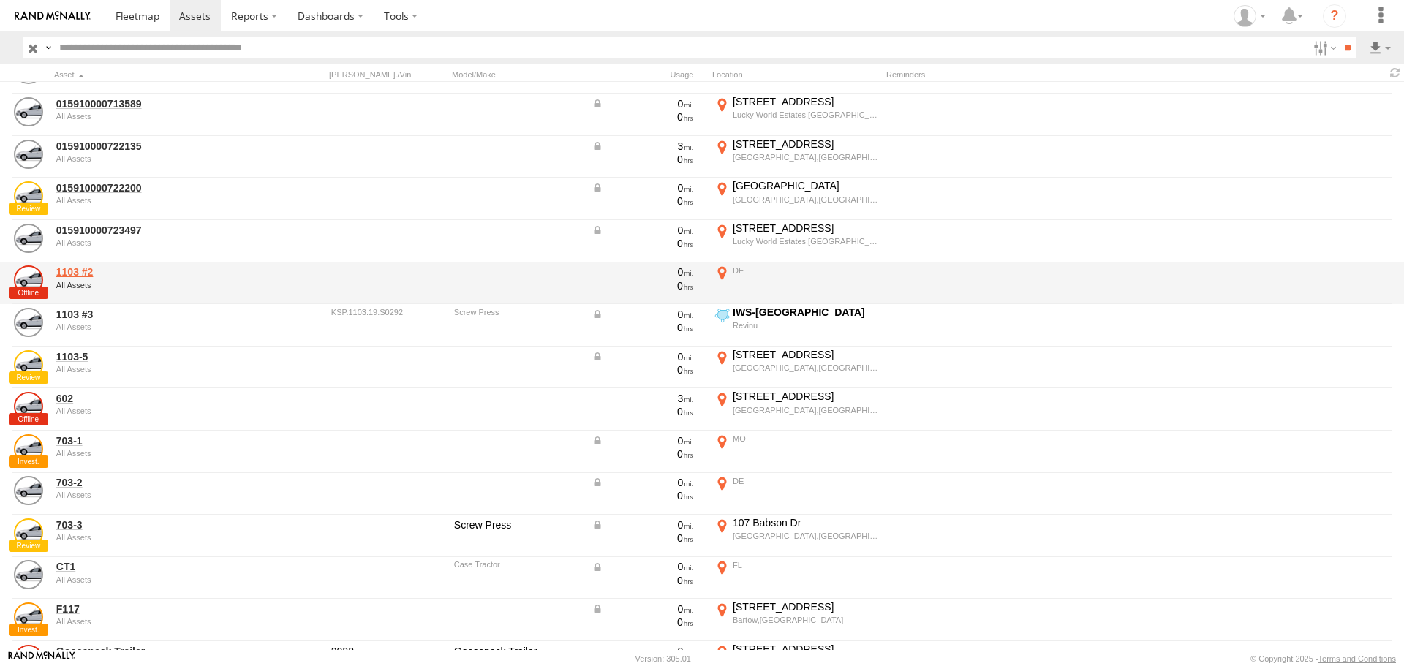
click at [78, 271] on link "1103 #2" at bounding box center [156, 272] width 200 height 13
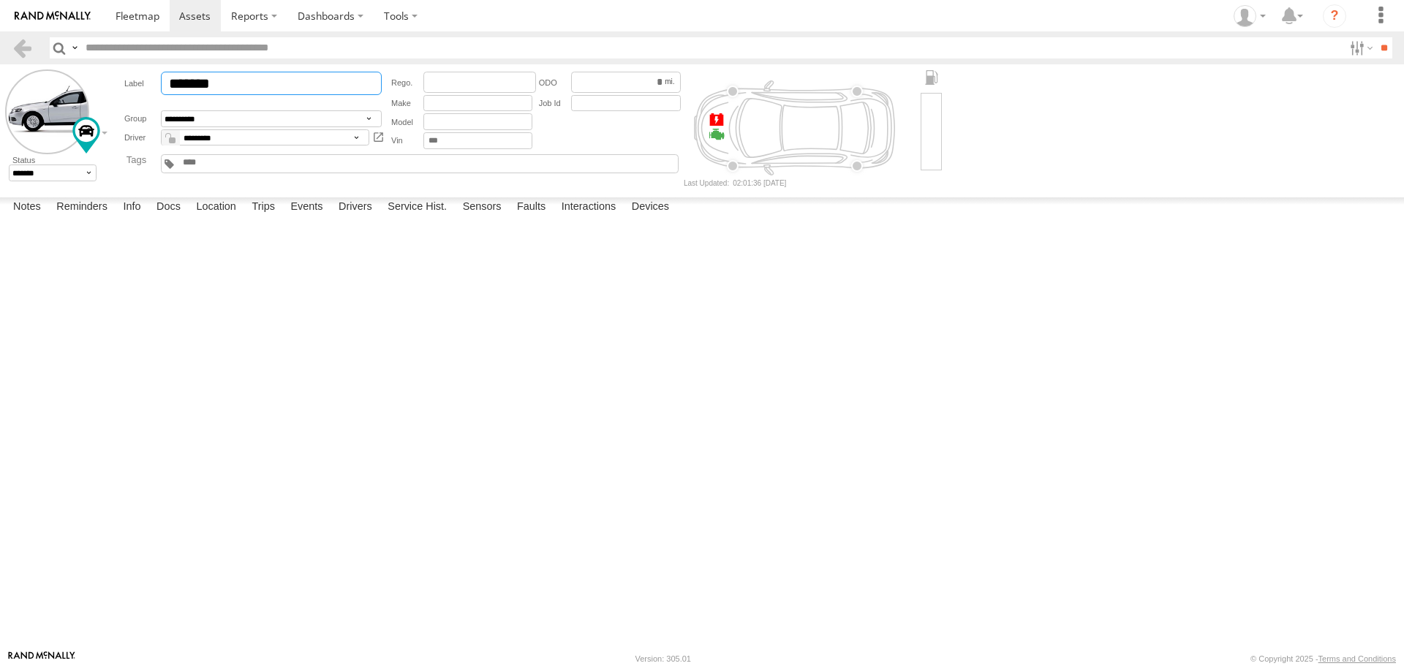
click at [210, 82] on input "*******" at bounding box center [271, 83] width 221 height 23
type input "******"
click at [26, 53] on link at bounding box center [22, 47] width 21 height 21
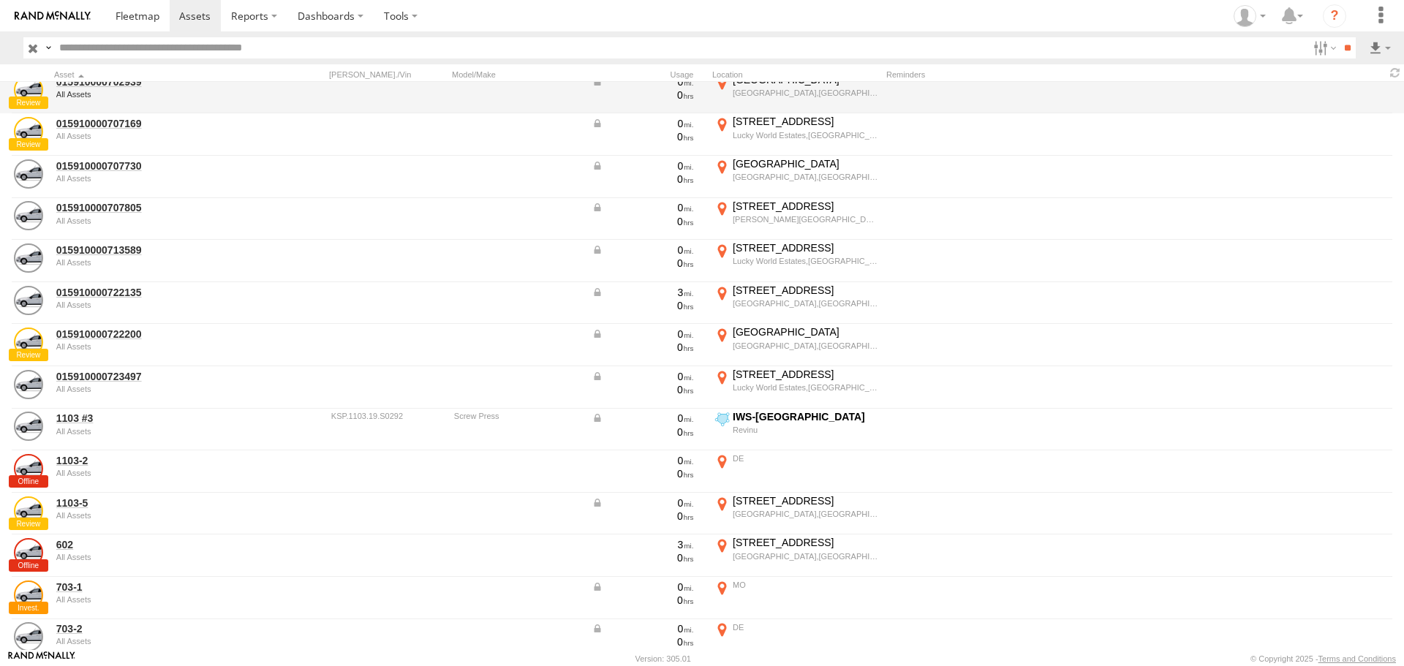
scroll to position [1390, 0]
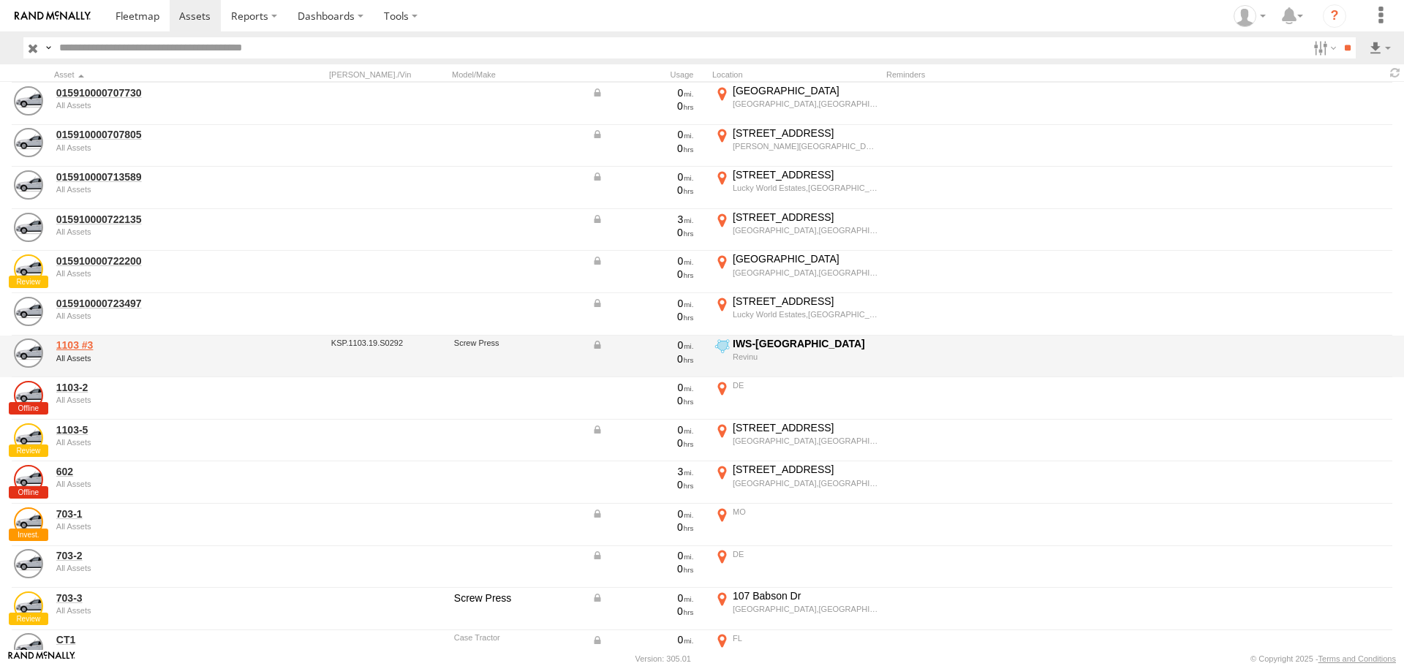
click at [80, 347] on link "1103 #3" at bounding box center [156, 345] width 200 height 13
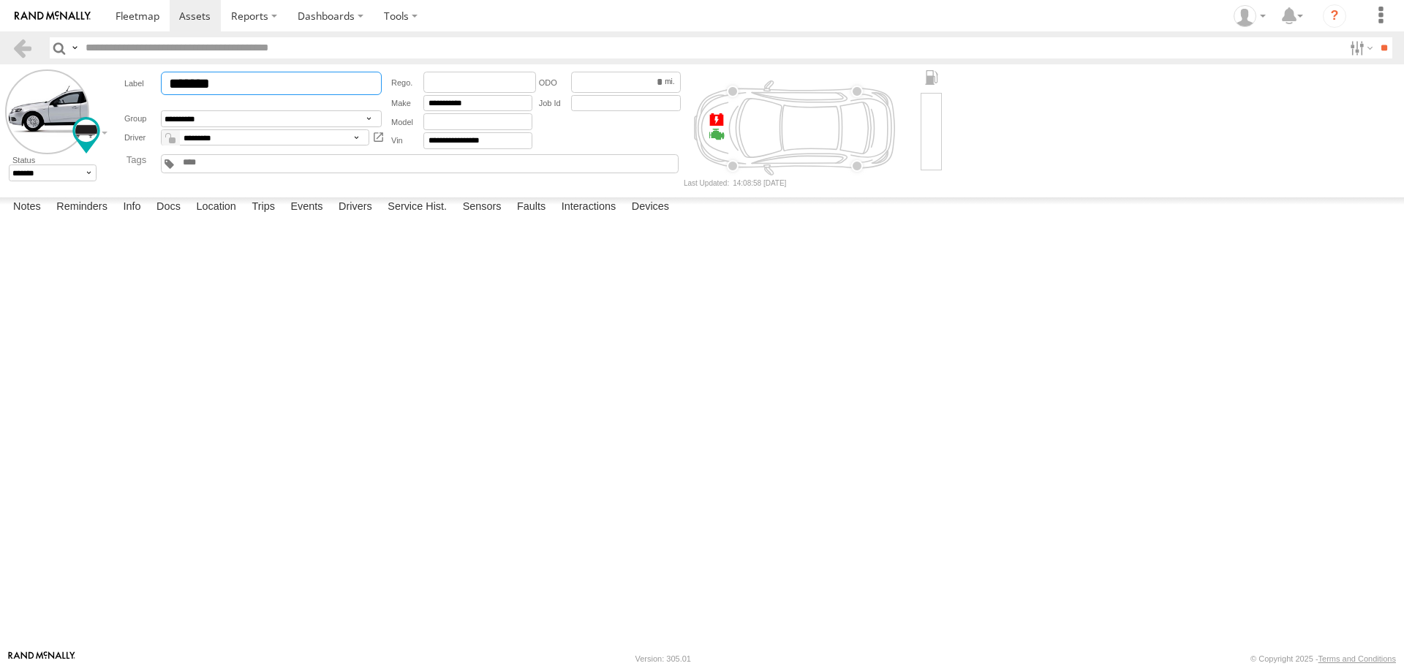
click at [212, 81] on input "*******" at bounding box center [271, 83] width 221 height 23
type input "******"
click at [21, 45] on link at bounding box center [22, 47] width 21 height 21
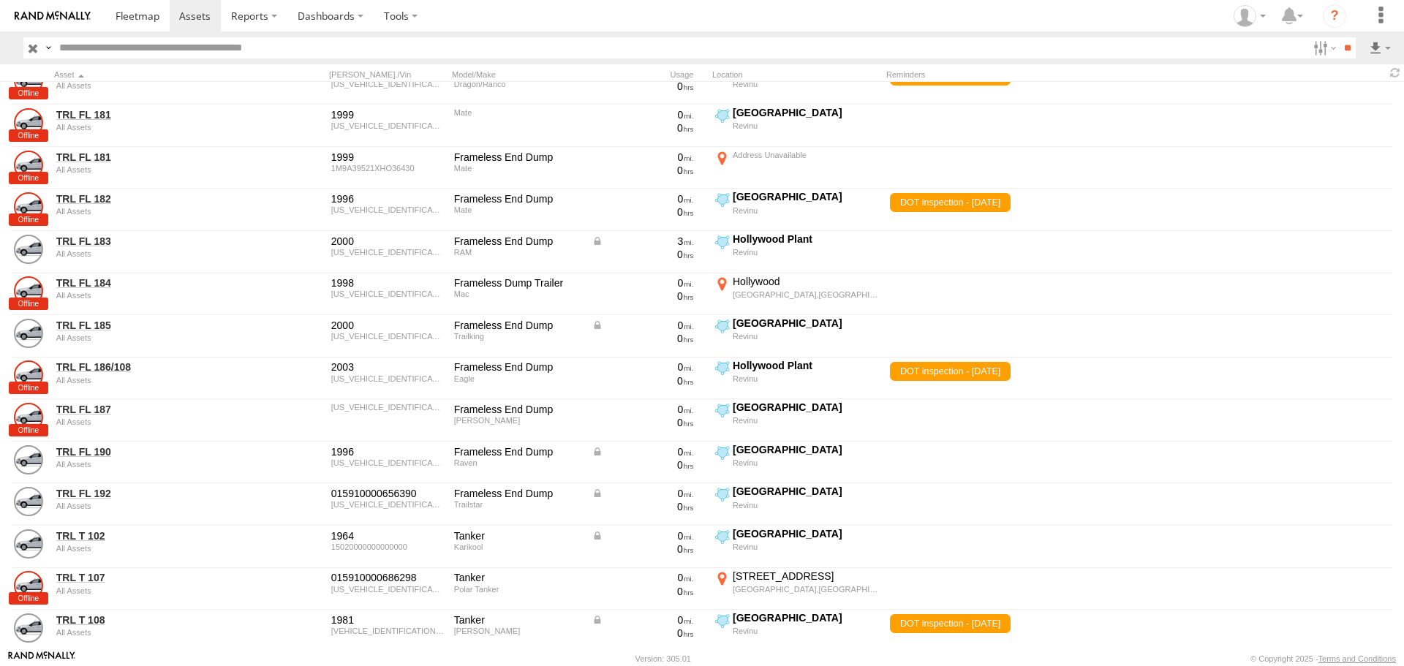
scroll to position [4828, 0]
